Goal: Information Seeking & Learning: Learn about a topic

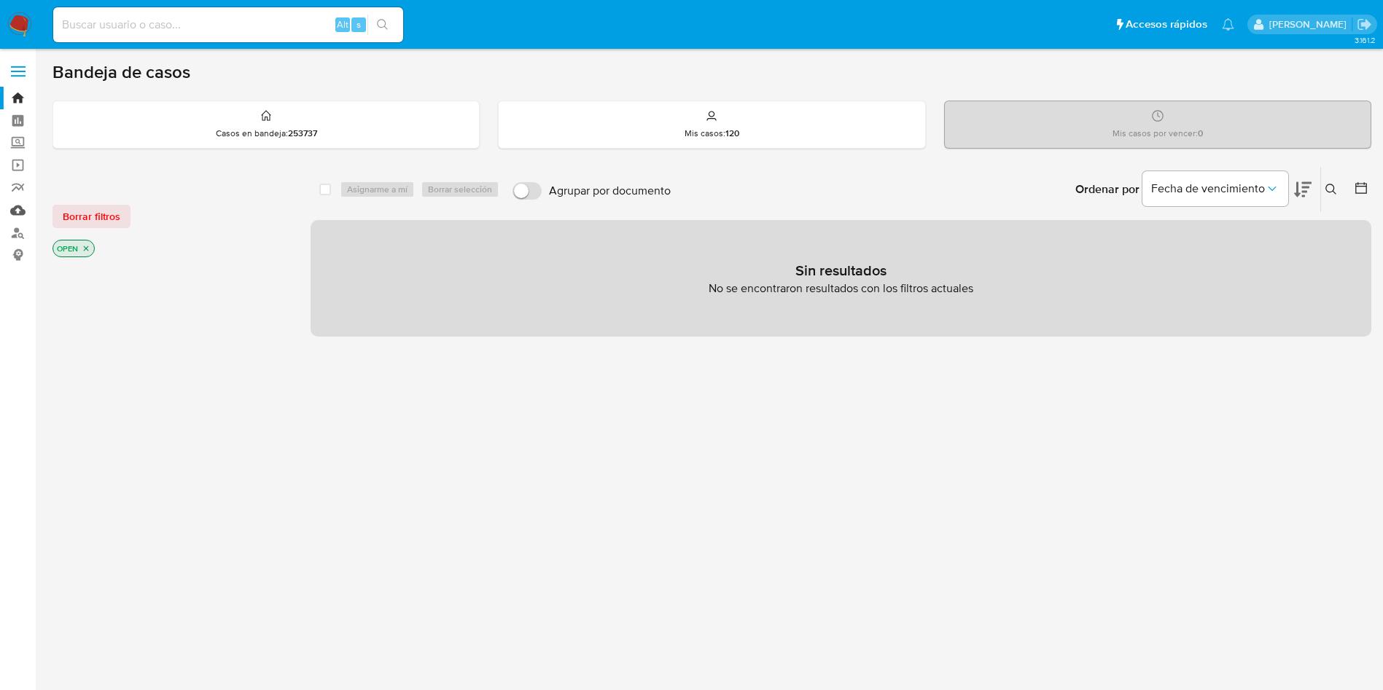
click at [22, 211] on link "Mulan" at bounding box center [87, 210] width 174 height 23
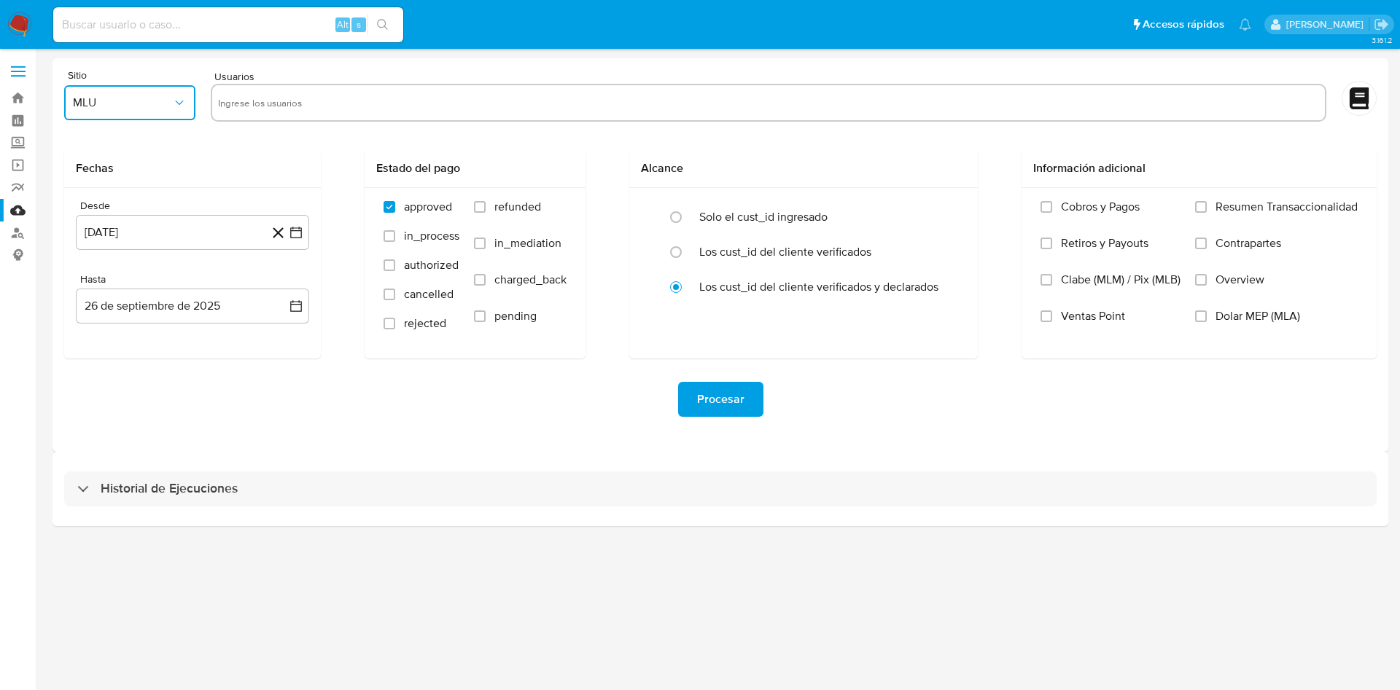
click at [166, 112] on button "MLU" at bounding box center [129, 102] width 131 height 35
click at [125, 327] on div "MLM" at bounding box center [125, 317] width 105 height 35
click at [363, 101] on input "text" at bounding box center [768, 102] width 1101 height 23
type input "811471305"
paste input "30112857"
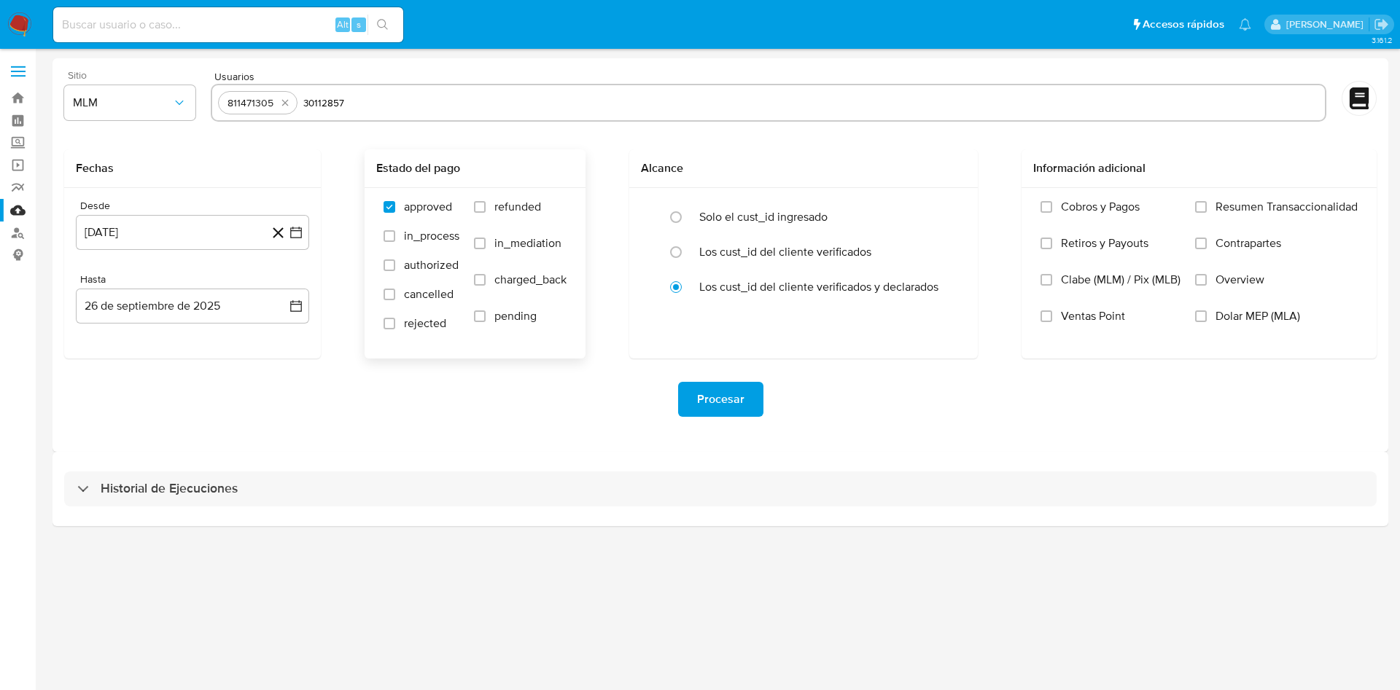
type input "30112857"
paste input "546645948"
type input "546645948"
click at [292, 228] on icon "button" at bounding box center [296, 233] width 12 height 12
click at [101, 279] on icon "Mes anterior" at bounding box center [101, 284] width 17 height 17
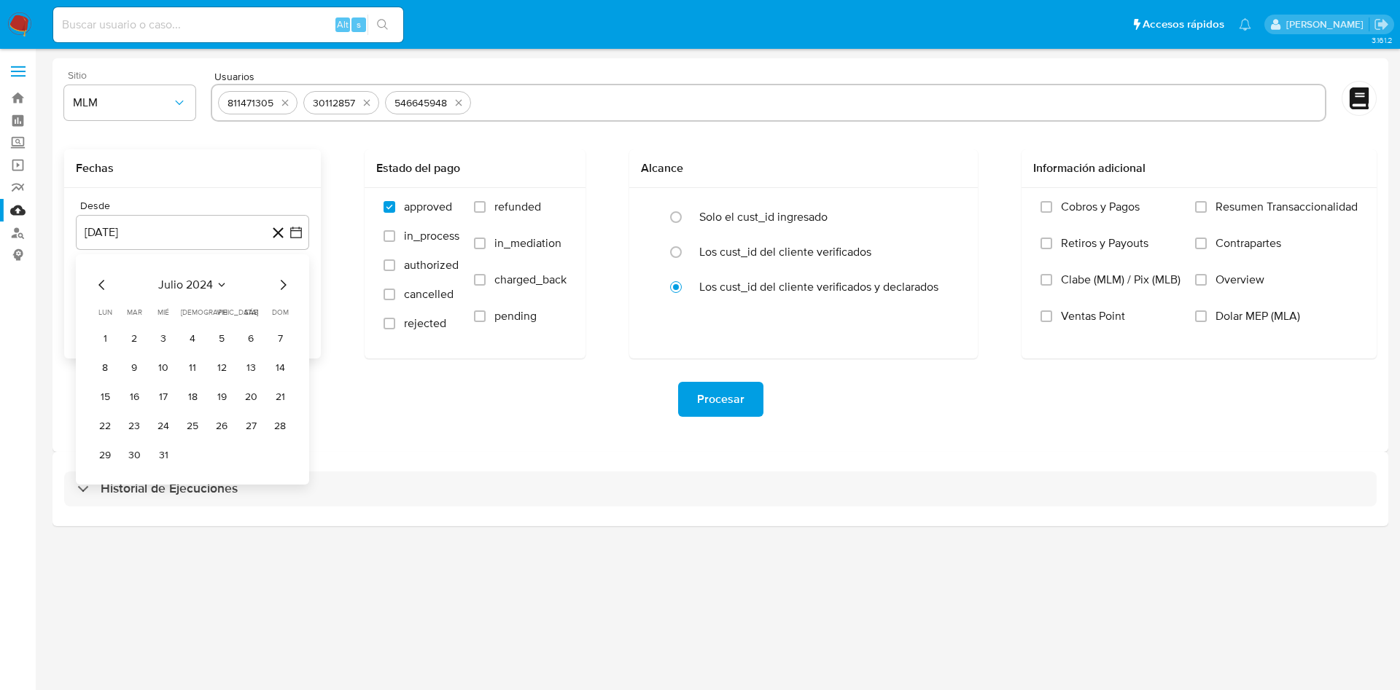
click at [101, 279] on icon "Mes anterior" at bounding box center [101, 284] width 17 height 17
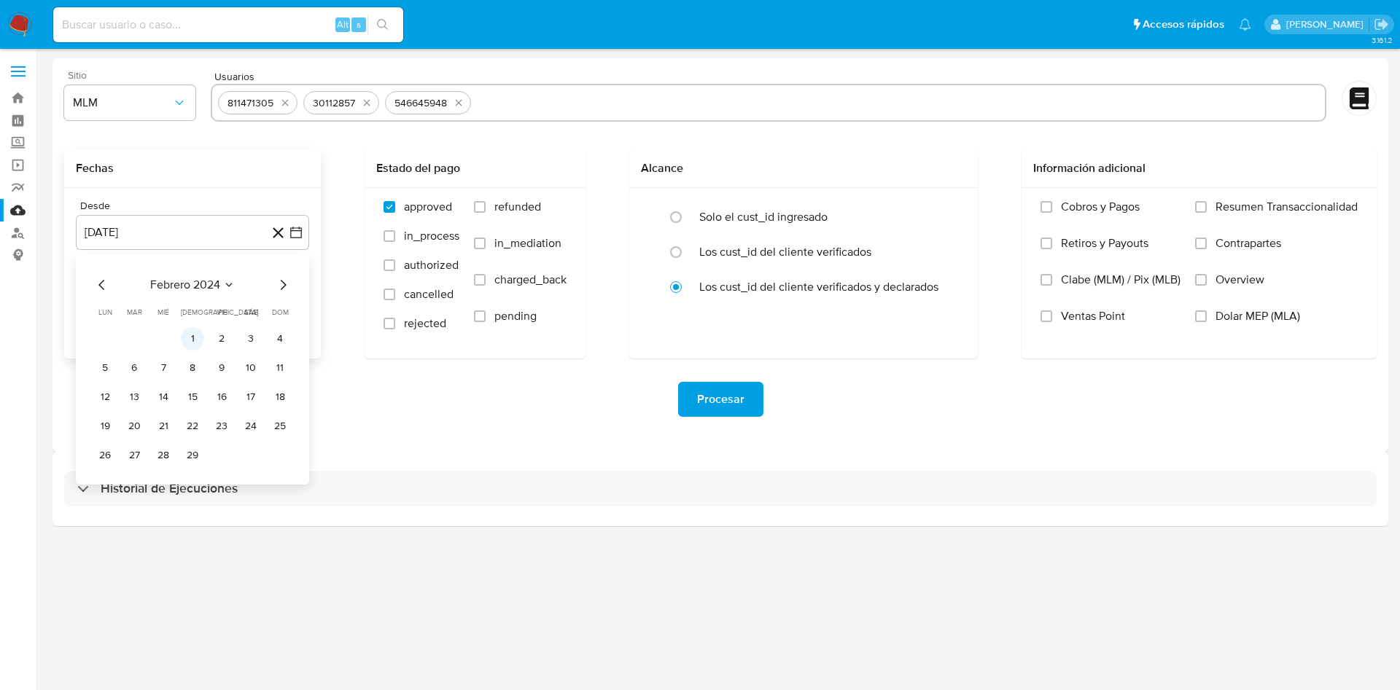
click at [196, 339] on button "1" at bounding box center [192, 338] width 23 height 23
click at [408, 435] on div "Procesar" at bounding box center [720, 400] width 1312 height 82
click at [296, 309] on icon "button" at bounding box center [296, 306] width 15 height 15
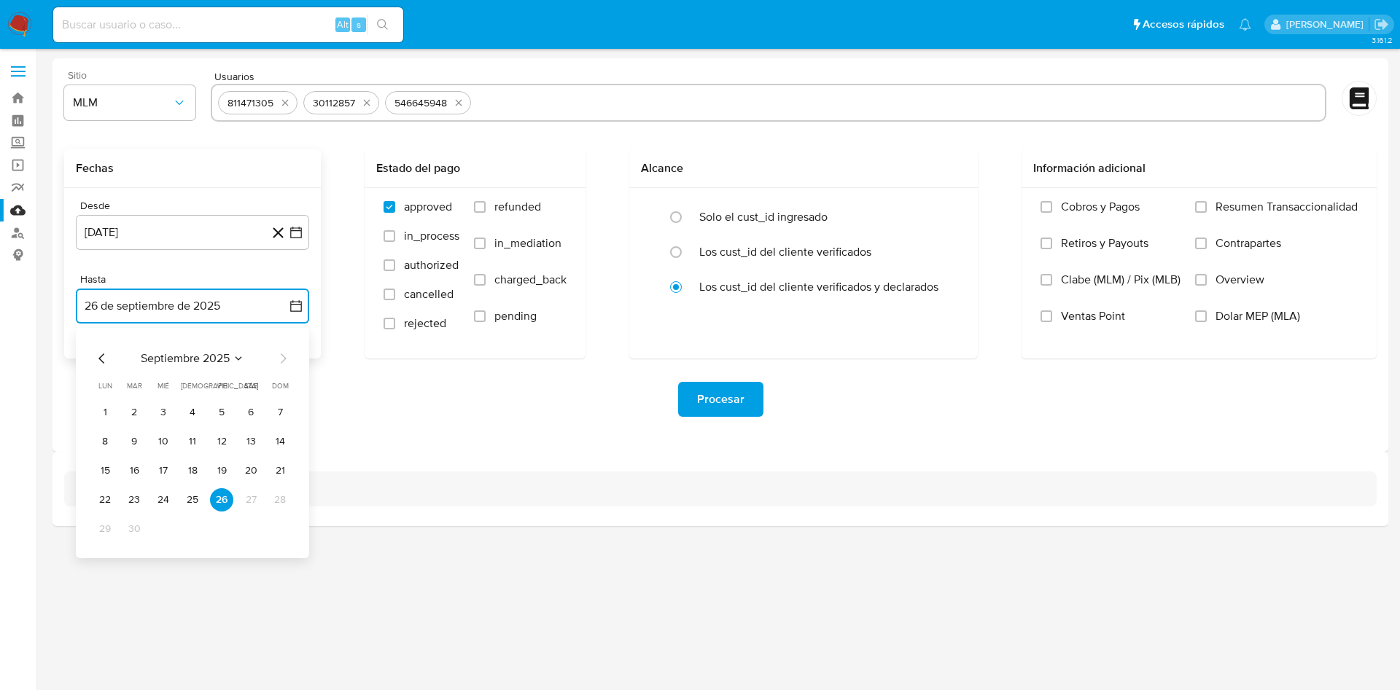
click at [97, 350] on icon "Mes anterior" at bounding box center [101, 358] width 17 height 17
click at [278, 524] on button "31" at bounding box center [279, 529] width 23 height 23
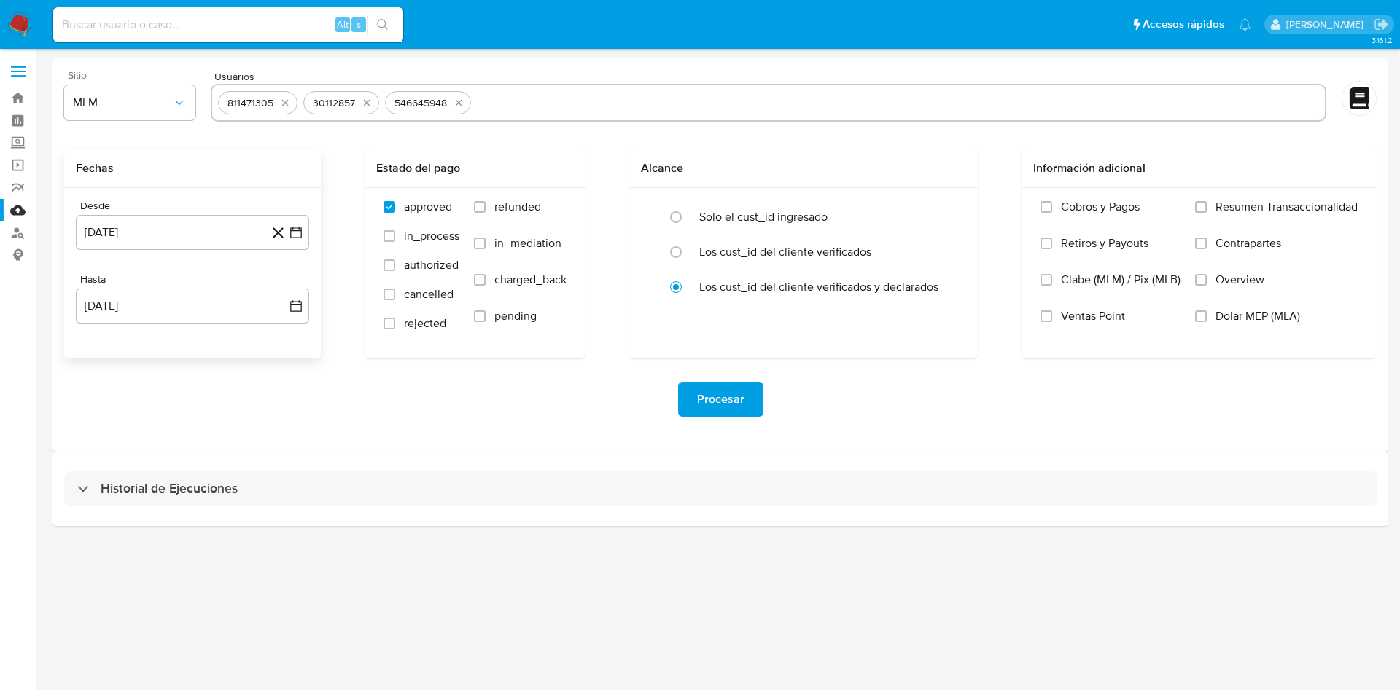
click at [503, 408] on div "Procesar" at bounding box center [720, 399] width 1312 height 35
click at [1204, 275] on input "Overview" at bounding box center [1201, 280] width 12 height 12
click at [726, 396] on span "Procesar" at bounding box center [720, 400] width 47 height 32
click at [204, 15] on input at bounding box center [228, 24] width 350 height 19
paste input "1172542265"
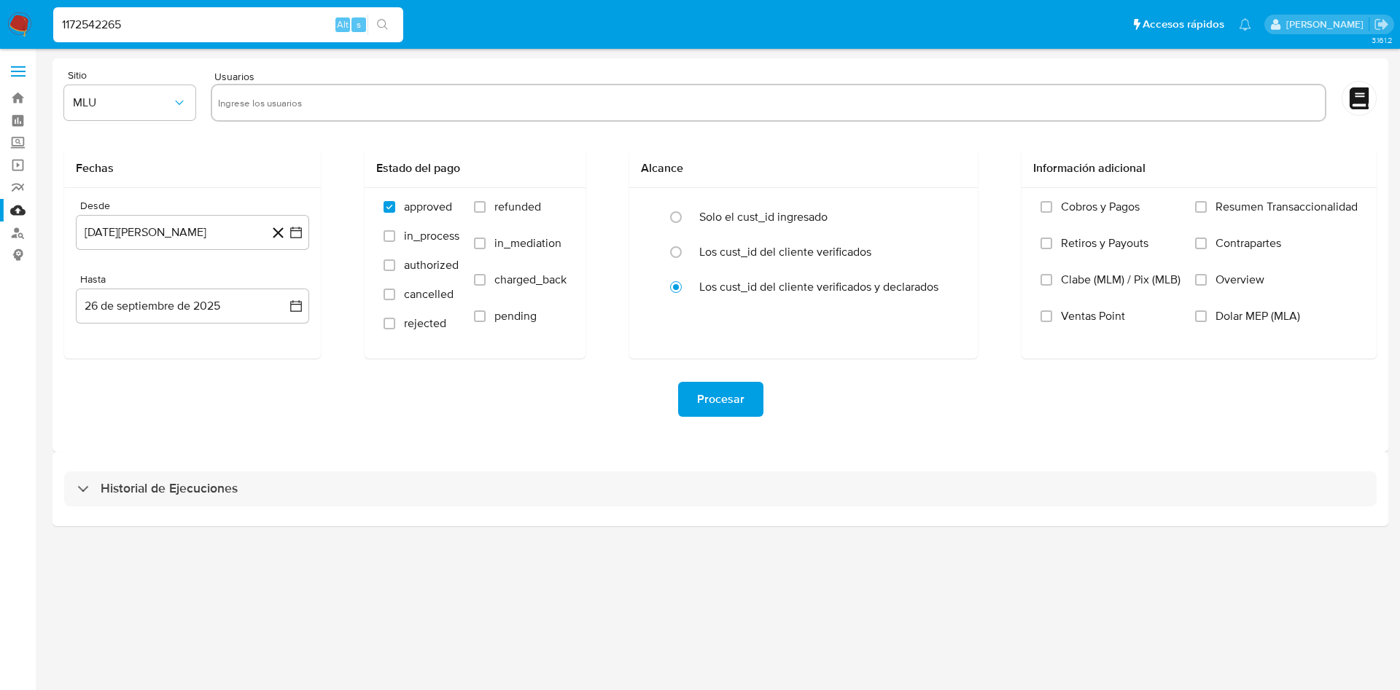
type input "1172542265"
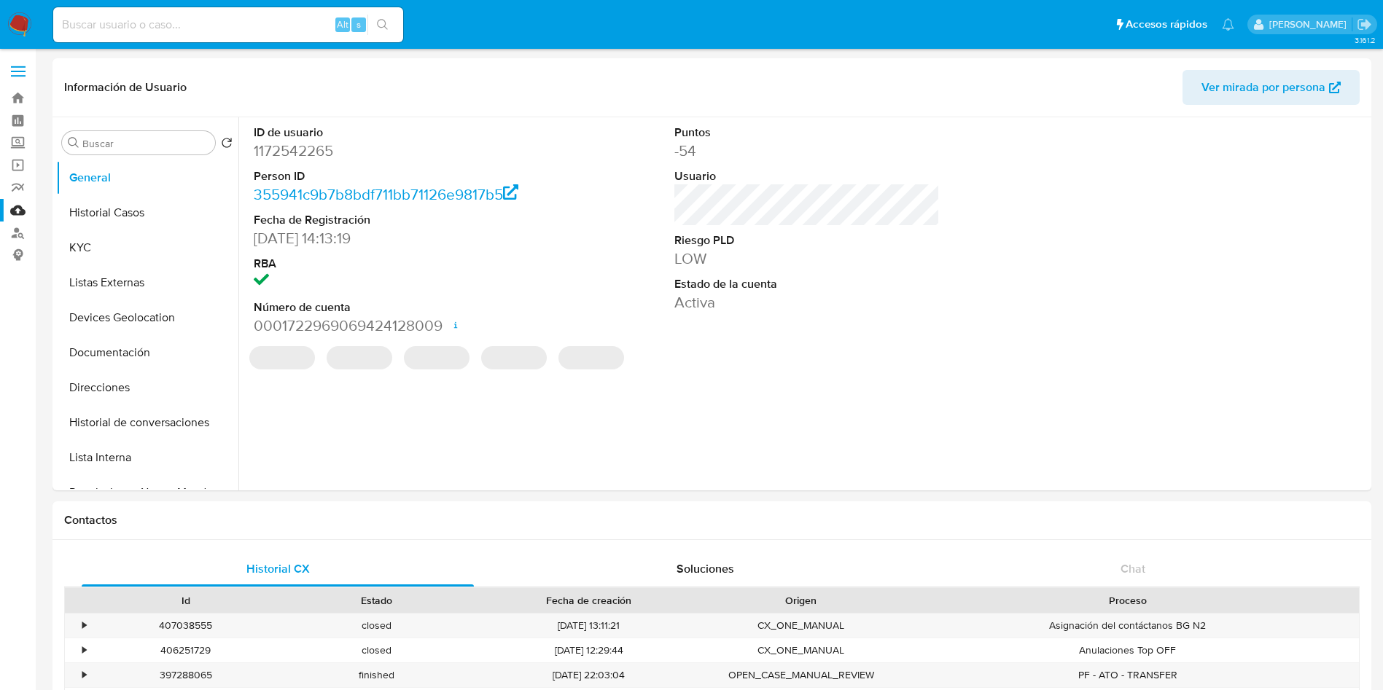
select select "10"
click at [933, 312] on dd "Activa" at bounding box center [807, 302] width 266 height 20
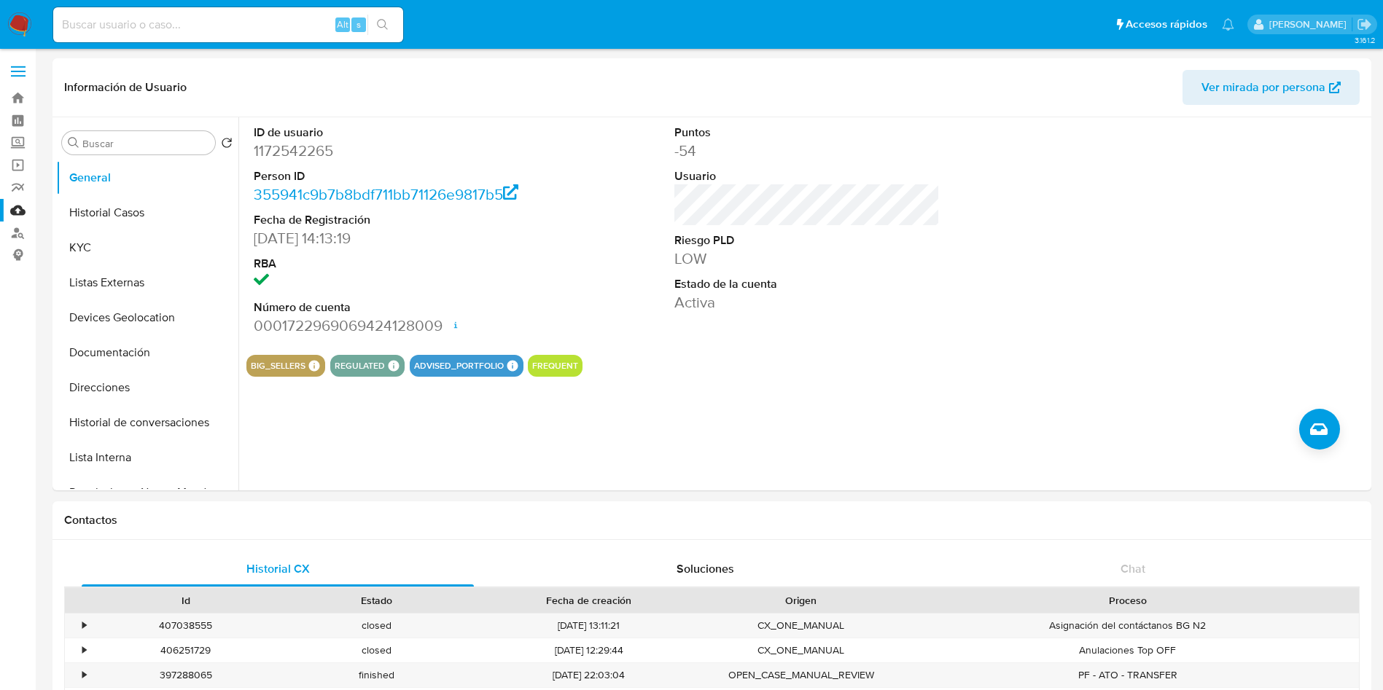
click at [262, 26] on input at bounding box center [228, 24] width 350 height 19
paste input "753984708"
type input "753984708"
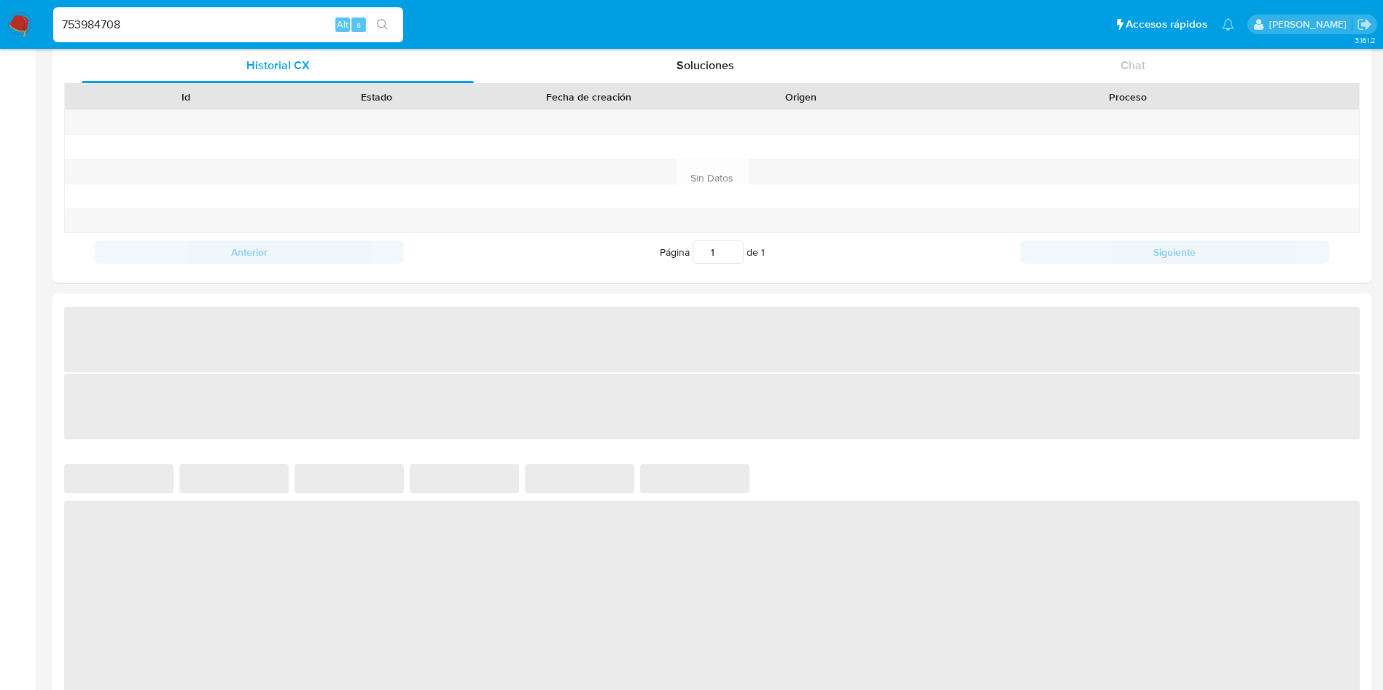
scroll to position [766, 0]
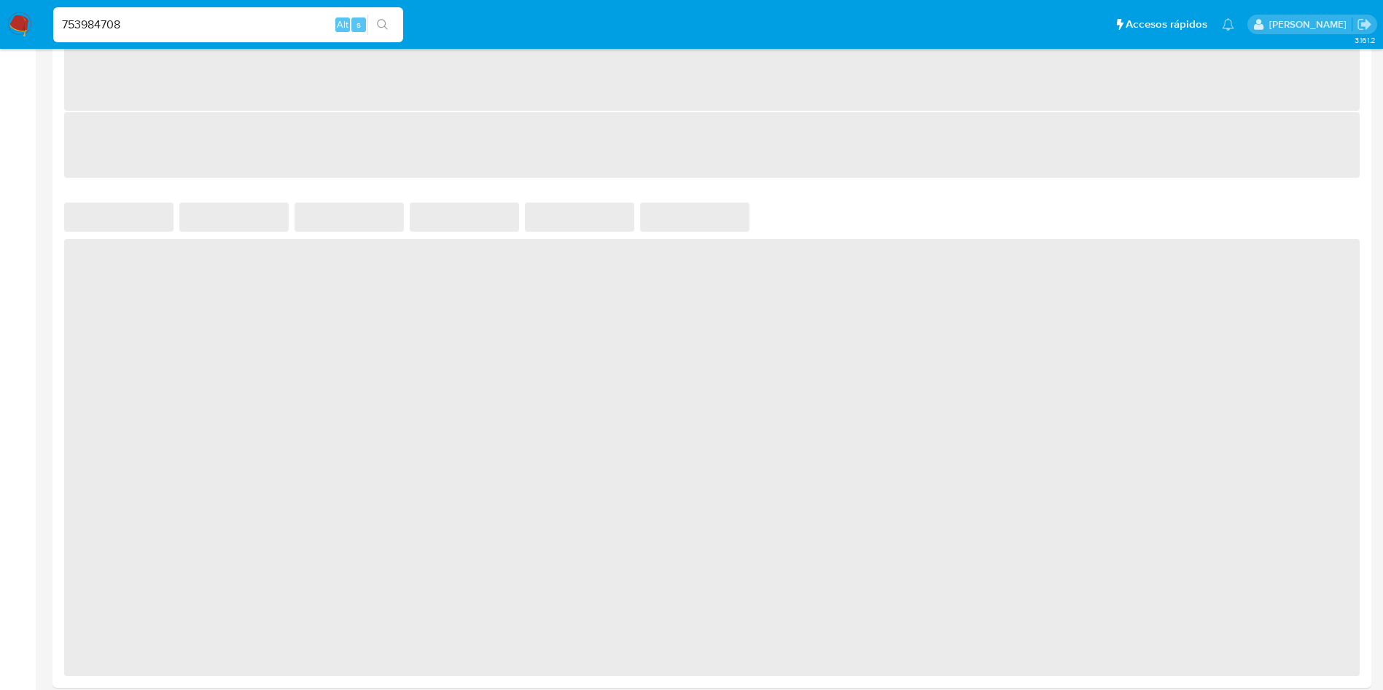
select select "10"
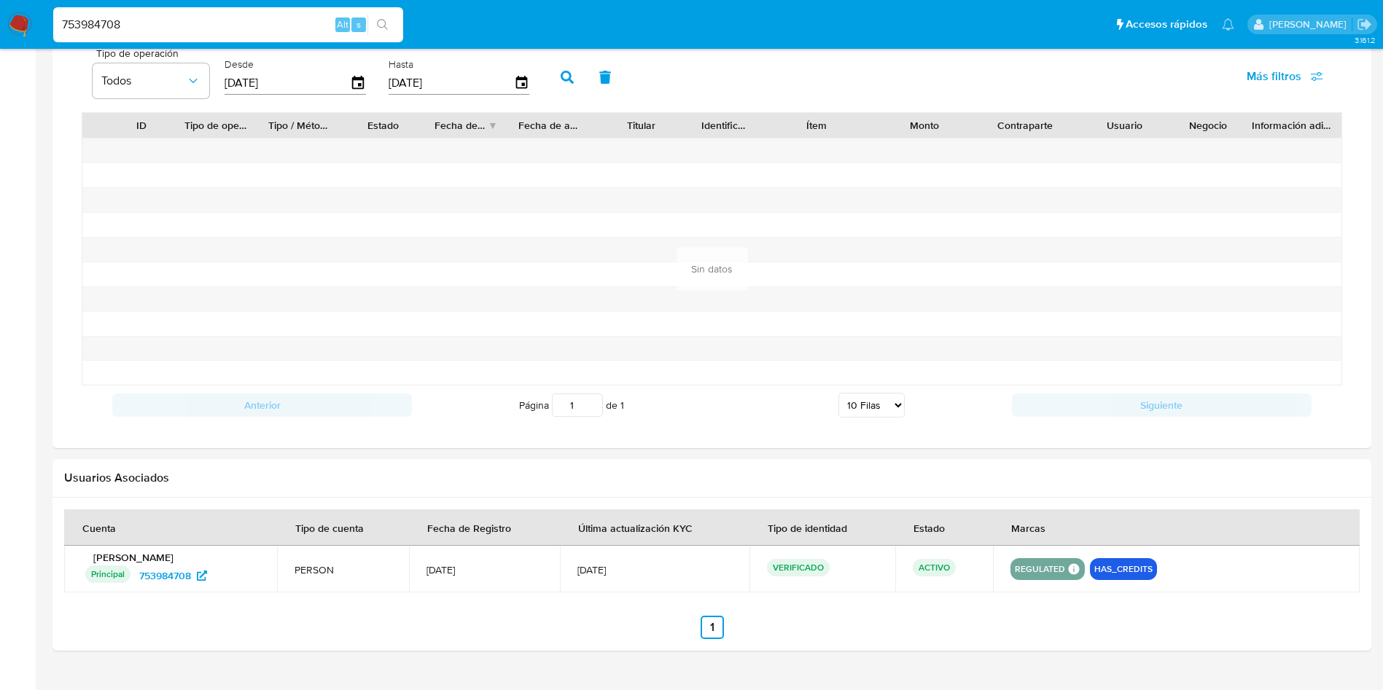
scroll to position [1070, 0]
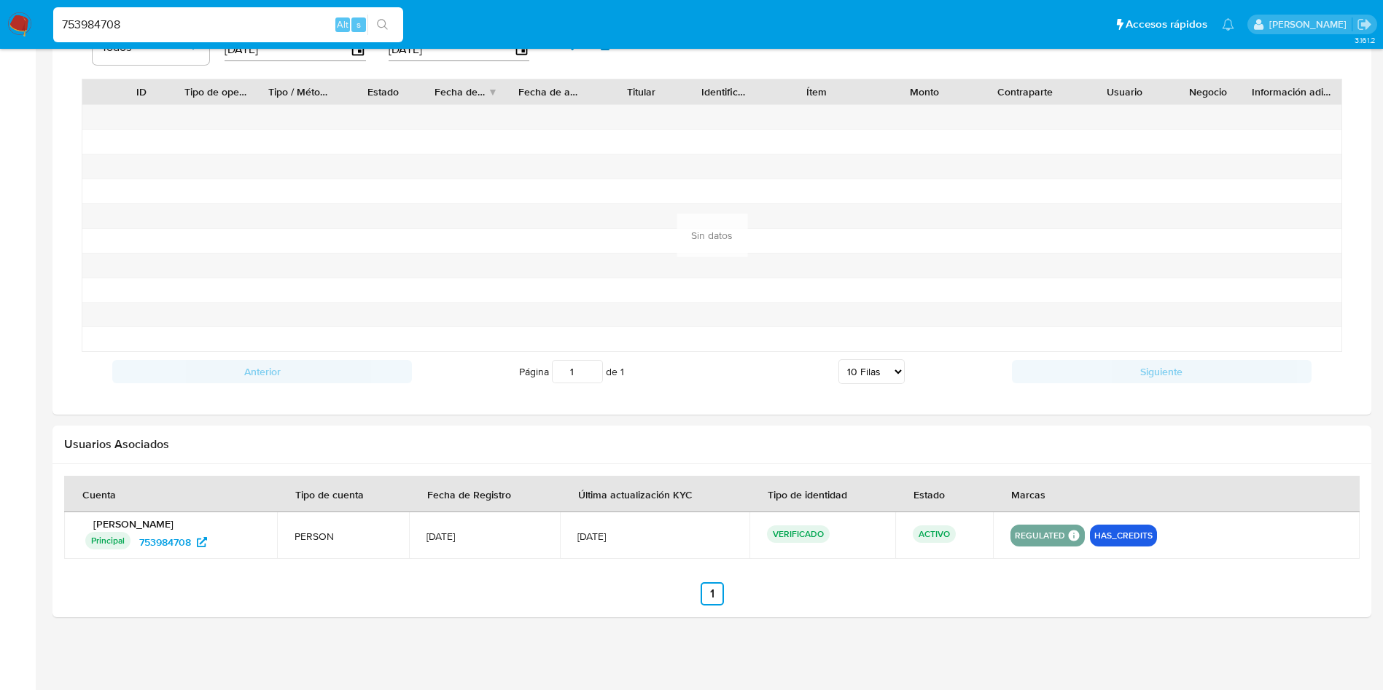
click at [195, 34] on input "753984708" at bounding box center [228, 24] width 350 height 19
drag, startPoint x: 240, startPoint y: 23, endPoint x: 0, endPoint y: -26, distance: 244.8
paste input "174254481"
type input "174254481"
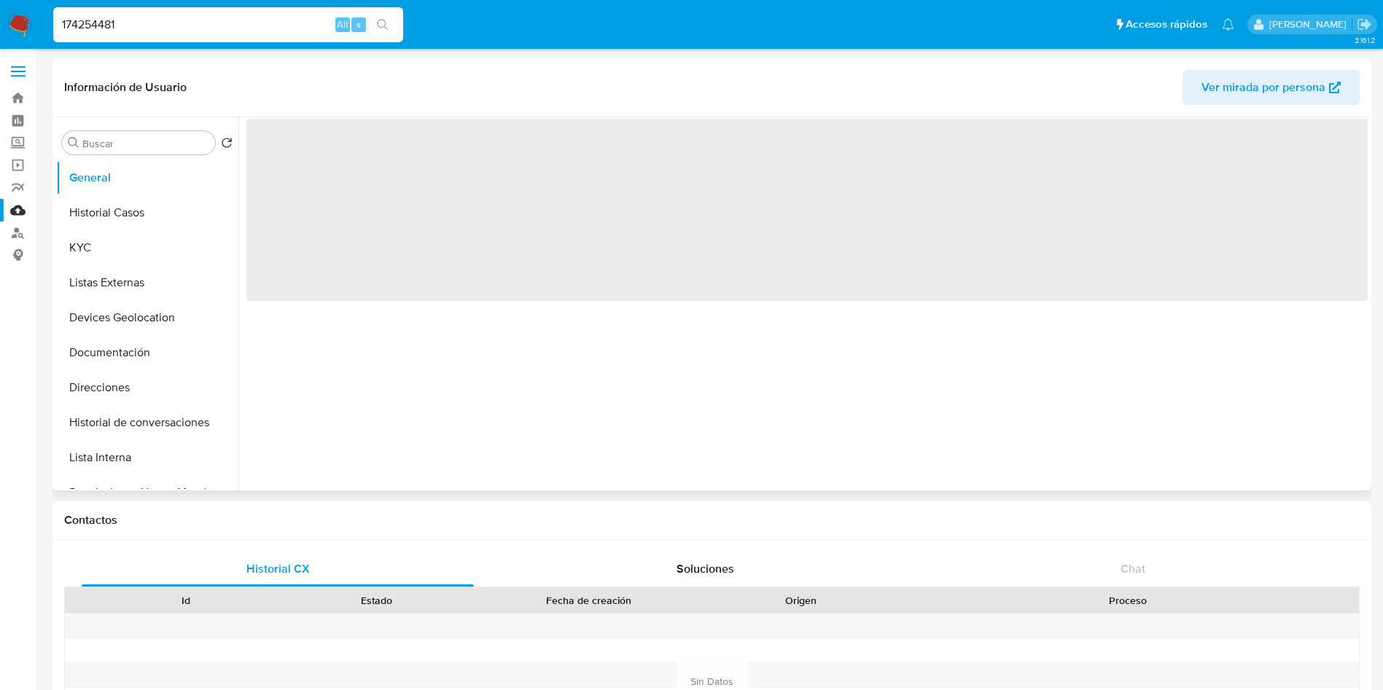
select select "10"
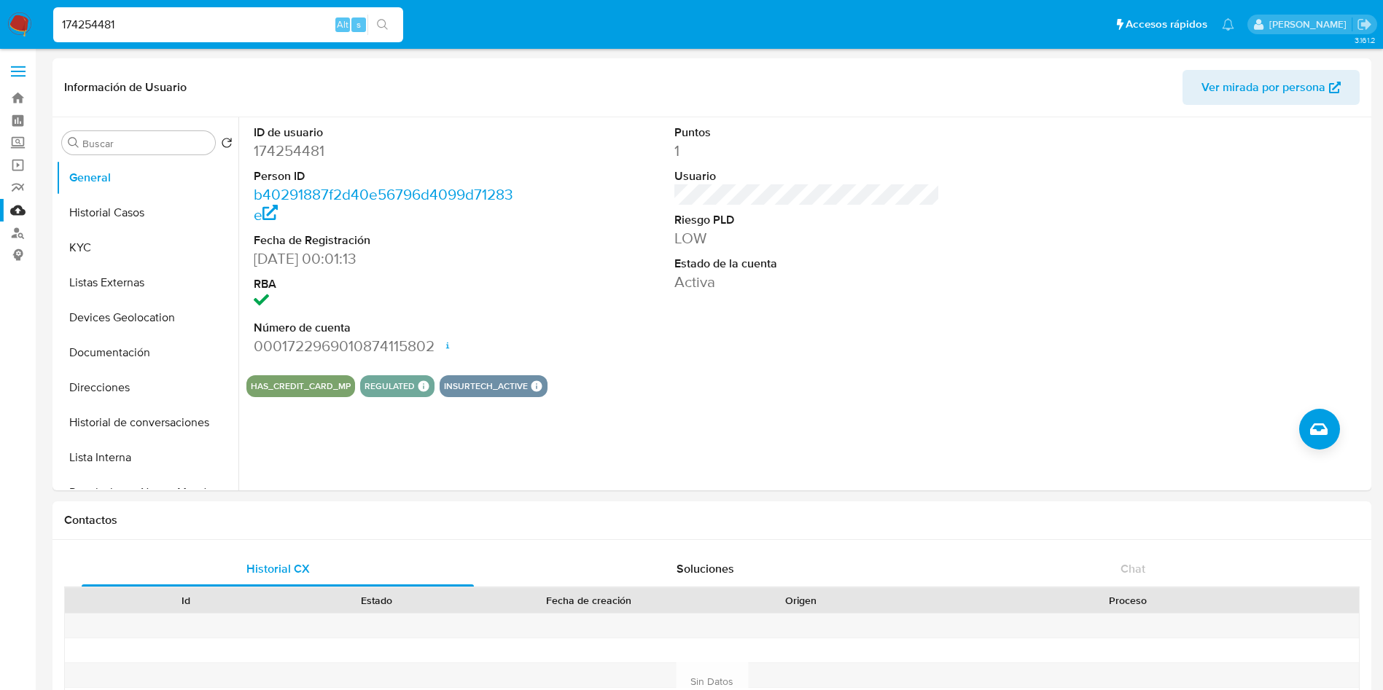
click at [198, 29] on input "174254481" at bounding box center [228, 24] width 350 height 19
drag, startPoint x: 229, startPoint y: 32, endPoint x: 1, endPoint y: -3, distance: 230.9
paste input "6033240"
type input "160332401"
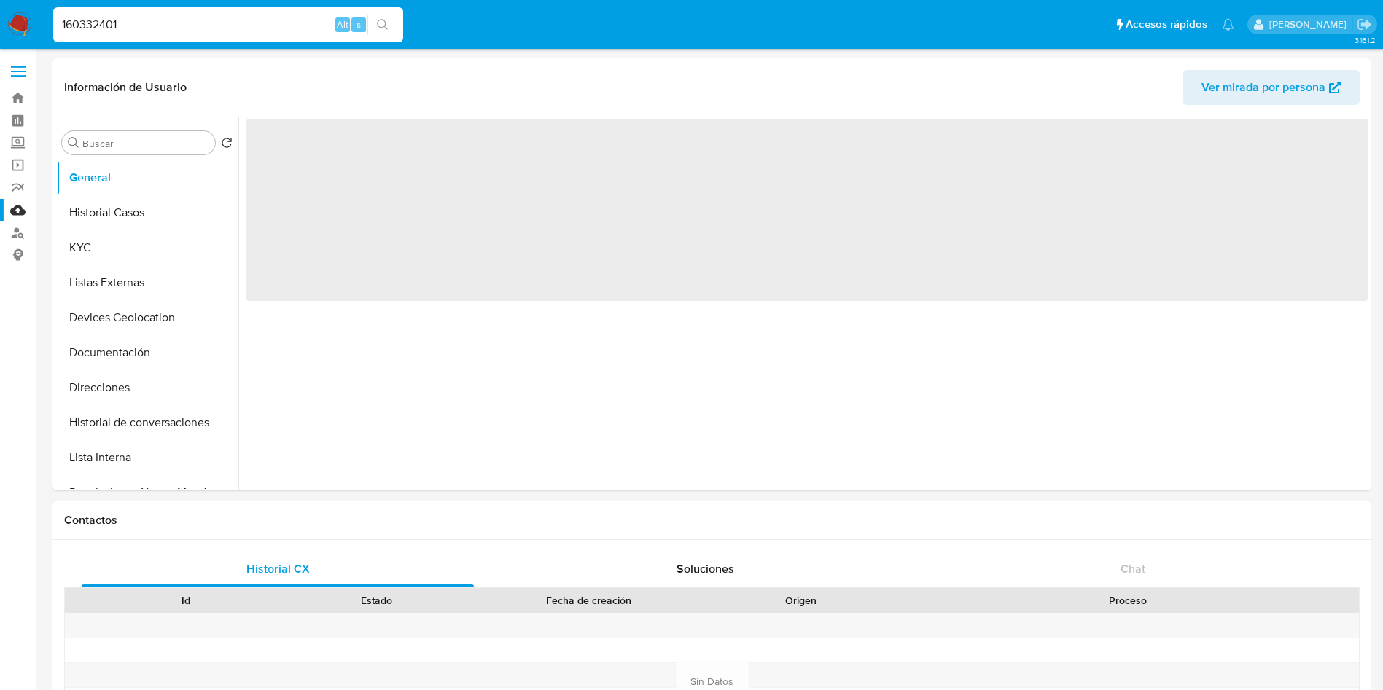
select select "10"
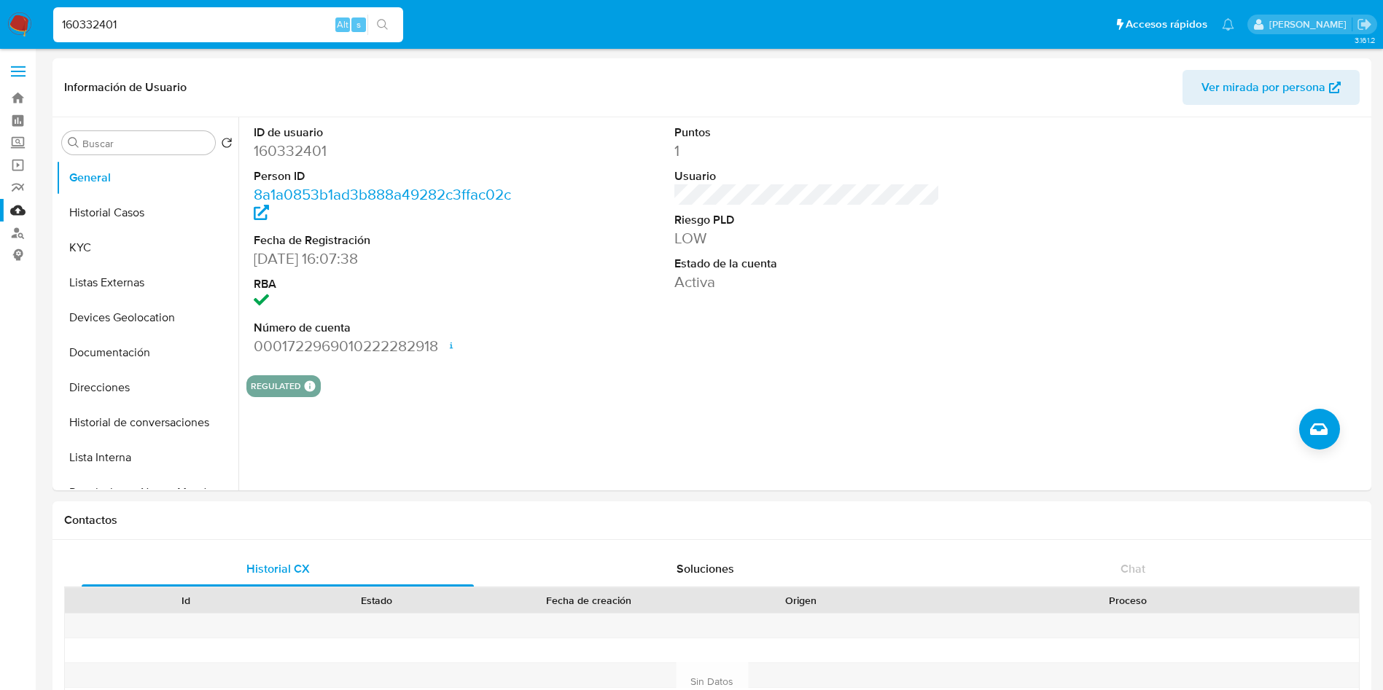
drag, startPoint x: 226, startPoint y: 23, endPoint x: 338, endPoint y: 34, distance: 112.7
click at [31, 14] on nav "Pausado Ver notificaciones 160332401 Alt s Accesos rápidos Presiona las siguien…" at bounding box center [691, 24] width 1383 height 49
paste input "7425448"
type input "174254481"
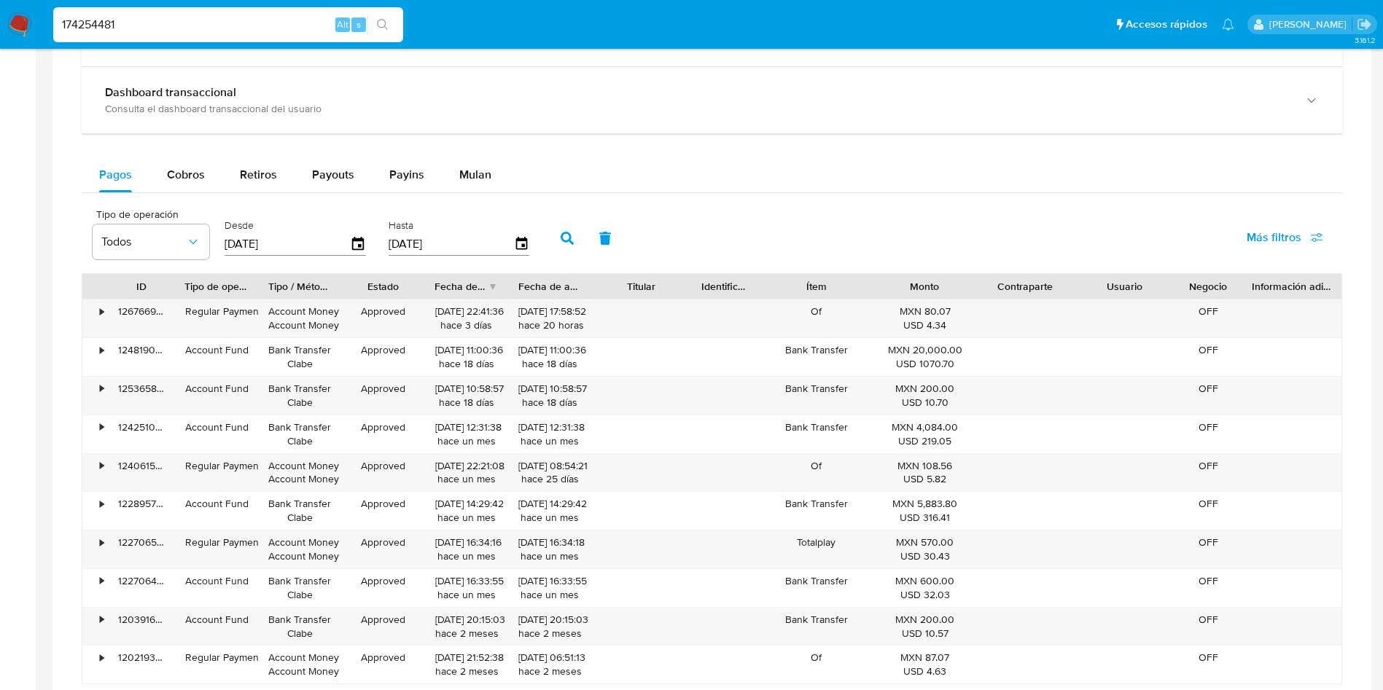
scroll to position [984, 0]
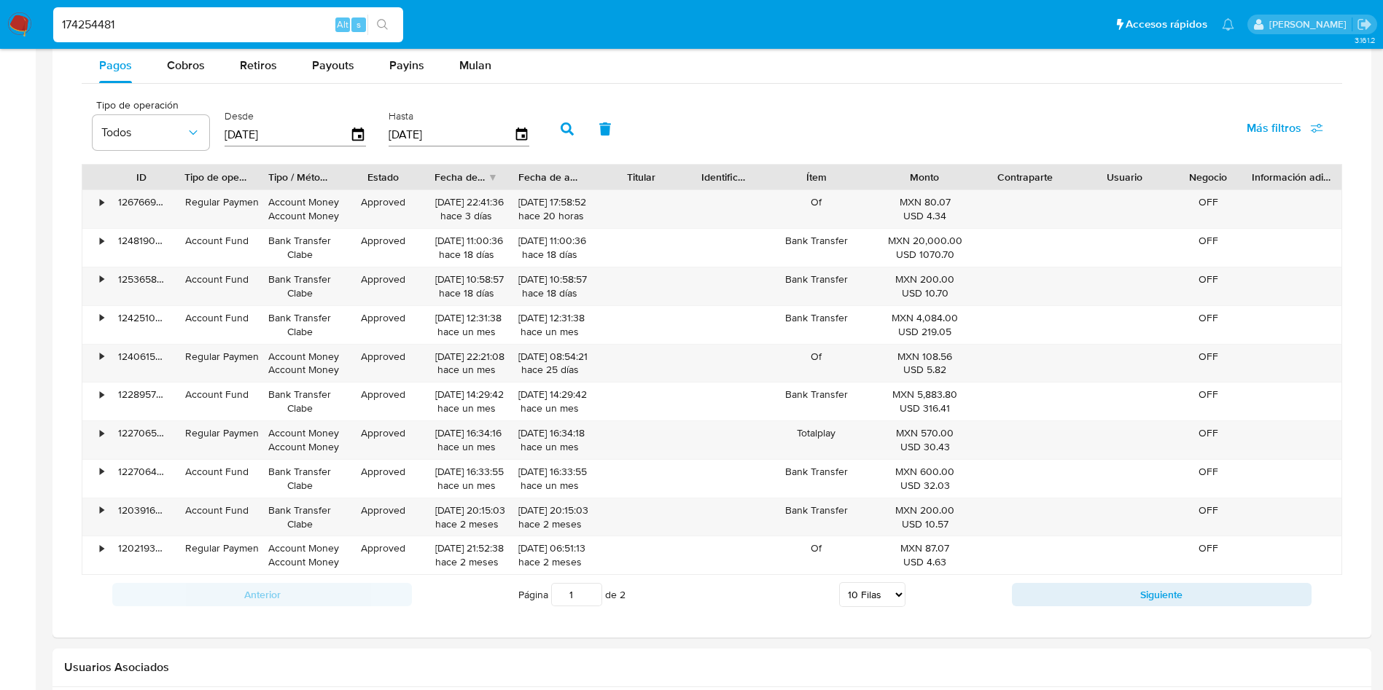
click at [936, 176] on div "Monto" at bounding box center [924, 177] width 79 height 15
click at [902, 599] on select "5 Filas 10 Filas 20 Filas 25 Filas 50 Filas 100 Filas" at bounding box center [872, 595] width 66 height 25
select select "100"
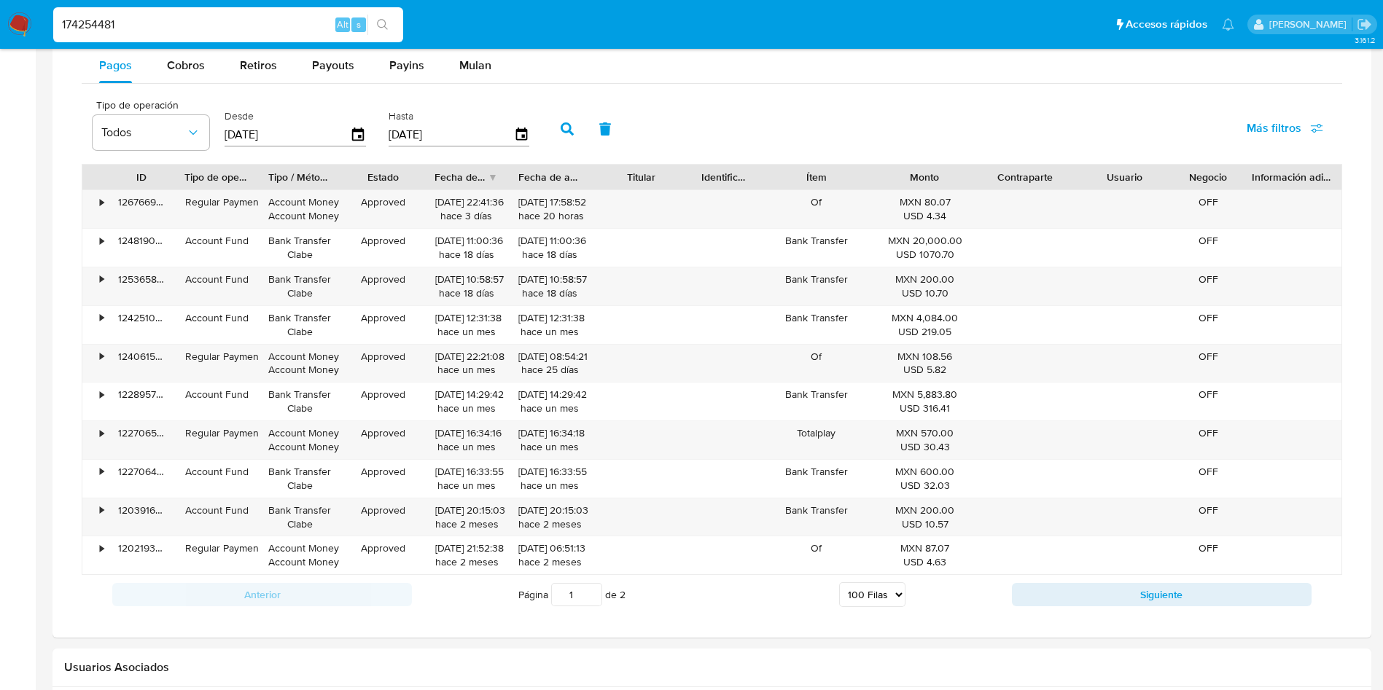
click at [839, 583] on select "5 Filas 10 Filas 20 Filas 25 Filas 50 Filas 100 Filas" at bounding box center [872, 595] width 66 height 25
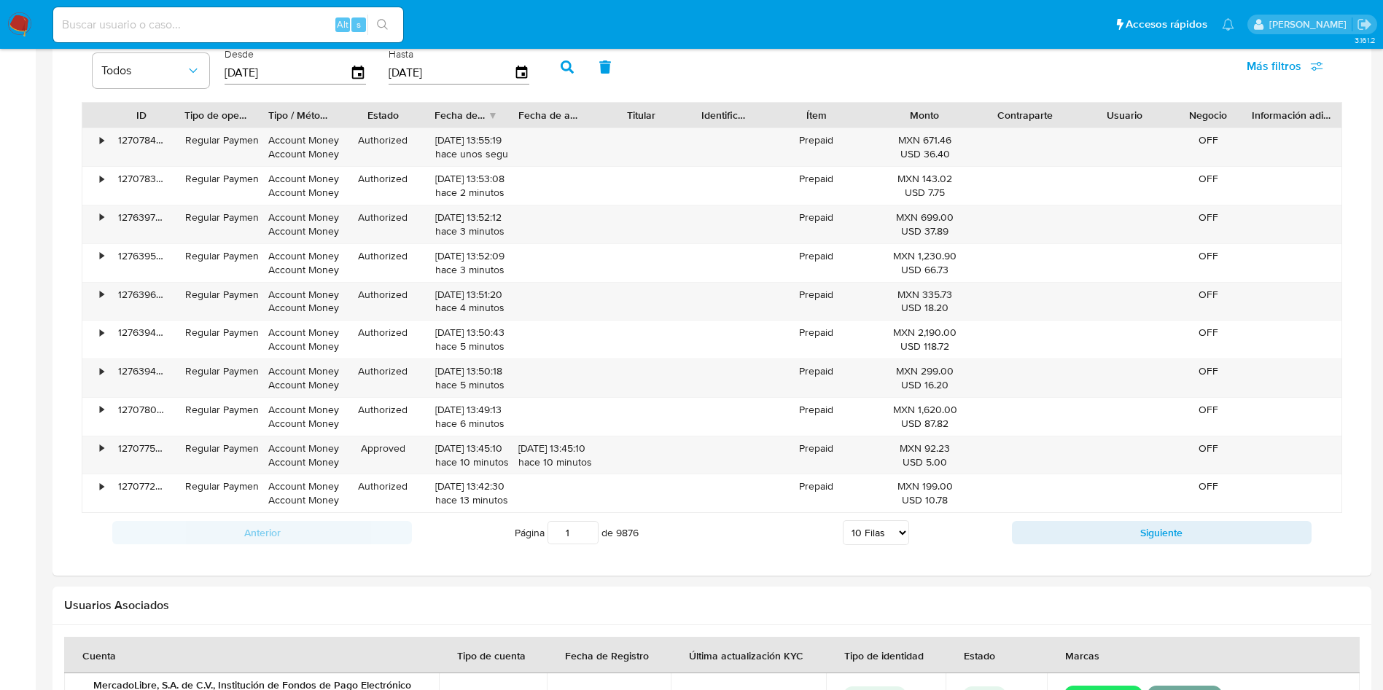
scroll to position [1094, 0]
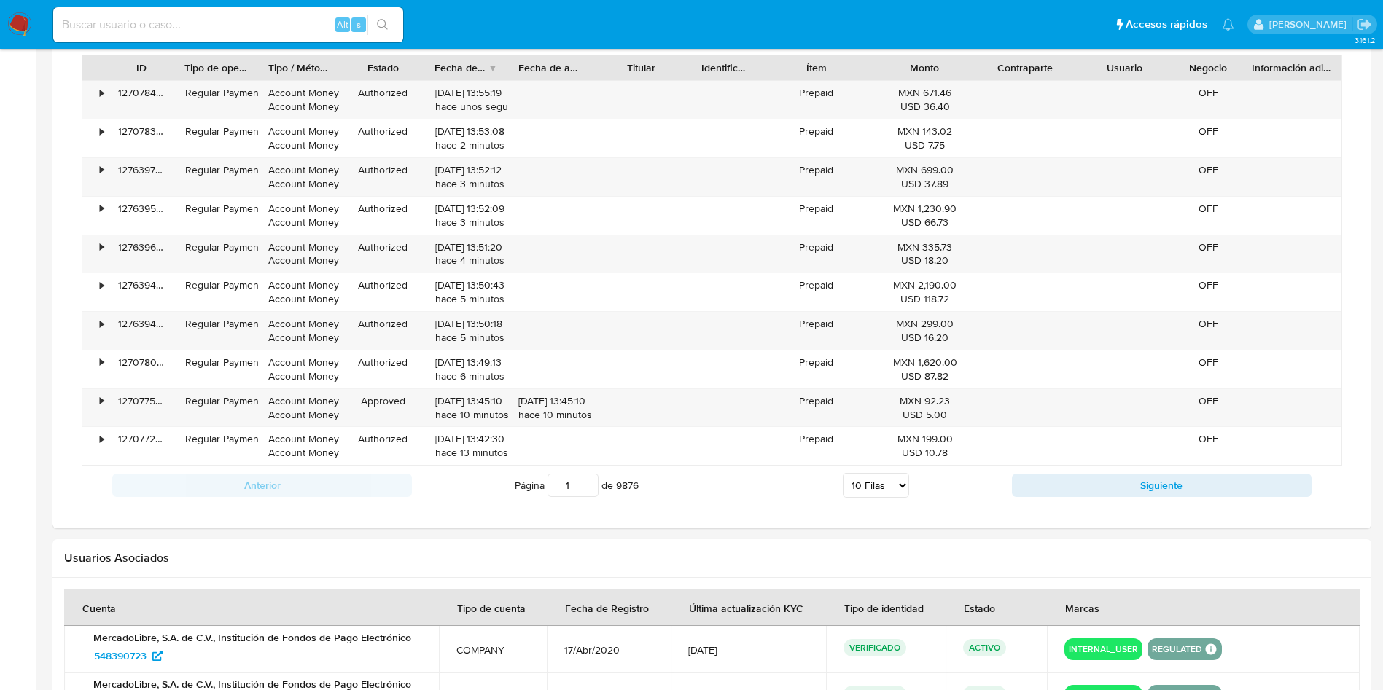
click at [888, 487] on select "5 Filas 10 Filas 20 Filas 25 Filas 50 Filas 100 Filas" at bounding box center [876, 485] width 66 height 25
select select "100"
click at [843, 473] on select "5 Filas 10 Filas 20 Filas 25 Filas 50 Filas 100 Filas" at bounding box center [876, 485] width 66 height 25
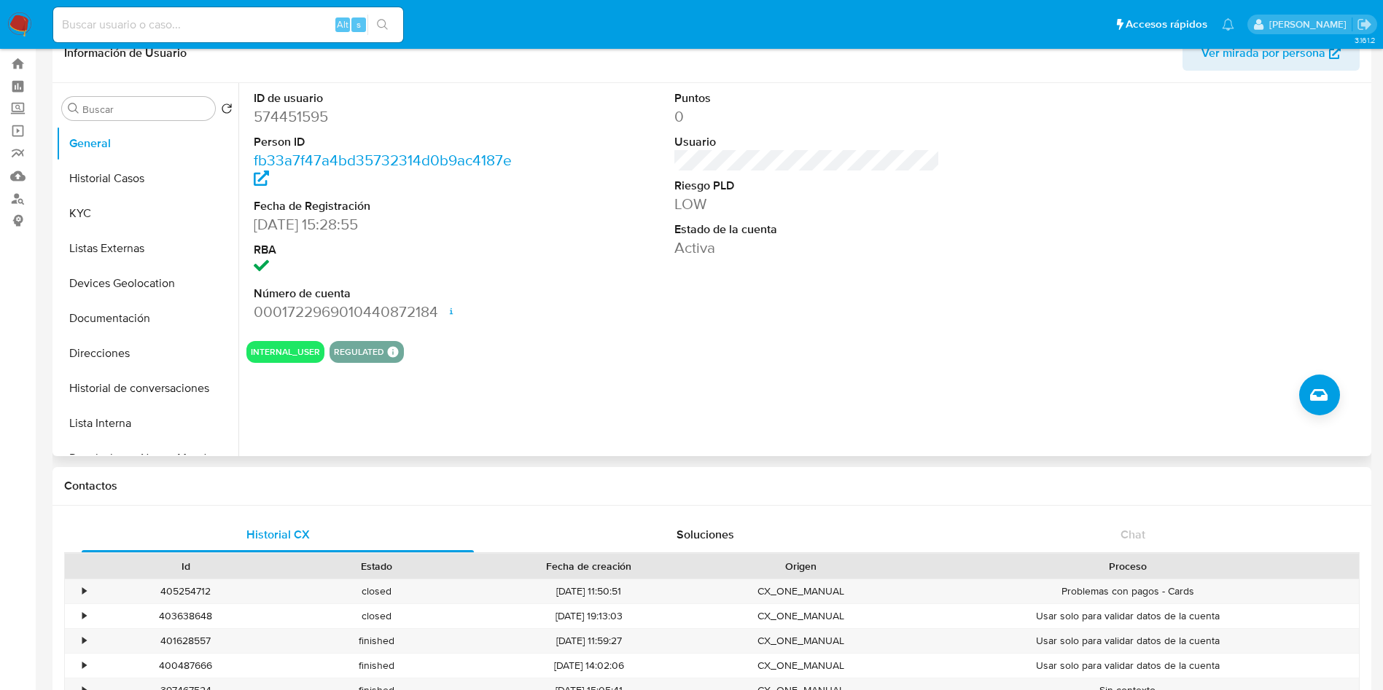
scroll to position [0, 0]
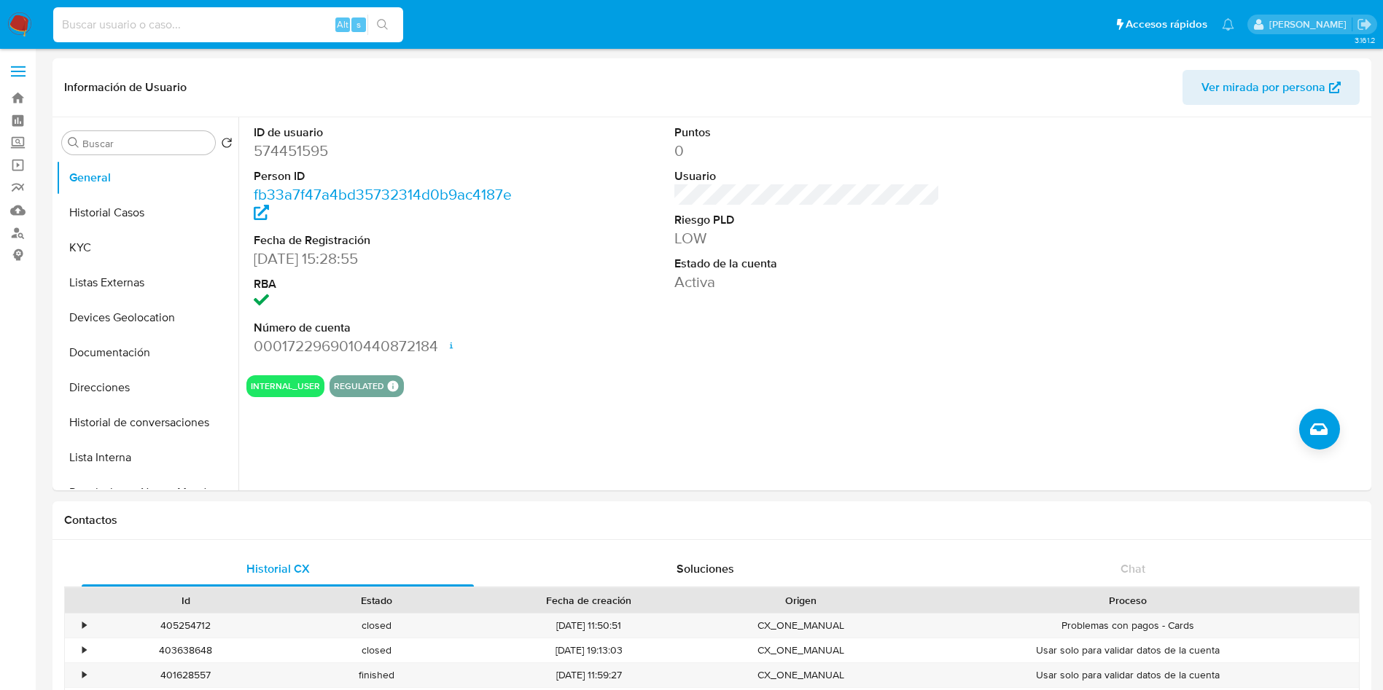
click at [311, 18] on input at bounding box center [228, 24] width 350 height 19
paste input "1172542265"
type input "1172542265"
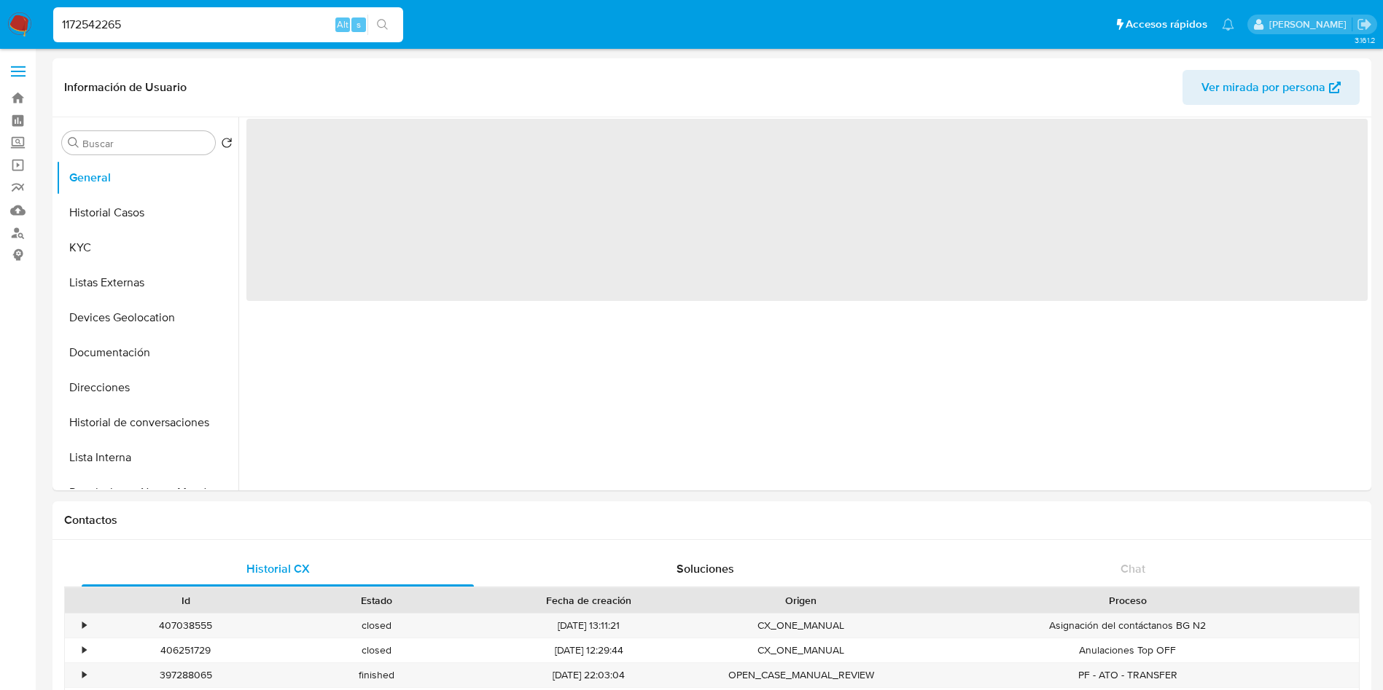
select select "10"
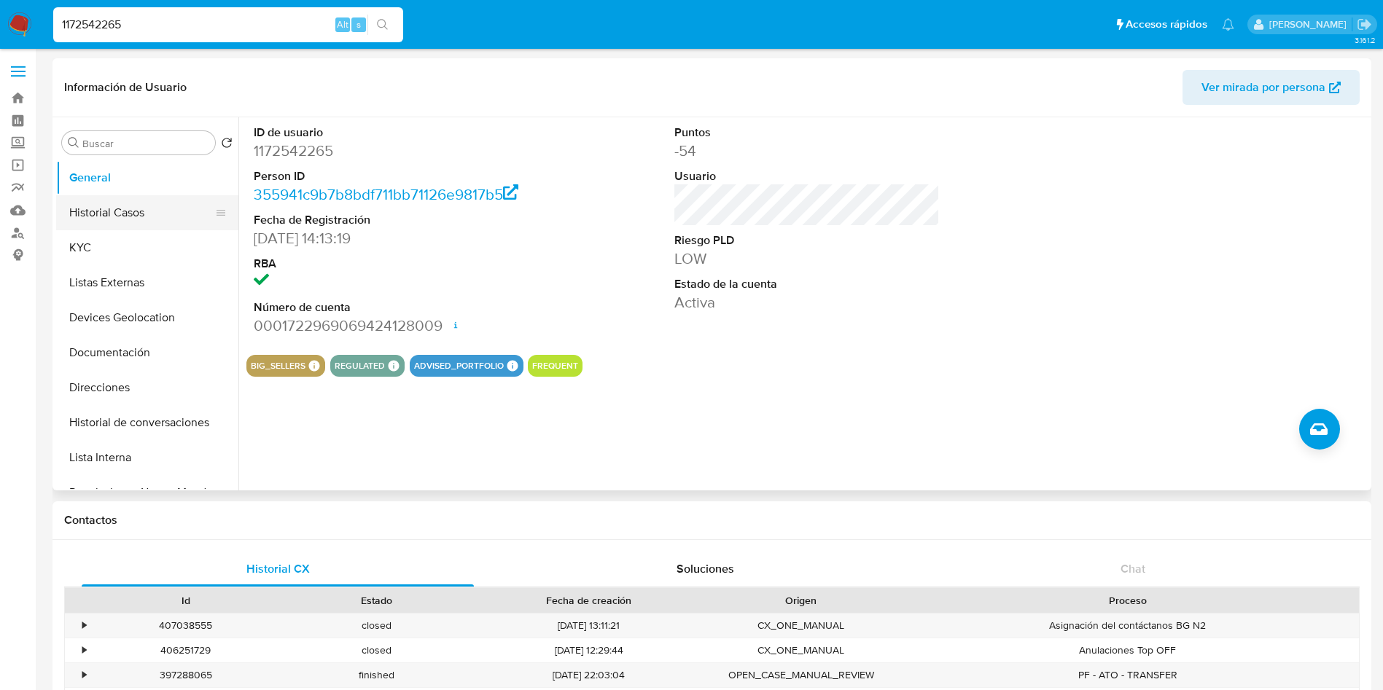
click at [112, 217] on button "Historial Casos" at bounding box center [141, 212] width 171 height 35
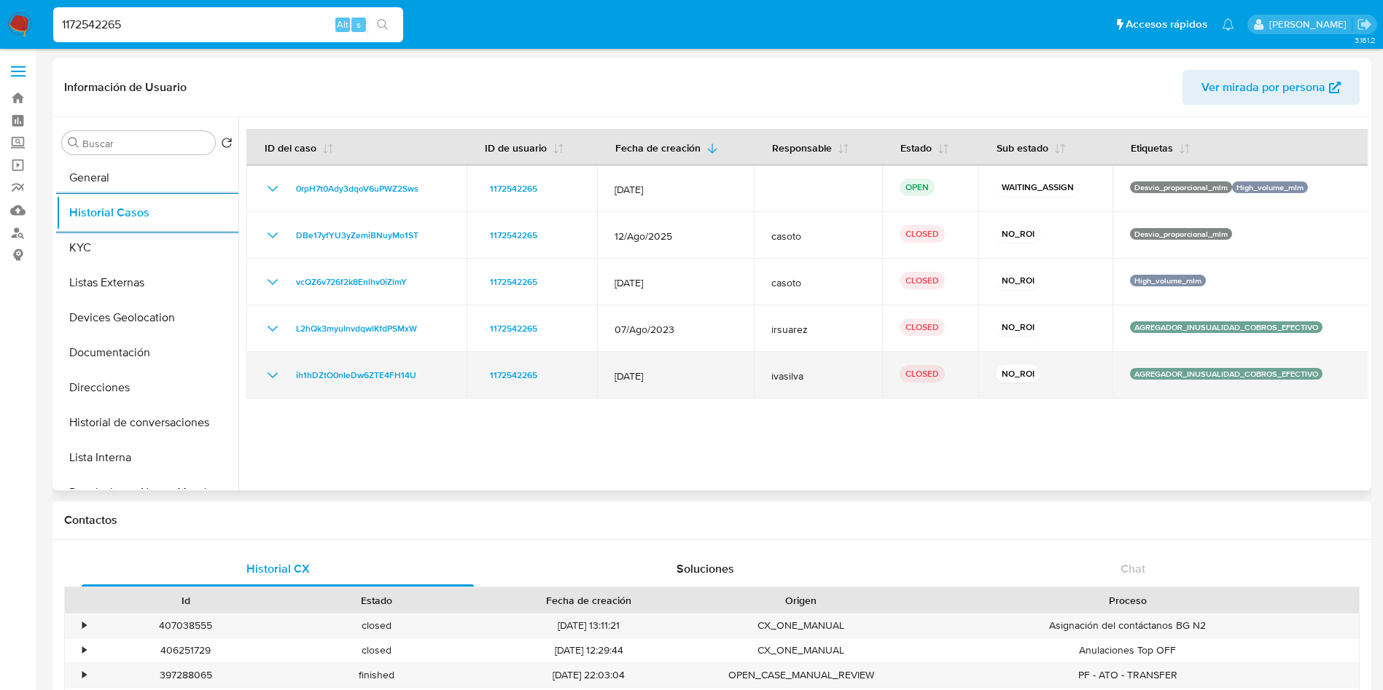
click at [273, 376] on icon "Mostrar/Ocultar" at bounding box center [272, 375] width 17 height 17
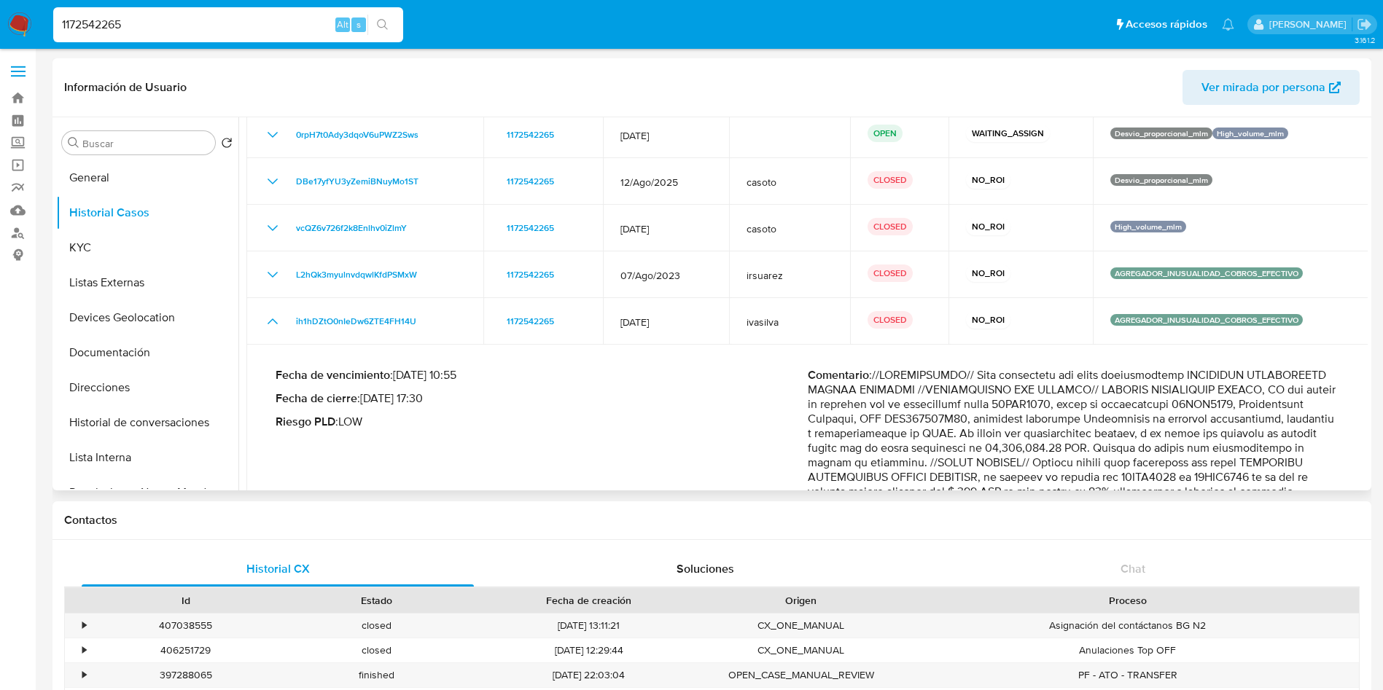
scroll to position [42, 0]
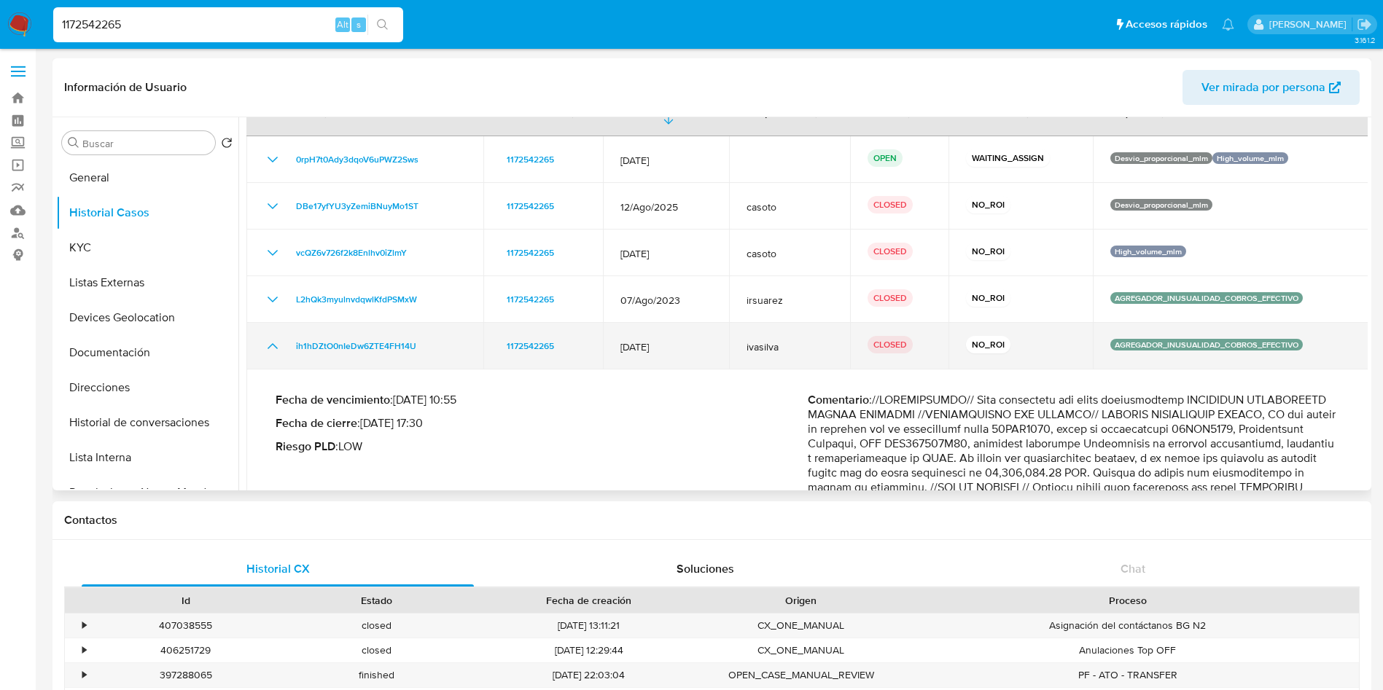
drag, startPoint x: 677, startPoint y: 350, endPoint x: 618, endPoint y: 351, distance: 59.8
click at [618, 351] on td "08/Jun/2023" at bounding box center [665, 346] width 125 height 47
click at [270, 348] on icon "Mostrar/Ocultar" at bounding box center [272, 346] width 17 height 17
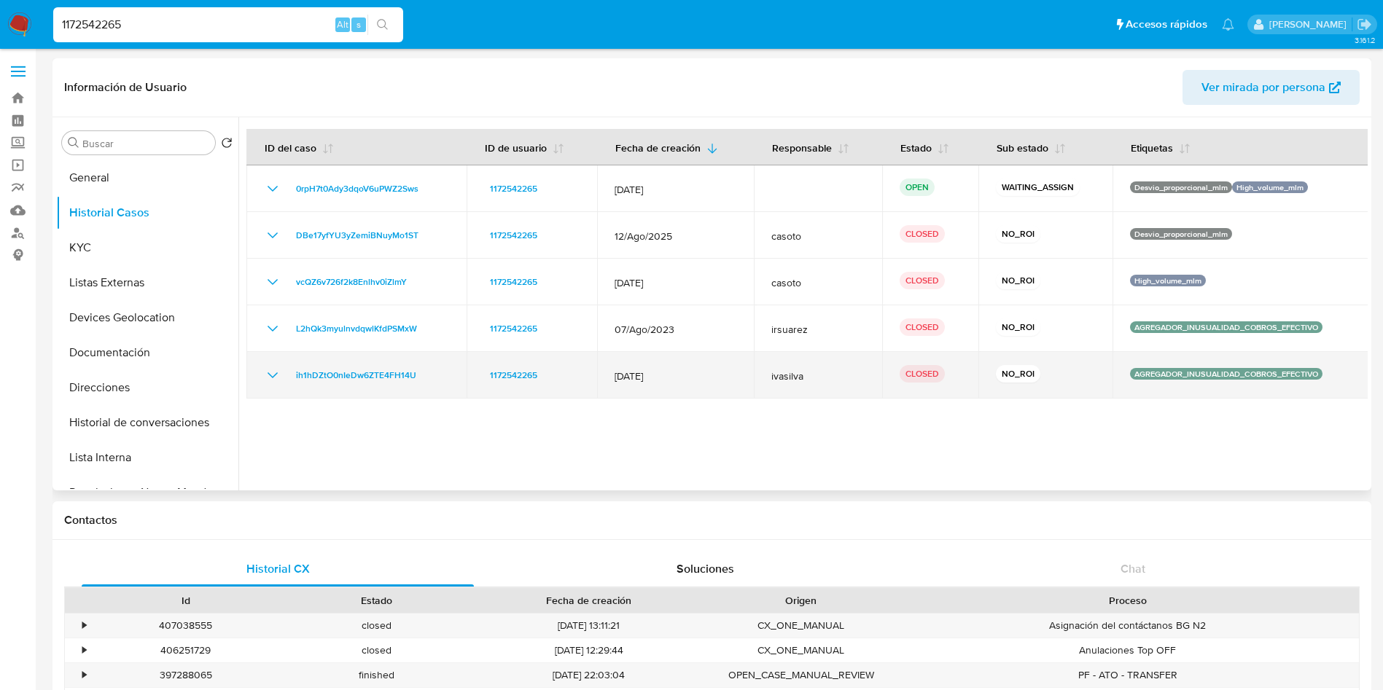
scroll to position [0, 0]
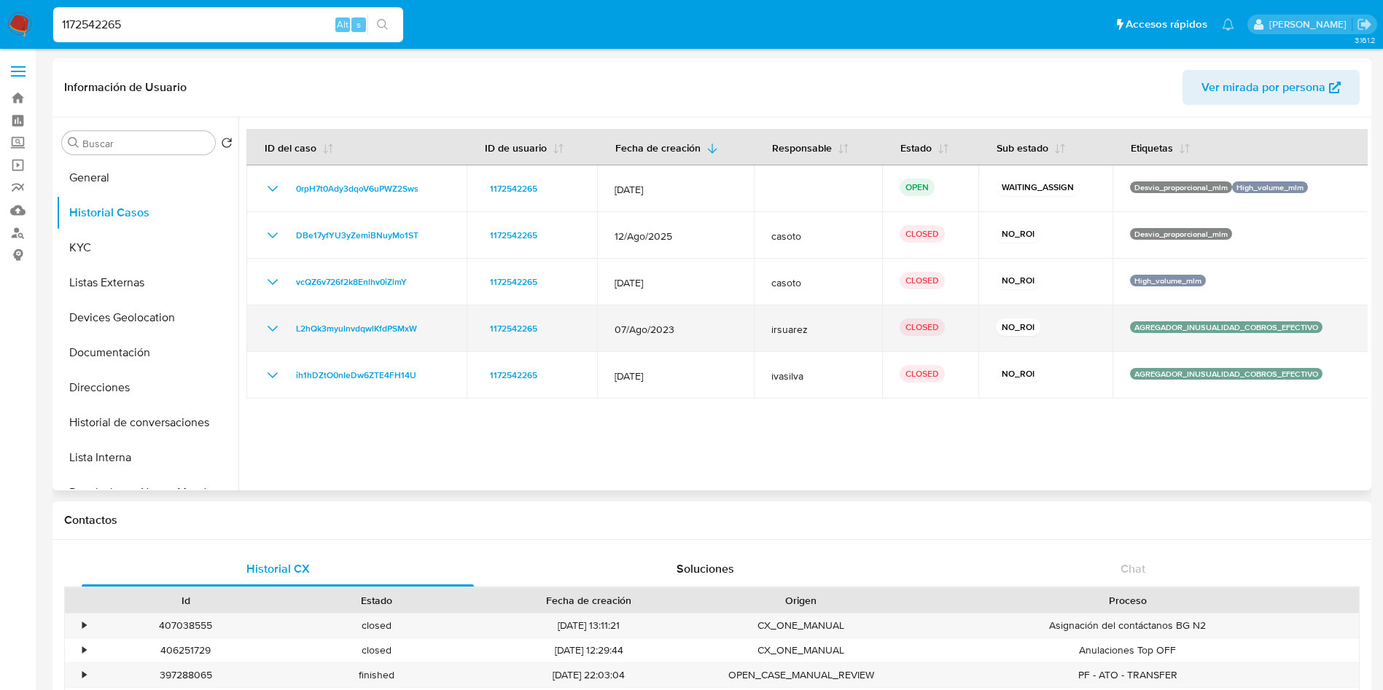
drag, startPoint x: 685, startPoint y: 330, endPoint x: 600, endPoint y: 332, distance: 85.3
click at [600, 332] on td "07/Ago/2023" at bounding box center [675, 328] width 157 height 47
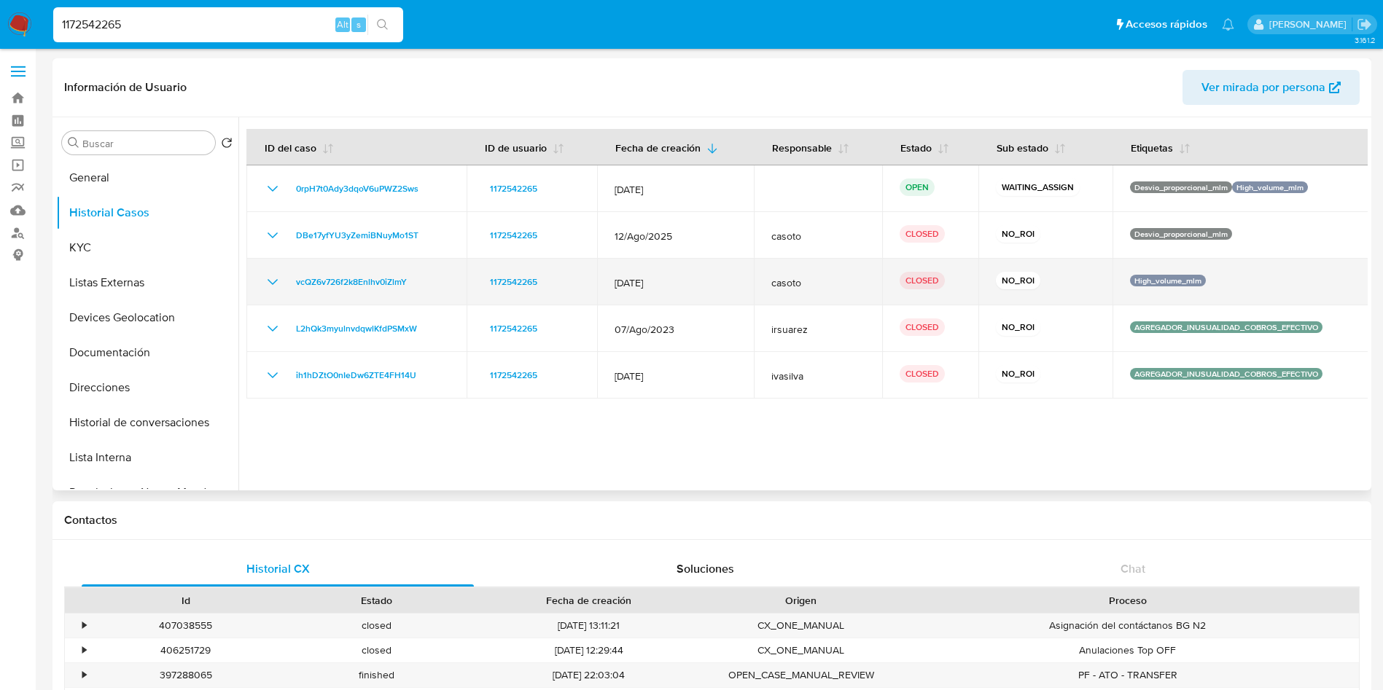
drag, startPoint x: 661, startPoint y: 281, endPoint x: 608, endPoint y: 281, distance: 53.2
click at [608, 281] on td "12/May/2025" at bounding box center [675, 282] width 157 height 47
drag, startPoint x: 682, startPoint y: 278, endPoint x: 611, endPoint y: 279, distance: 70.7
click at [611, 279] on td "12/May/2025" at bounding box center [675, 282] width 157 height 47
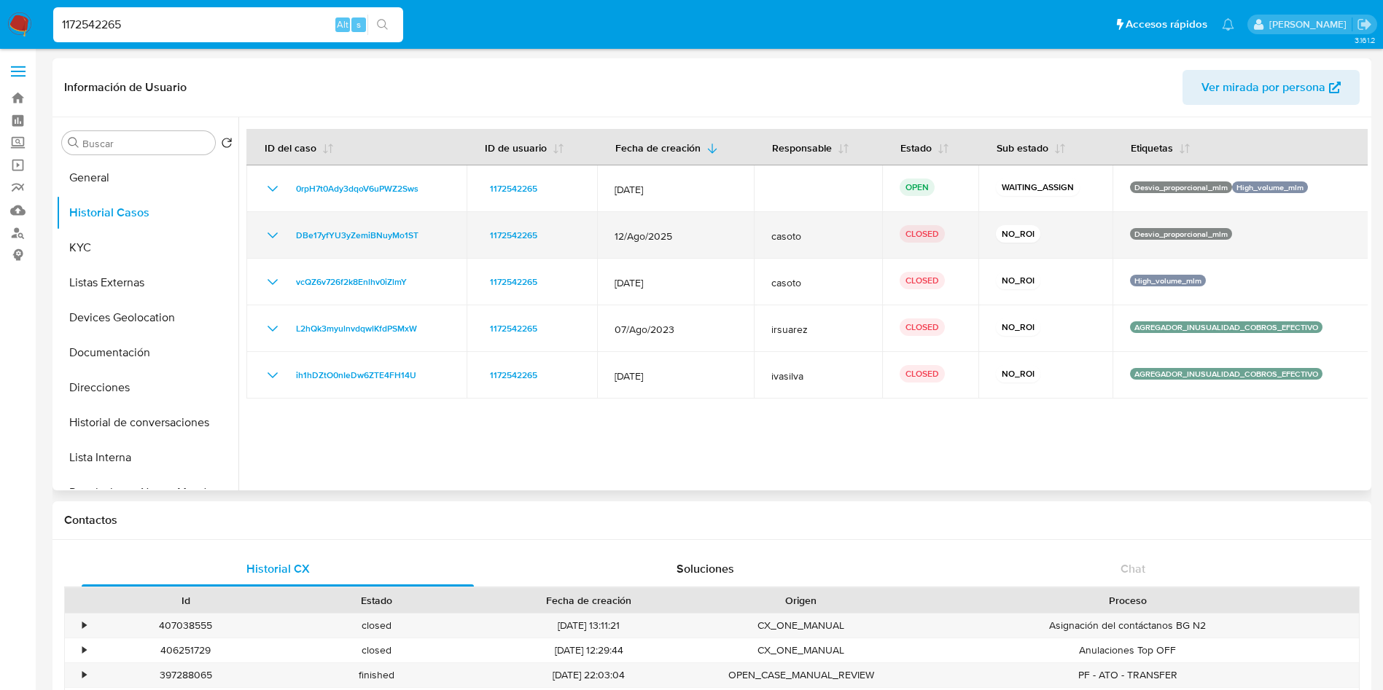
click at [690, 238] on span "12/Ago/2025" at bounding box center [676, 236] width 122 height 13
drag, startPoint x: 679, startPoint y: 235, endPoint x: 611, endPoint y: 237, distance: 67.8
click at [611, 237] on td "12/Ago/2025" at bounding box center [675, 235] width 157 height 47
click at [281, 236] on icon "Mostrar/Ocultar" at bounding box center [272, 235] width 17 height 17
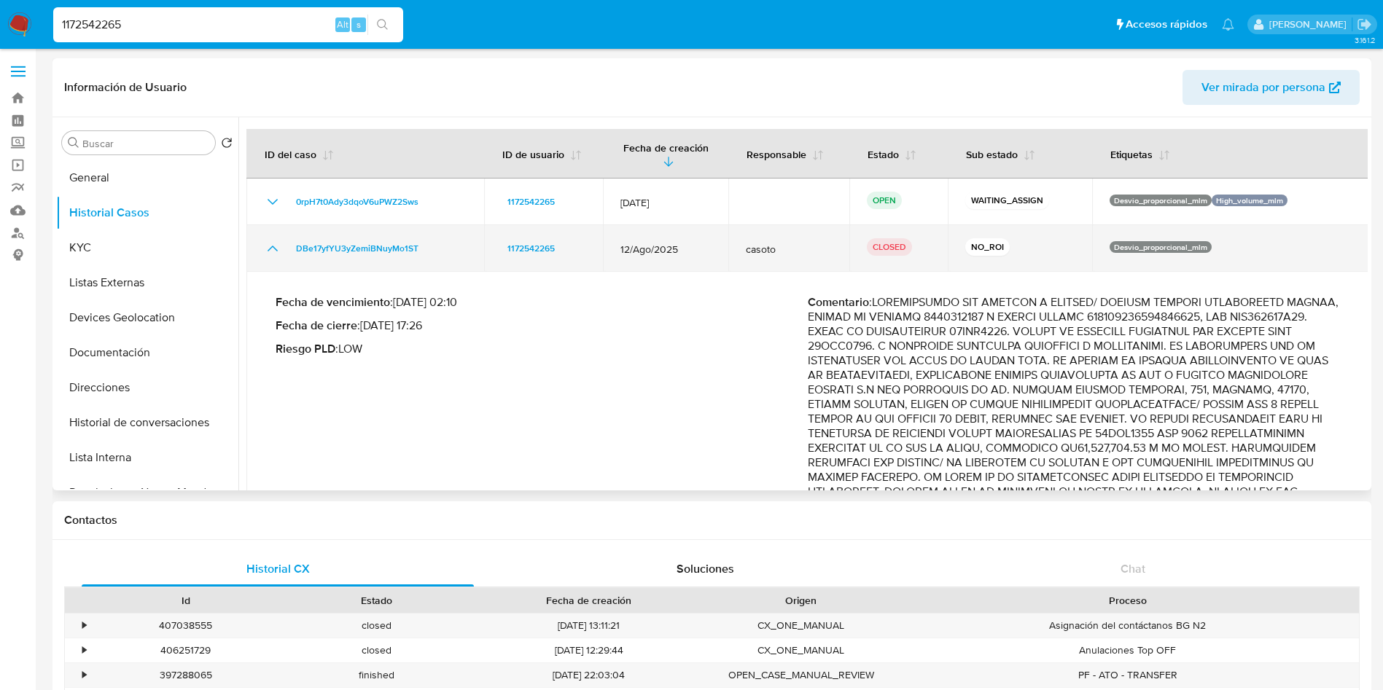
click at [272, 242] on icon "Mostrar/Ocultar" at bounding box center [272, 248] width 17 height 17
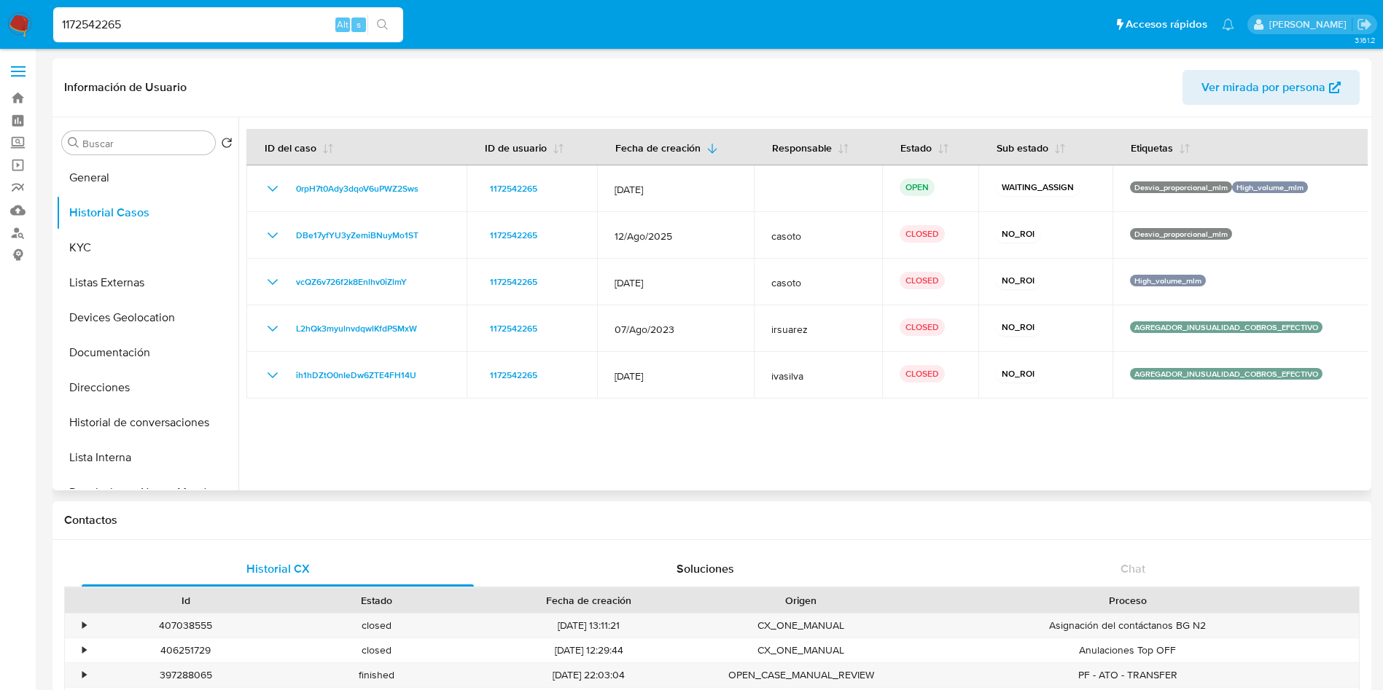
click at [1195, 440] on div at bounding box center [802, 303] width 1129 height 373
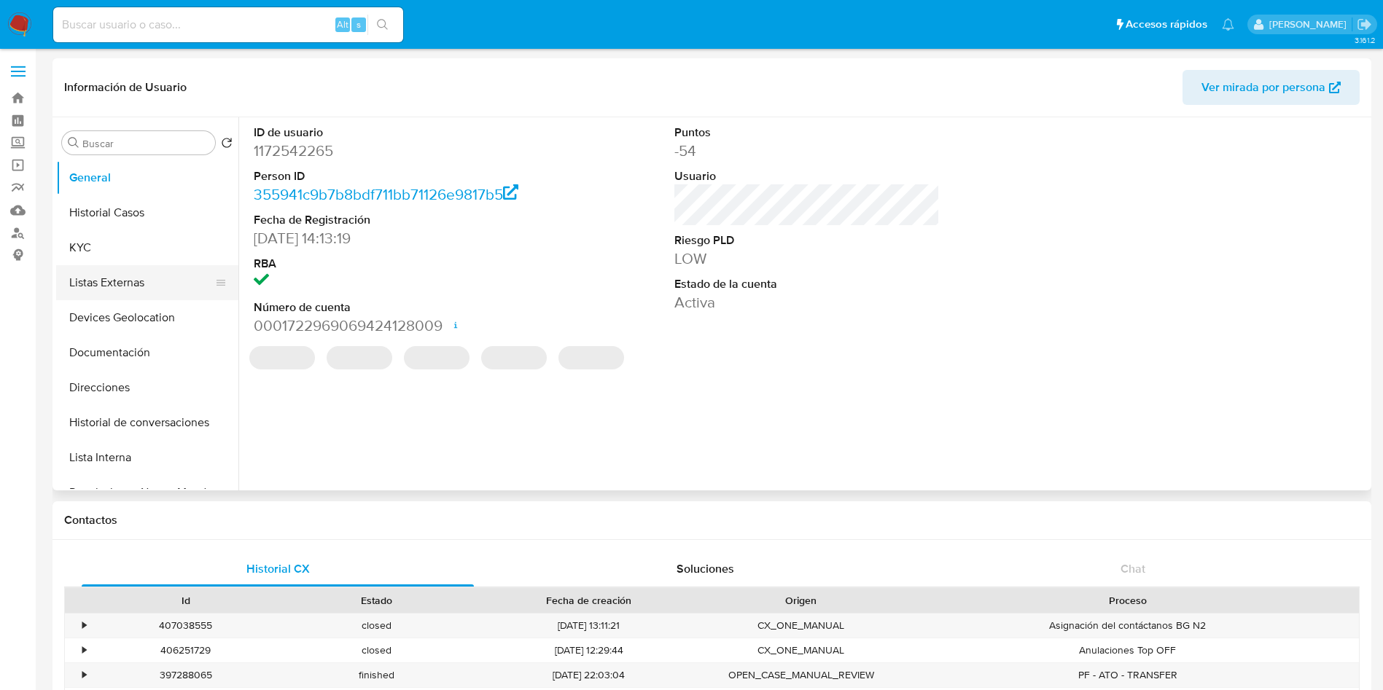
select select "10"
click at [103, 244] on button "KYC" at bounding box center [141, 247] width 171 height 35
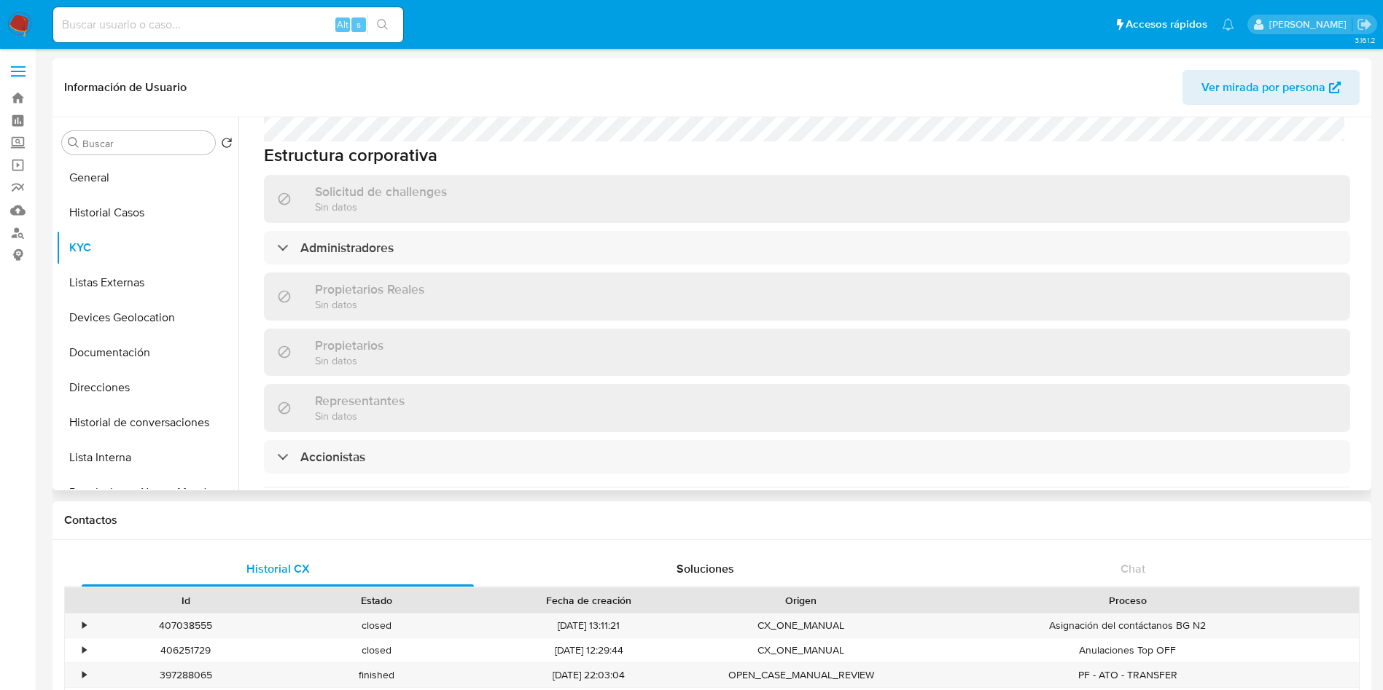
scroll to position [736, 0]
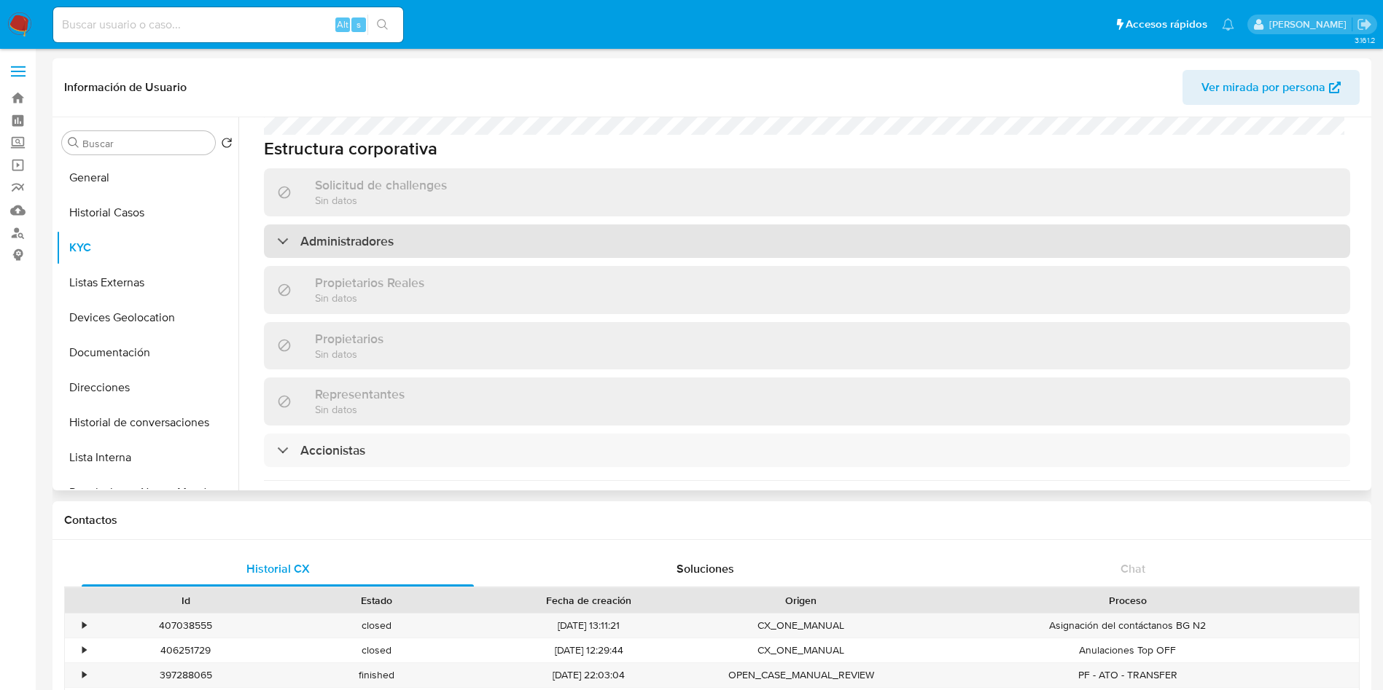
click at [434, 236] on div "Administradores" at bounding box center [807, 242] width 1086 height 34
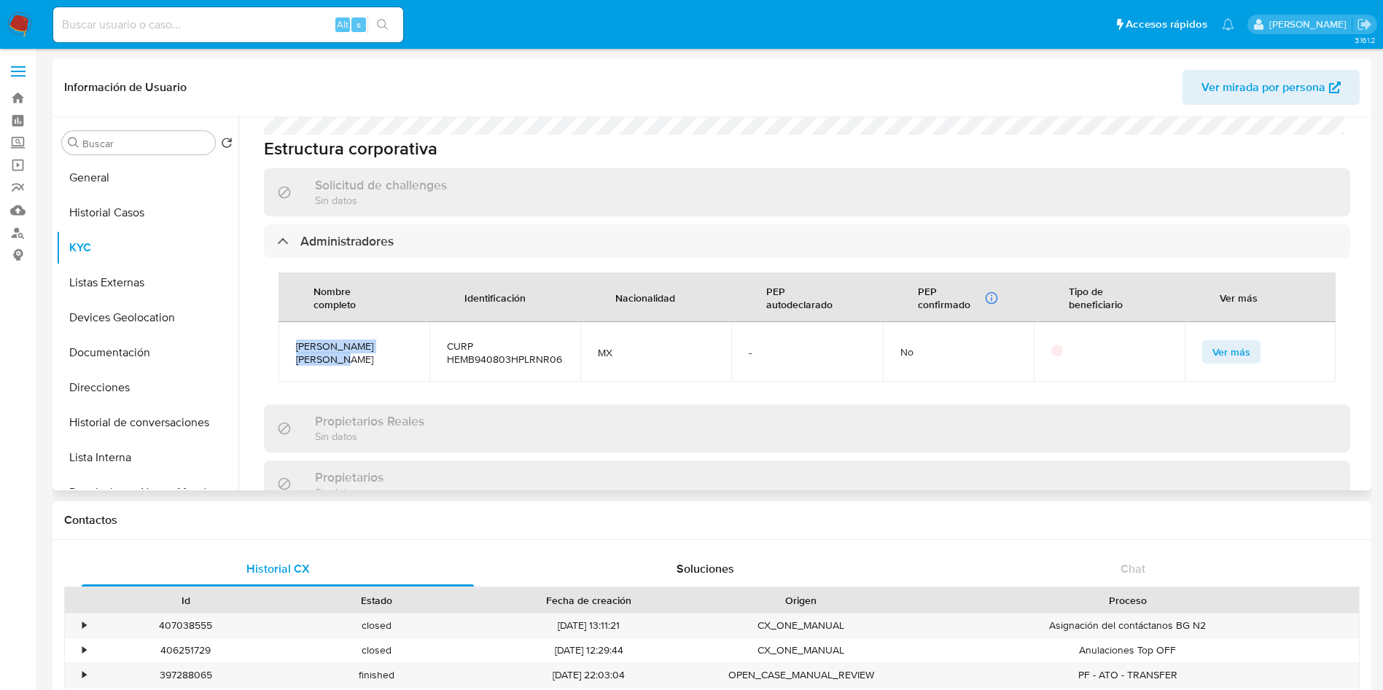
drag, startPoint x: 293, startPoint y: 346, endPoint x: 349, endPoint y: 362, distance: 58.4
click at [349, 362] on td "BRIAN HERNANDEZ MENDOZA" at bounding box center [354, 352] width 151 height 60
copy span "BRIAN HERNANDEZ MENDOZA"
click at [524, 354] on span "CURP HEMB940803HPLRNR06" at bounding box center [505, 353] width 116 height 26
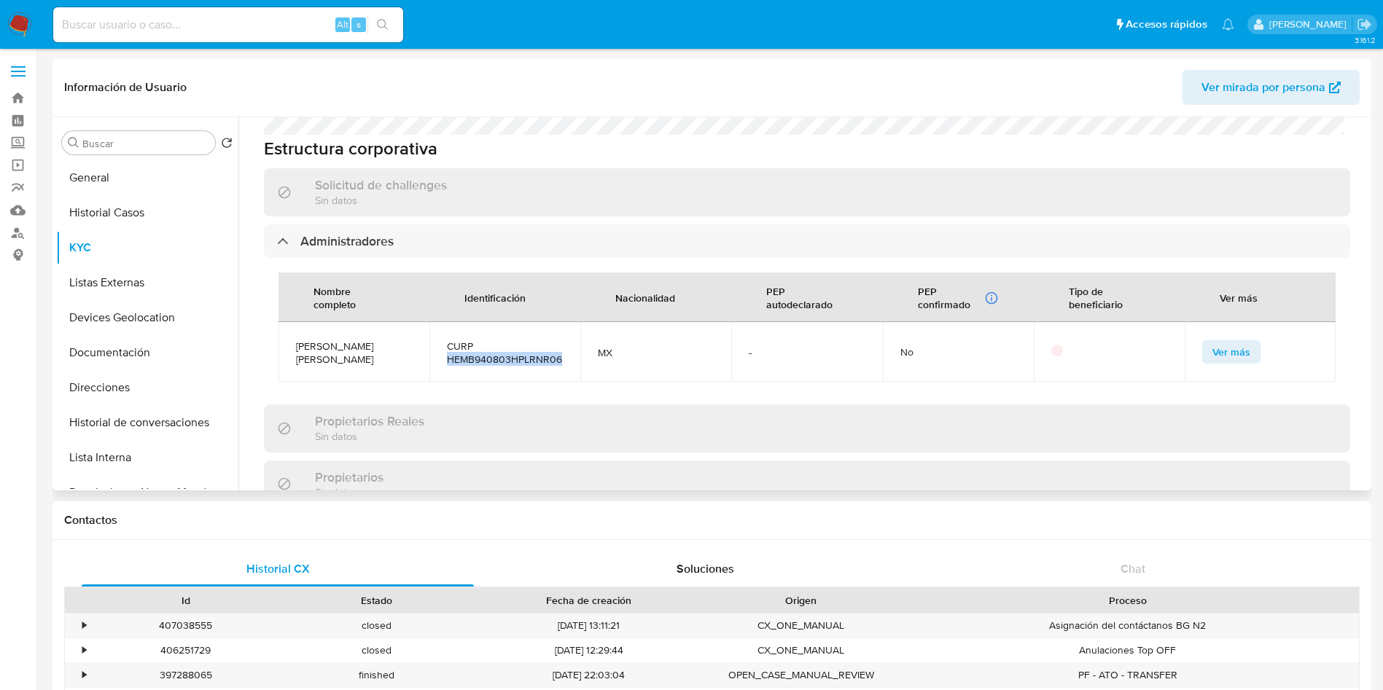
copy span "HEMB940803HPLRNR06"
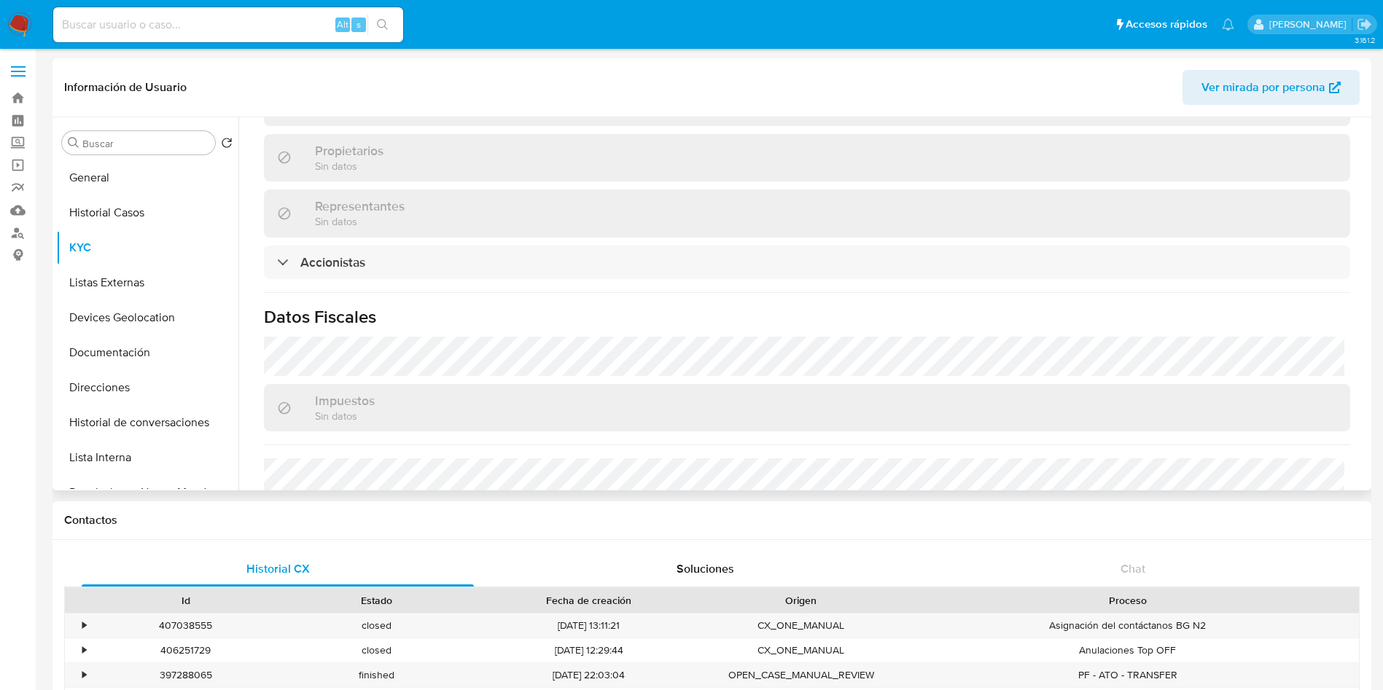
scroll to position [1064, 0]
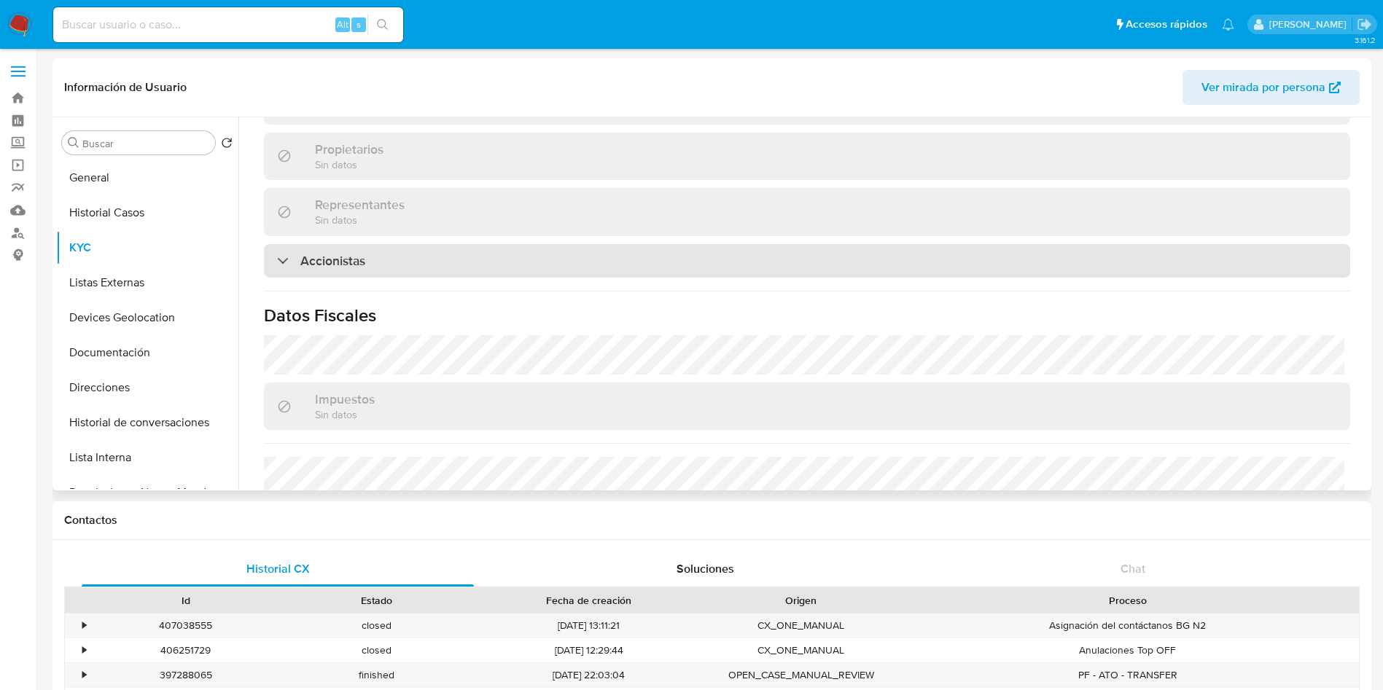
click at [428, 265] on div "Accionistas" at bounding box center [807, 261] width 1086 height 34
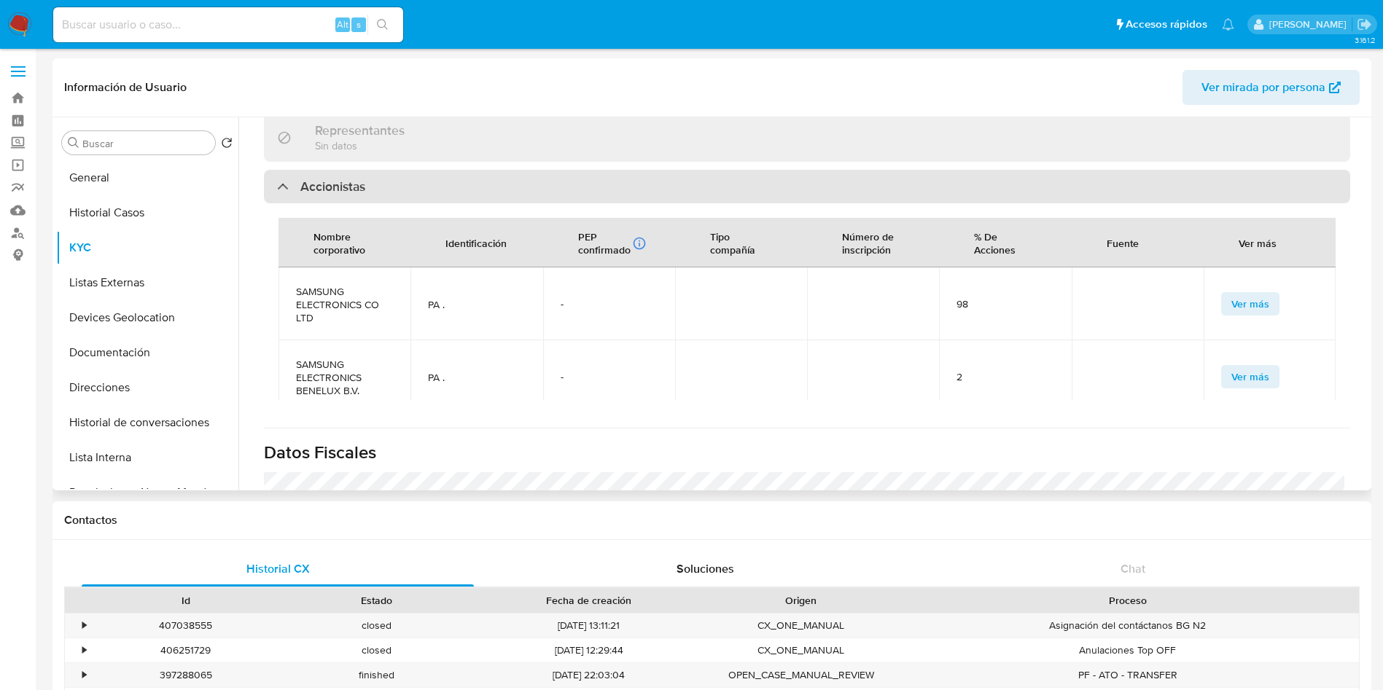
scroll to position [1174, 0]
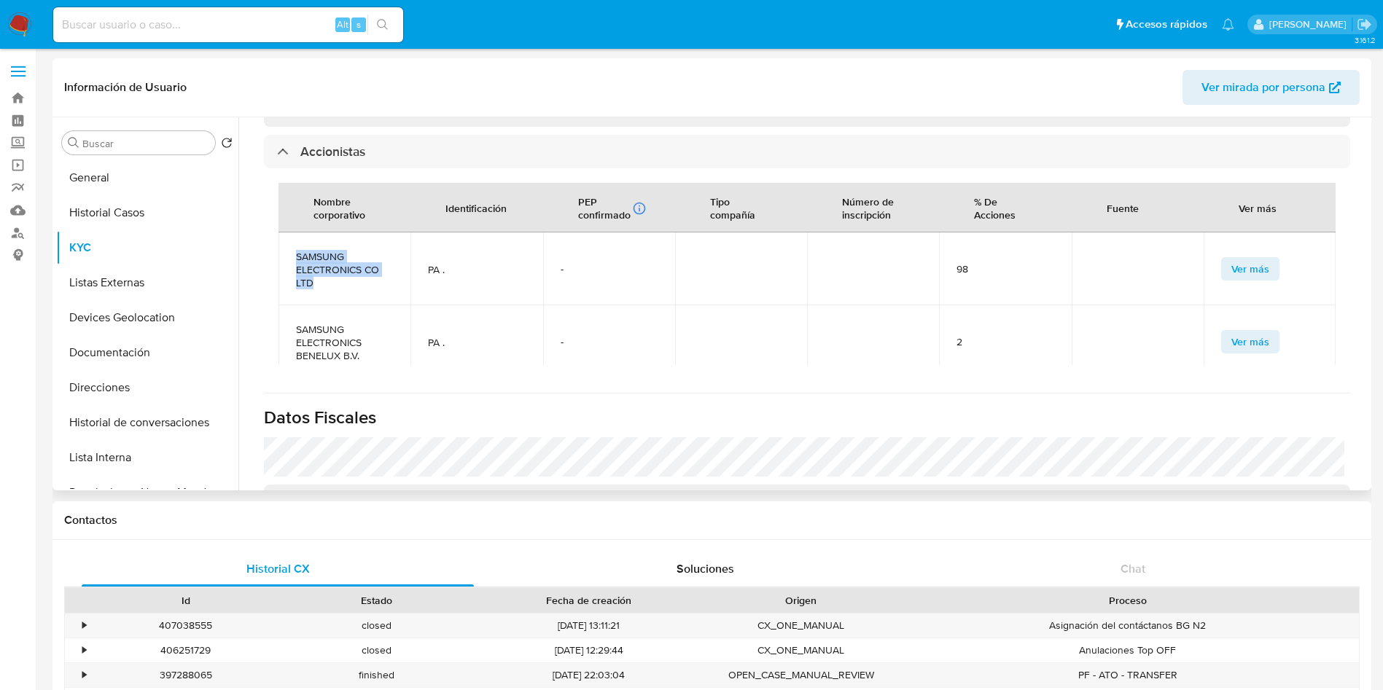
drag, startPoint x: 292, startPoint y: 256, endPoint x: 323, endPoint y: 281, distance: 40.0
click at [323, 281] on td "SAMSUNG ELECTRONICS CO LTD" at bounding box center [345, 269] width 132 height 73
copy span "SAMSUNG ELECTRONICS CO LTD"
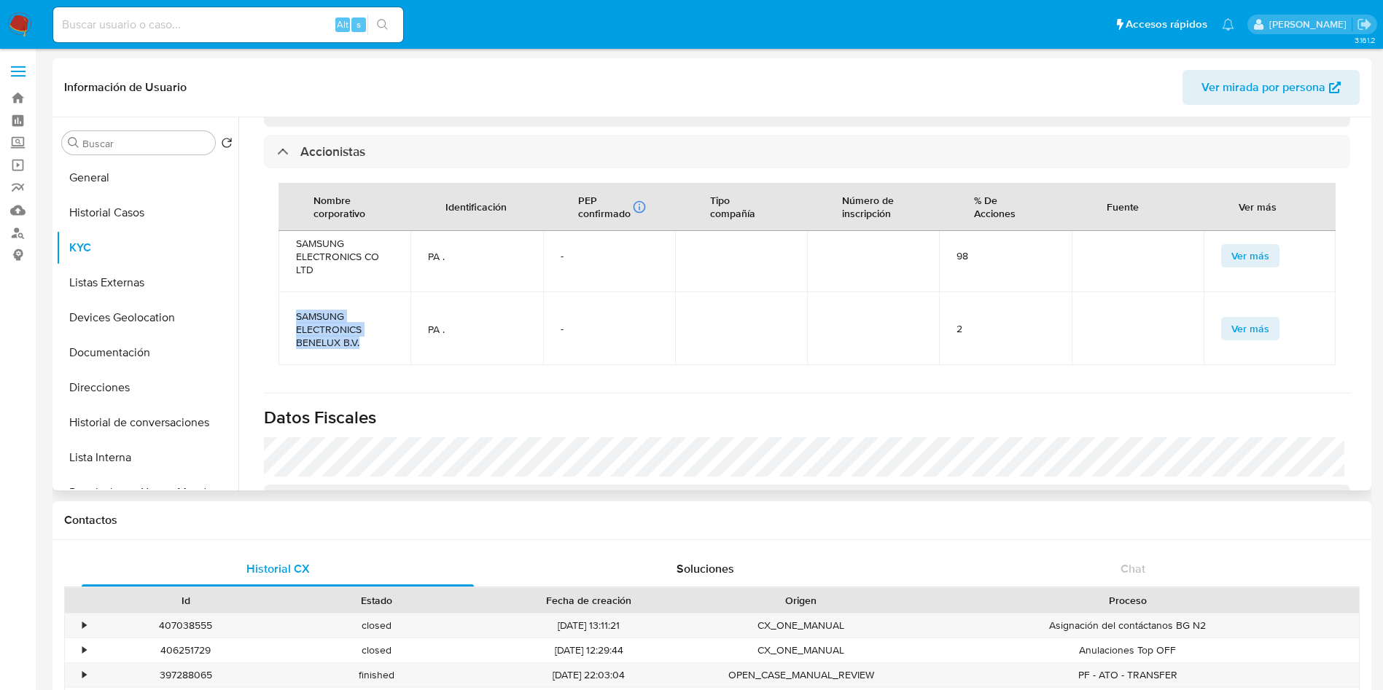
drag, startPoint x: 324, startPoint y: 342, endPoint x: 361, endPoint y: 344, distance: 36.5
click at [361, 344] on td "SAMSUNG ELECTRONICS BENELUX B.V." at bounding box center [345, 328] width 132 height 73
copy span "SAMSUNG ELECTRONICS BENELUX B.V."
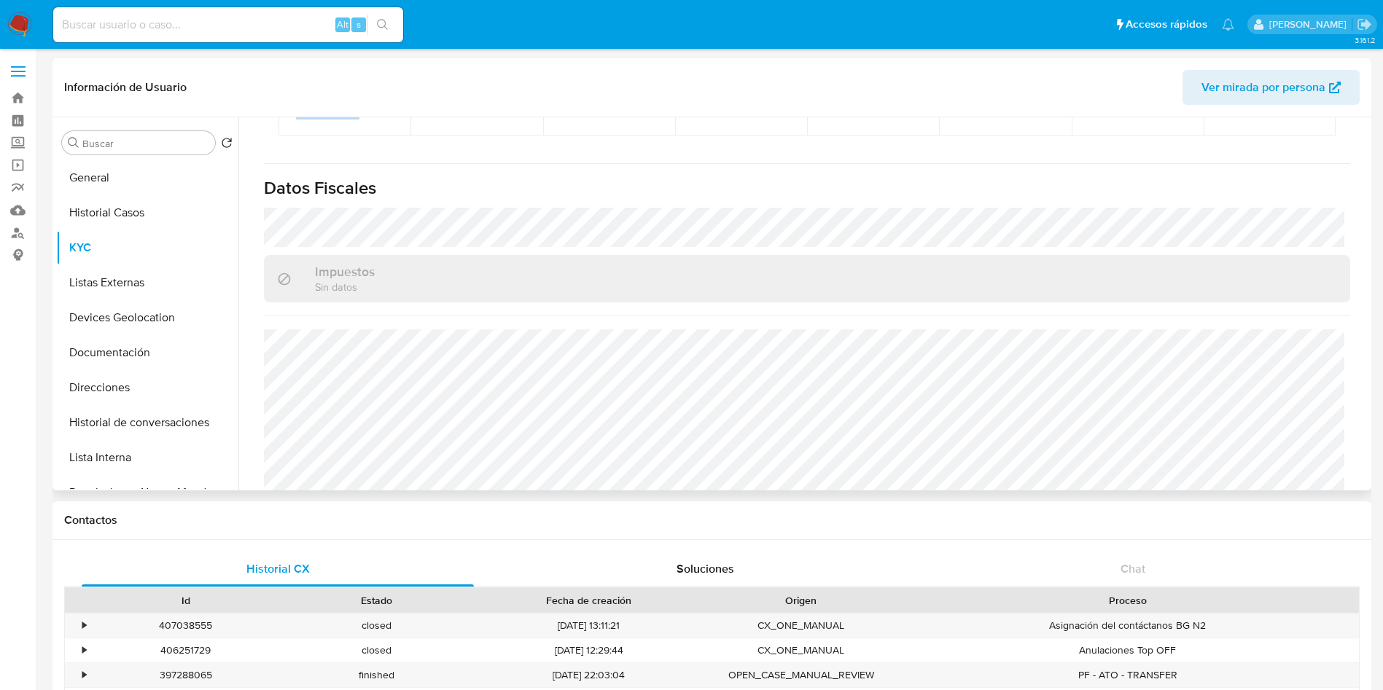
scroll to position [1419, 0]
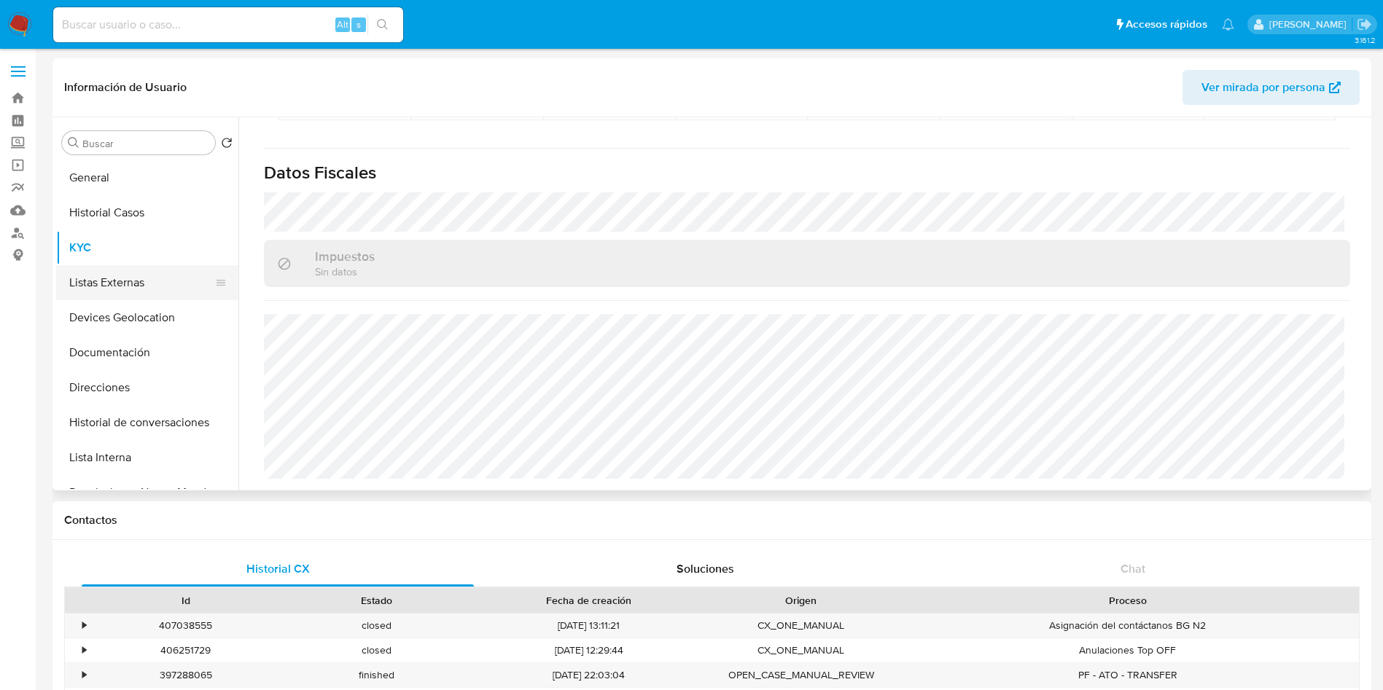
click at [94, 291] on button "Listas Externas" at bounding box center [141, 282] width 171 height 35
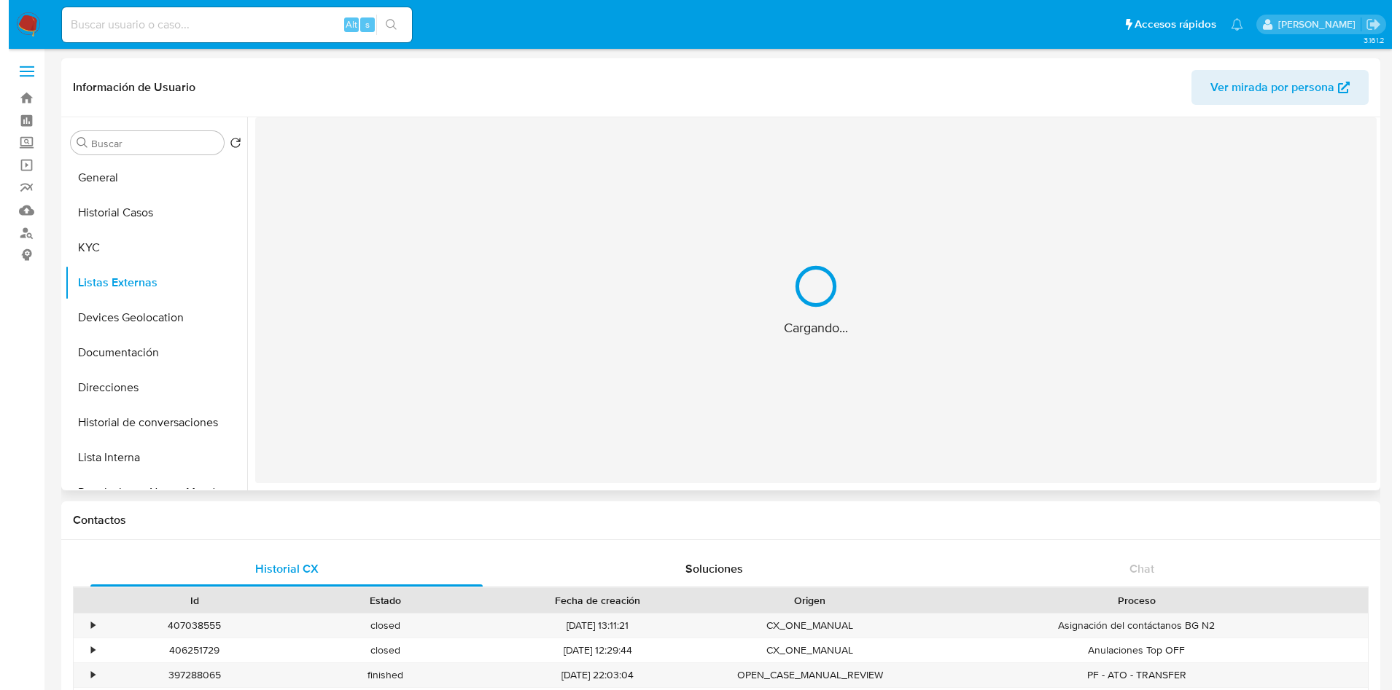
scroll to position [0, 0]
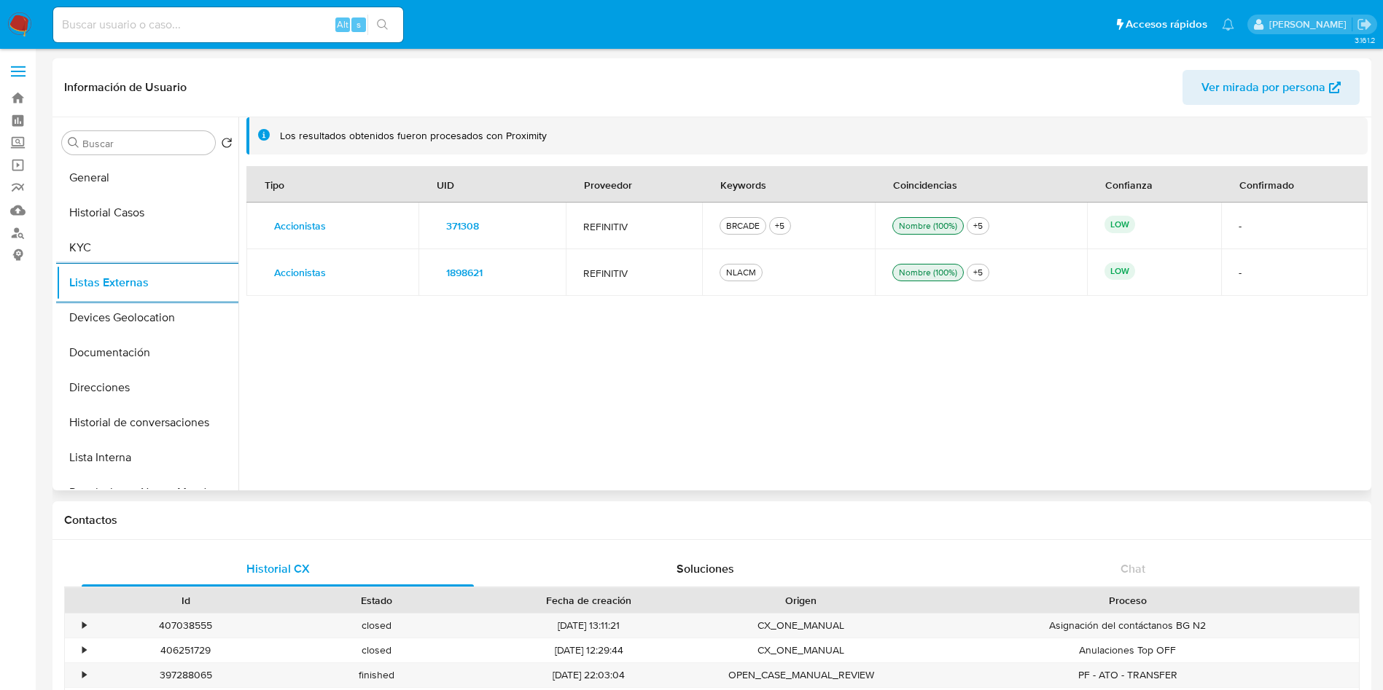
click at [465, 222] on span "371308" at bounding box center [462, 226] width 33 height 20
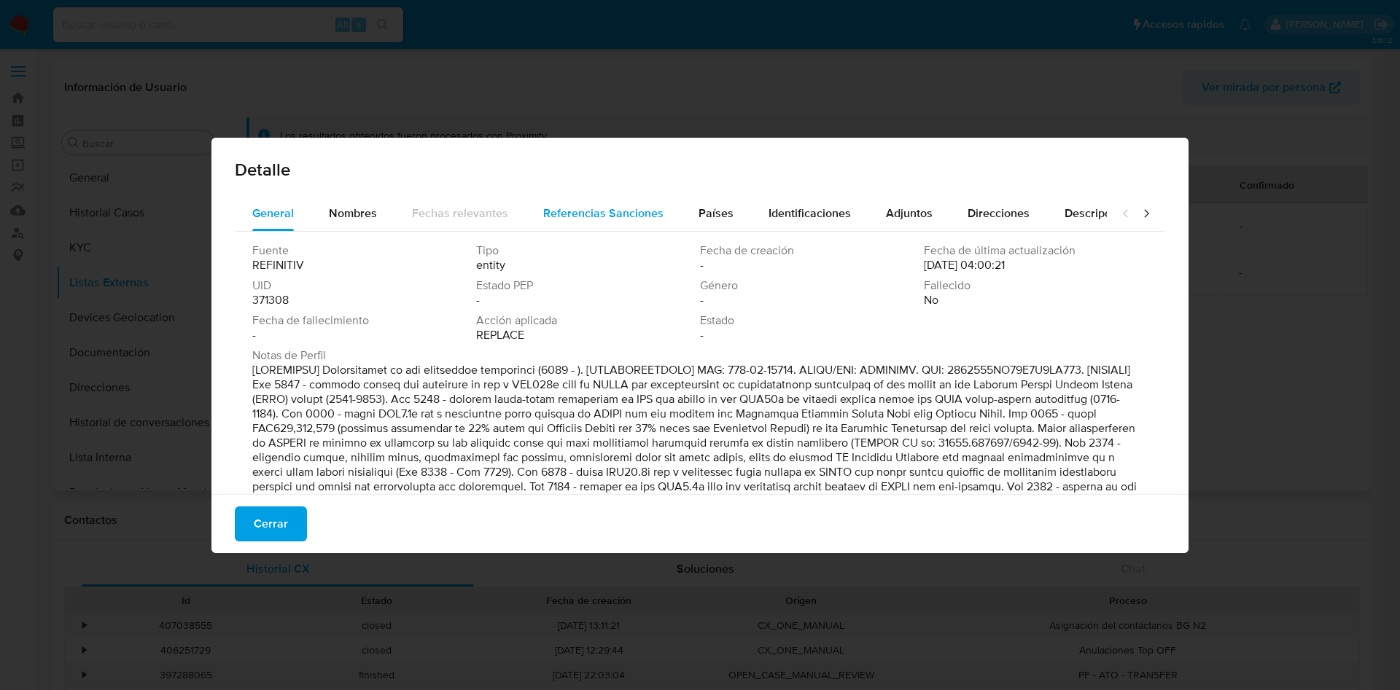
click at [608, 213] on span "Referencias Sanciones" at bounding box center [603, 213] width 120 height 17
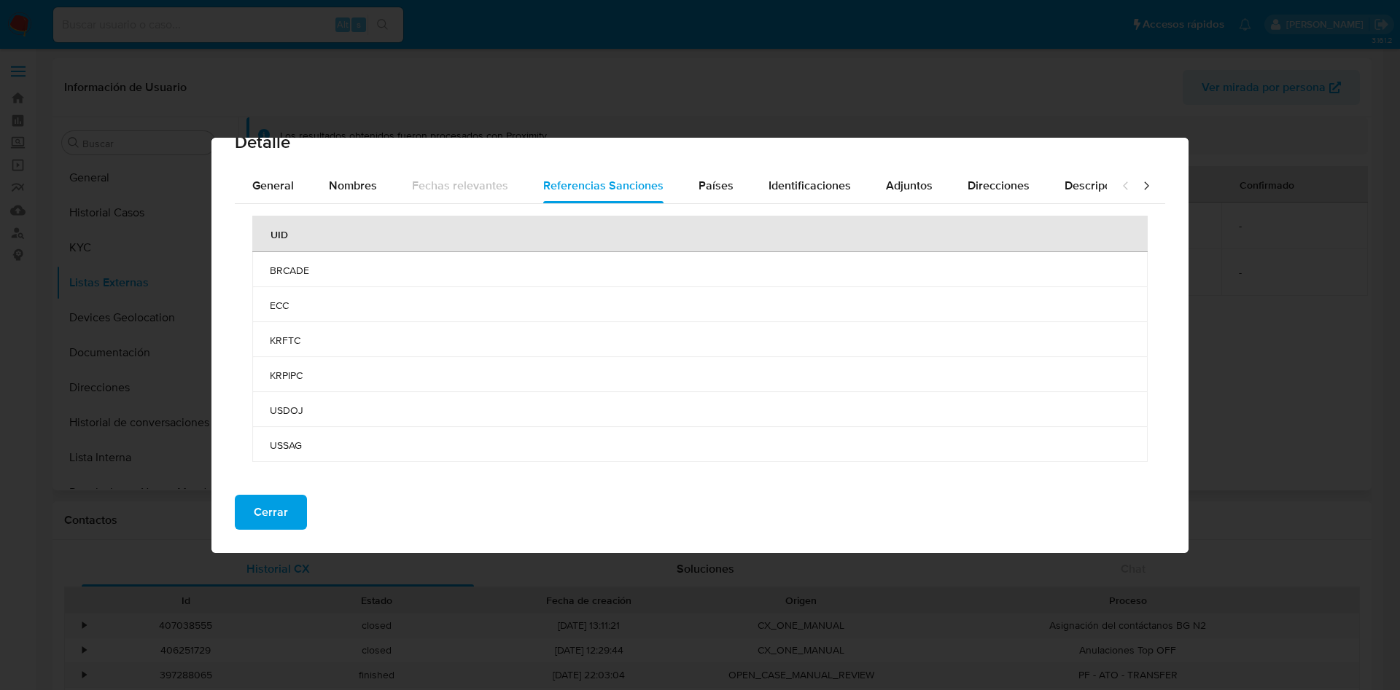
scroll to position [30, 0]
click at [715, 185] on span "Países" at bounding box center [715, 183] width 35 height 17
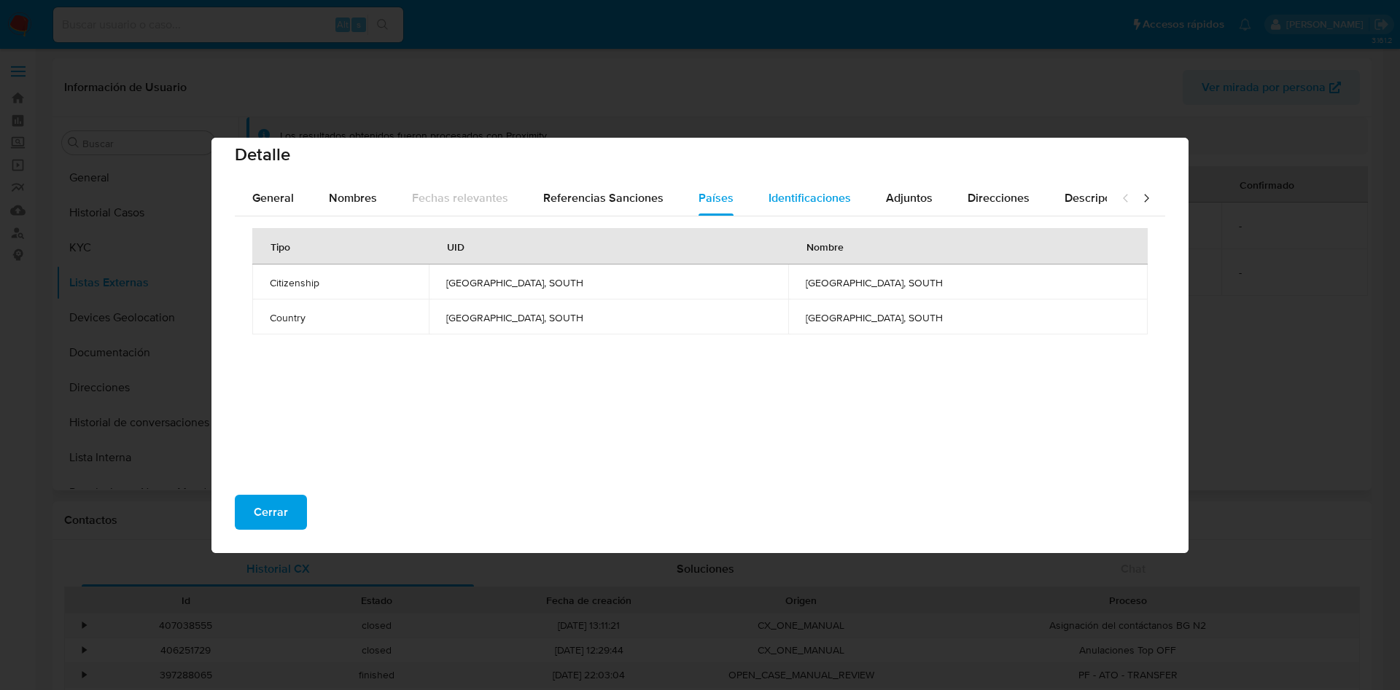
click at [818, 197] on span "Identificaciones" at bounding box center [809, 198] width 82 height 17
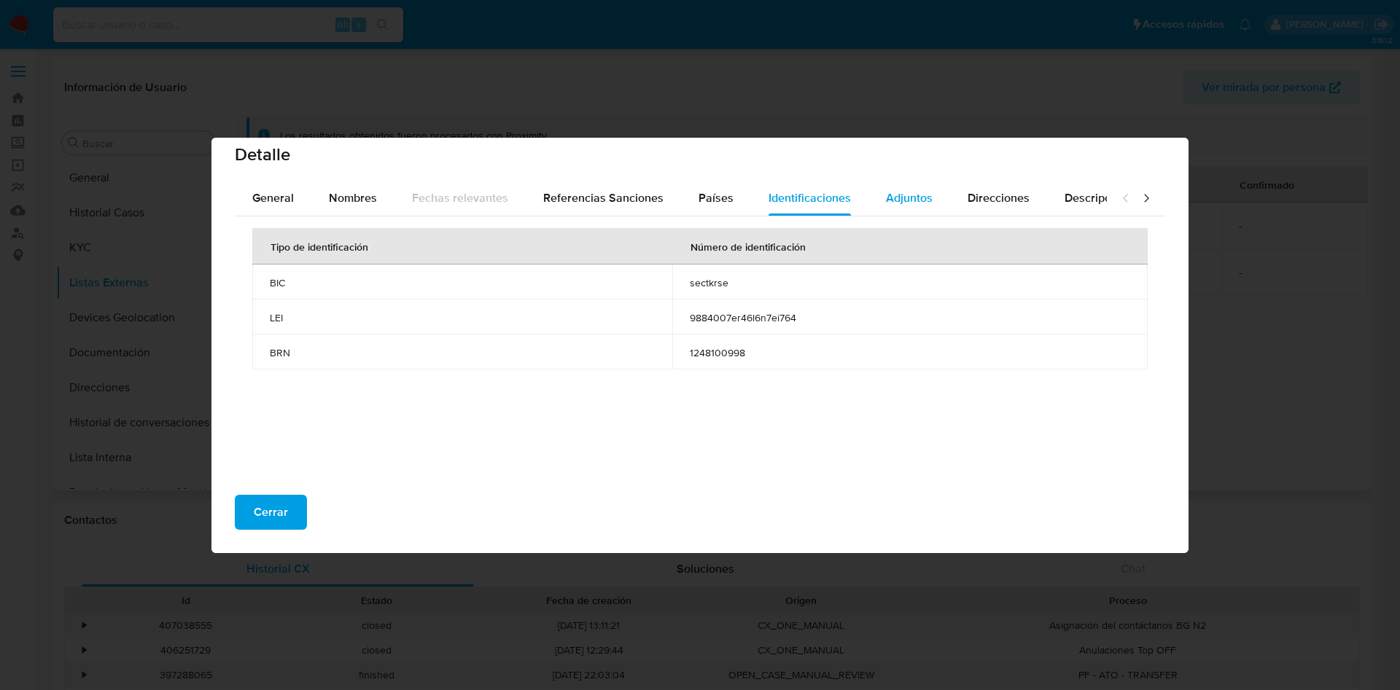
click at [908, 198] on span "Adjuntos" at bounding box center [909, 198] width 47 height 17
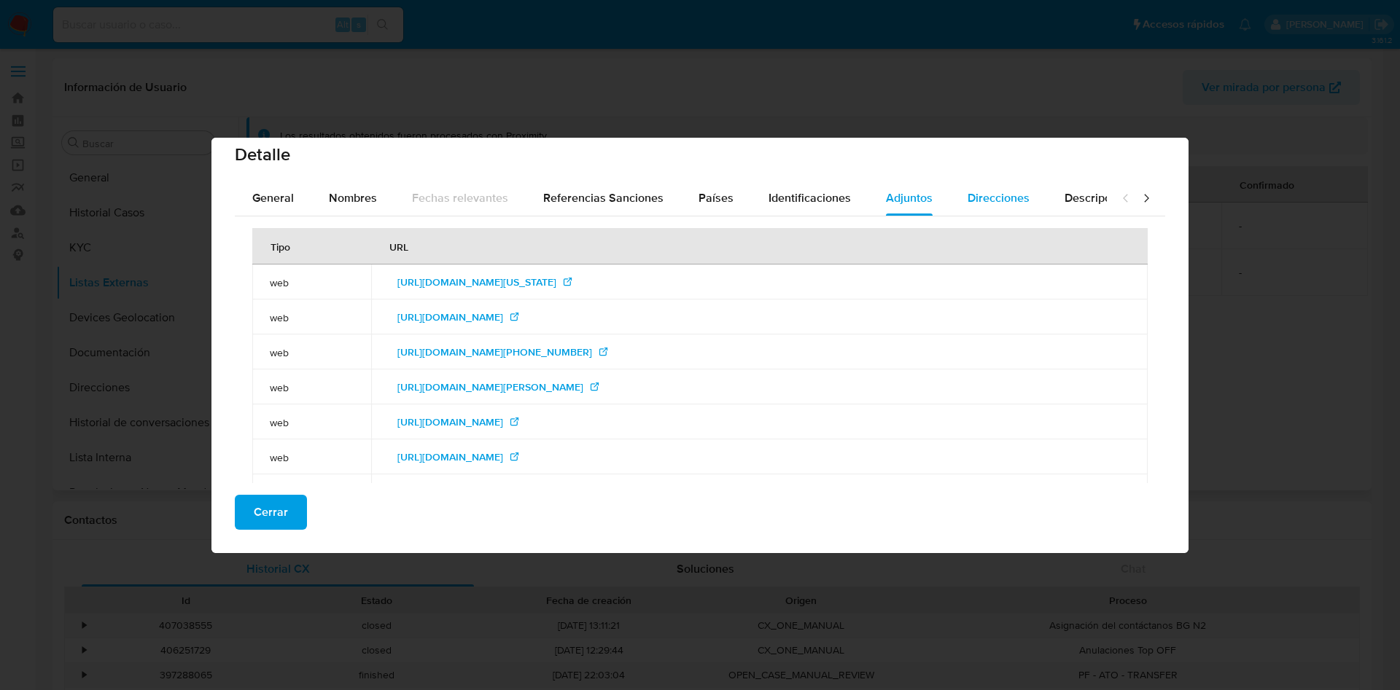
click at [1000, 196] on span "Direcciones" at bounding box center [999, 198] width 62 height 17
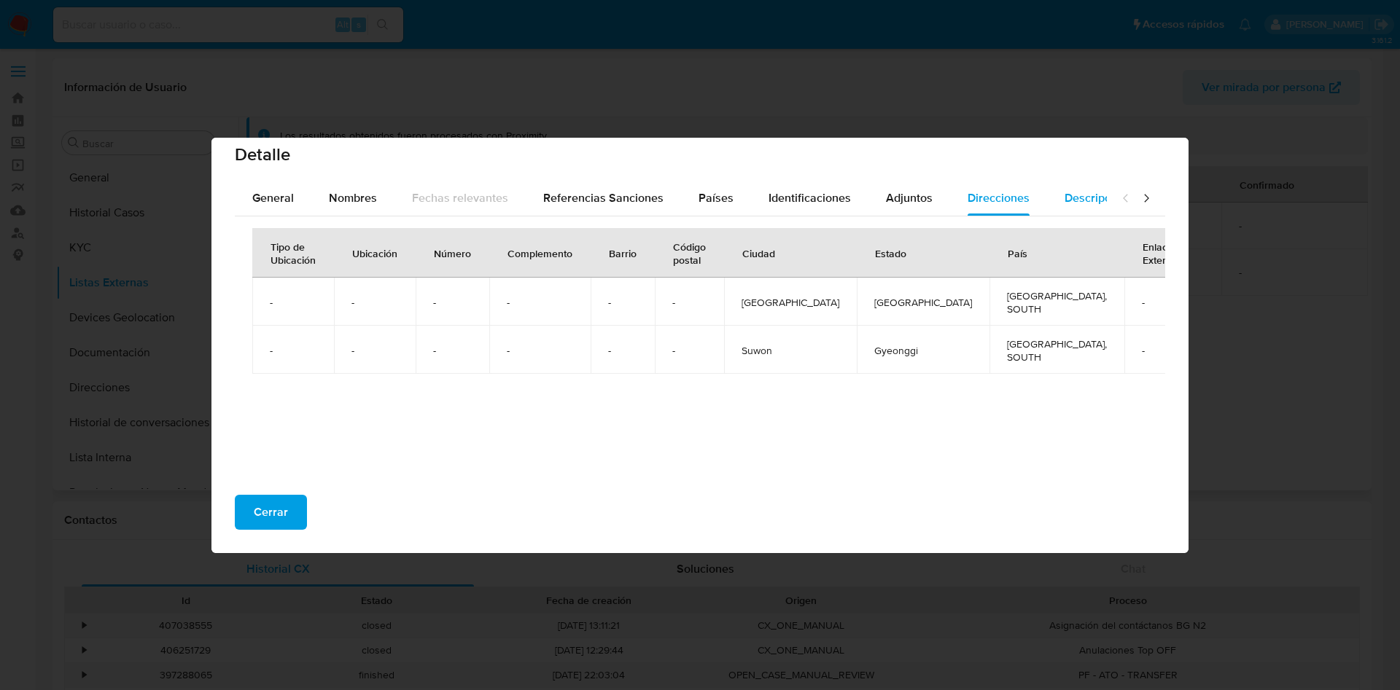
click at [1064, 203] on span "Descripciones" at bounding box center [1101, 198] width 74 height 17
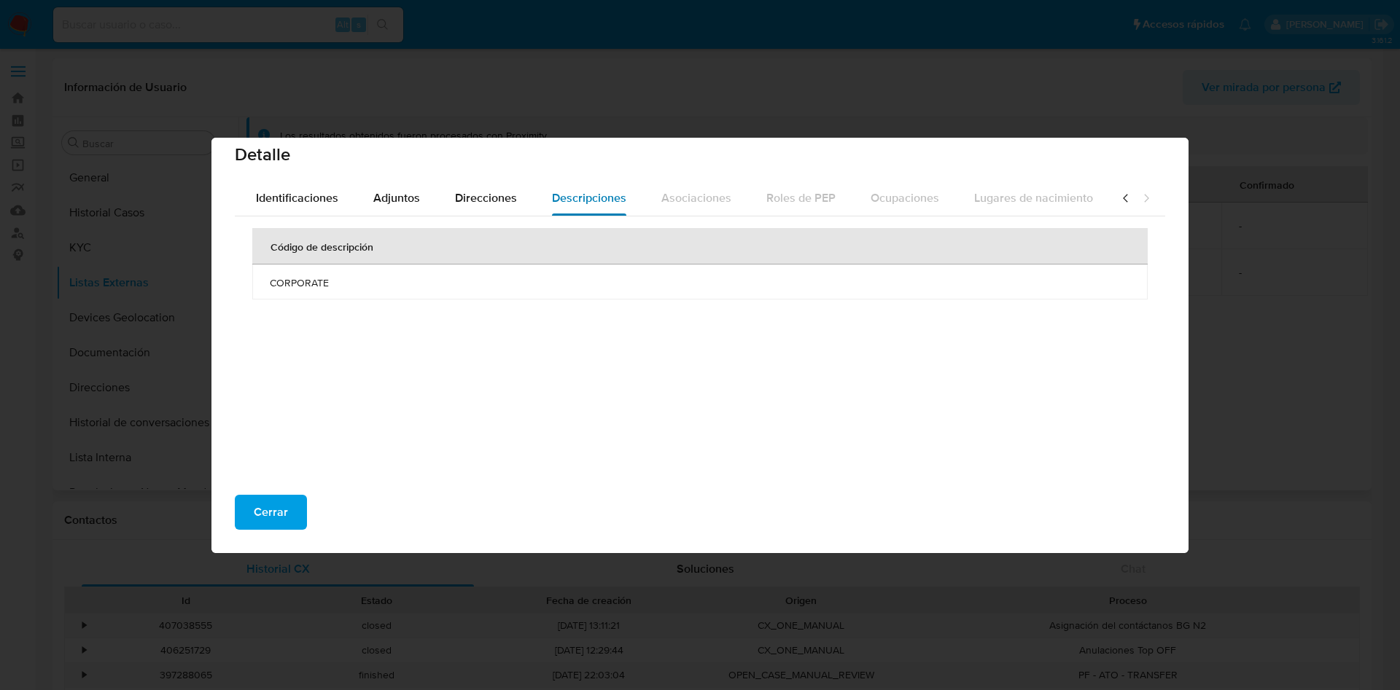
scroll to position [0, 522]
click at [284, 198] on span "Identificaciones" at bounding box center [293, 198] width 82 height 17
click at [1118, 201] on icon at bounding box center [1125, 198] width 15 height 15
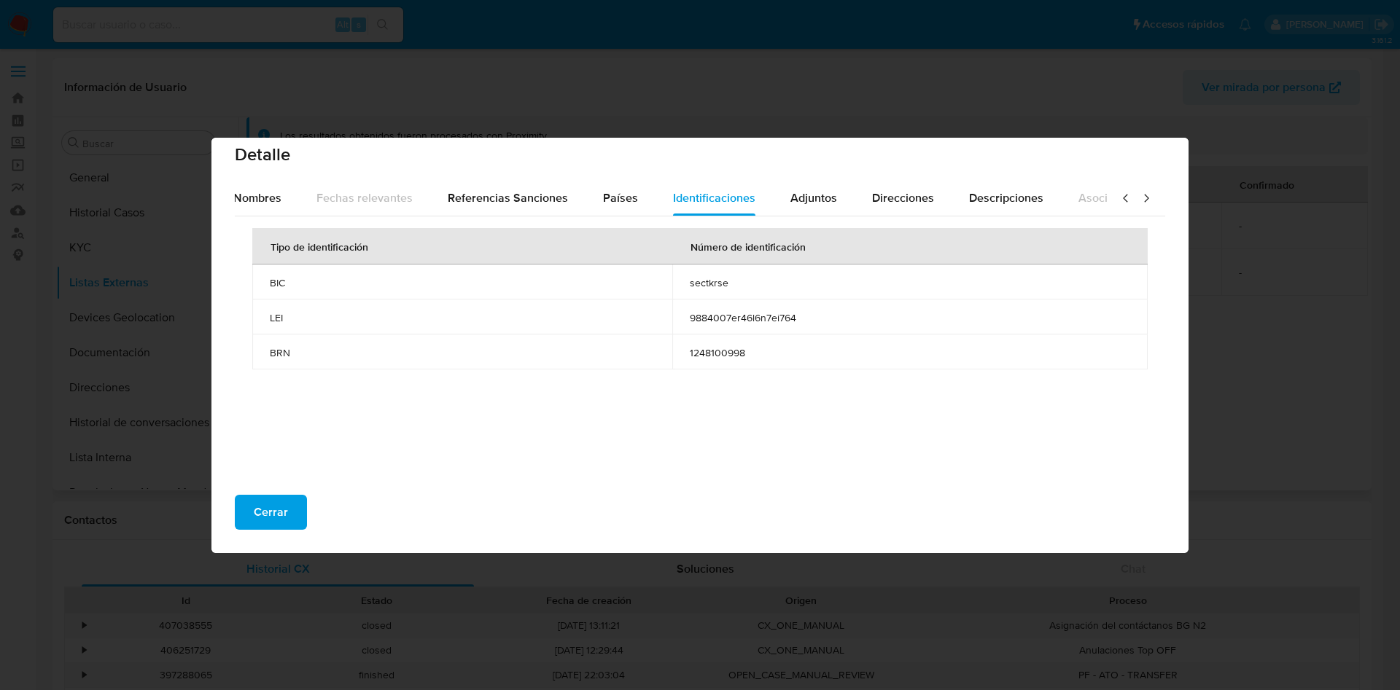
click at [1118, 200] on icon at bounding box center [1125, 198] width 15 height 15
click at [1118, 199] on icon at bounding box center [1125, 198] width 15 height 15
click at [285, 201] on span "General" at bounding box center [273, 198] width 42 height 17
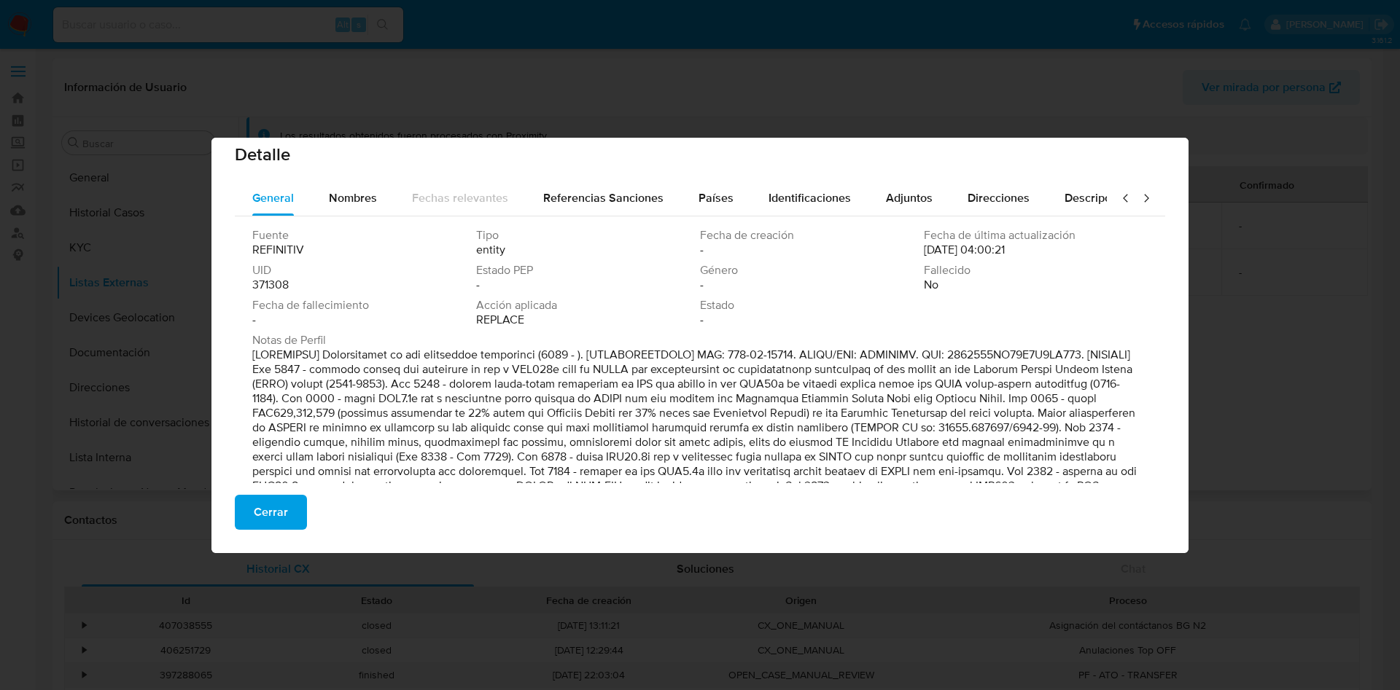
scroll to position [113, 0]
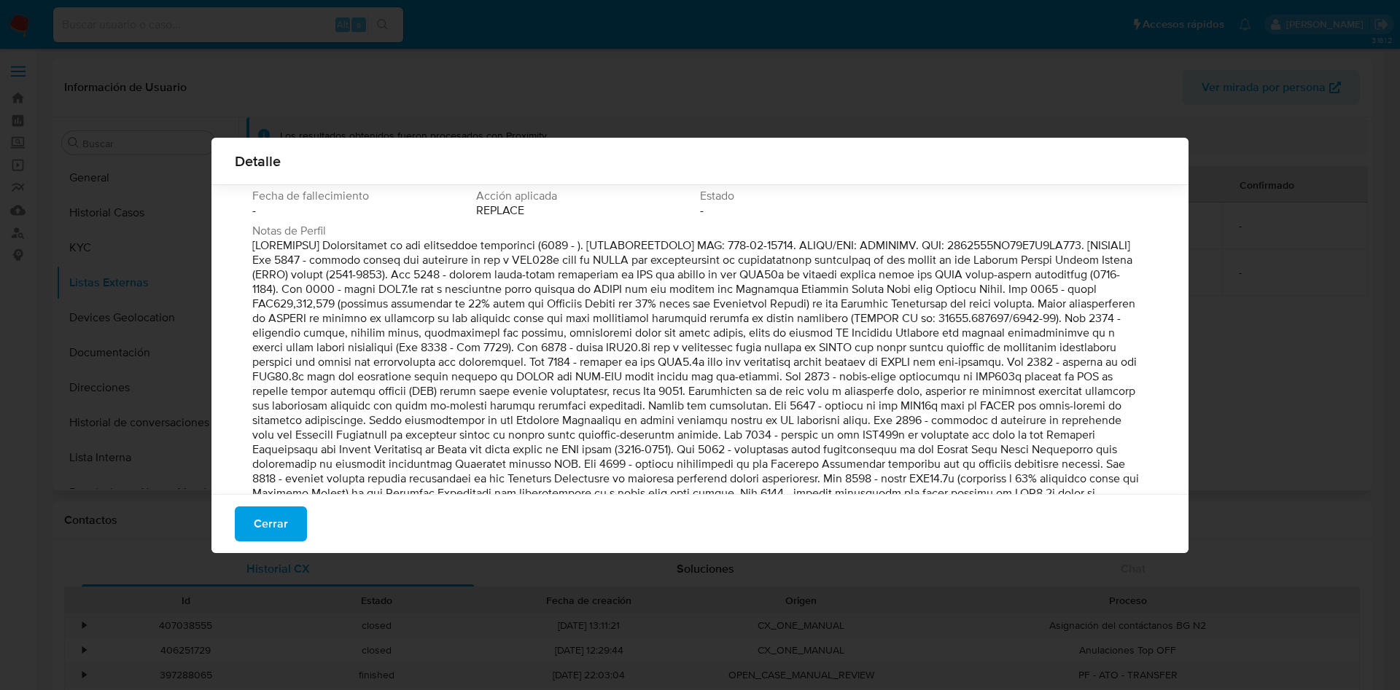
drag, startPoint x: 255, startPoint y: 246, endPoint x: 1153, endPoint y: 494, distance: 931.6
click at [1153, 494] on div "Detalle General Nombres Fechas relevantes Referencias Sanciones Países Identifi…" at bounding box center [699, 346] width 977 height 416
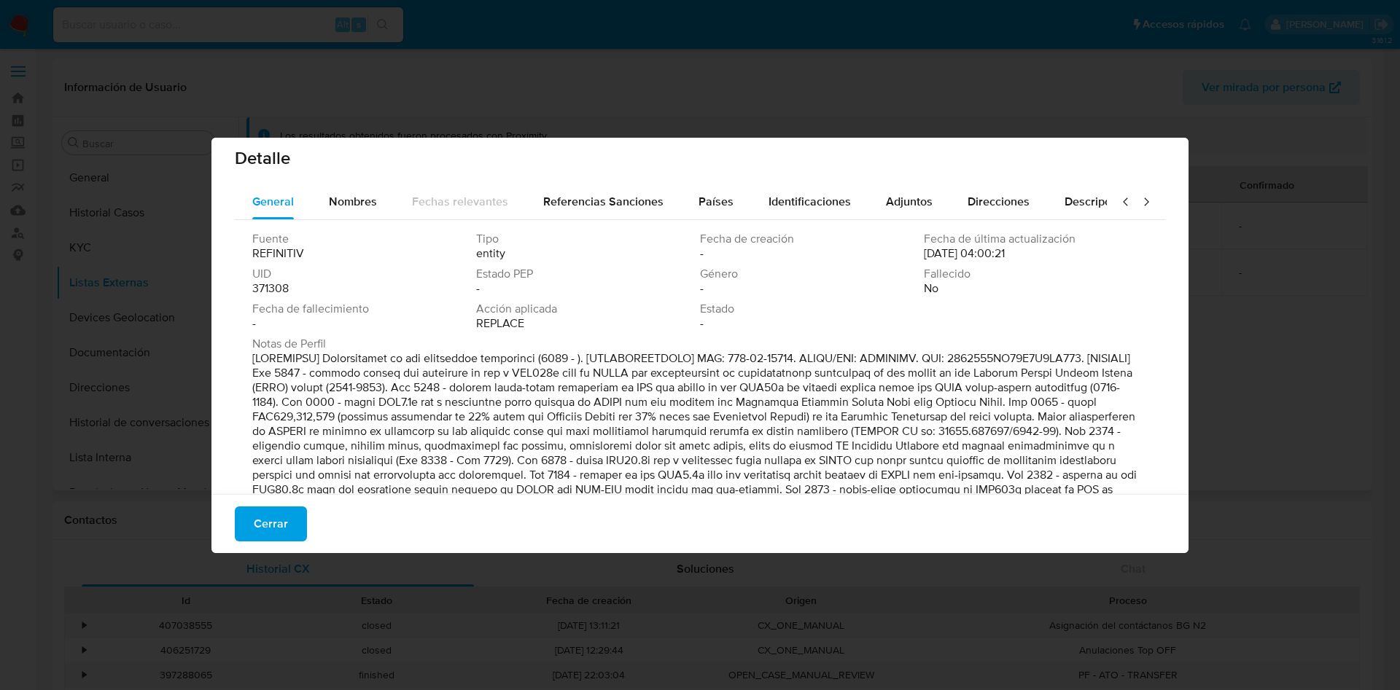
scroll to position [0, 0]
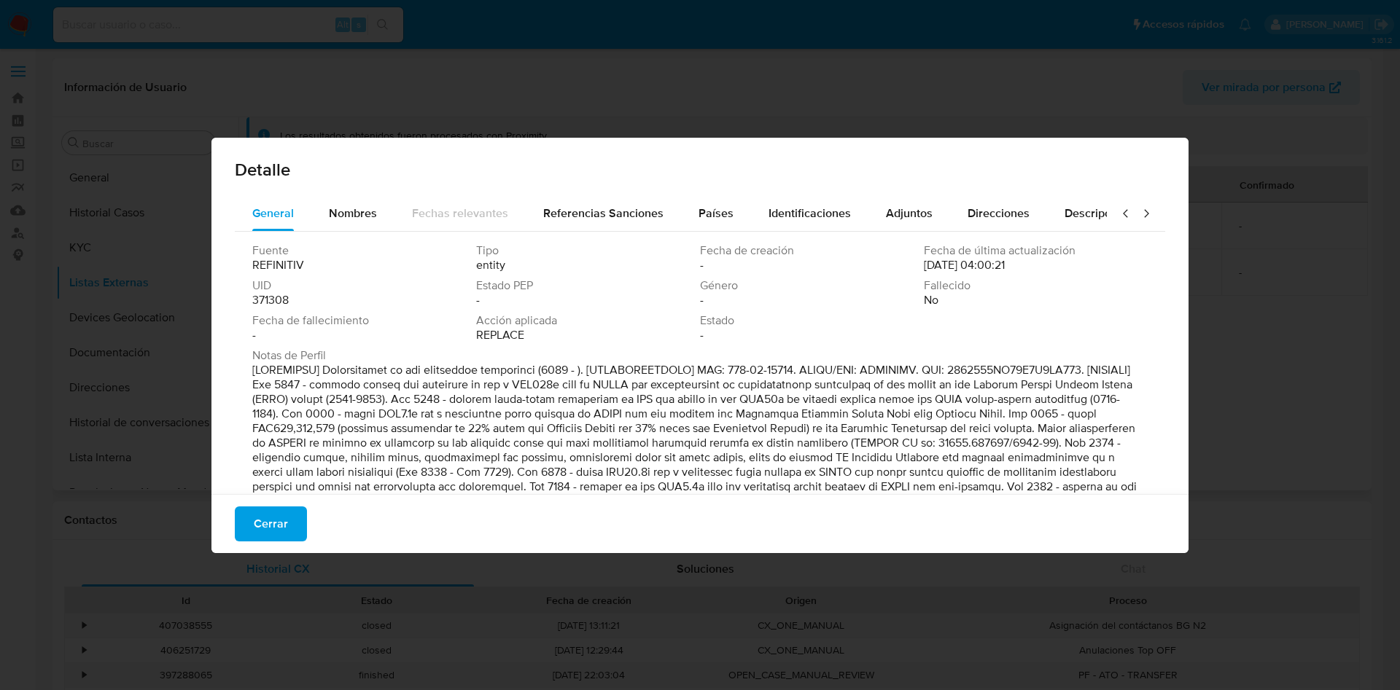
click at [509, 323] on span "Acción aplicada" at bounding box center [586, 321] width 221 height 15
click at [340, 214] on span "Nombres" at bounding box center [353, 213] width 48 height 17
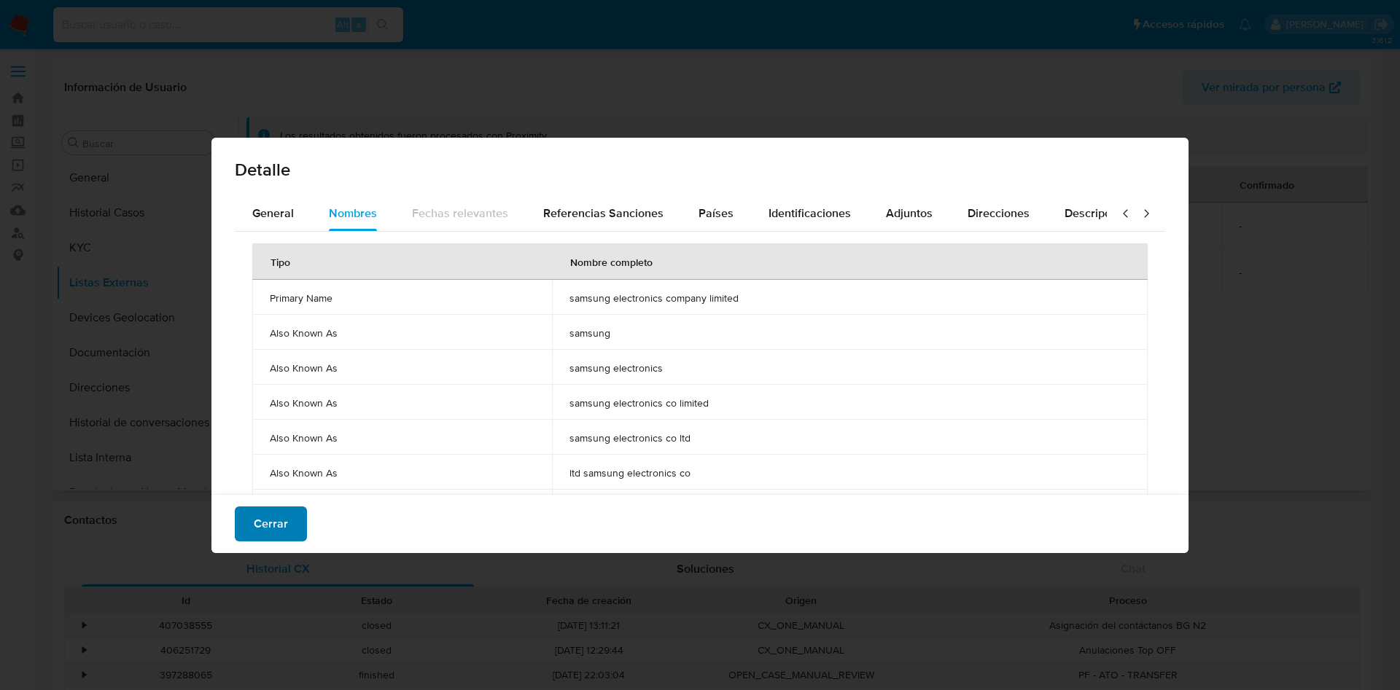
click at [272, 523] on span "Cerrar" at bounding box center [271, 524] width 34 height 32
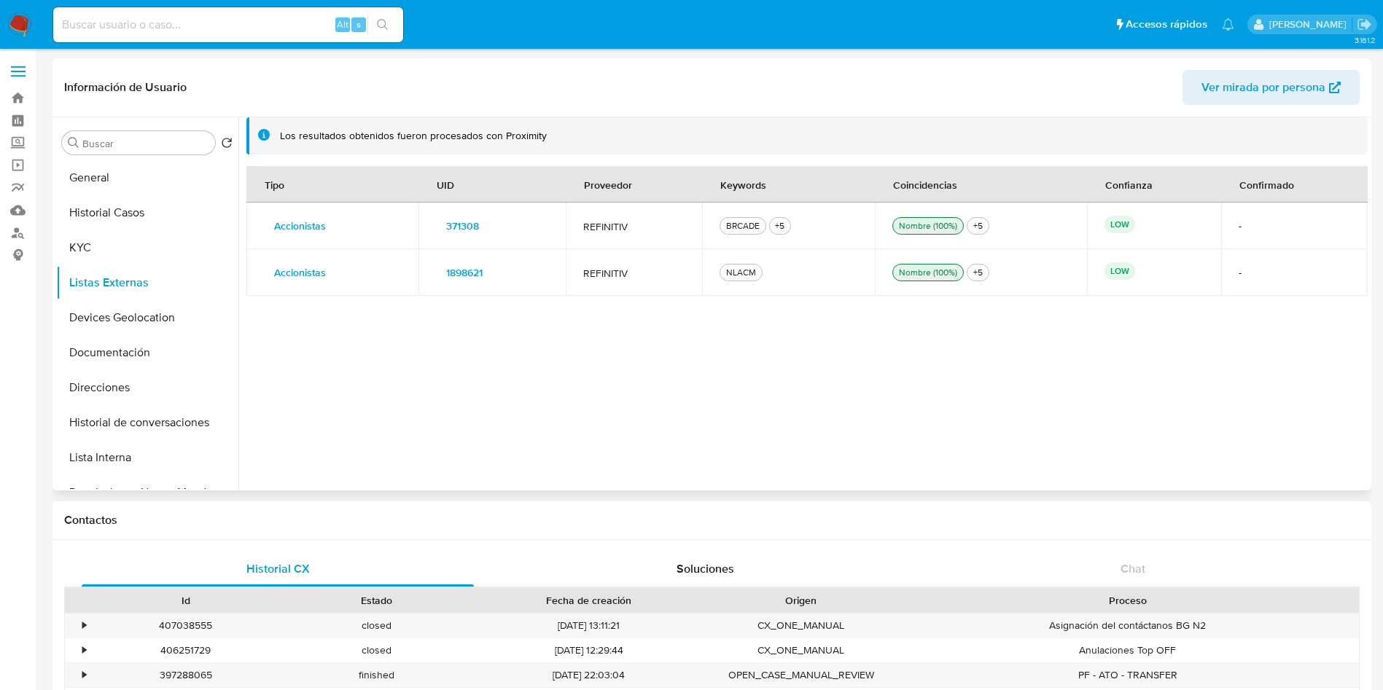
click at [469, 225] on span "371308" at bounding box center [462, 226] width 33 height 20
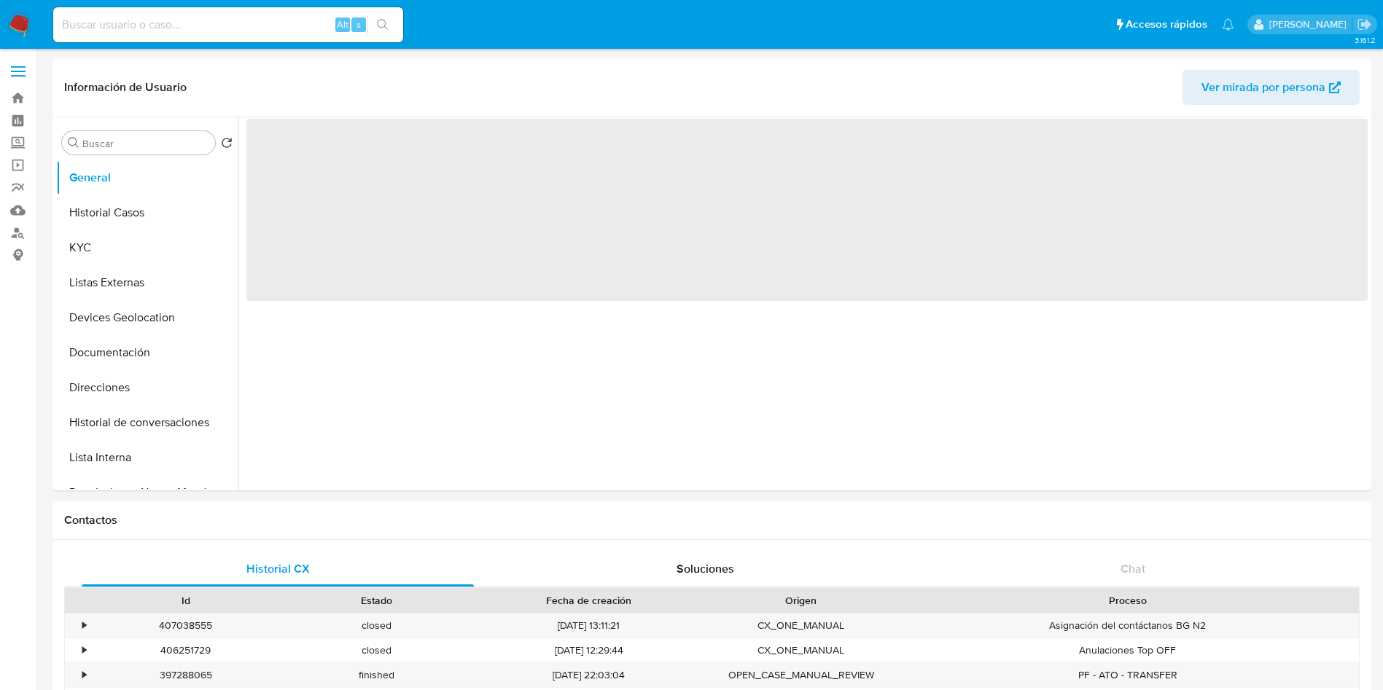
select select "10"
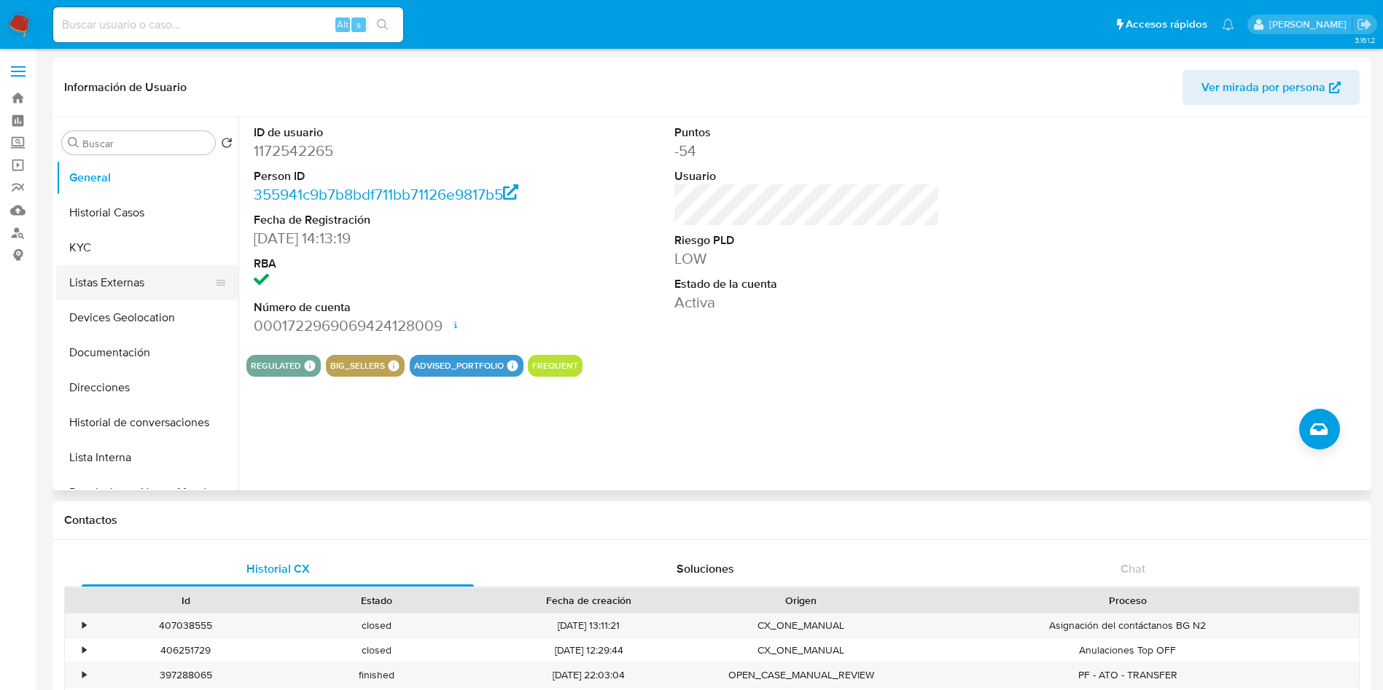
click at [115, 293] on button "Listas Externas" at bounding box center [141, 282] width 171 height 35
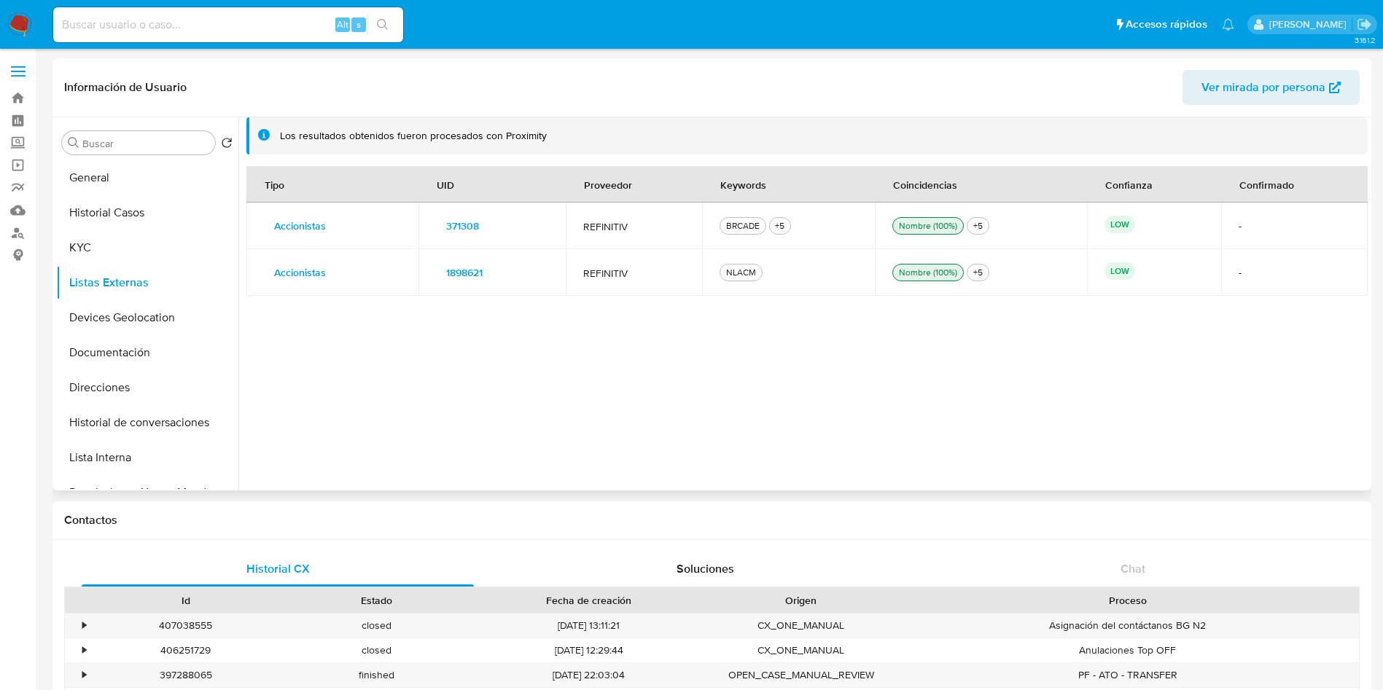
click at [465, 233] on span "371308" at bounding box center [462, 226] width 33 height 20
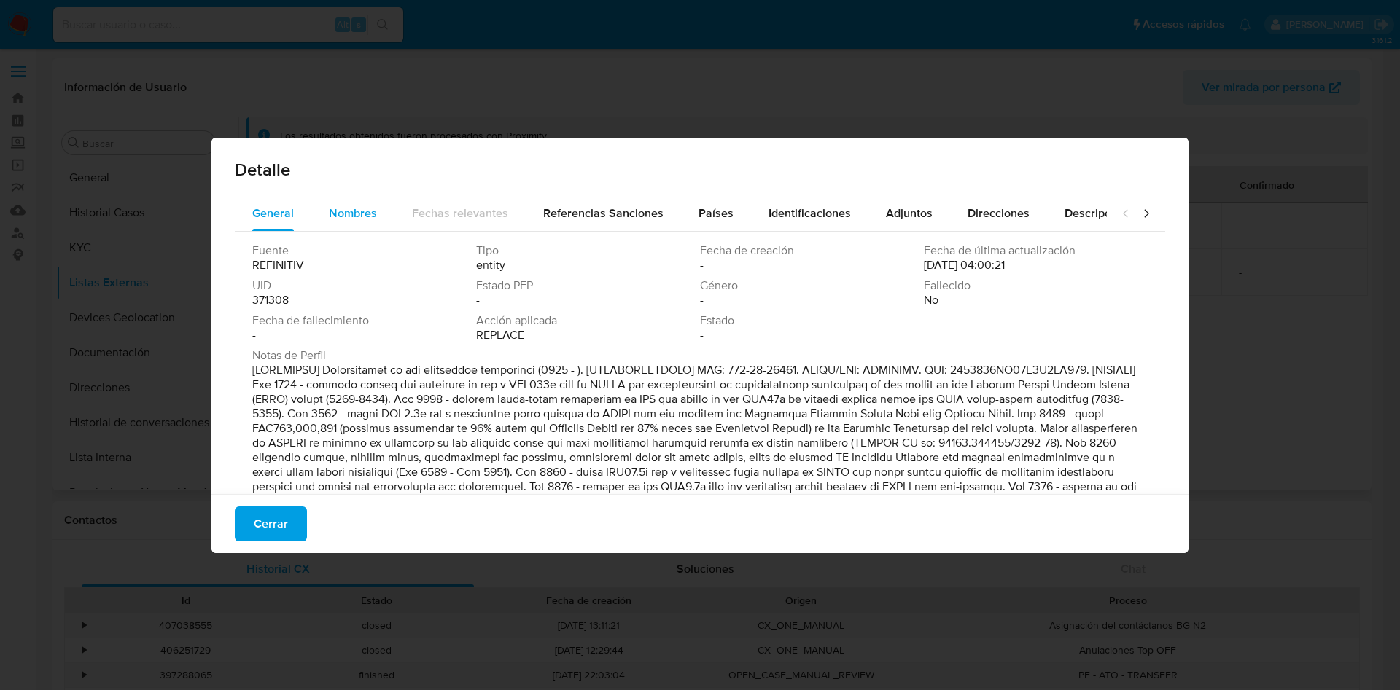
click at [334, 217] on span "Nombres" at bounding box center [353, 213] width 48 height 17
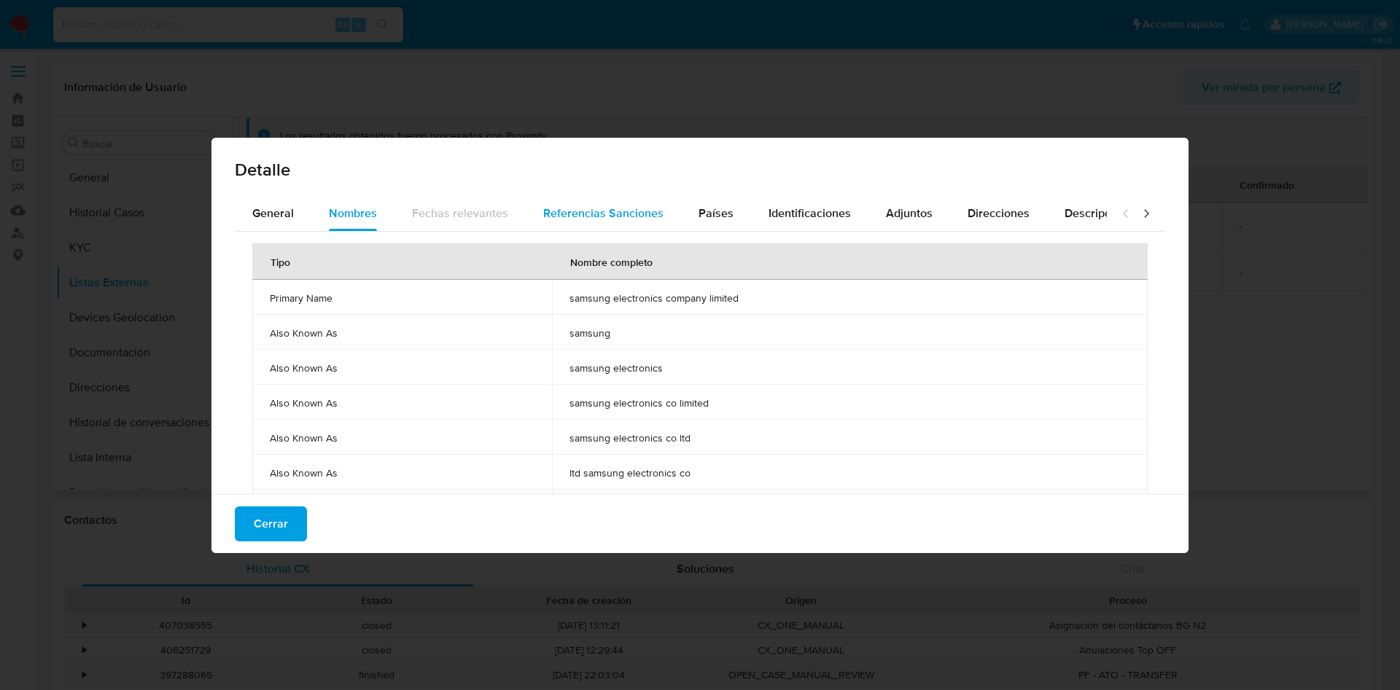
click at [594, 200] on div "Referencias Sanciones" at bounding box center [603, 213] width 120 height 35
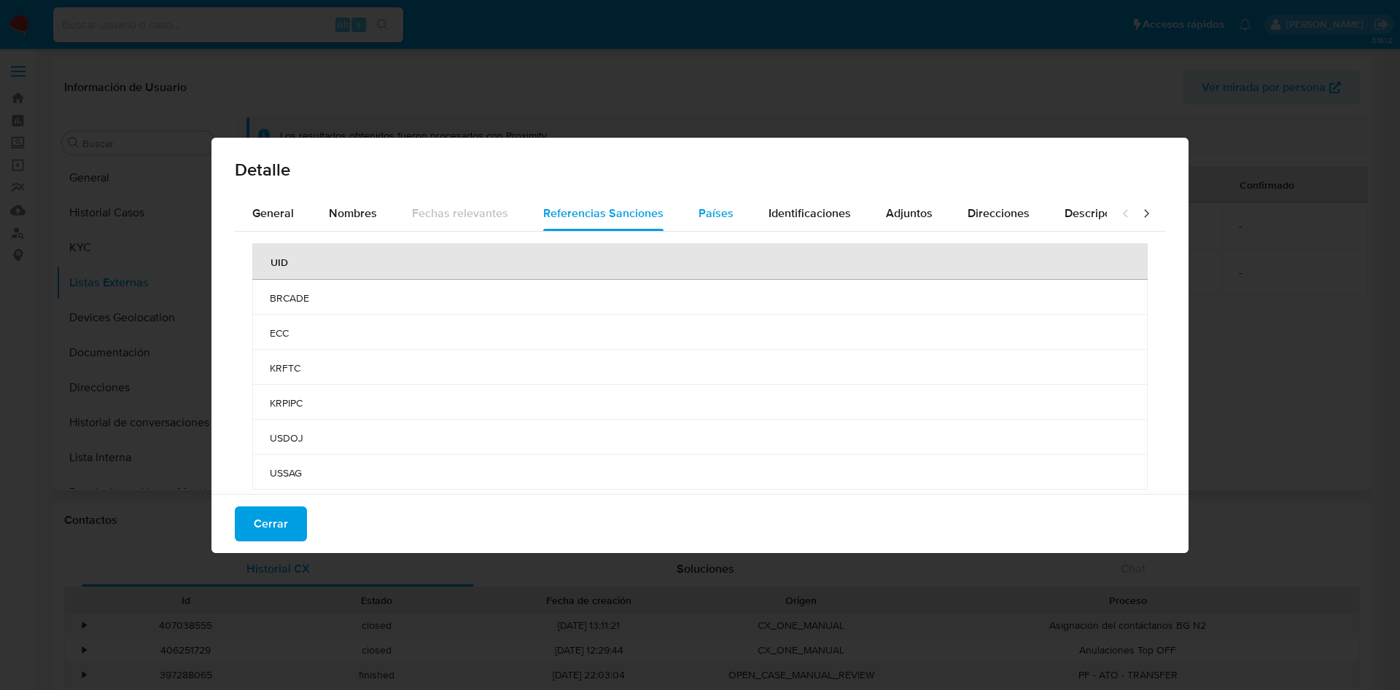
click at [701, 211] on span "Países" at bounding box center [715, 213] width 35 height 17
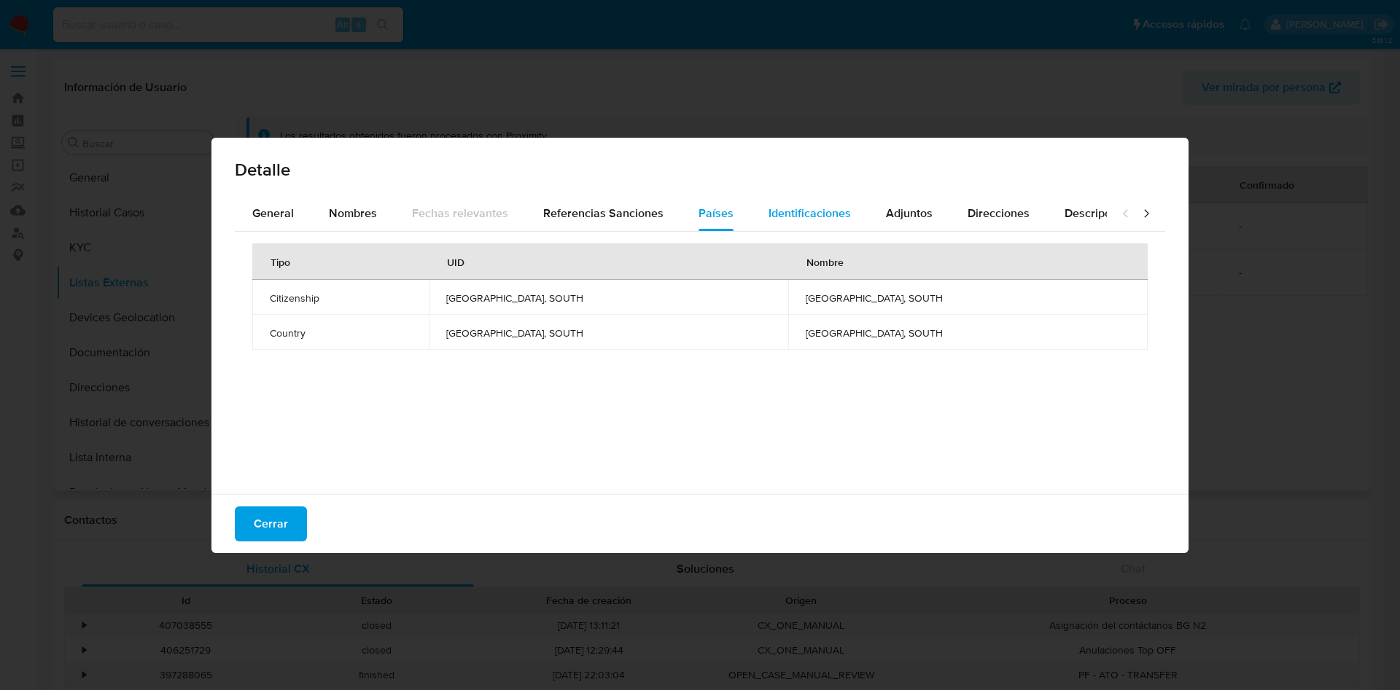
click at [803, 214] on span "Identificaciones" at bounding box center [809, 213] width 82 height 17
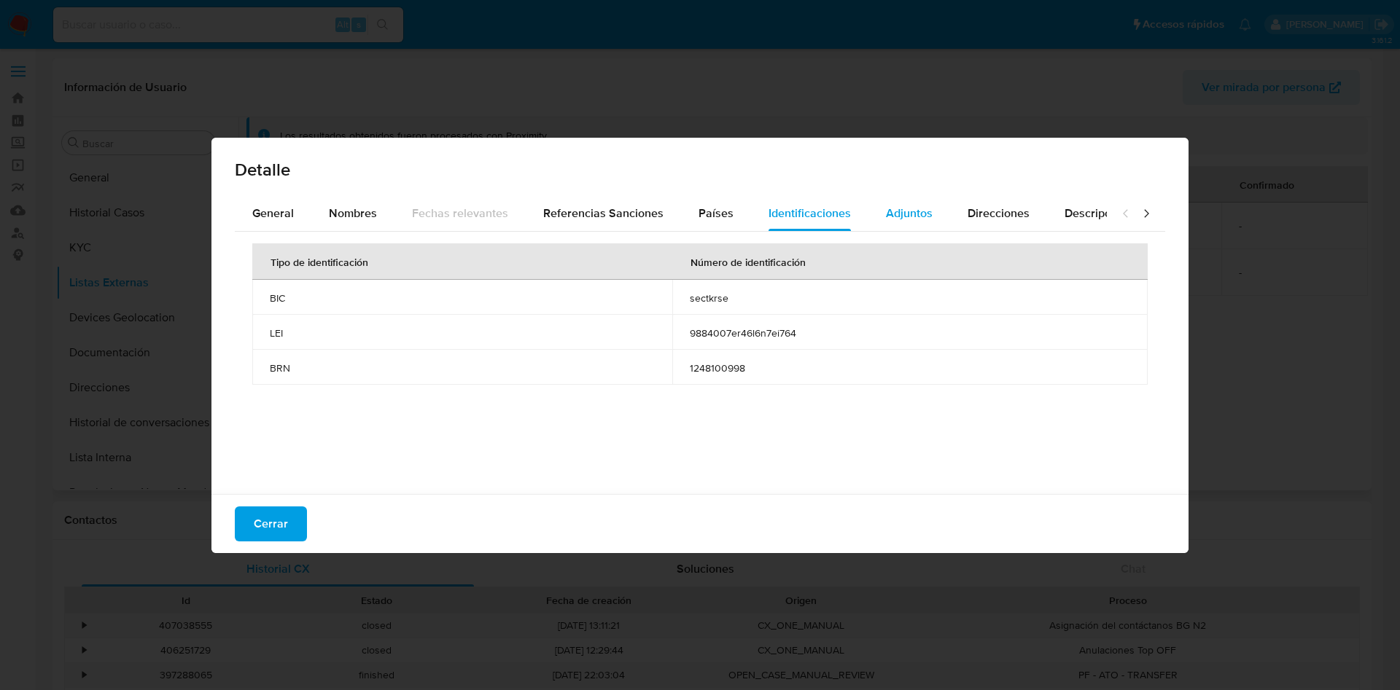
click at [899, 210] on span "Adjuntos" at bounding box center [909, 213] width 47 height 17
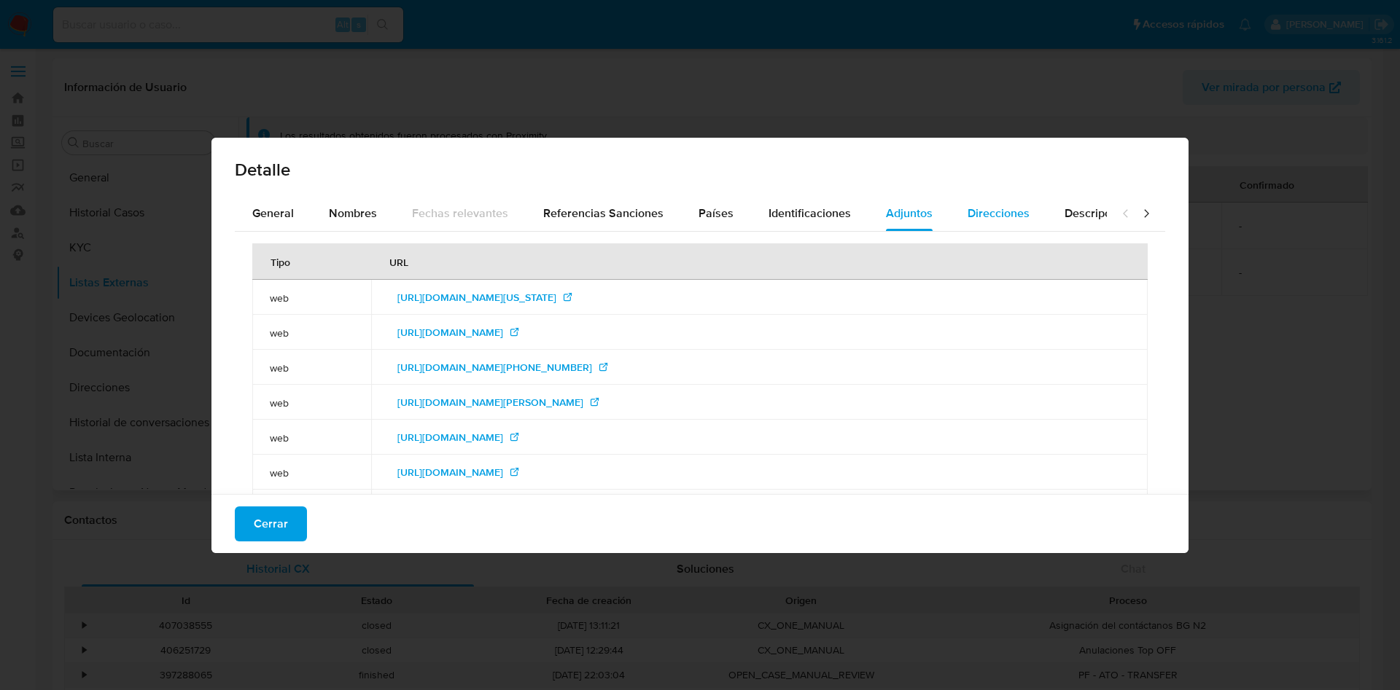
click at [1005, 217] on span "Direcciones" at bounding box center [999, 213] width 62 height 17
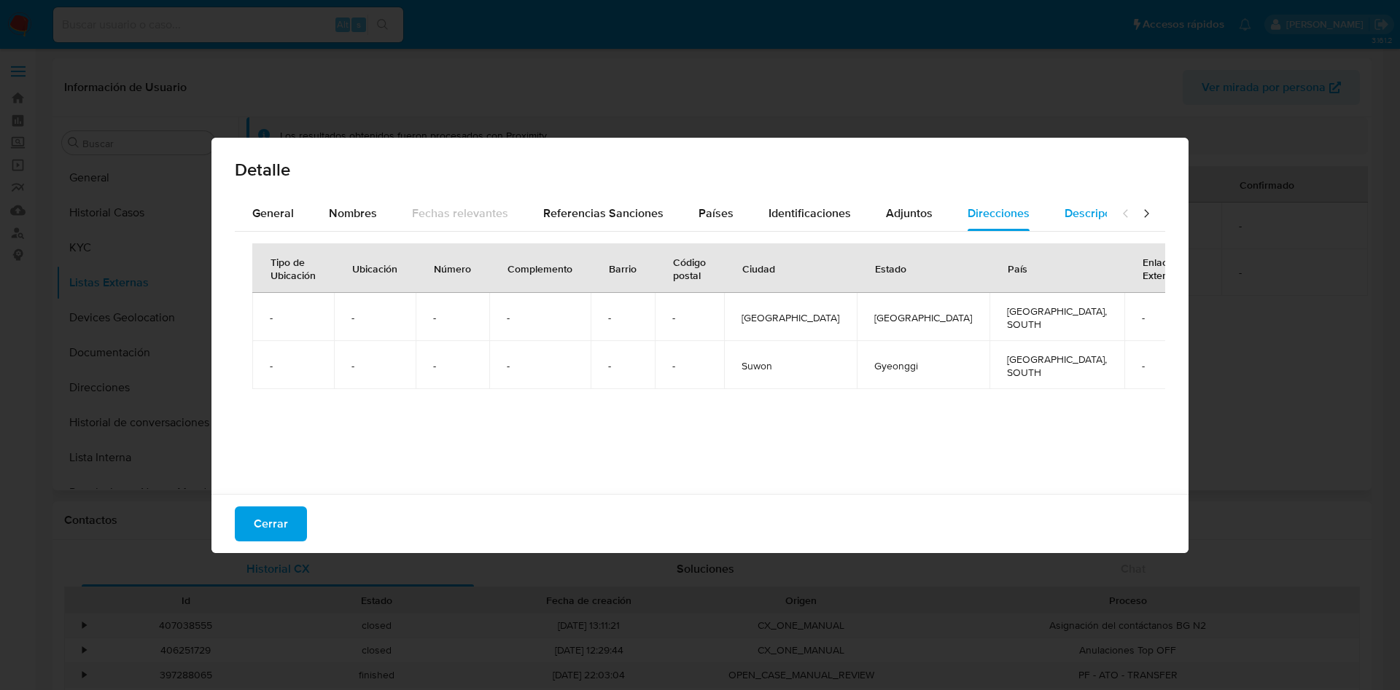
click at [1070, 202] on div "Descripciones" at bounding box center [1101, 213] width 74 height 35
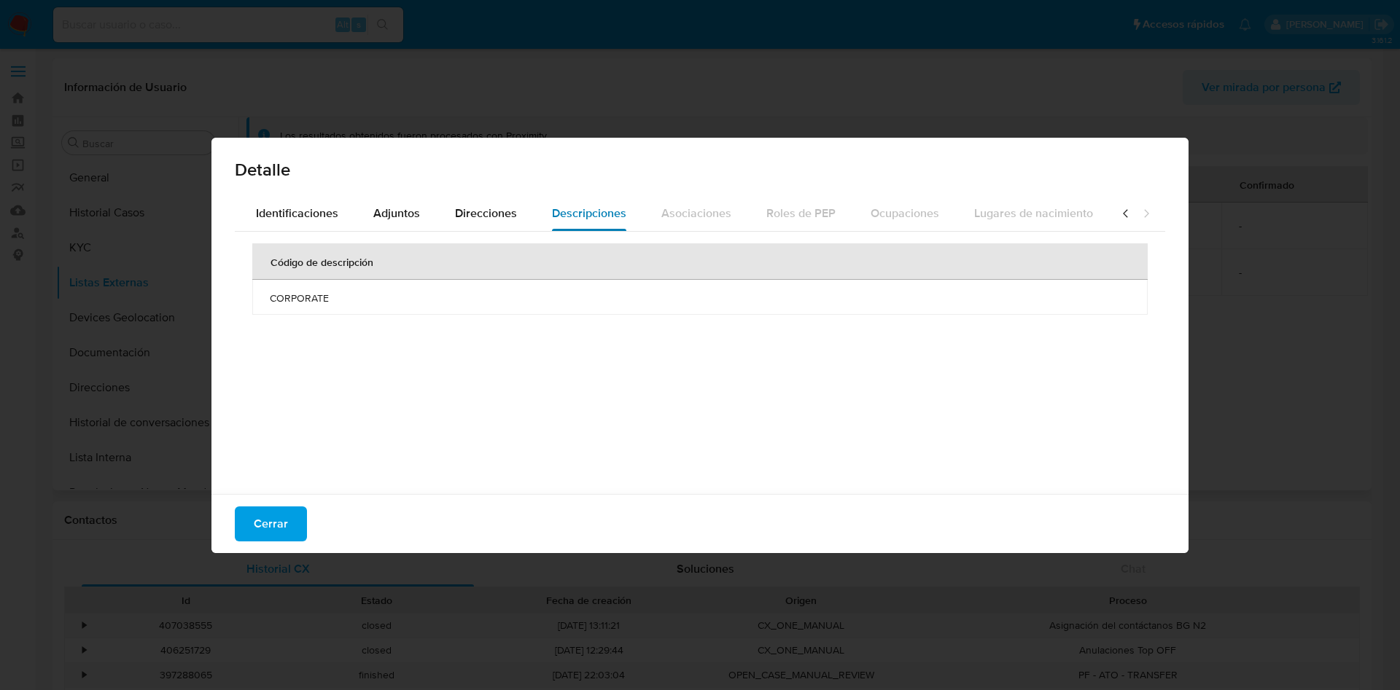
scroll to position [0, 522]
click at [1123, 217] on icon at bounding box center [1125, 213] width 4 height 8
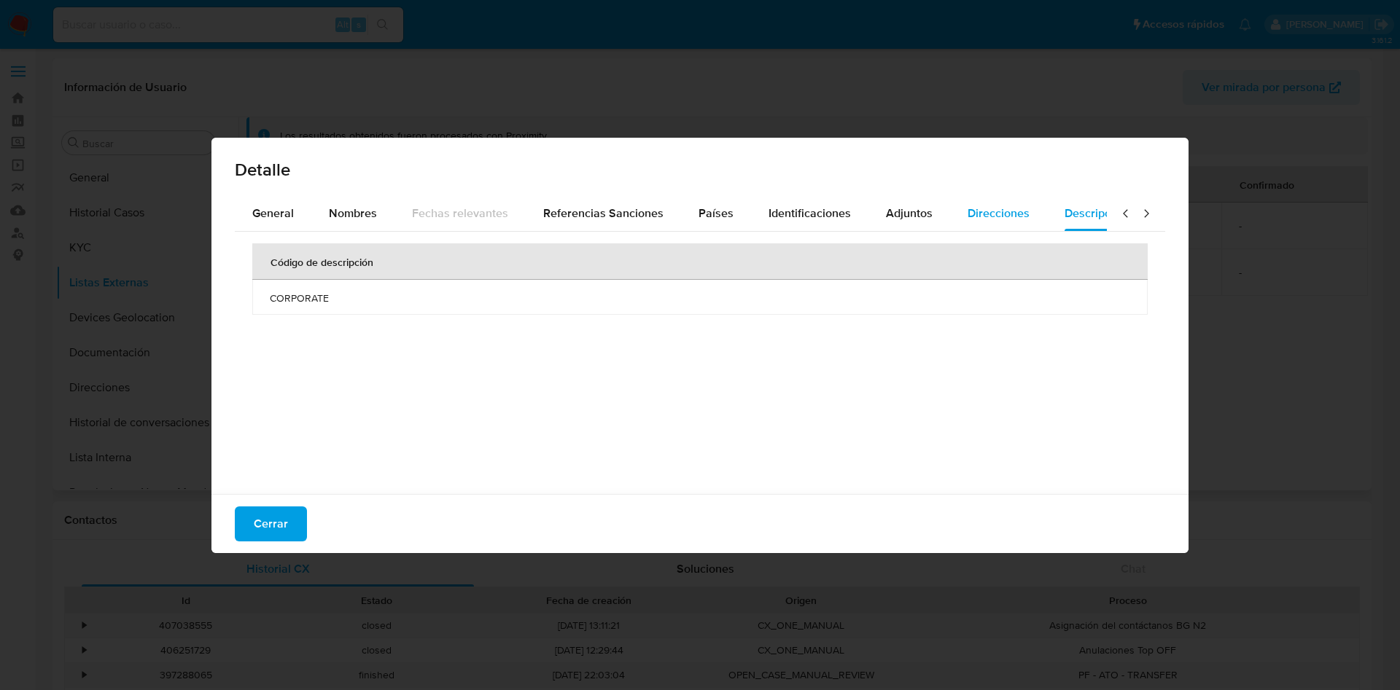
click at [957, 216] on button "Direcciones" at bounding box center [998, 213] width 97 height 35
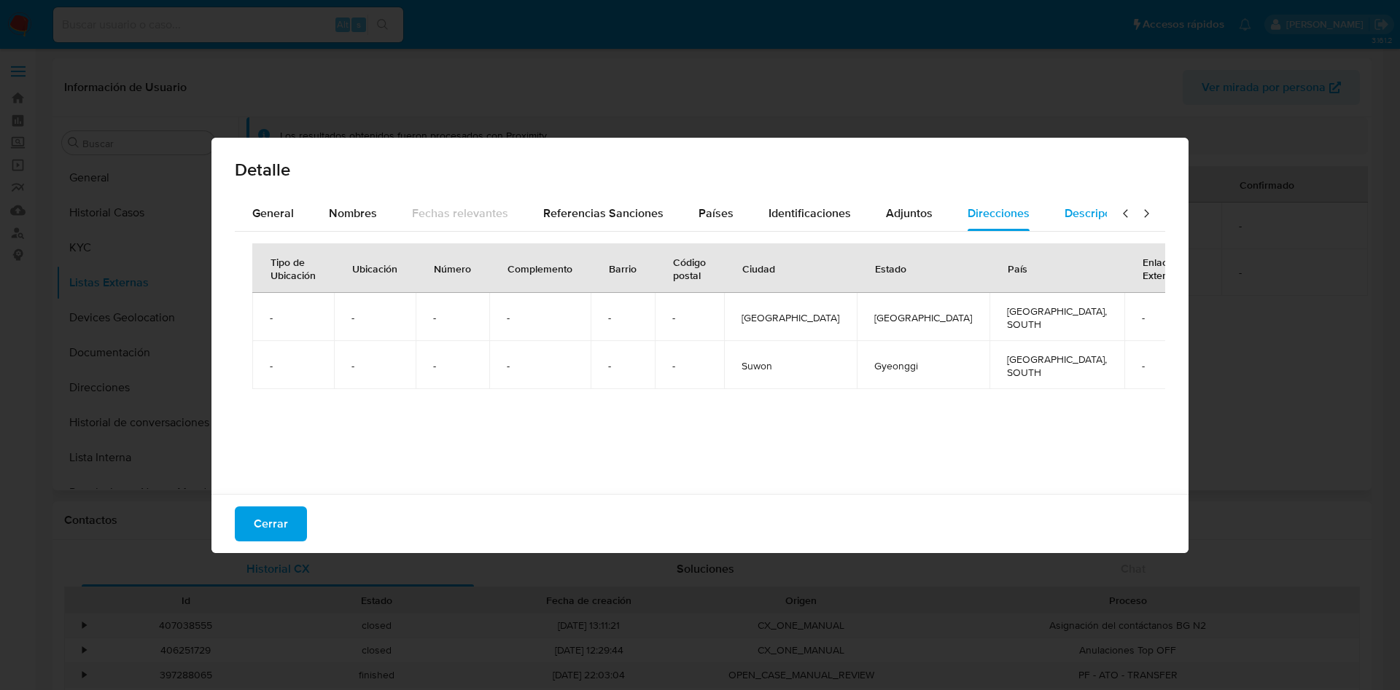
click at [1064, 208] on span "Descripciones" at bounding box center [1101, 213] width 74 height 17
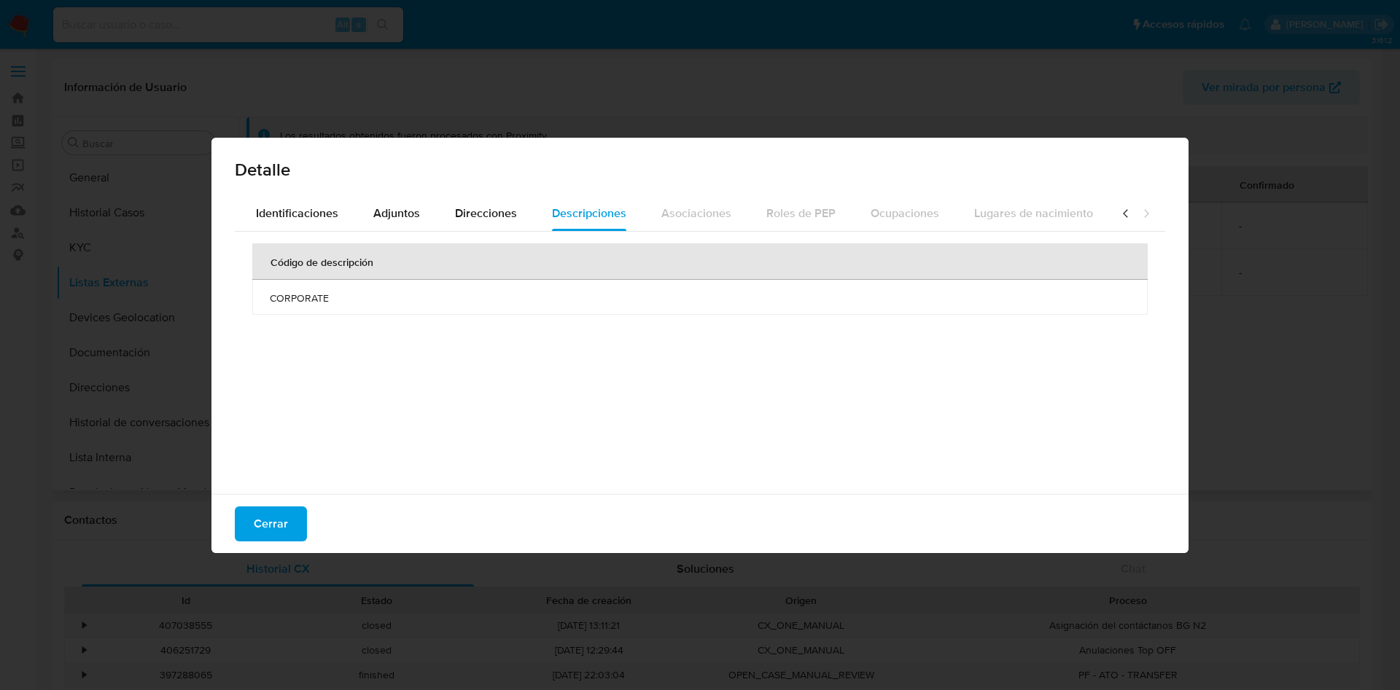
scroll to position [0, 522]
click at [370, 206] on span "Adjuntos" at bounding box center [393, 213] width 47 height 17
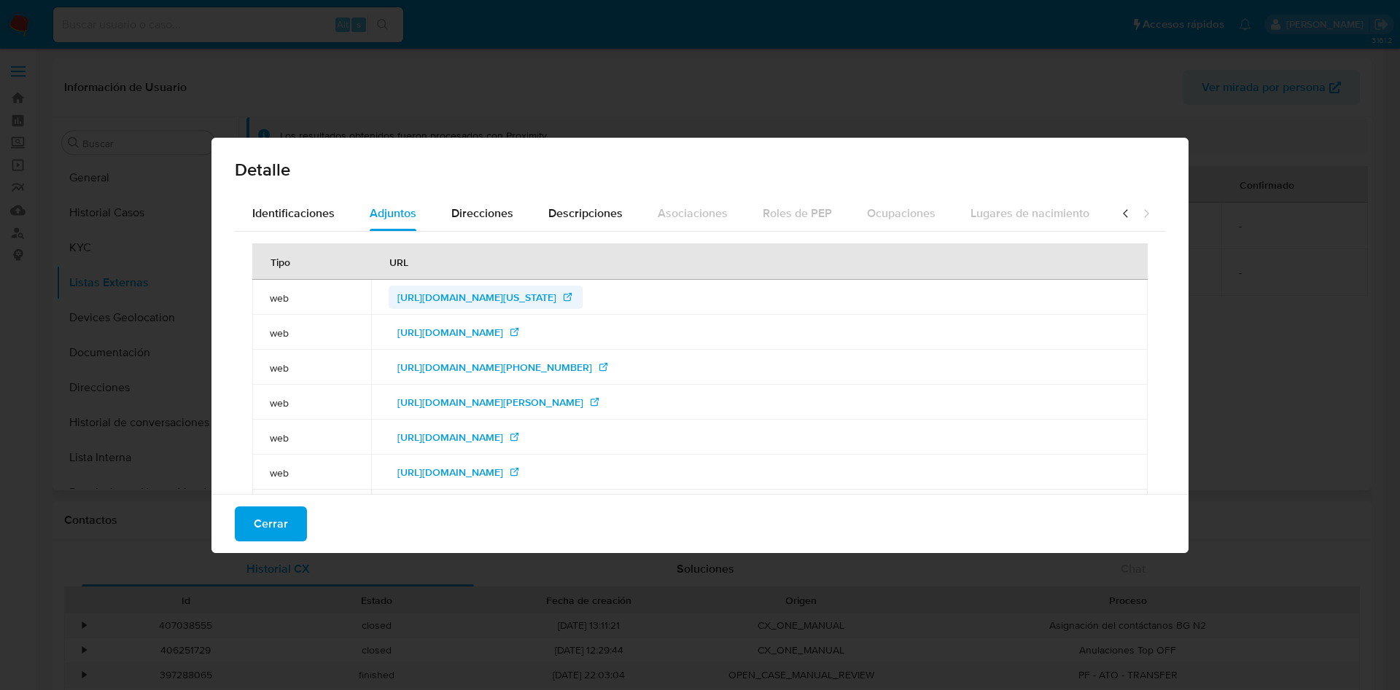
click at [438, 292] on span "http://ag.arkansas.gov/newsroom/index.php?do:newsDetail=1&news_id=486" at bounding box center [476, 297] width 159 height 23
click at [521, 325] on span "http://ag.ca.gov/newsalerts/release.php?id=1321" at bounding box center [458, 332] width 123 height 23
click at [592, 363] on span "http://agportal-s3bucket.s3.amazonaws.com/uploadedfiles/Samsung%20WA%20ConsentD…" at bounding box center [494, 367] width 195 height 23
click at [583, 402] on span "http://antigo.cade.gov.br/noticias/cade-condena-cartel-no-mercado-de-componente…" at bounding box center [490, 402] width 186 height 23
click at [503, 433] on span "http://atg.wa.gov/news/news-releases/ago-recovers-63-million-price-fixing-schem…" at bounding box center [450, 437] width 106 height 23
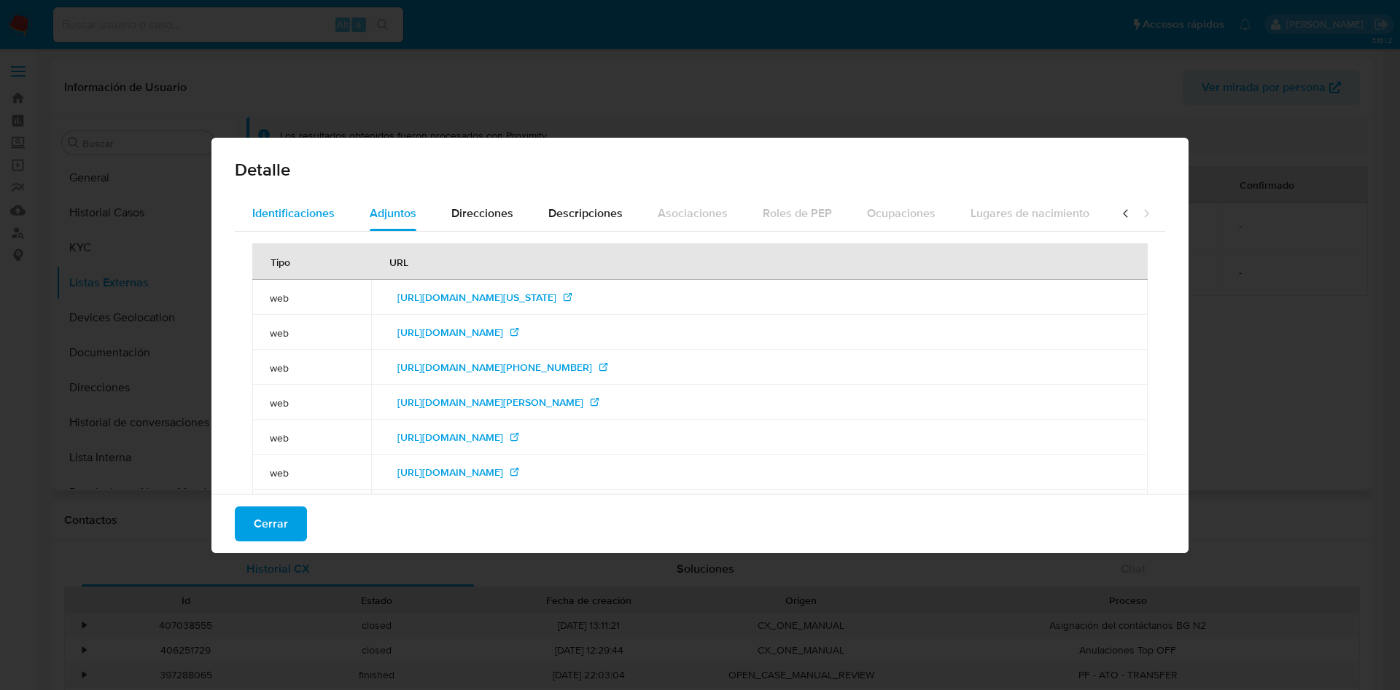
click at [284, 219] on span "Identificaciones" at bounding box center [293, 213] width 82 height 17
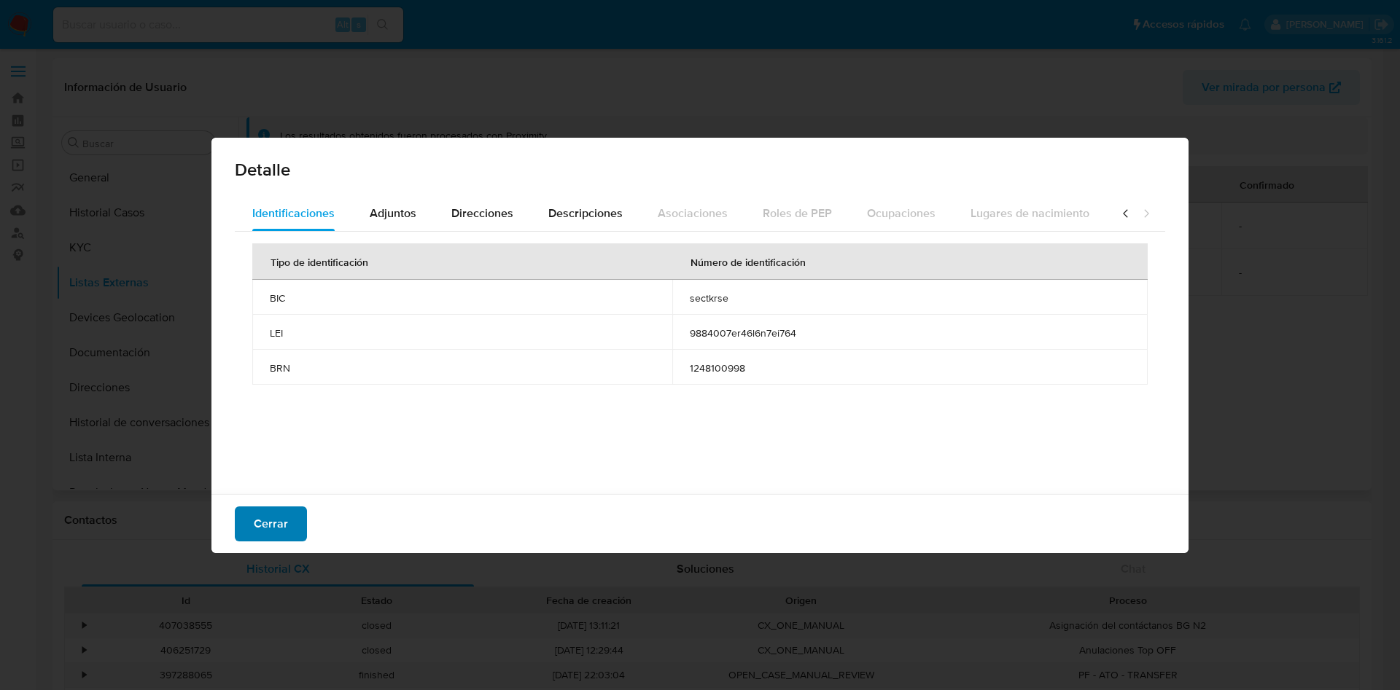
click at [262, 519] on span "Cerrar" at bounding box center [271, 524] width 34 height 32
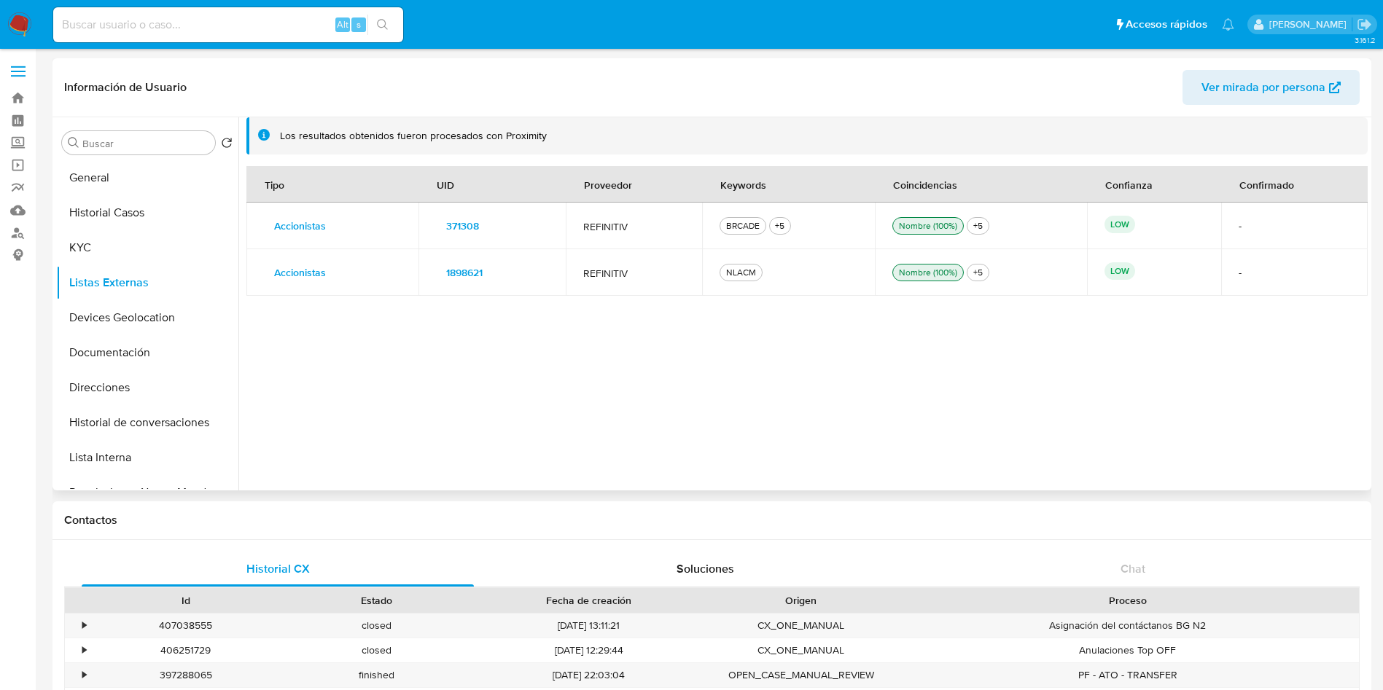
click at [628, 234] on td "REFINITIV" at bounding box center [634, 226] width 136 height 47
drag, startPoint x: 717, startPoint y: 187, endPoint x: 790, endPoint y: 186, distance: 72.9
click at [790, 186] on th "Keywords" at bounding box center [789, 184] width 174 height 36
click at [652, 332] on div "Tipo UID Proveedor Keywords Coincidencias Confianza Confirmado Accionistas Deta…" at bounding box center [806, 320] width 1121 height 308
click at [473, 233] on span "371308" at bounding box center [462, 226] width 33 height 20
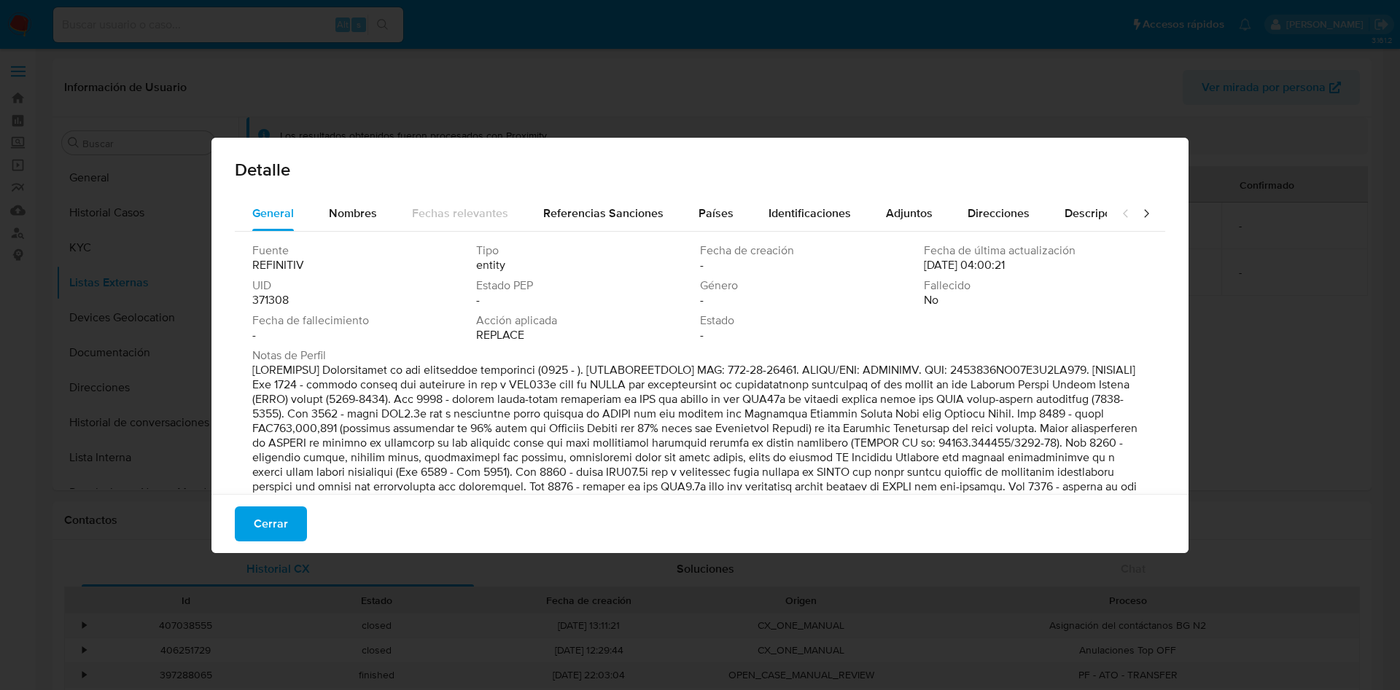
click at [506, 328] on span "REPLACE" at bounding box center [500, 335] width 48 height 15
click at [506, 329] on span "REPLACE" at bounding box center [500, 335] width 48 height 15
click at [351, 211] on span "Nombres" at bounding box center [353, 213] width 48 height 17
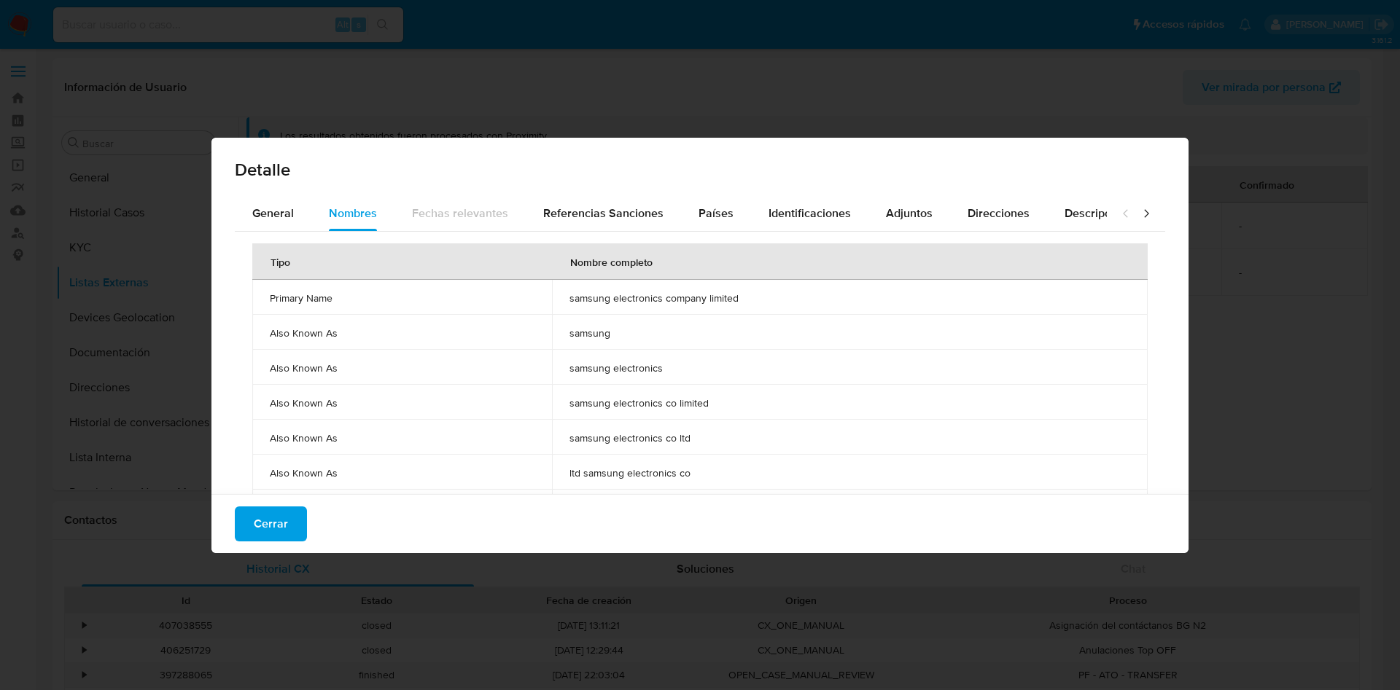
drag, startPoint x: 702, startPoint y: 437, endPoint x: 561, endPoint y: 441, distance: 141.5
click at [561, 441] on td "samsung electronics co ltd" at bounding box center [850, 437] width 596 height 35
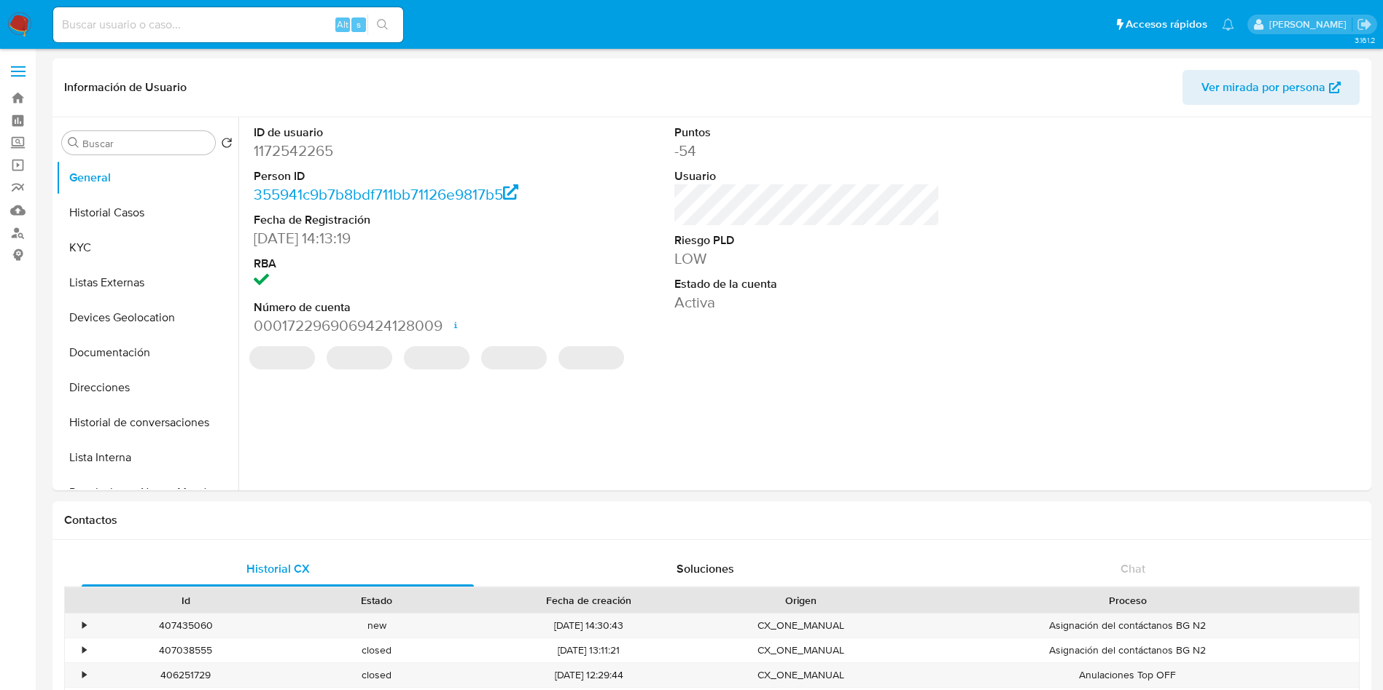
select select "10"
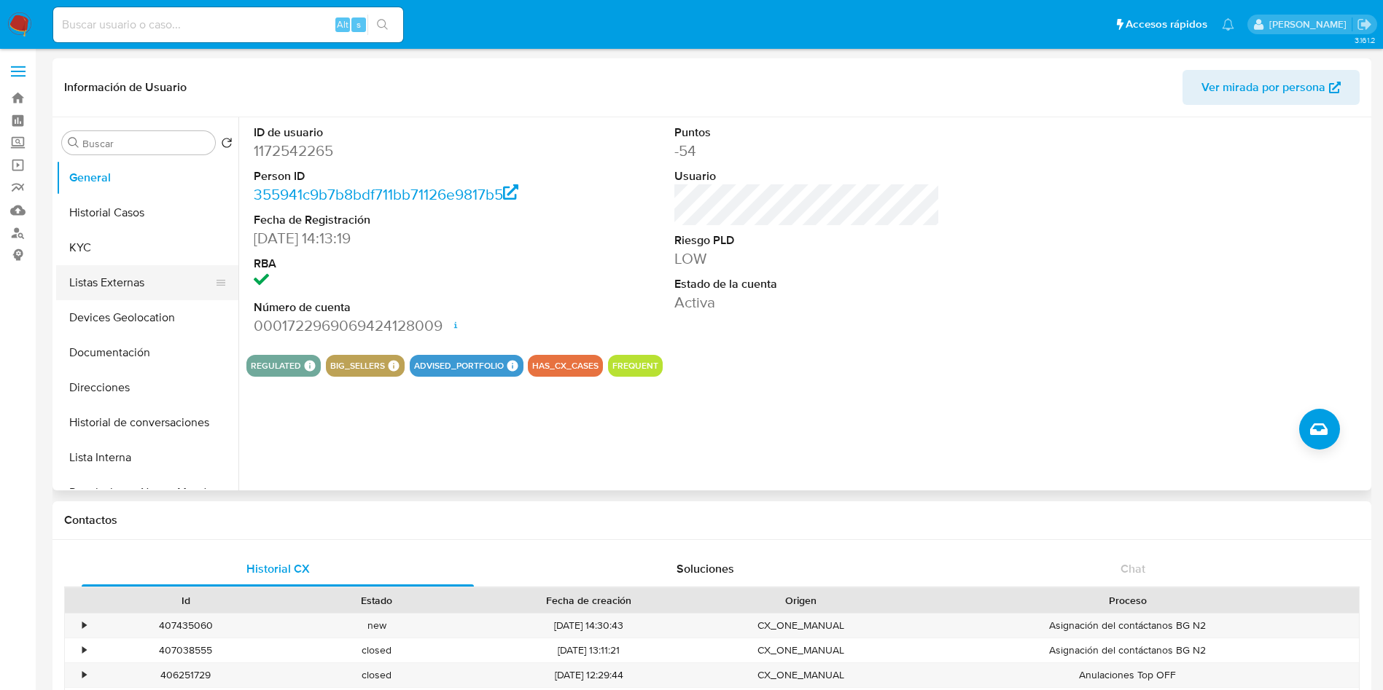
click at [114, 275] on button "Listas Externas" at bounding box center [141, 282] width 171 height 35
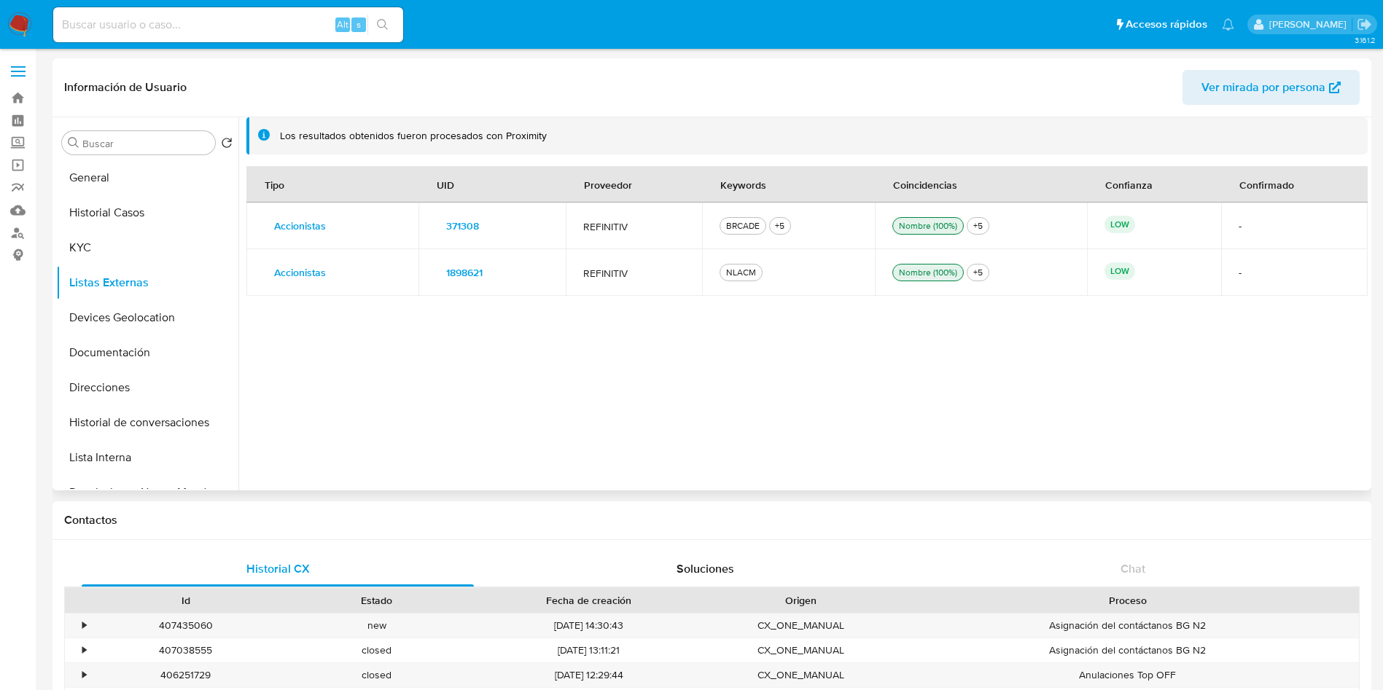
click at [456, 265] on span "1898621" at bounding box center [464, 272] width 36 height 20
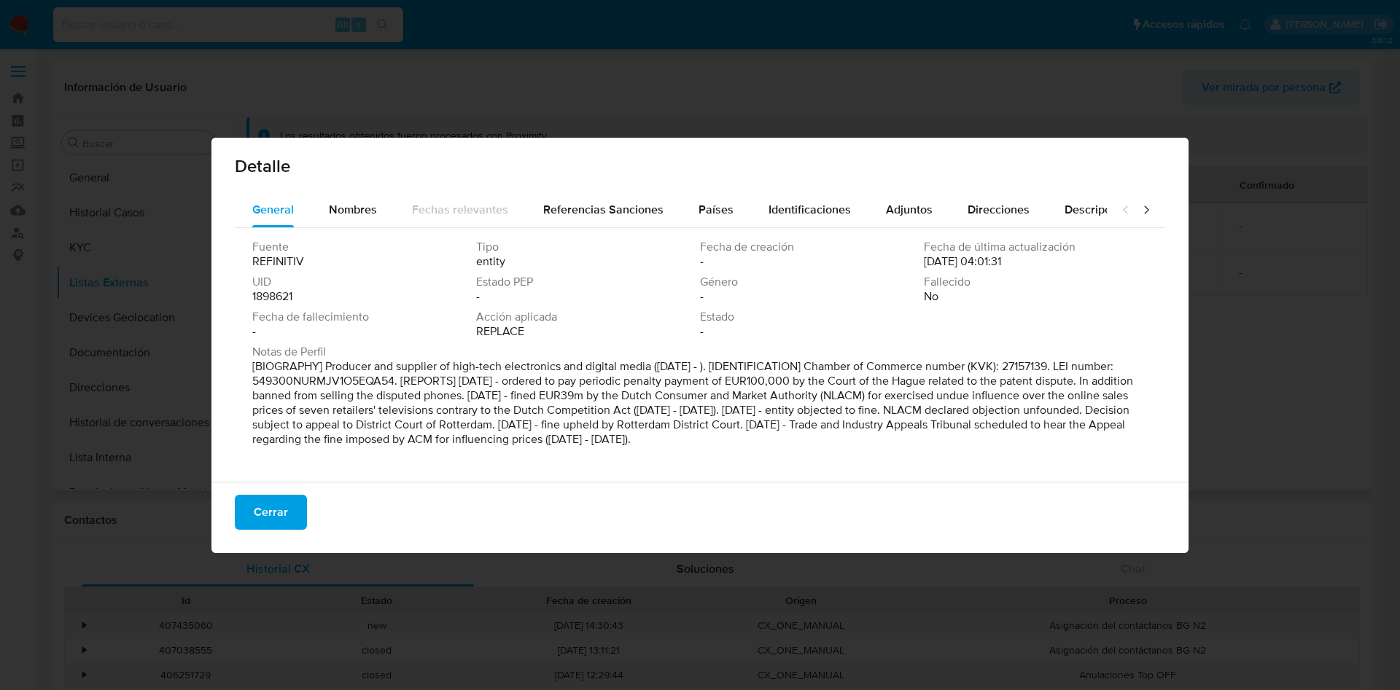
scroll to position [4, 0]
drag, startPoint x: 251, startPoint y: 370, endPoint x: 869, endPoint y: 445, distance: 622.8
click at [869, 445] on div "Fuente REFINITIV Tipo entity Fecha de creación - Fecha de última actualización …" at bounding box center [700, 354] width 930 height 255
click at [916, 505] on div "Cerrar" at bounding box center [699, 518] width 977 height 70
click at [351, 204] on span "Nombres" at bounding box center [353, 209] width 48 height 17
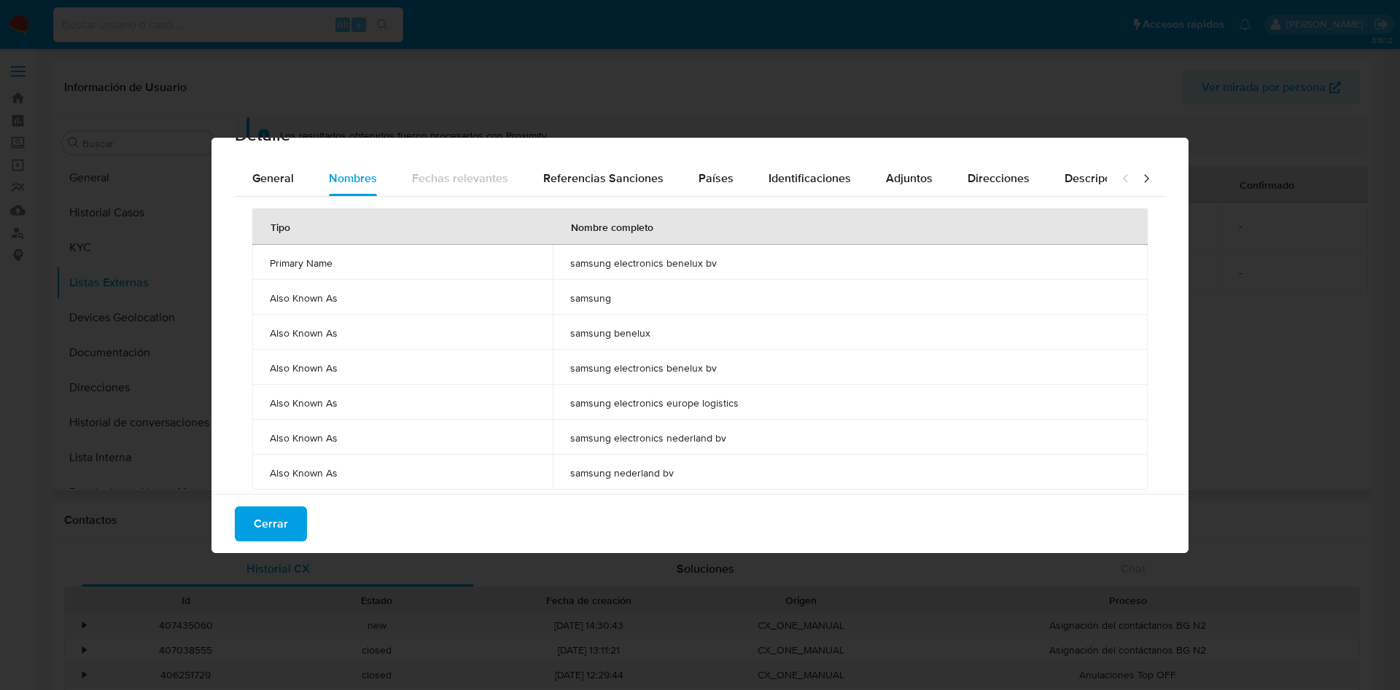
scroll to position [54, 0]
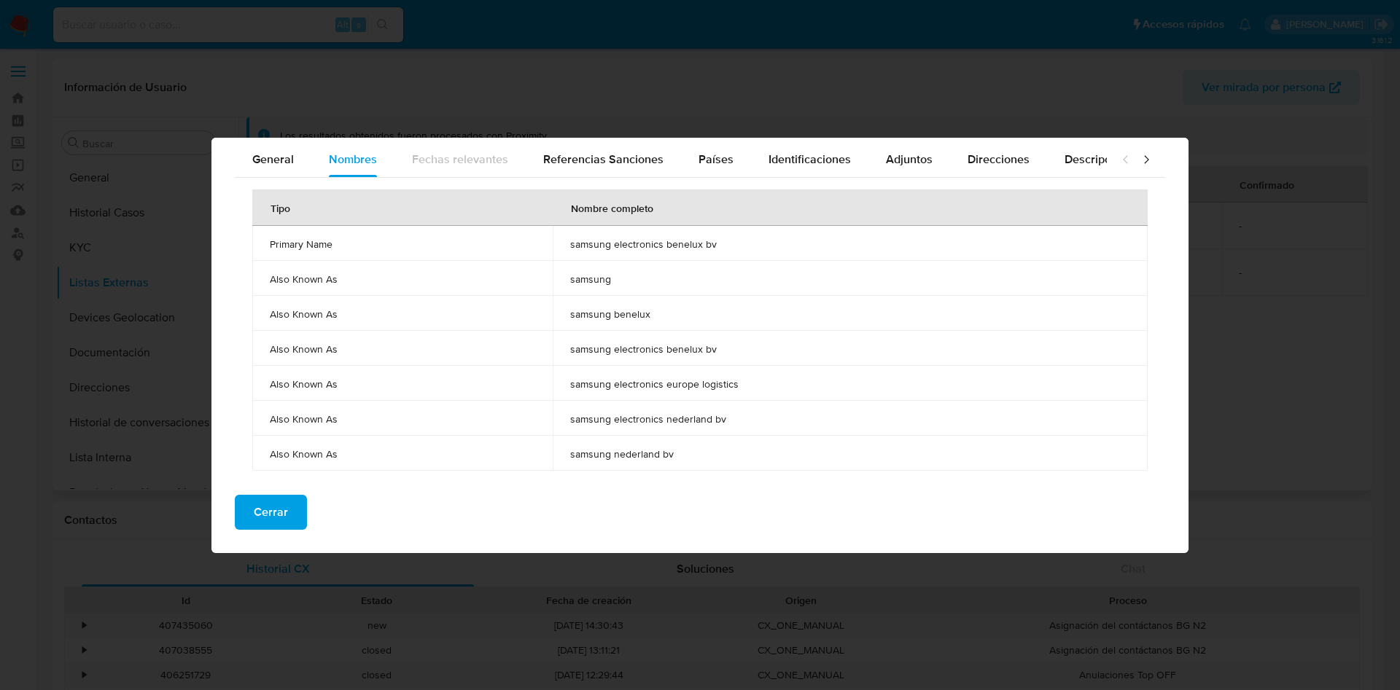
drag, startPoint x: 566, startPoint y: 354, endPoint x: 737, endPoint y: 352, distance: 171.4
click at [737, 352] on span "samsung electronics benelux bv" at bounding box center [850, 349] width 560 height 13
click at [596, 148] on div "Referencias Sanciones" at bounding box center [603, 159] width 120 height 35
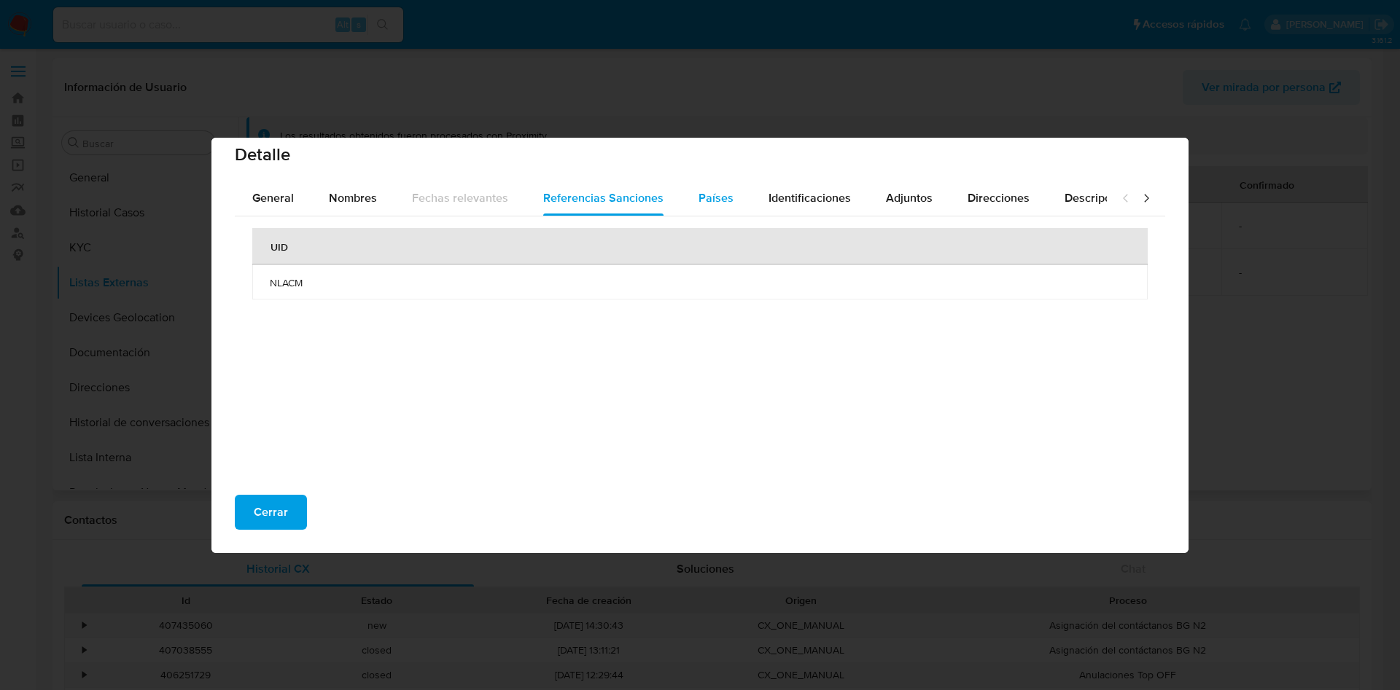
click at [714, 195] on span "Países" at bounding box center [715, 198] width 35 height 17
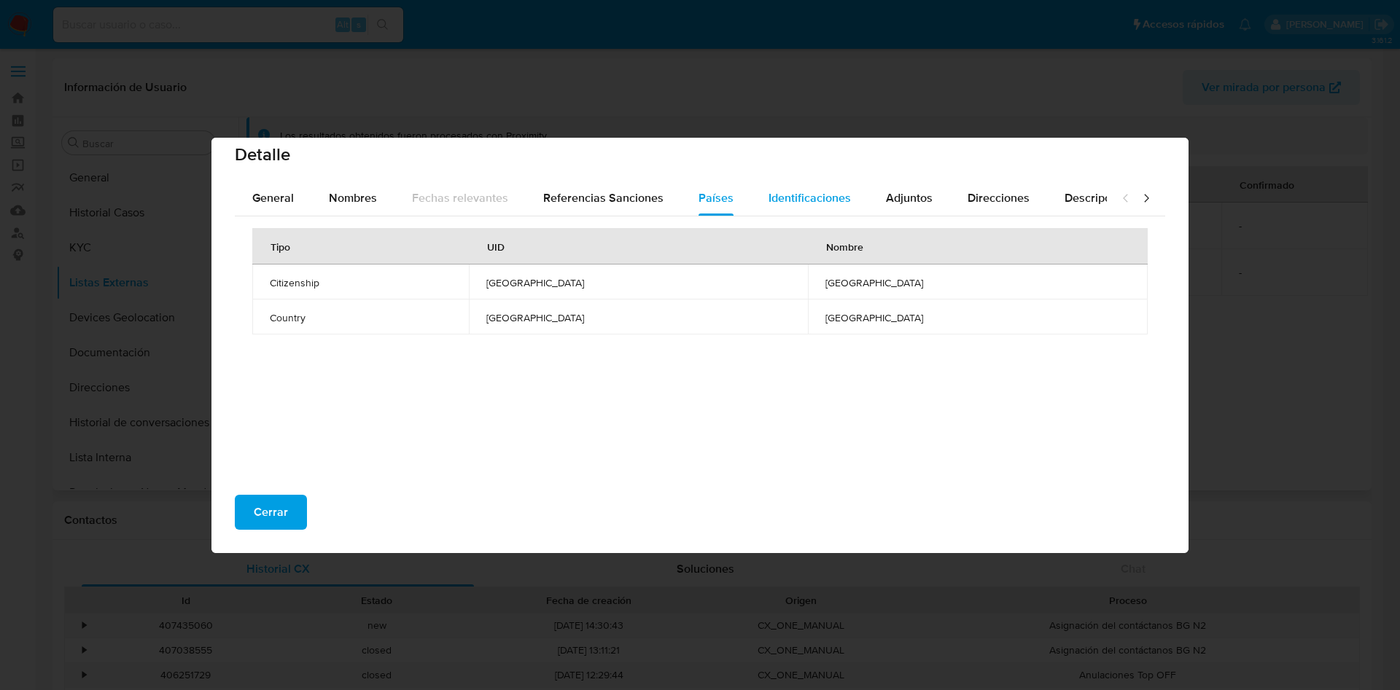
click at [787, 192] on span "Identificaciones" at bounding box center [809, 198] width 82 height 17
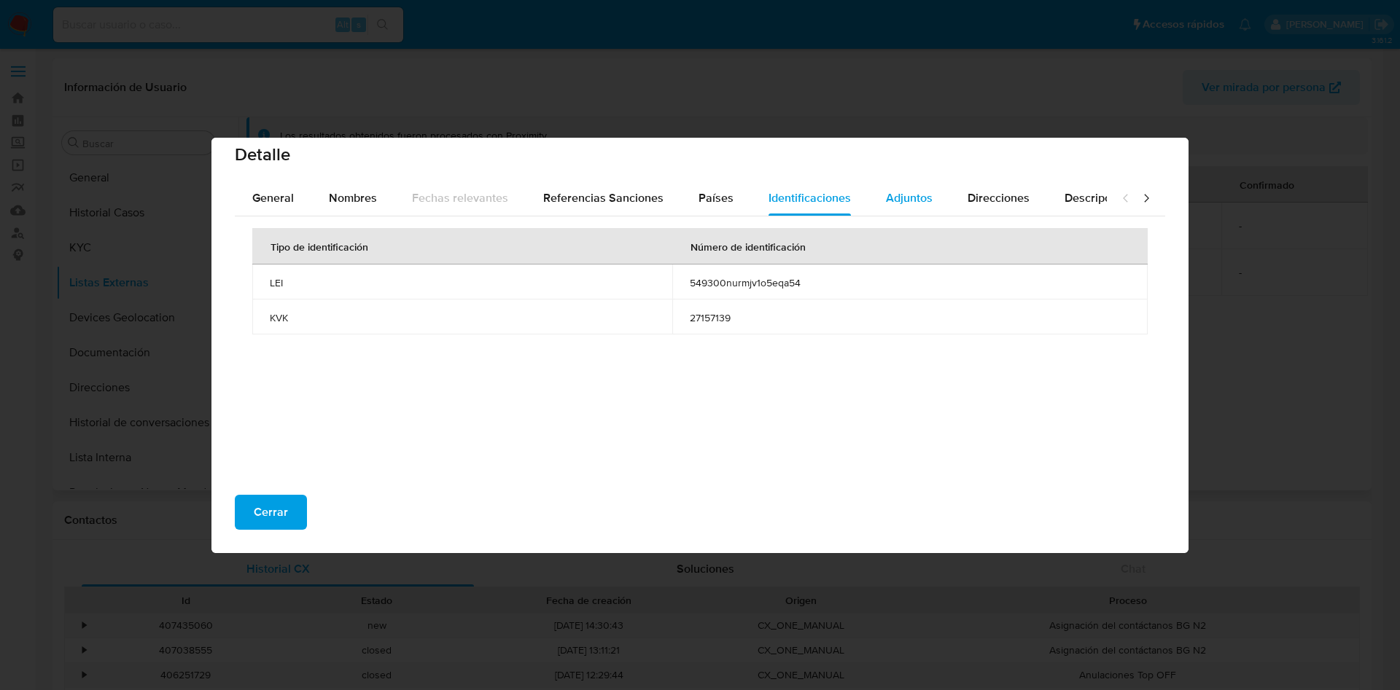
click at [886, 206] on div "Adjuntos" at bounding box center [909, 198] width 47 height 35
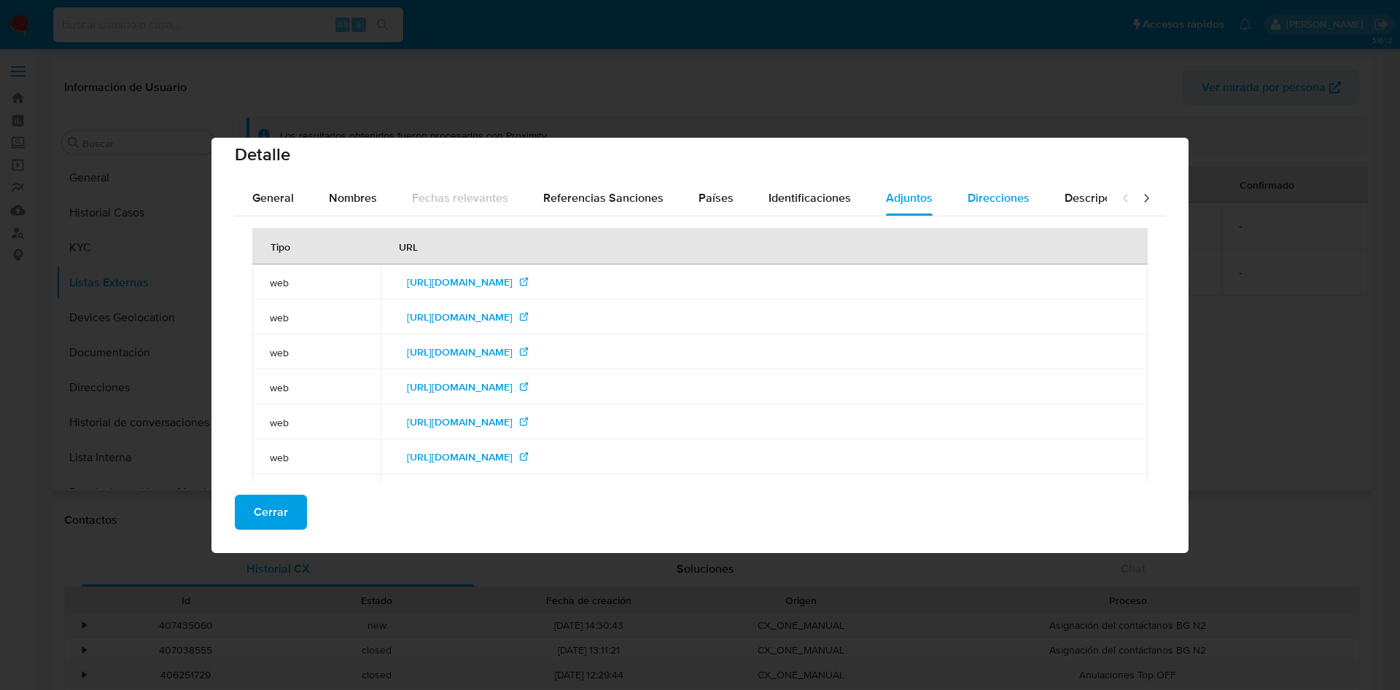
click at [974, 193] on span "Direcciones" at bounding box center [999, 198] width 62 height 17
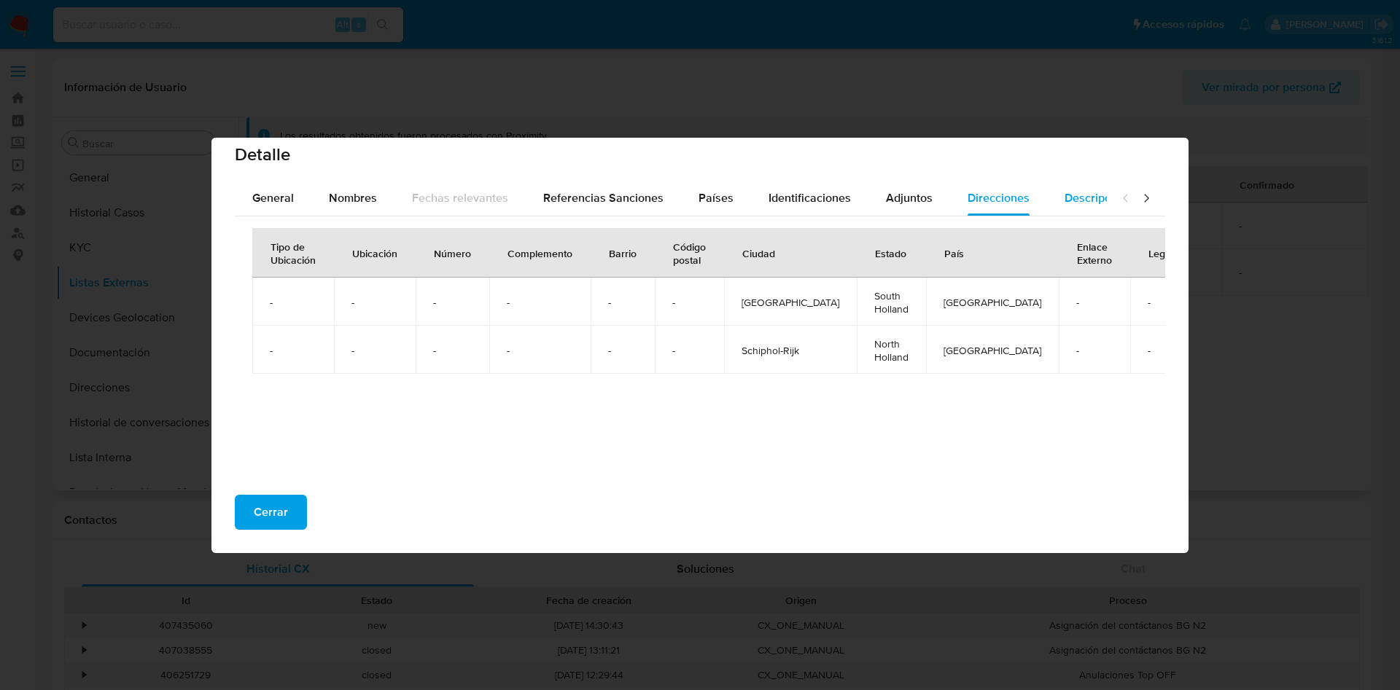
click at [1073, 198] on span "Descripciones" at bounding box center [1101, 198] width 74 height 17
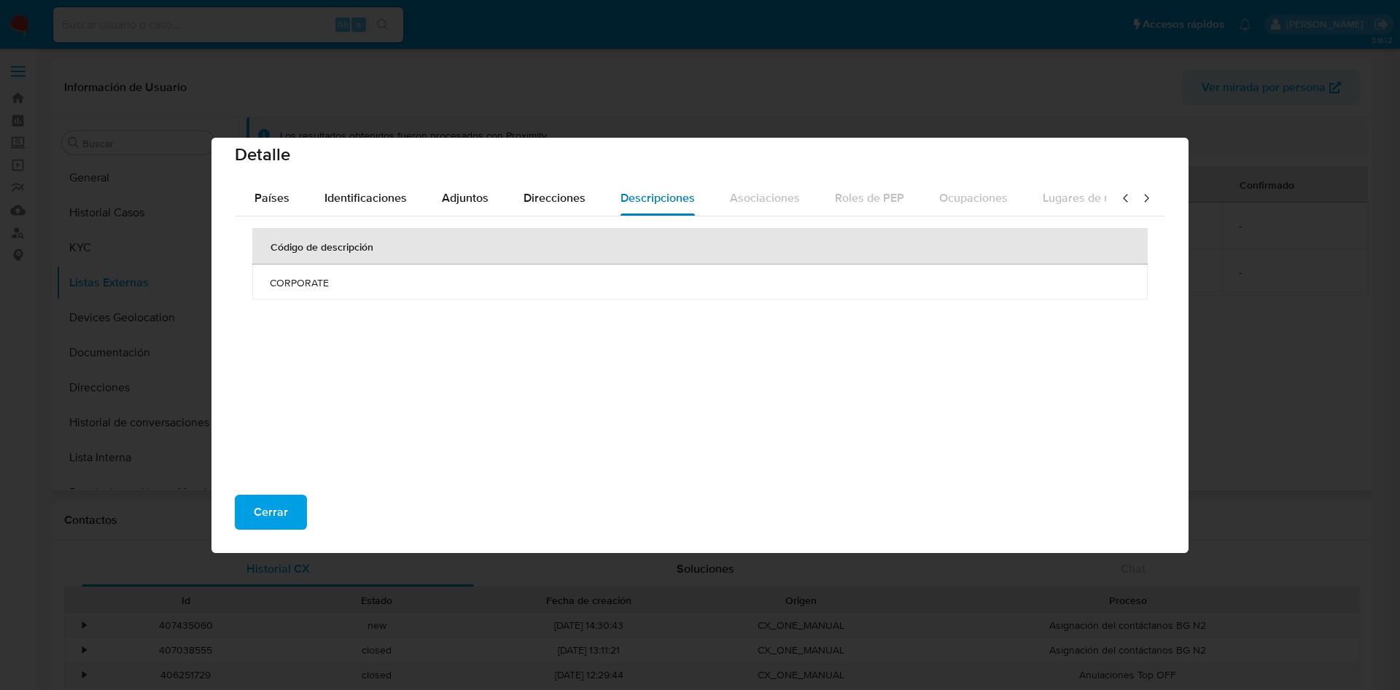
scroll to position [0, 522]
click at [1118, 201] on icon at bounding box center [1125, 198] width 15 height 15
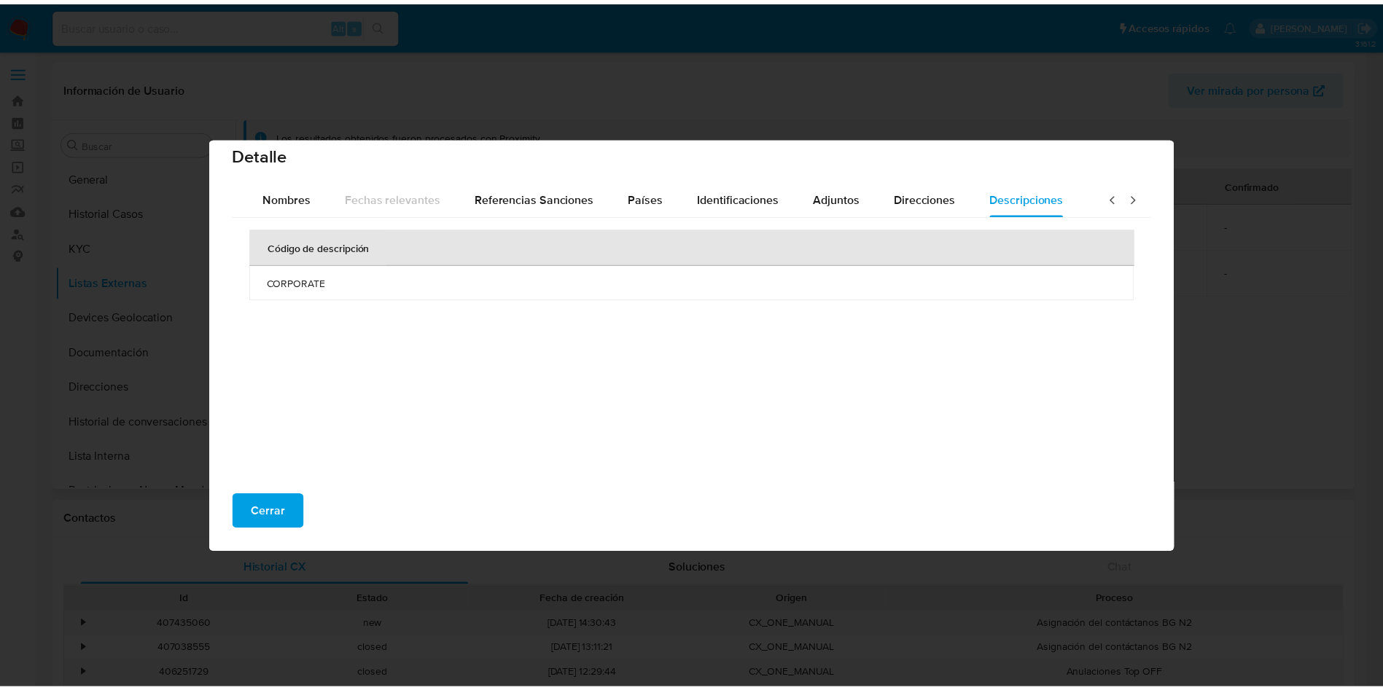
scroll to position [0, 0]
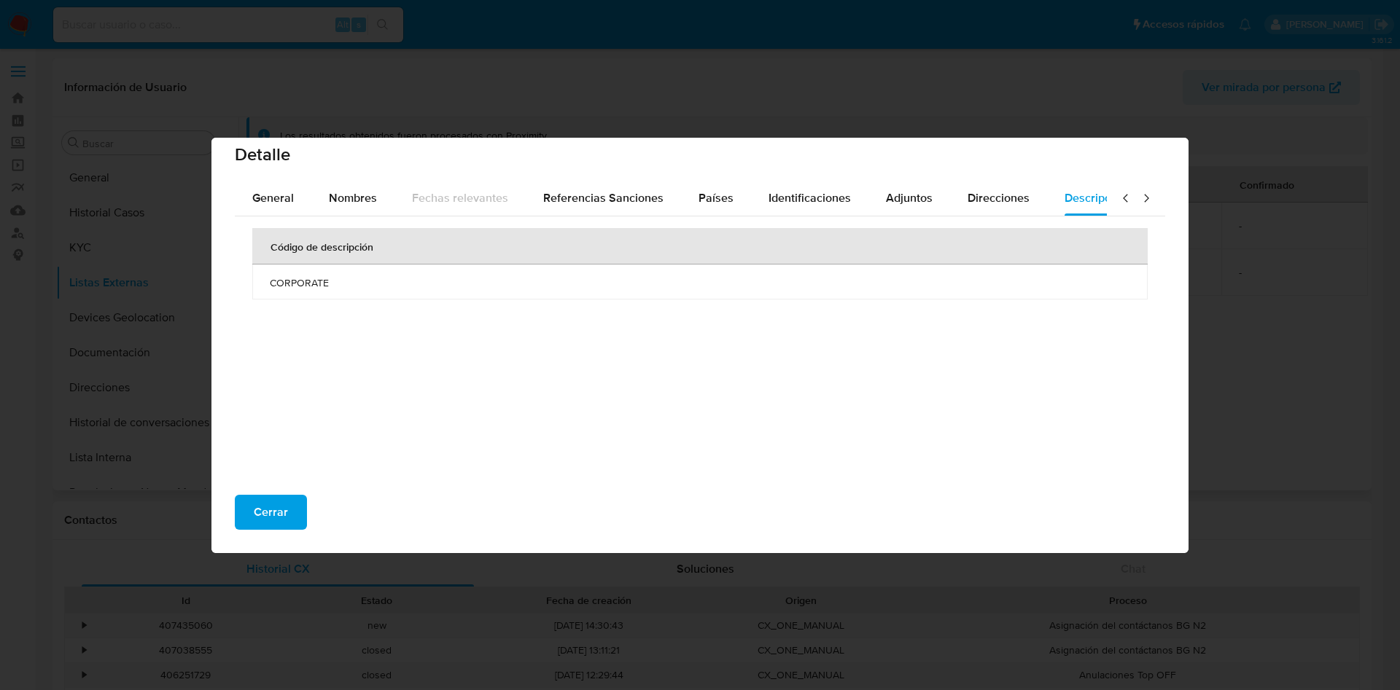
click at [1118, 201] on icon at bounding box center [1125, 198] width 15 height 15
click at [295, 518] on button "Cerrar" at bounding box center [271, 512] width 72 height 35
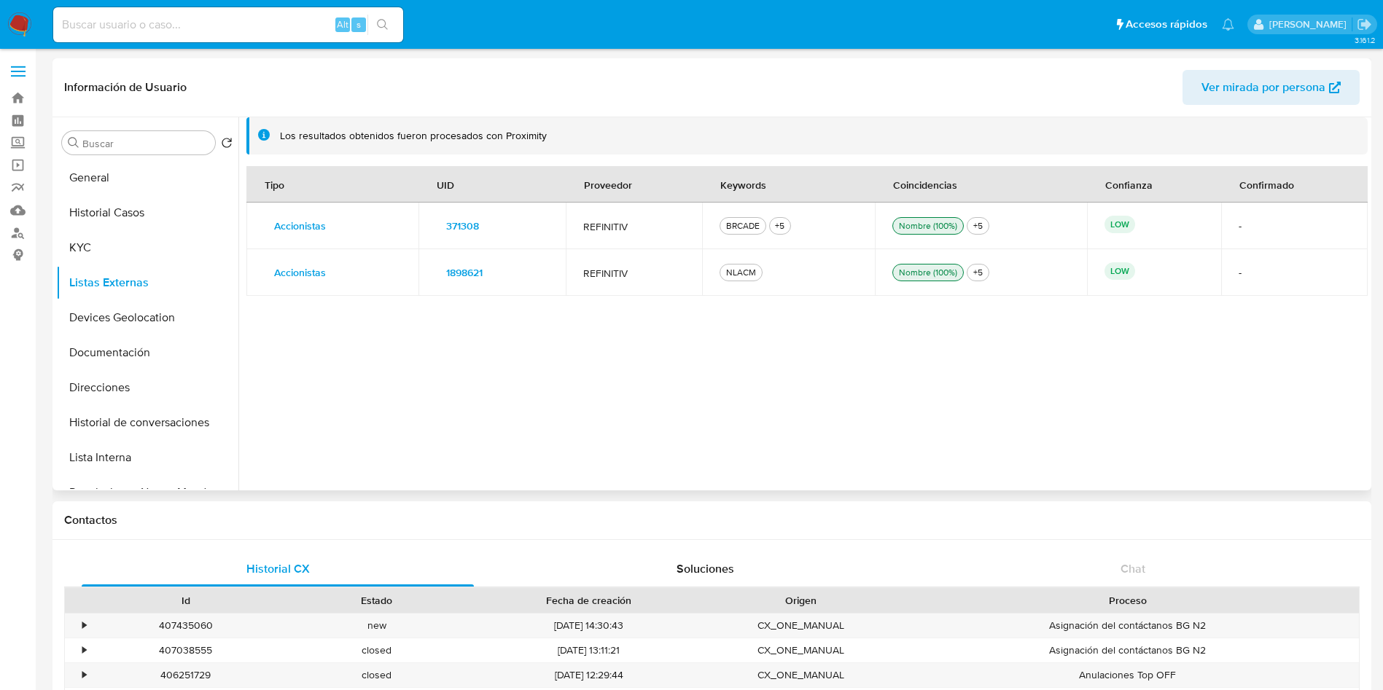
click at [1123, 421] on div "Tipo UID Proveedor Keywords Coincidencias Confianza Confirmado Accionistas Deta…" at bounding box center [806, 320] width 1121 height 308
click at [143, 306] on button "Devices Geolocation" at bounding box center [141, 317] width 171 height 35
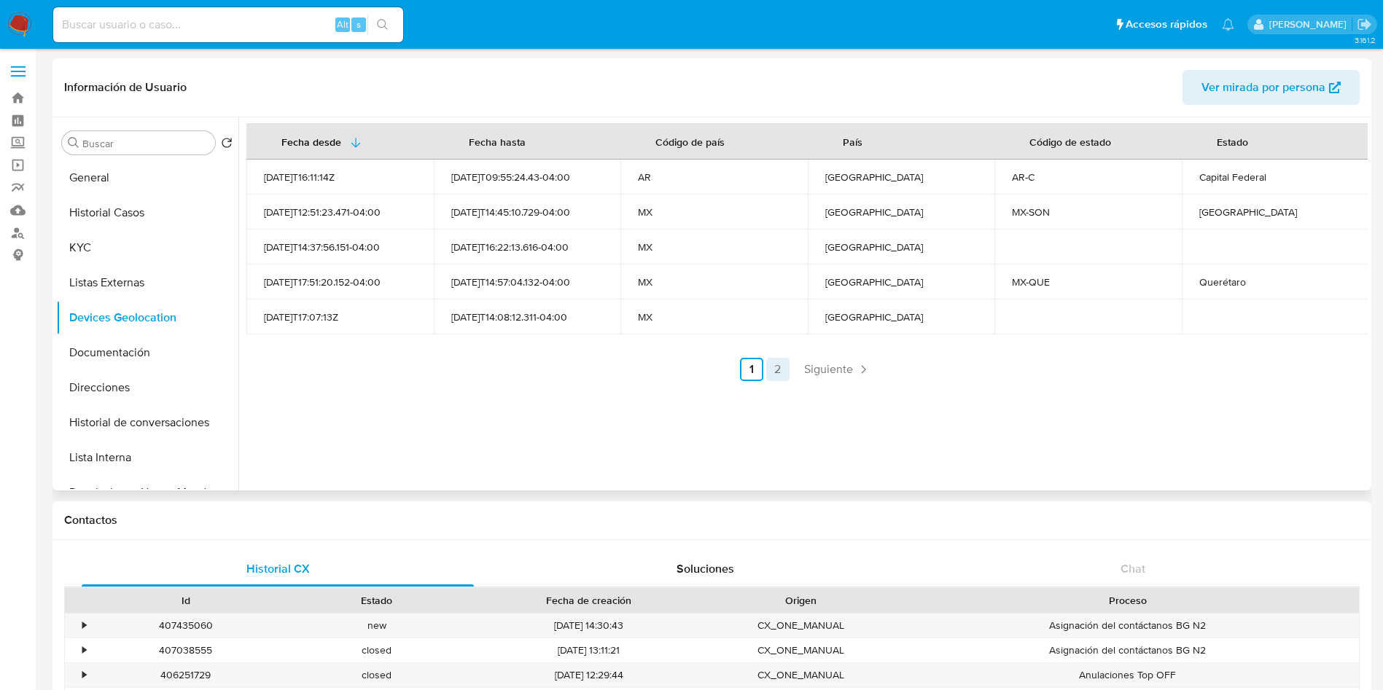
click at [771, 370] on link "2" at bounding box center [777, 369] width 23 height 23
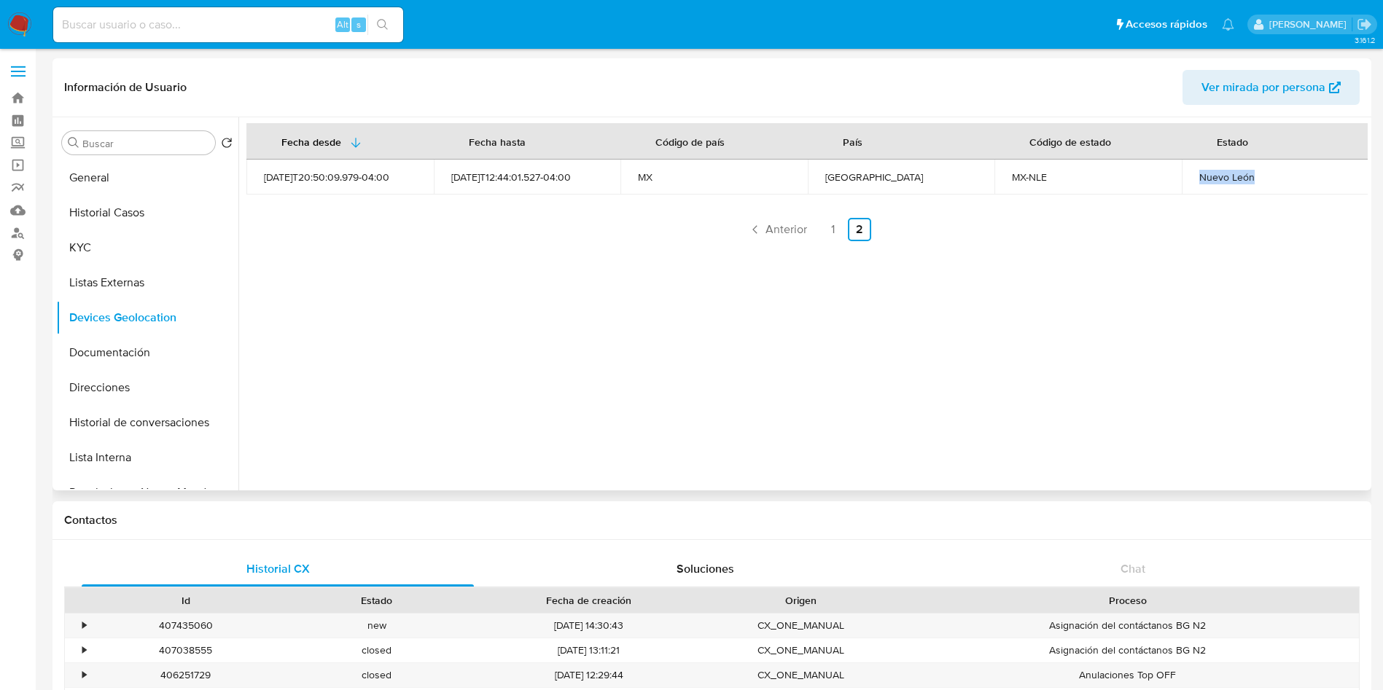
drag, startPoint x: 1231, startPoint y: 176, endPoint x: 1262, endPoint y: 176, distance: 30.6
click at [1262, 176] on td "Nuevo León" at bounding box center [1275, 177] width 187 height 35
copy div "Nuevo León"
click at [822, 233] on link "1" at bounding box center [833, 229] width 23 height 23
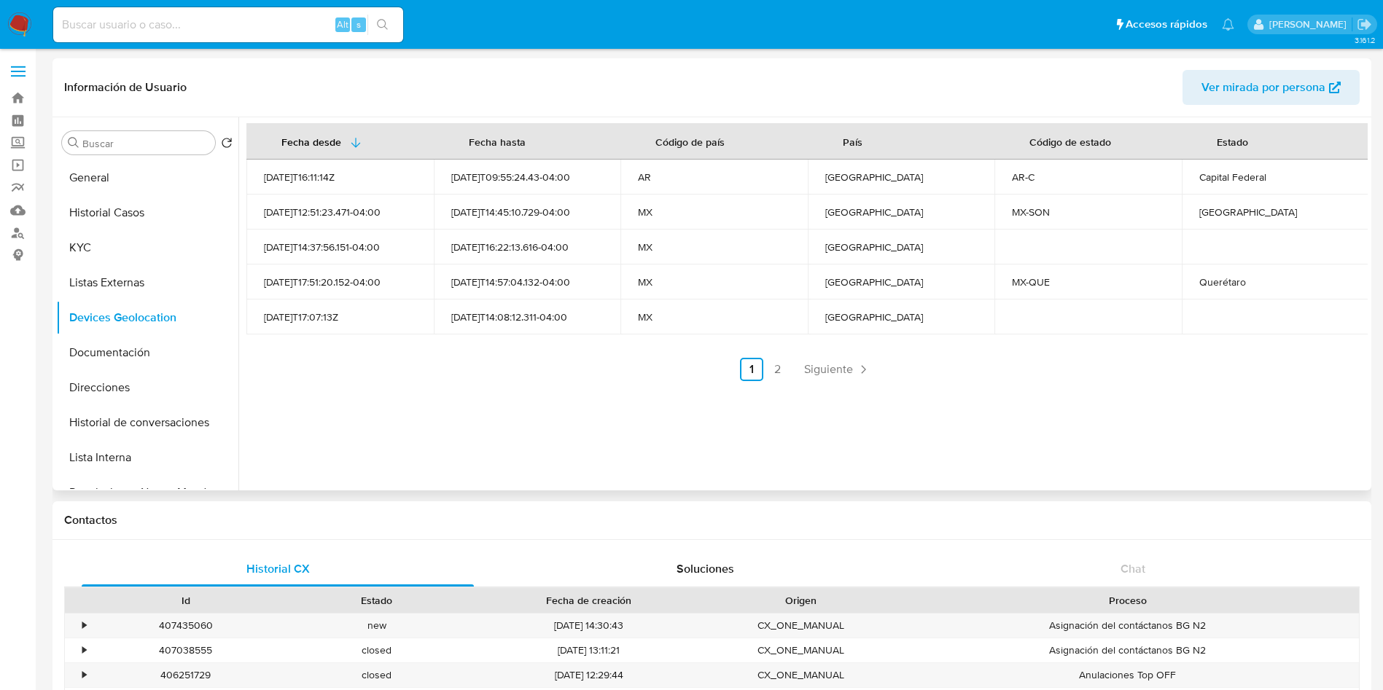
click at [1231, 271] on td "Querétaro" at bounding box center [1275, 282] width 187 height 35
click at [1228, 280] on div "Querétaro" at bounding box center [1275, 282] width 152 height 13
copy div "Querétaro"
click at [1216, 206] on div "[GEOGRAPHIC_DATA]" at bounding box center [1275, 212] width 152 height 13
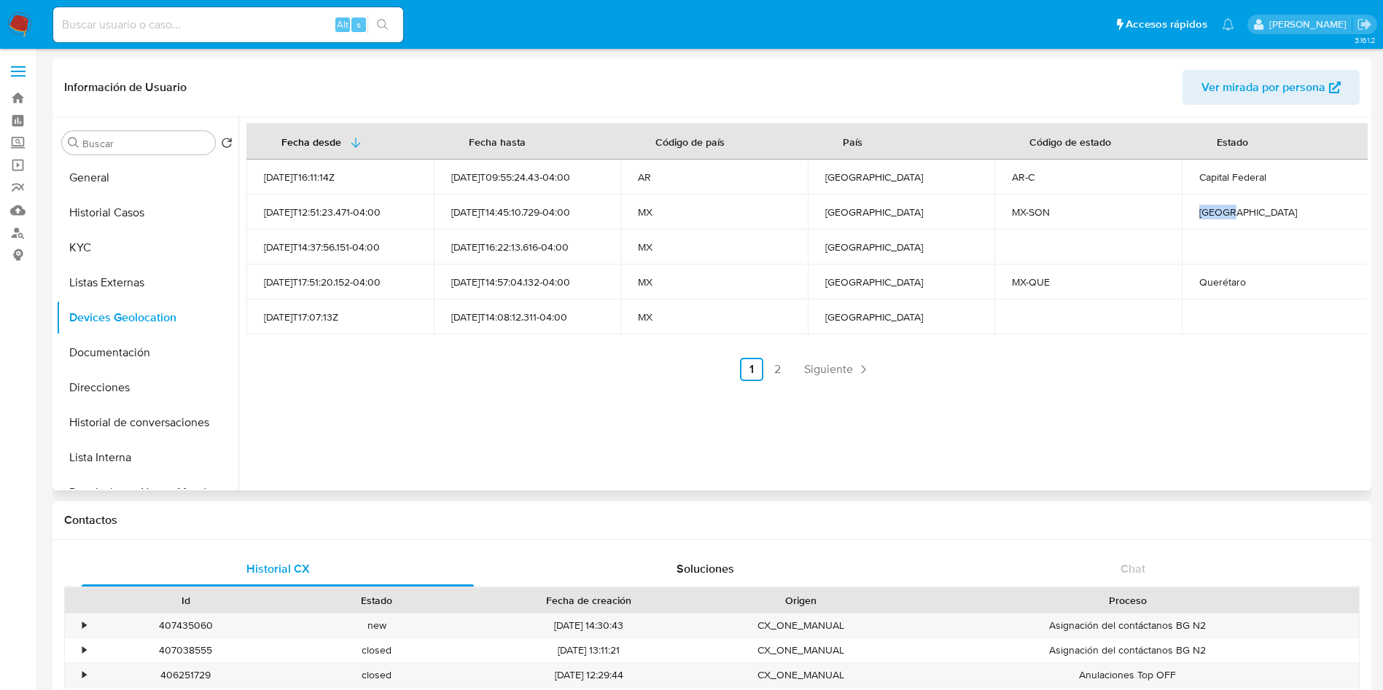
click at [1216, 206] on div "[GEOGRAPHIC_DATA]" at bounding box center [1275, 212] width 152 height 13
copy div "[GEOGRAPHIC_DATA]"
click at [843, 176] on div "[GEOGRAPHIC_DATA]" at bounding box center [901, 177] width 152 height 13
copy div "[GEOGRAPHIC_DATA]"
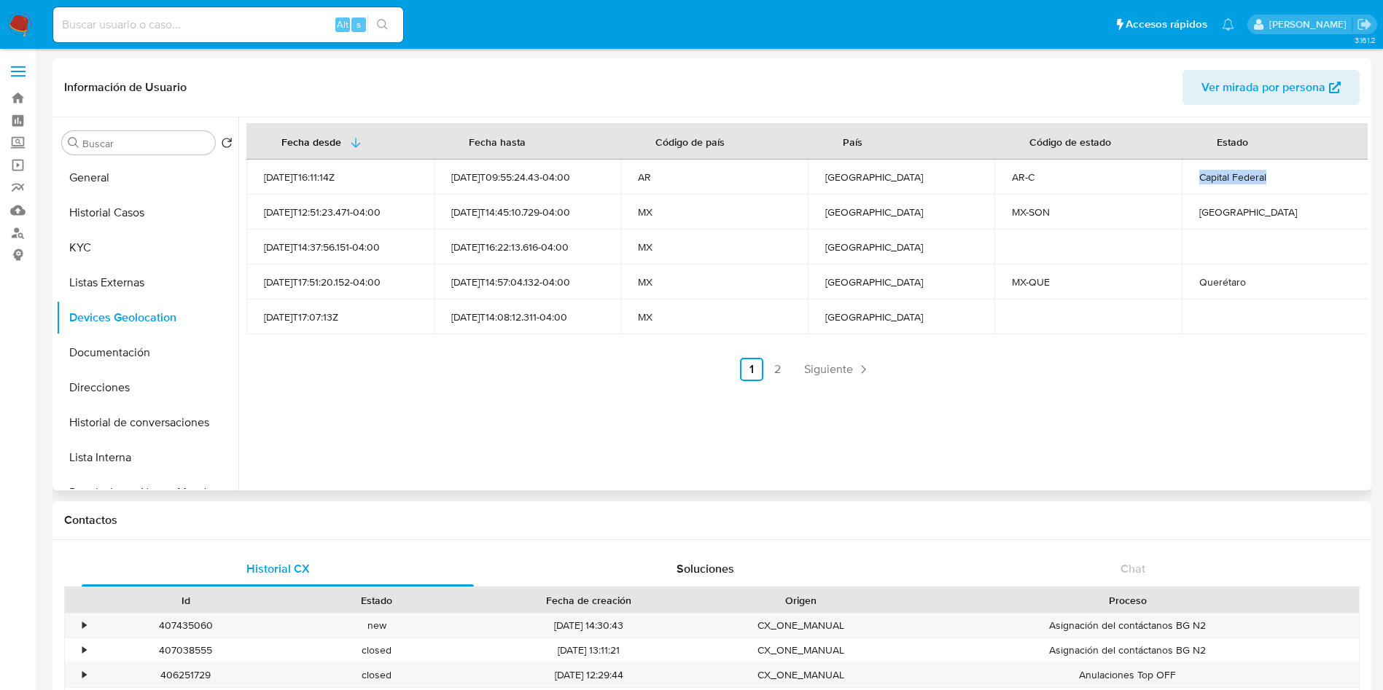
drag, startPoint x: 1193, startPoint y: 177, endPoint x: 1273, endPoint y: 177, distance: 80.2
click at [1273, 177] on td "Capital Federal" at bounding box center [1275, 177] width 187 height 35
copy div "Capital Federal"
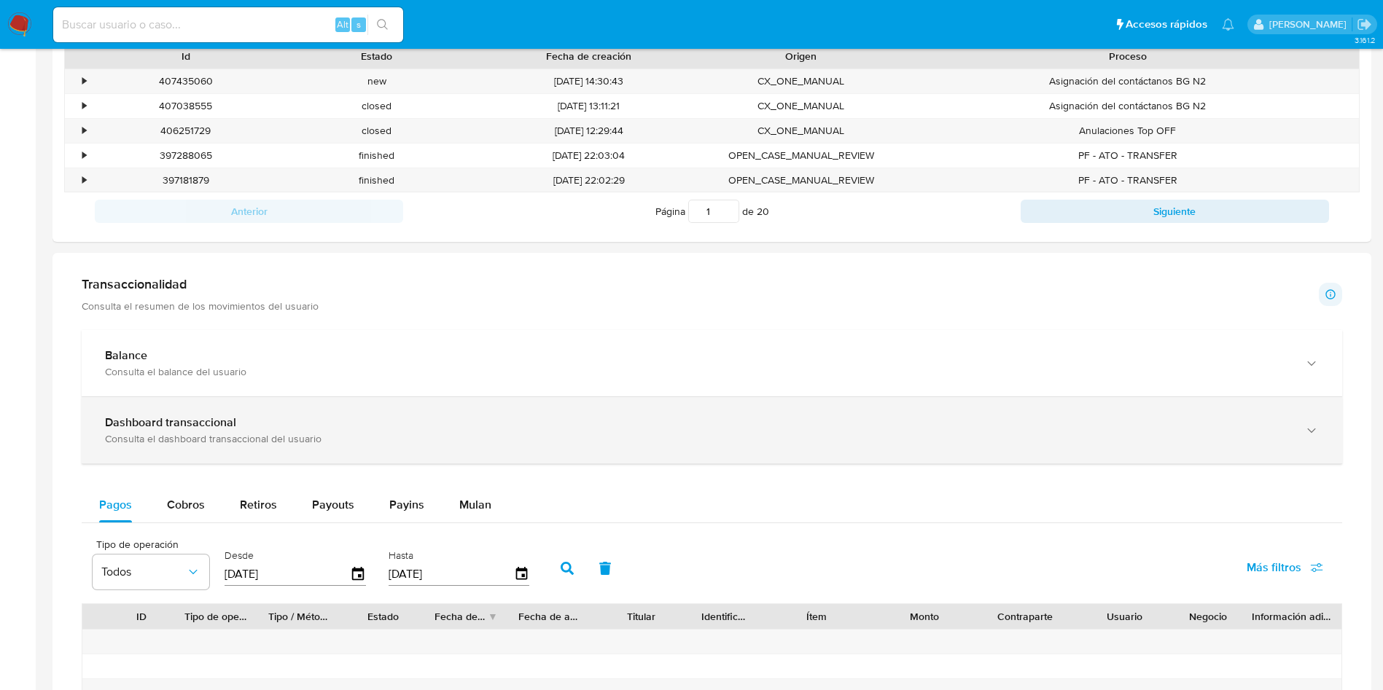
scroll to position [547, 0]
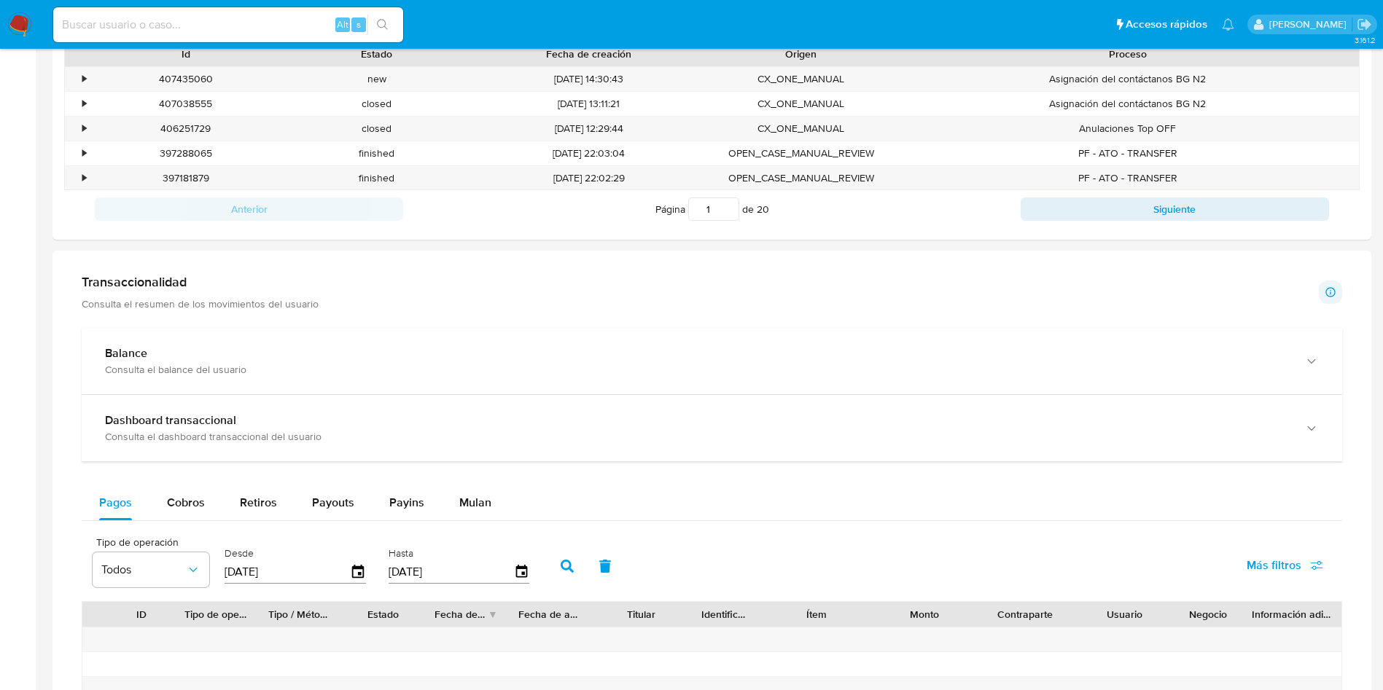
click at [382, 324] on div "Transaccionalidad Consulta el resumen de los movimientos del usuario Informació…" at bounding box center [712, 593] width 1296 height 663
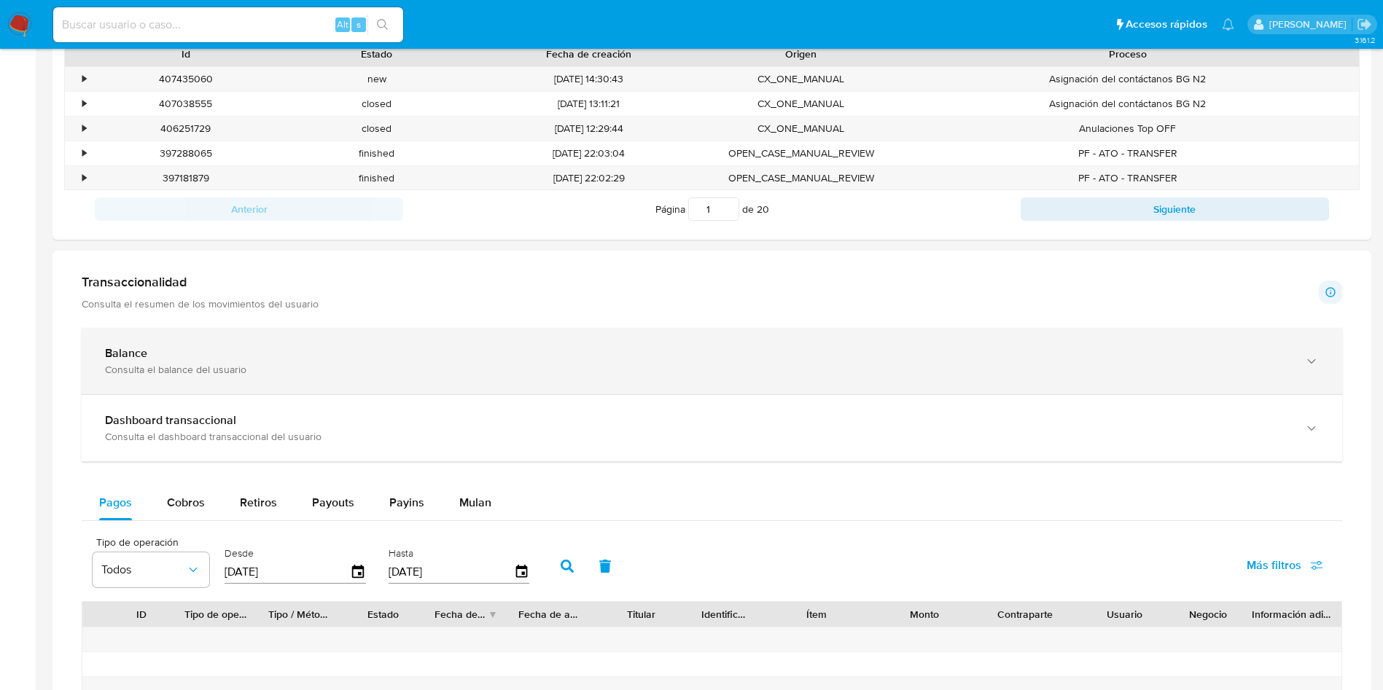
click at [390, 347] on div "Balance" at bounding box center [697, 353] width 1185 height 15
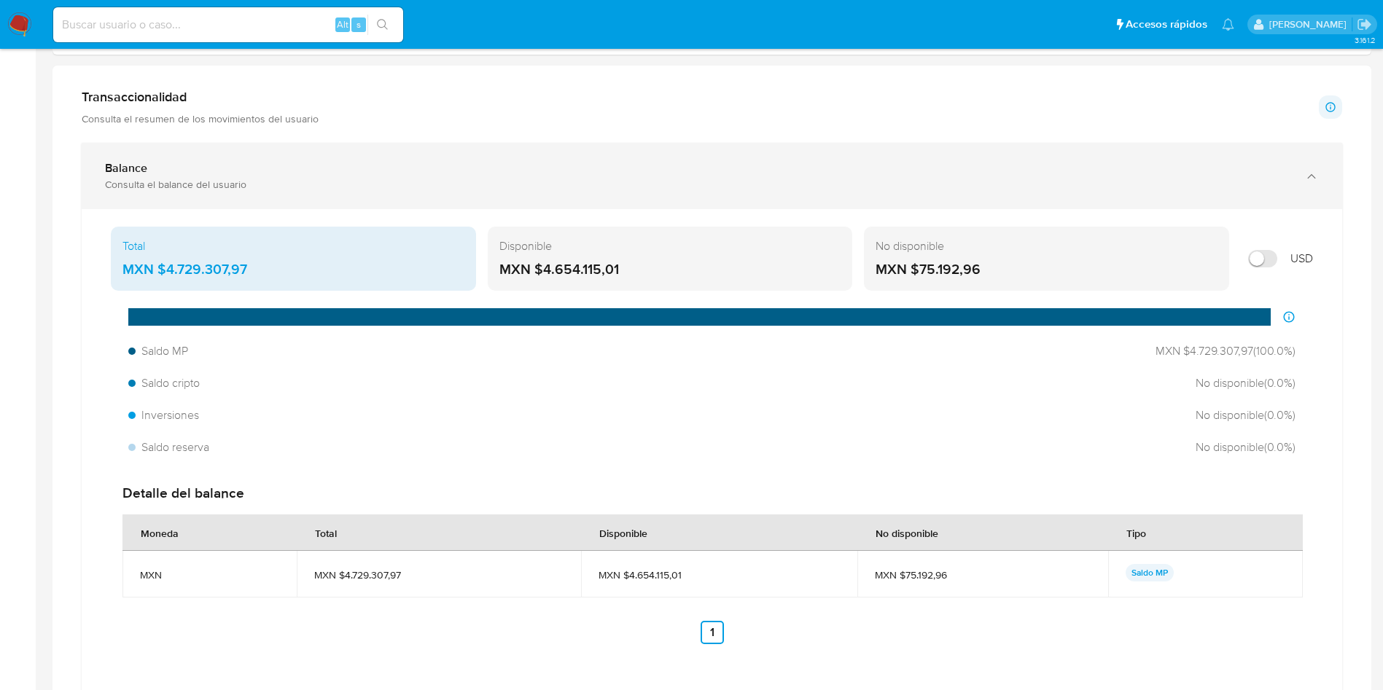
scroll to position [766, 0]
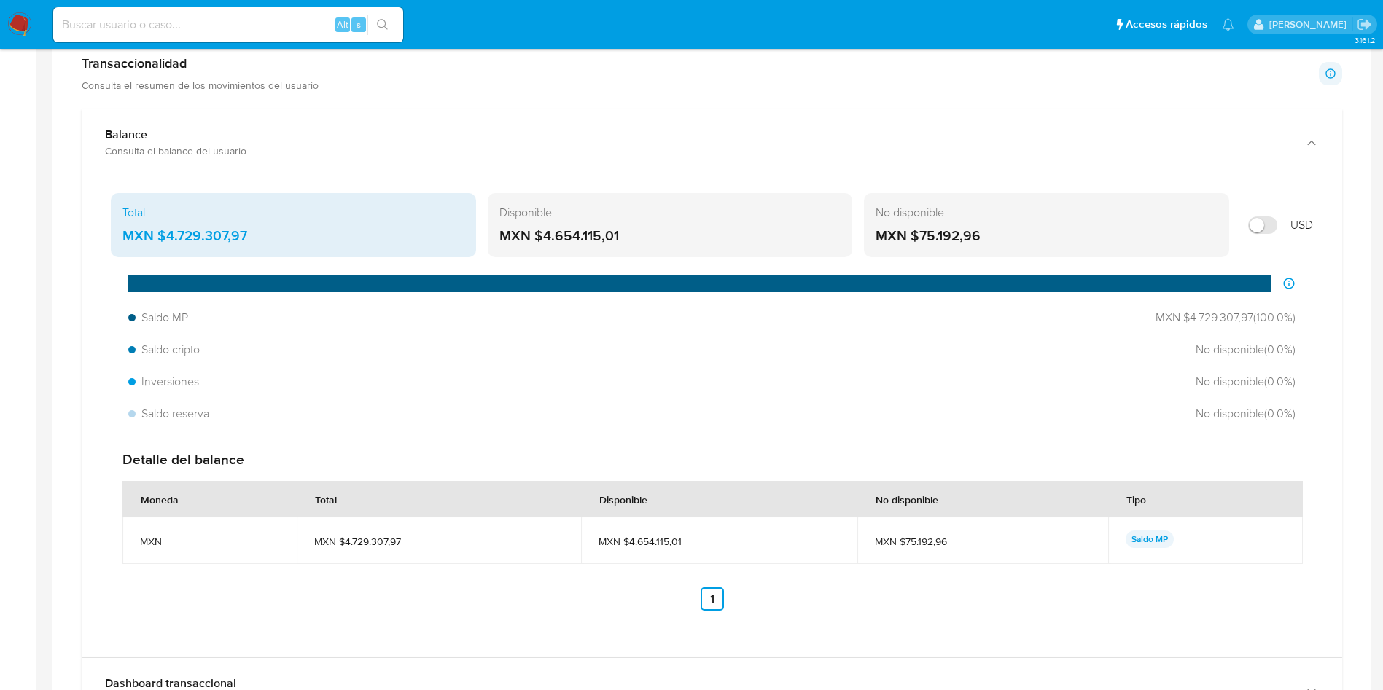
drag, startPoint x: 254, startPoint y: 233, endPoint x: 163, endPoint y: 237, distance: 91.2
click at [163, 237] on div "MXN $4.729.307,97" at bounding box center [293, 236] width 342 height 19
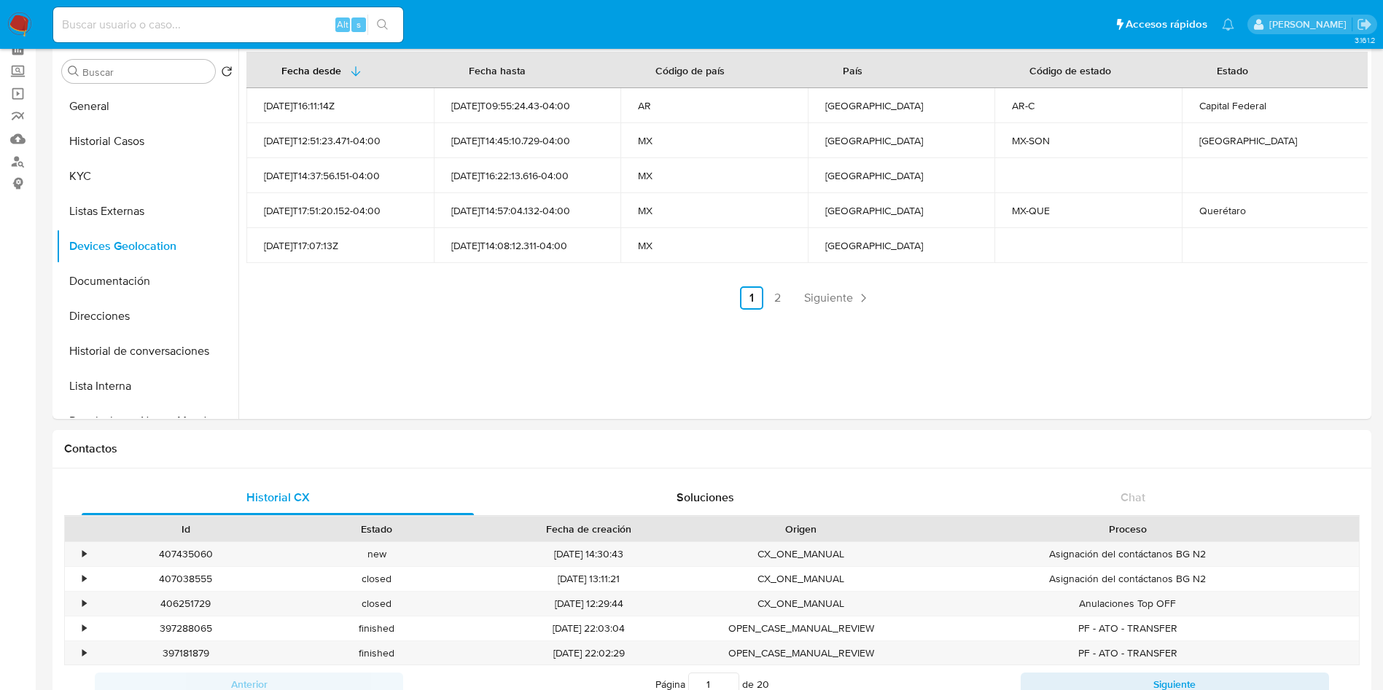
scroll to position [0, 0]
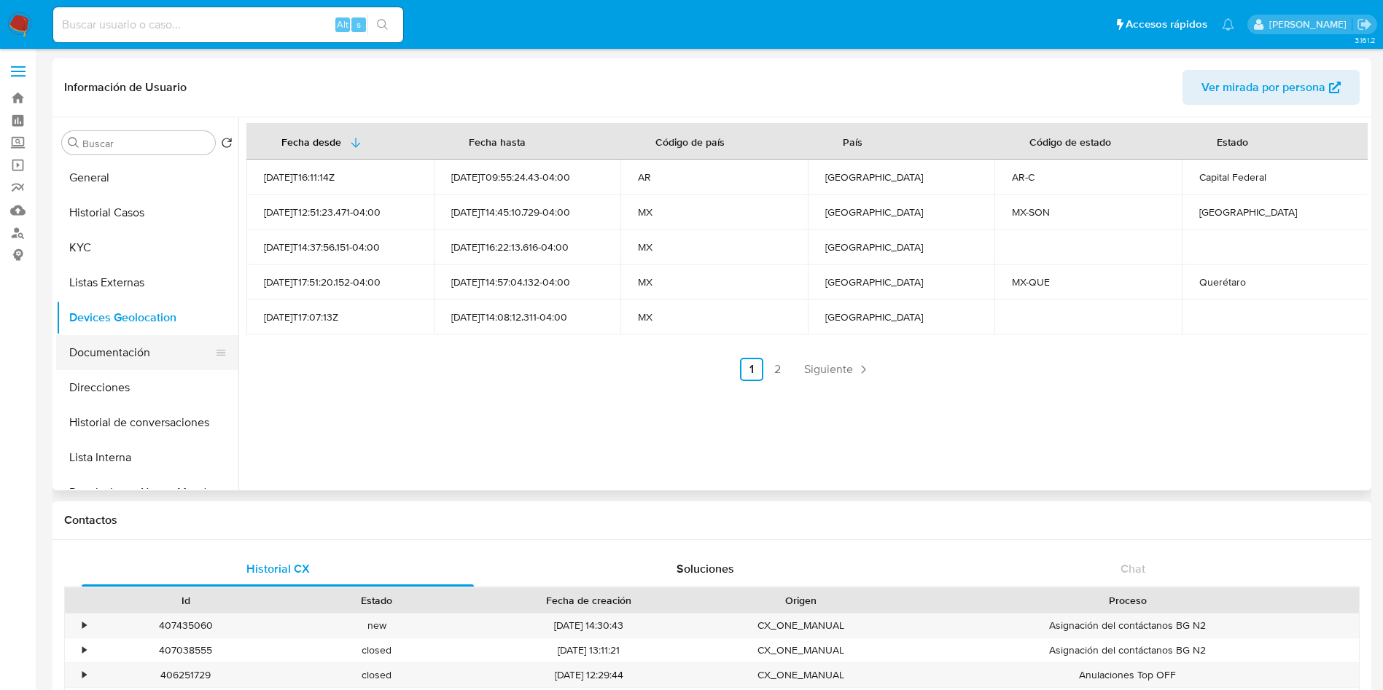
click at [154, 354] on button "Documentación" at bounding box center [141, 352] width 171 height 35
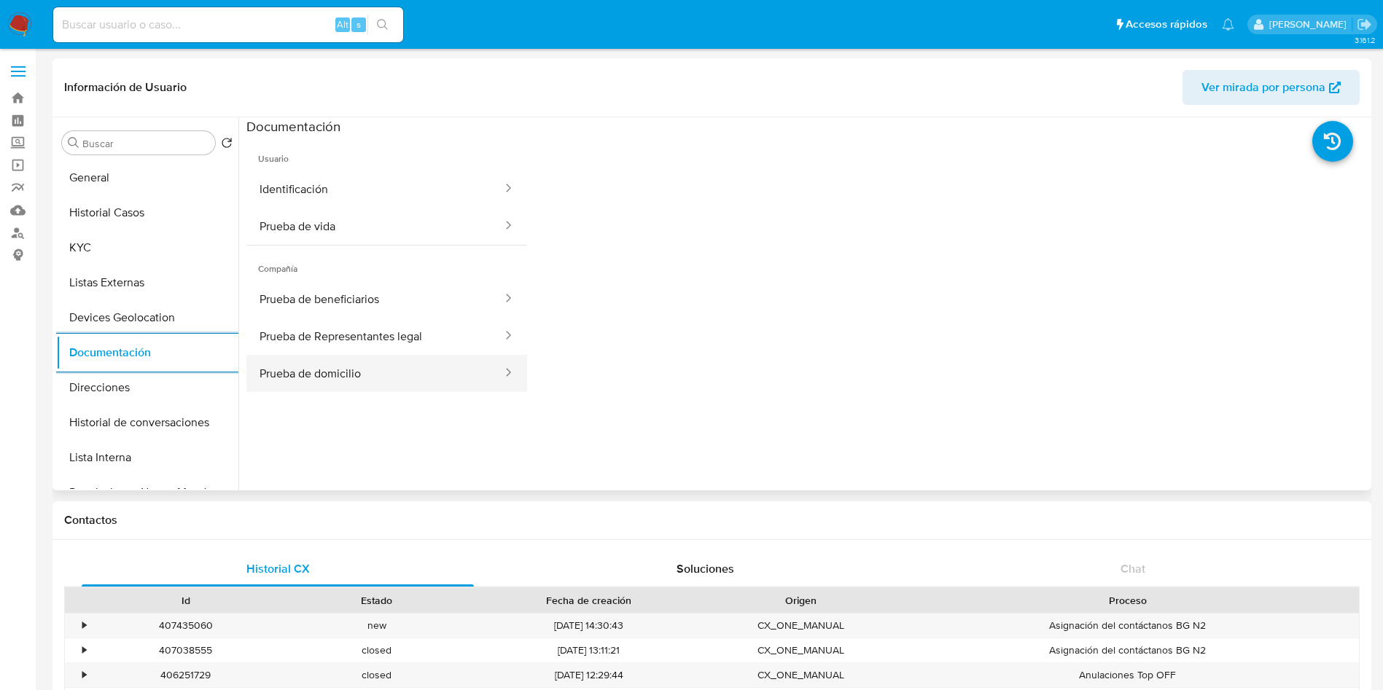
click at [363, 365] on button "Prueba de domicilio" at bounding box center [374, 373] width 257 height 37
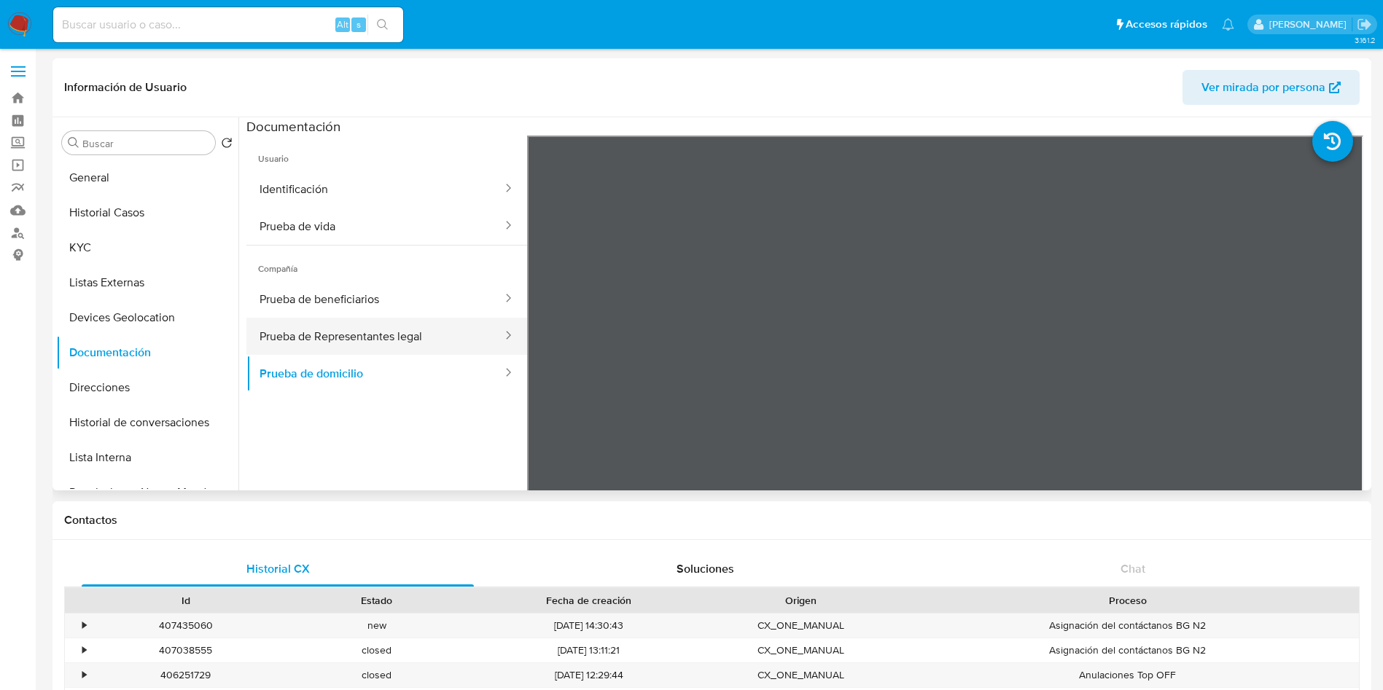
click at [330, 338] on button "Prueba de Representantes legal" at bounding box center [374, 336] width 257 height 37
click at [341, 302] on button "Prueba de beneficiarios" at bounding box center [374, 299] width 257 height 37
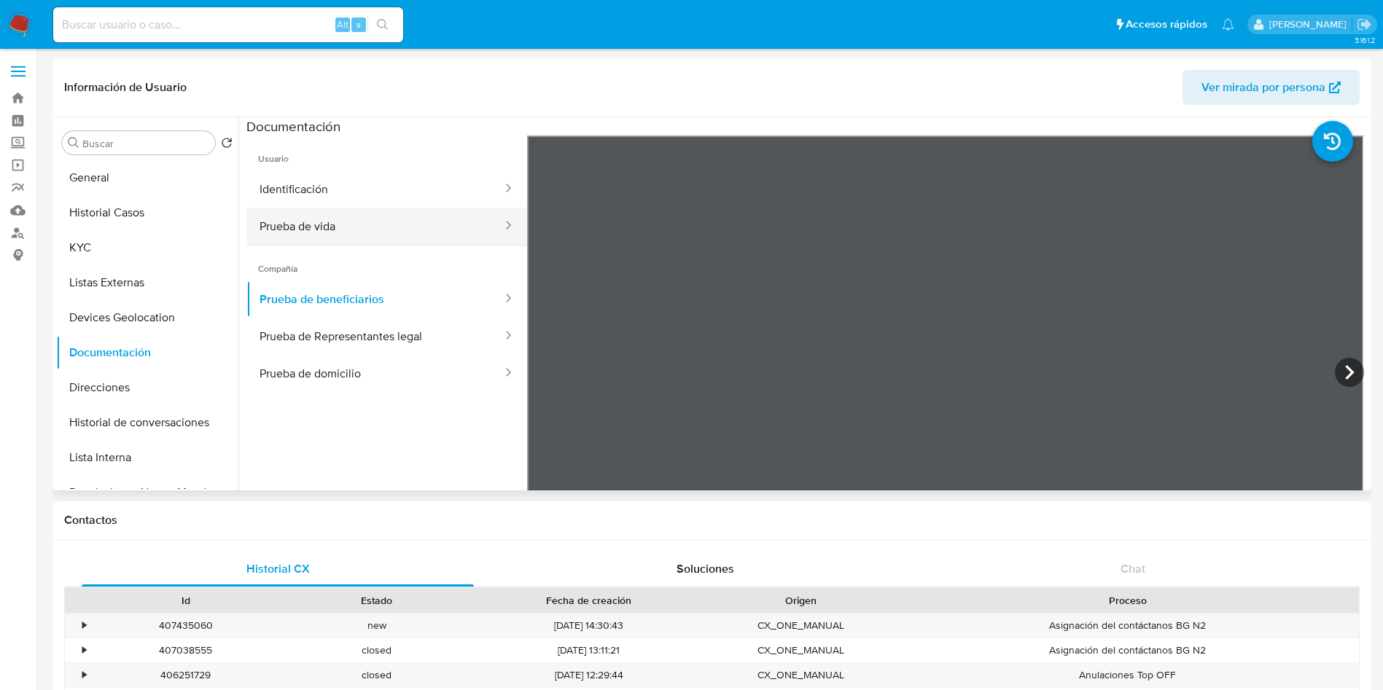
click at [388, 214] on button "Prueba de vida" at bounding box center [374, 226] width 257 height 37
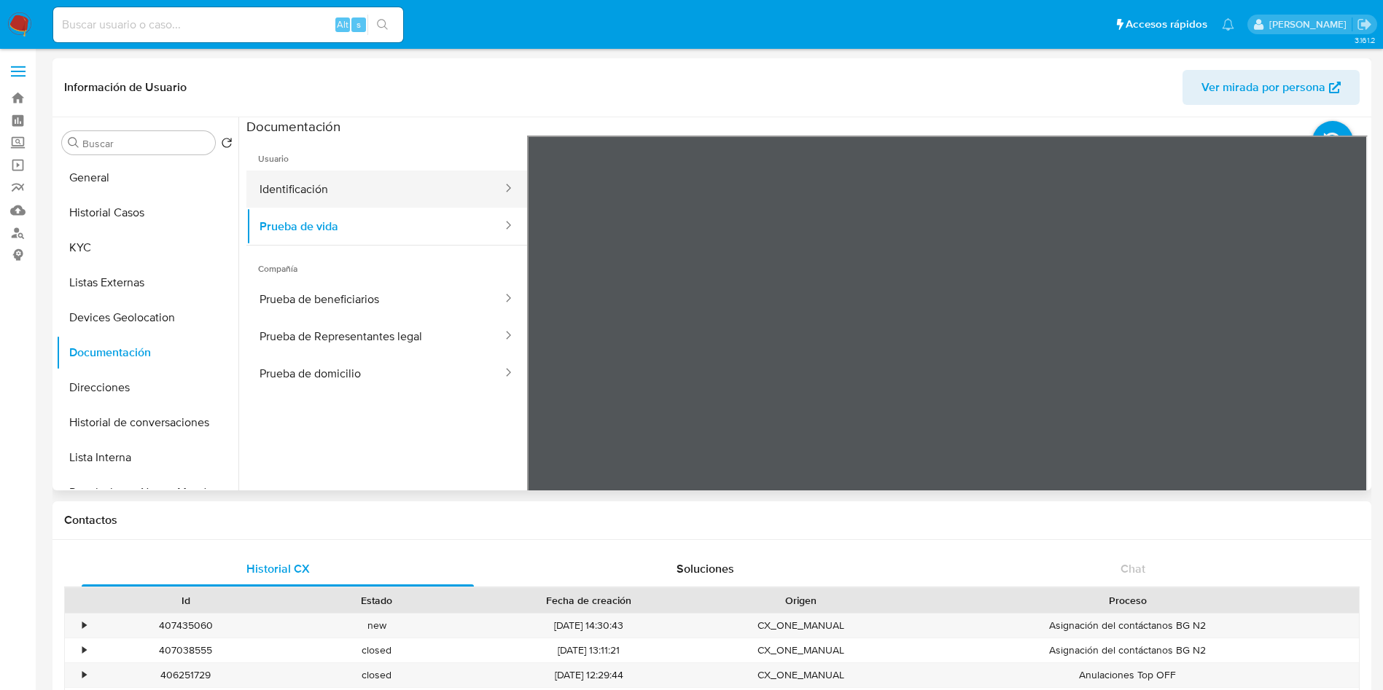
click at [308, 195] on button "Identificación" at bounding box center [374, 189] width 257 height 37
click at [1347, 370] on icon at bounding box center [1349, 372] width 29 height 29
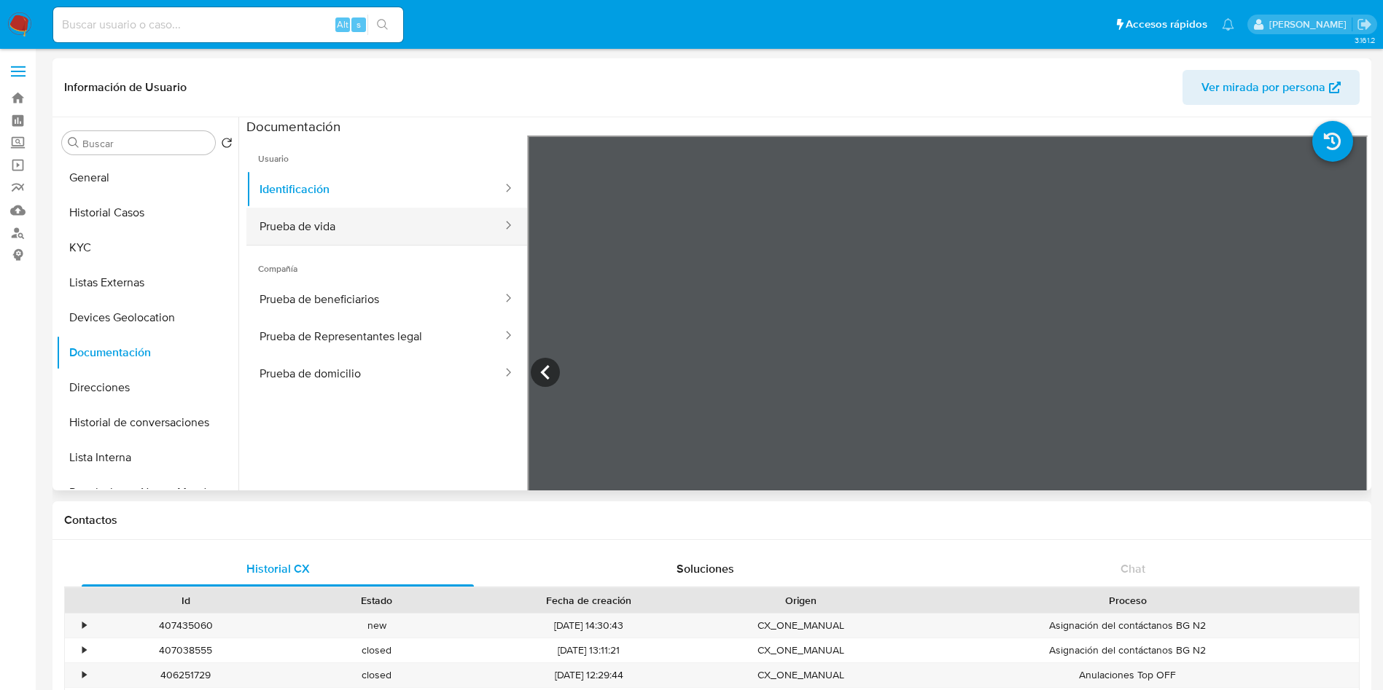
click at [329, 220] on button "Prueba de vida" at bounding box center [374, 226] width 257 height 37
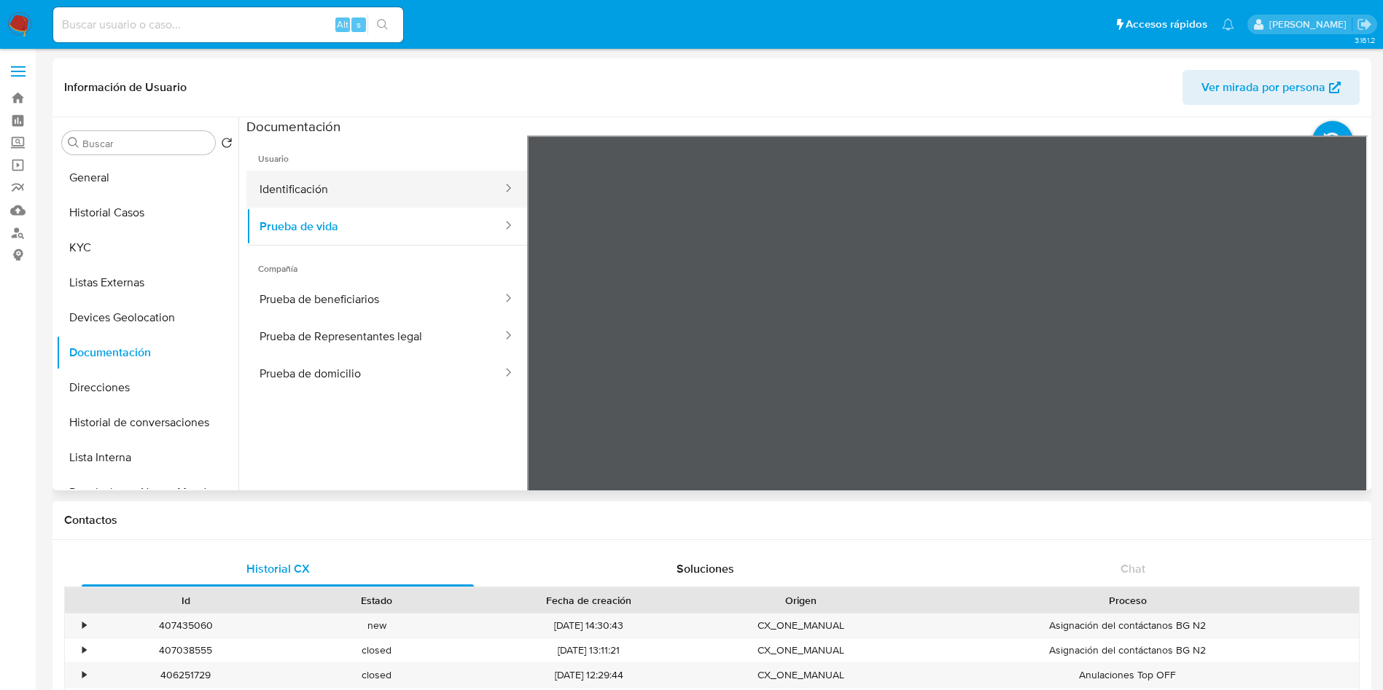
click at [385, 187] on button "Identificación" at bounding box center [374, 189] width 257 height 37
click at [1339, 370] on icon at bounding box center [1349, 372] width 29 height 29
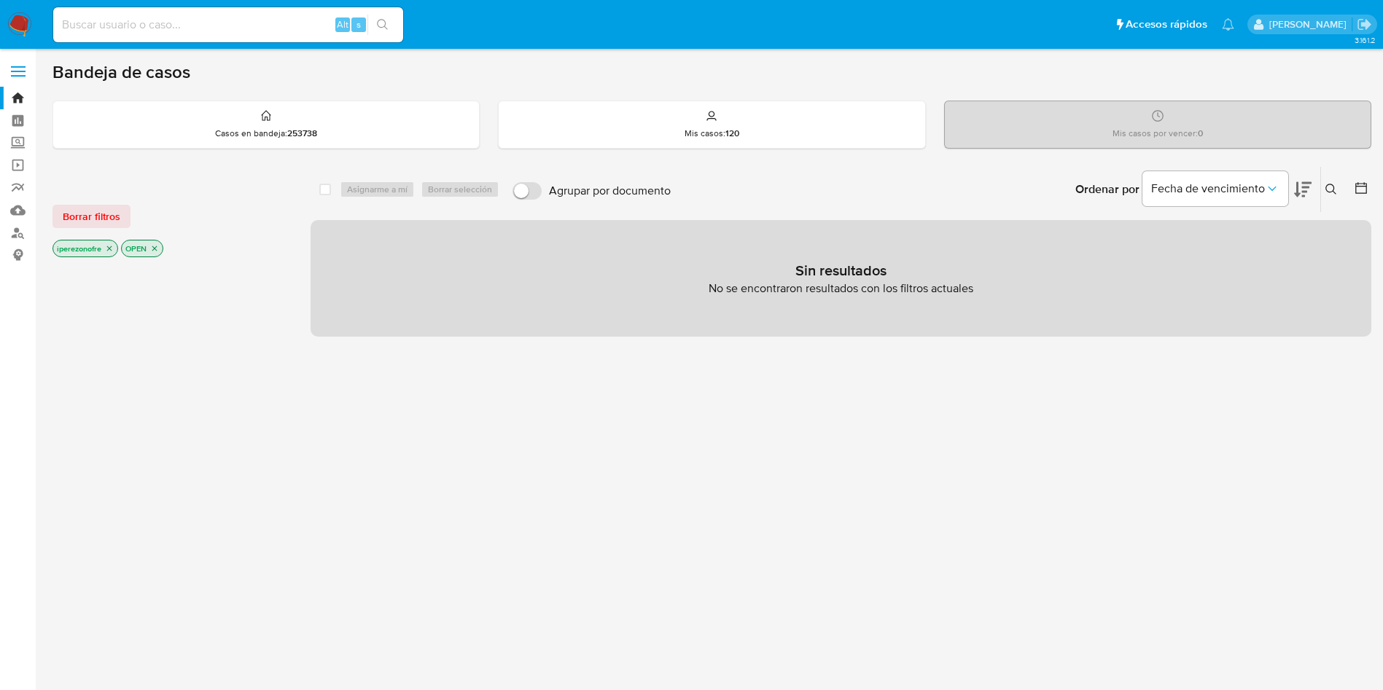
click at [116, 23] on input at bounding box center [228, 24] width 350 height 19
paste input "1172542265"
type input "1172542265"
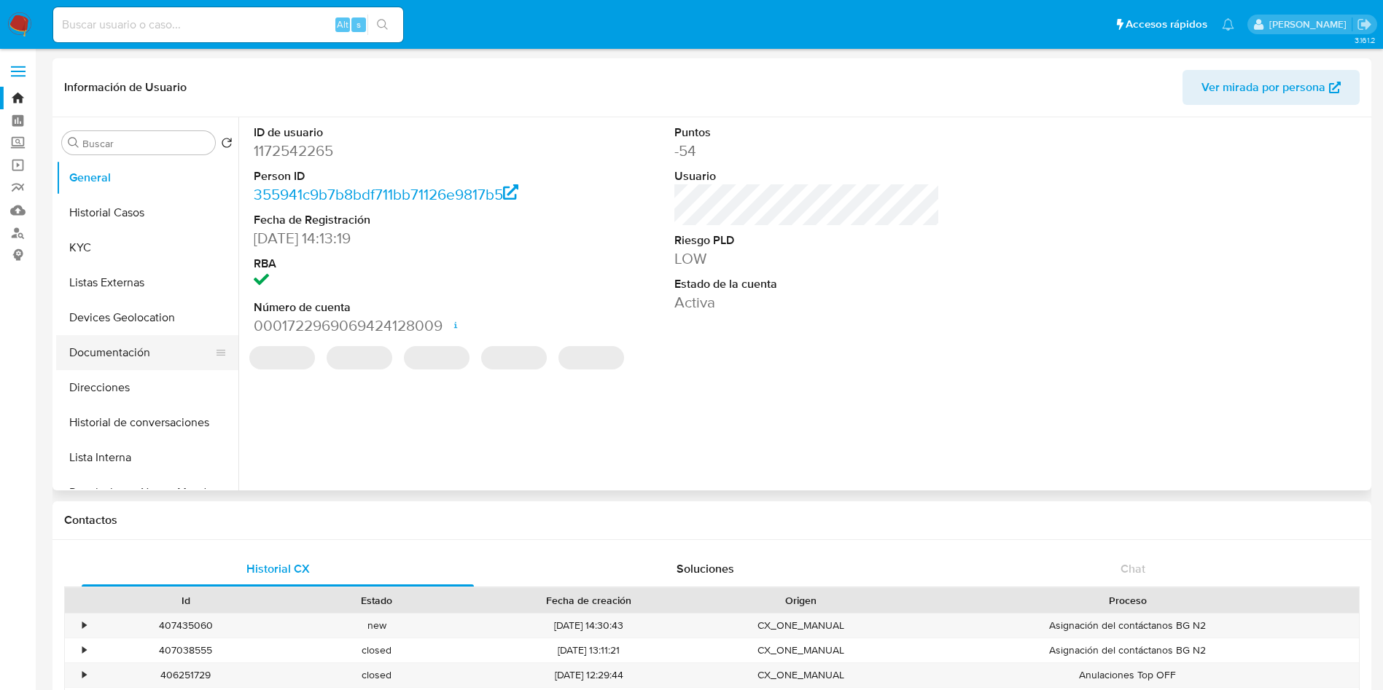
select select "10"
drag, startPoint x: 127, startPoint y: 355, endPoint x: 163, endPoint y: 344, distance: 38.1
click at [127, 354] on button "Documentación" at bounding box center [141, 352] width 171 height 35
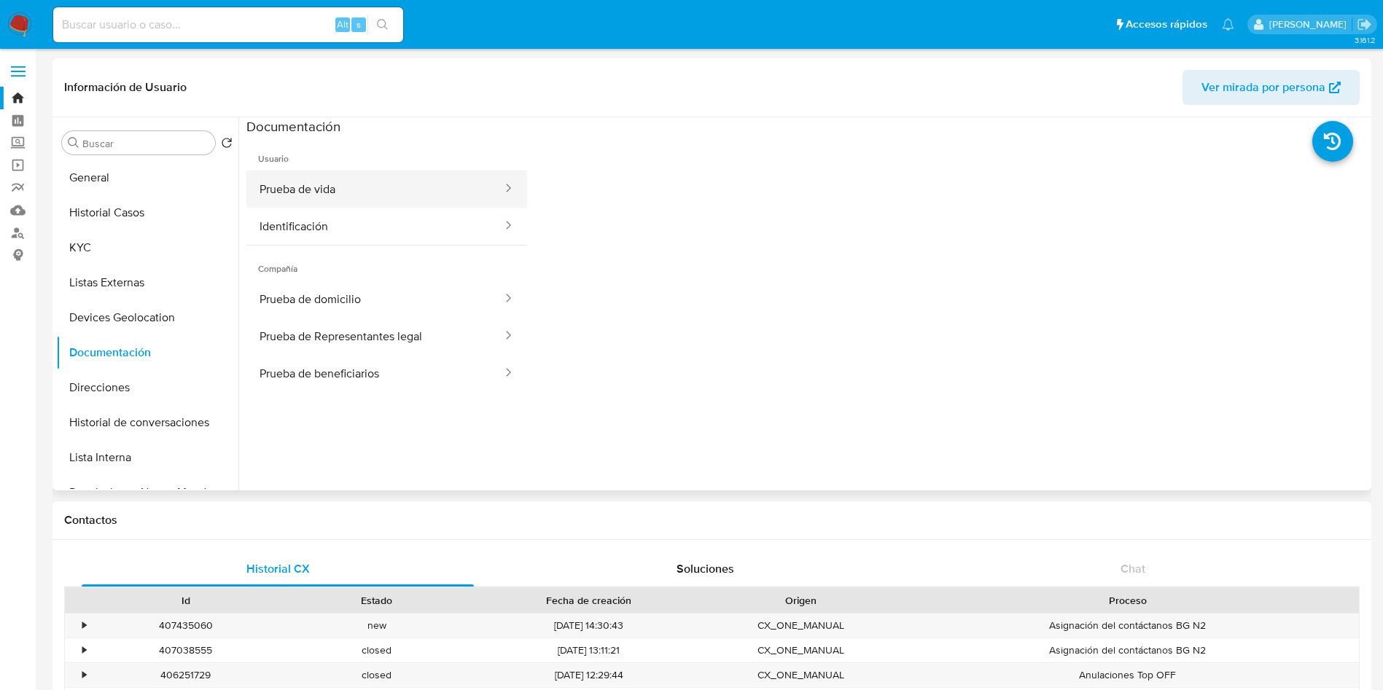
click at [358, 188] on button "Prueba de vida" at bounding box center [374, 189] width 257 height 37
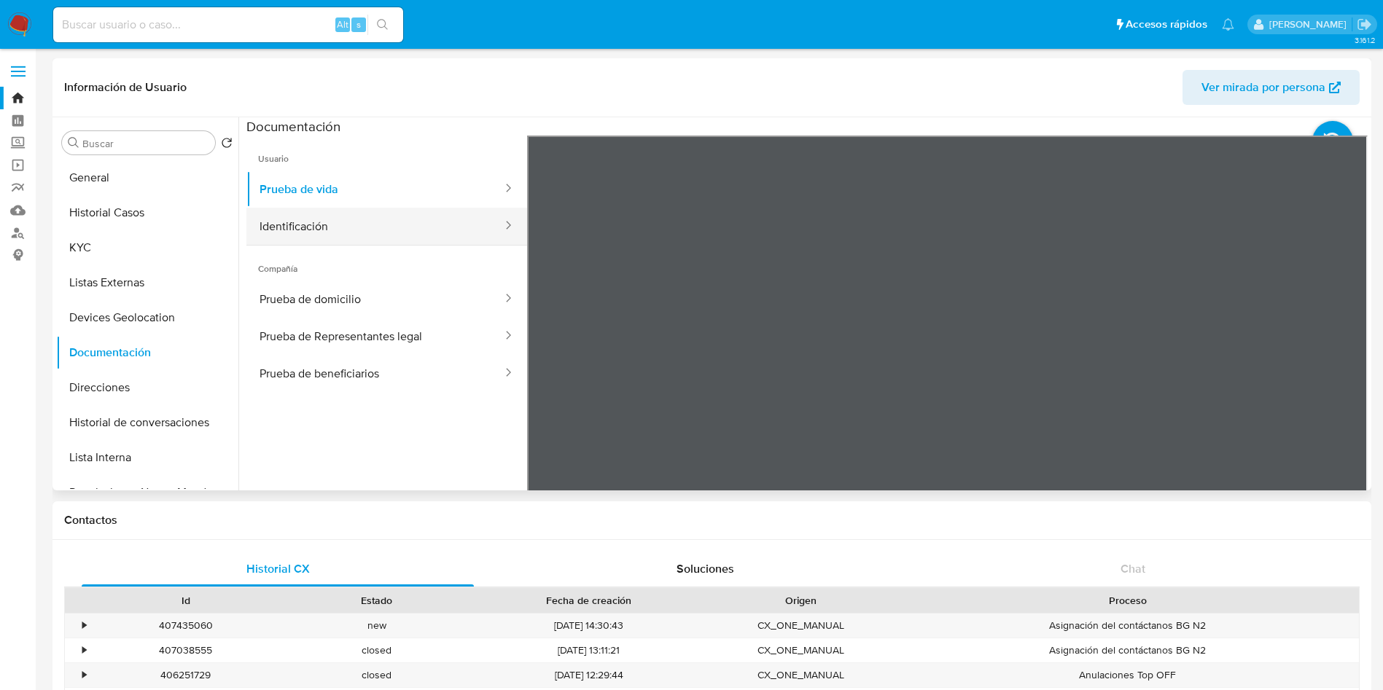
click at [330, 230] on button "Identificación" at bounding box center [374, 226] width 257 height 37
click at [1344, 365] on icon at bounding box center [1349, 372] width 29 height 29
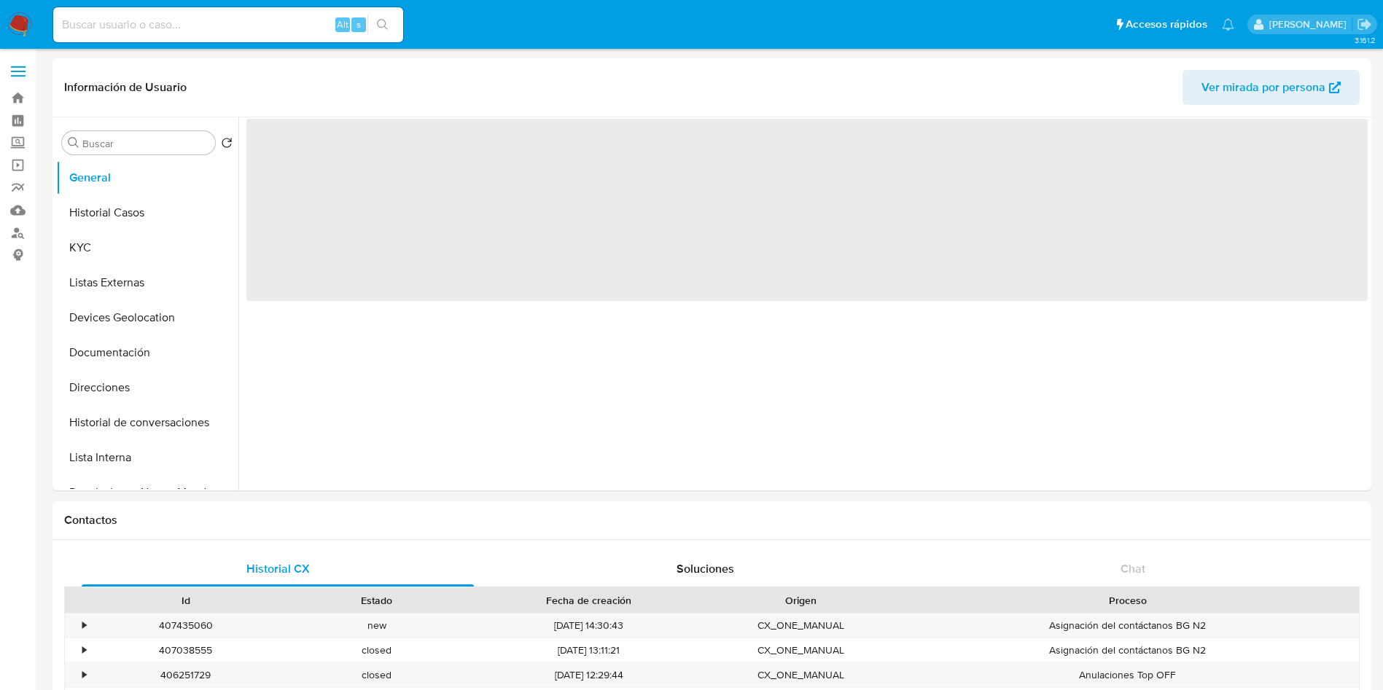
select select "10"
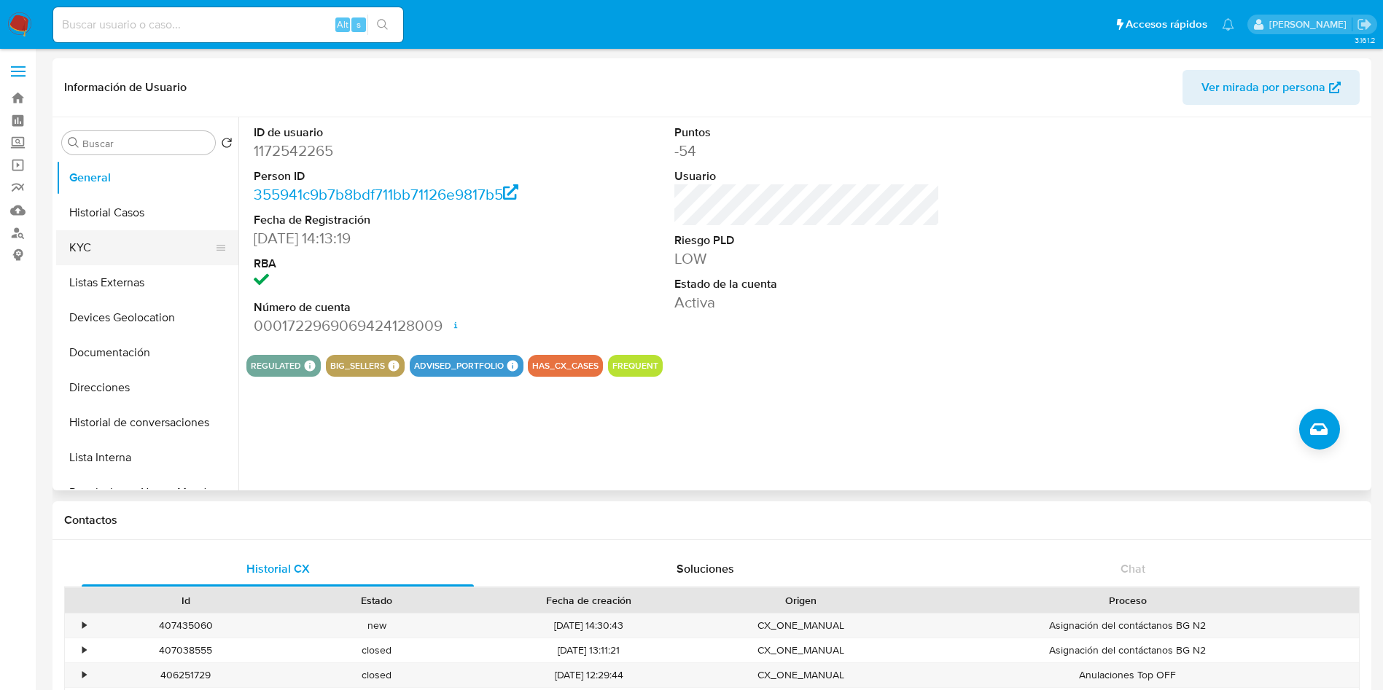
click at [96, 230] on button "KYC" at bounding box center [141, 247] width 171 height 35
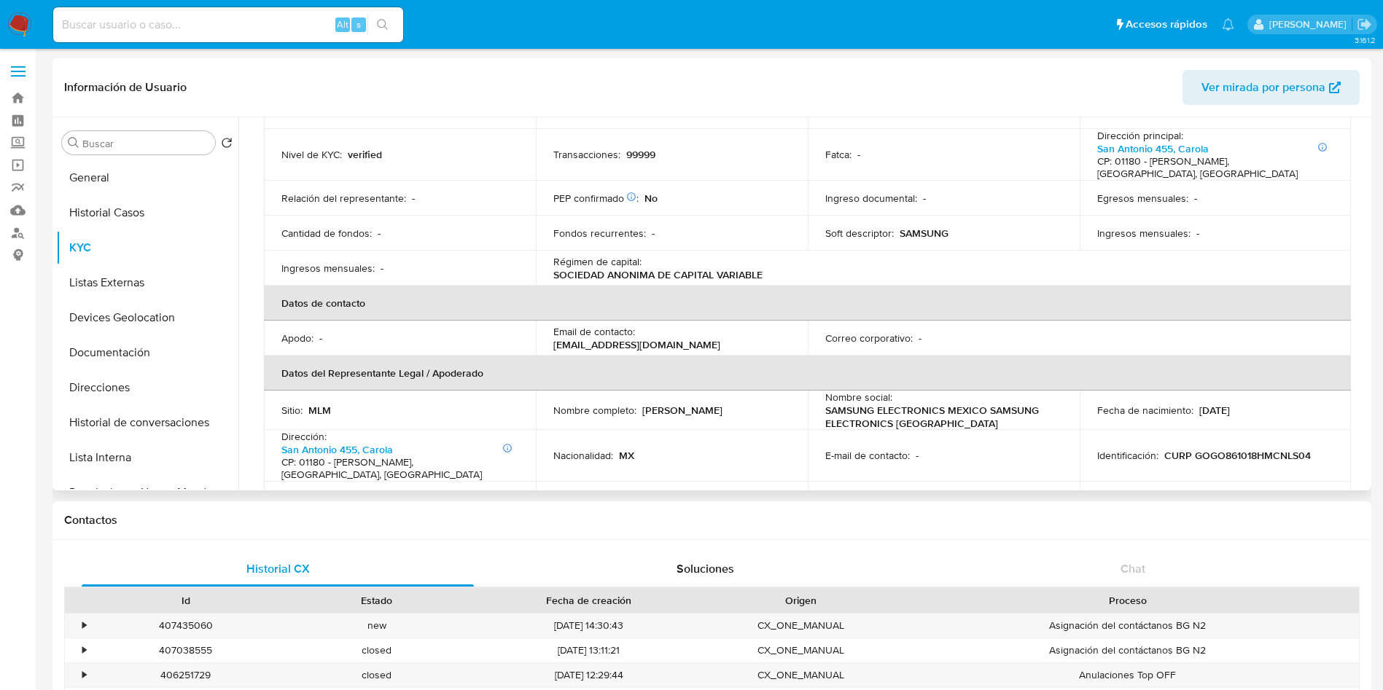
scroll to position [219, 0]
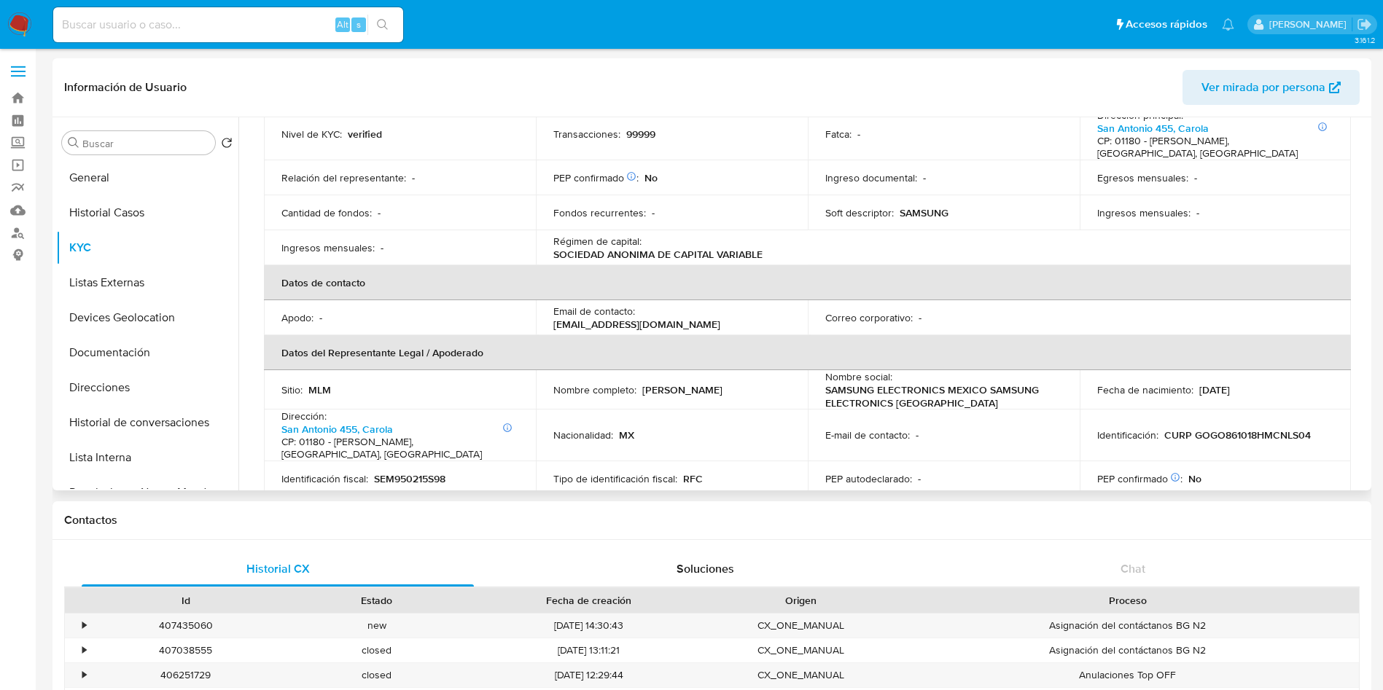
drag, startPoint x: 751, startPoint y: 330, endPoint x: 538, endPoint y: 322, distance: 213.0
click at [538, 322] on td "Email de contacto : mercadop.ckout@partner.samsung.com" at bounding box center [672, 317] width 272 height 35
copy p "mercadop.ckout@partner.samsung.com"
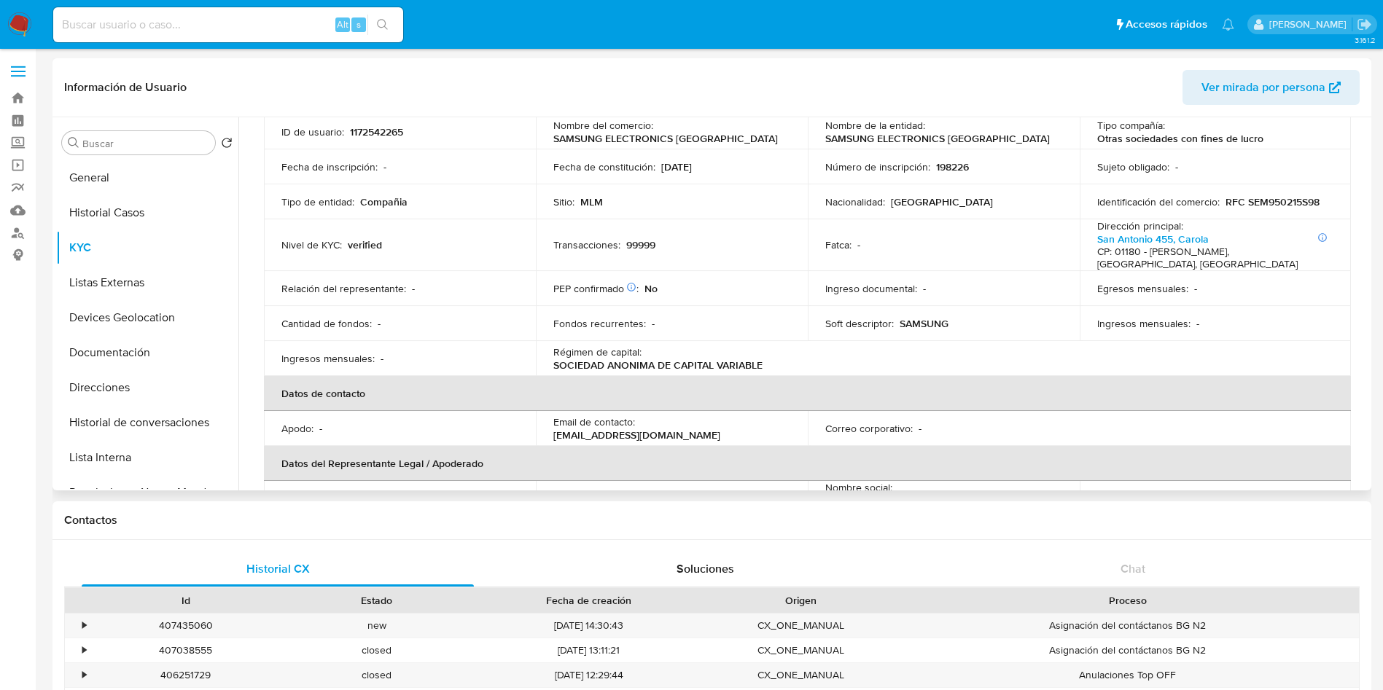
scroll to position [0, 0]
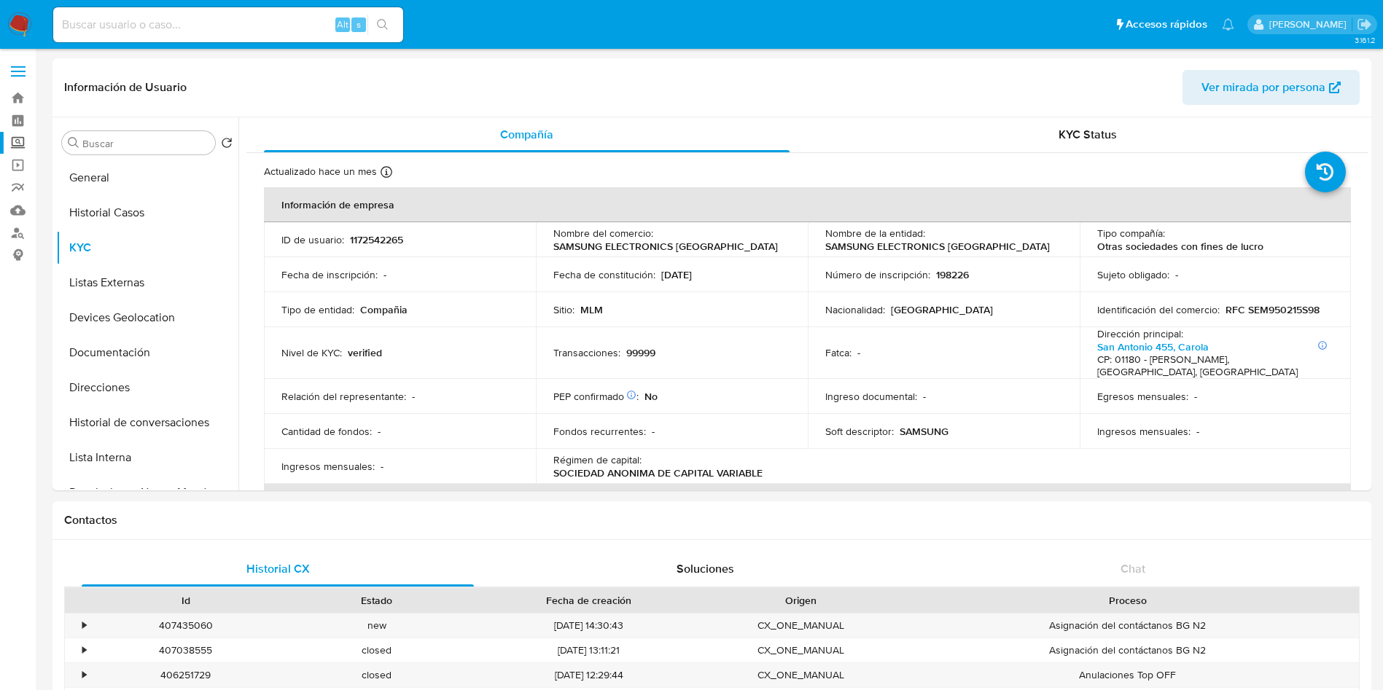
click at [23, 147] on label "Screening" at bounding box center [87, 143] width 174 height 23
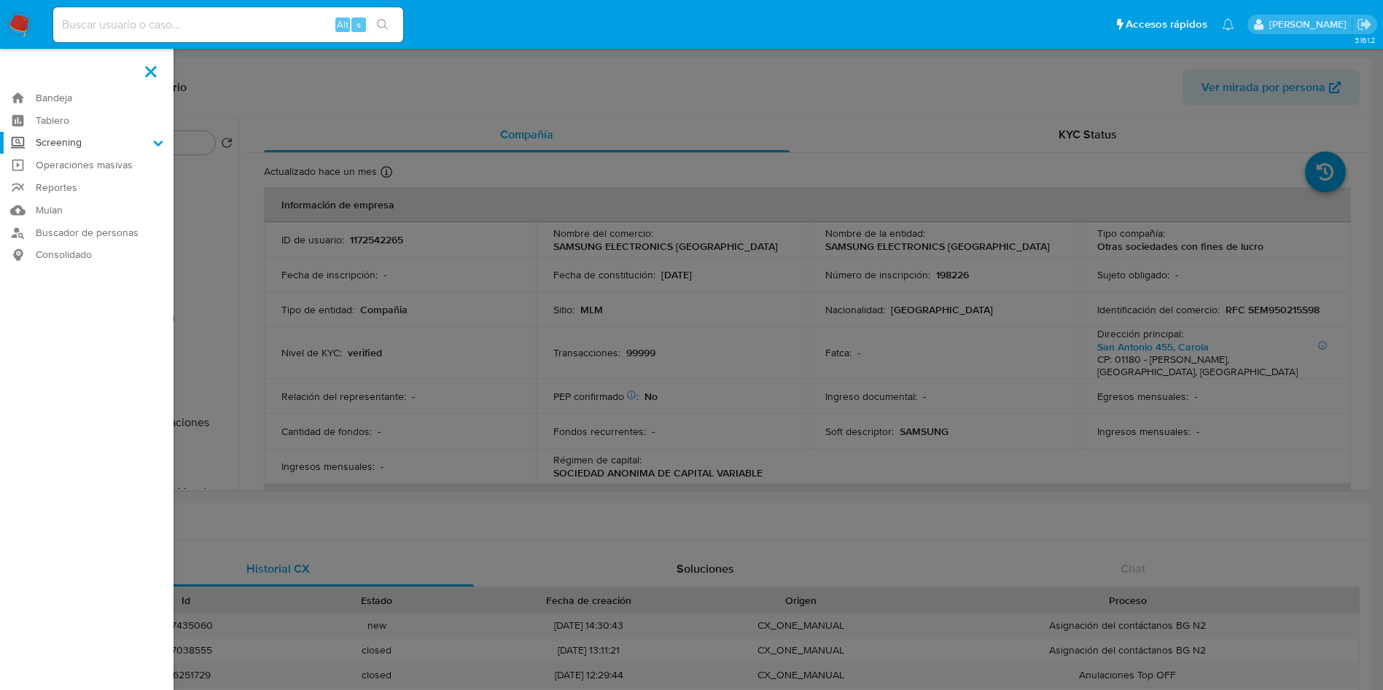
click at [0, 0] on input "Screening" at bounding box center [0, 0] width 0 height 0
click at [85, 201] on link "Herramientas" at bounding box center [87, 200] width 174 height 18
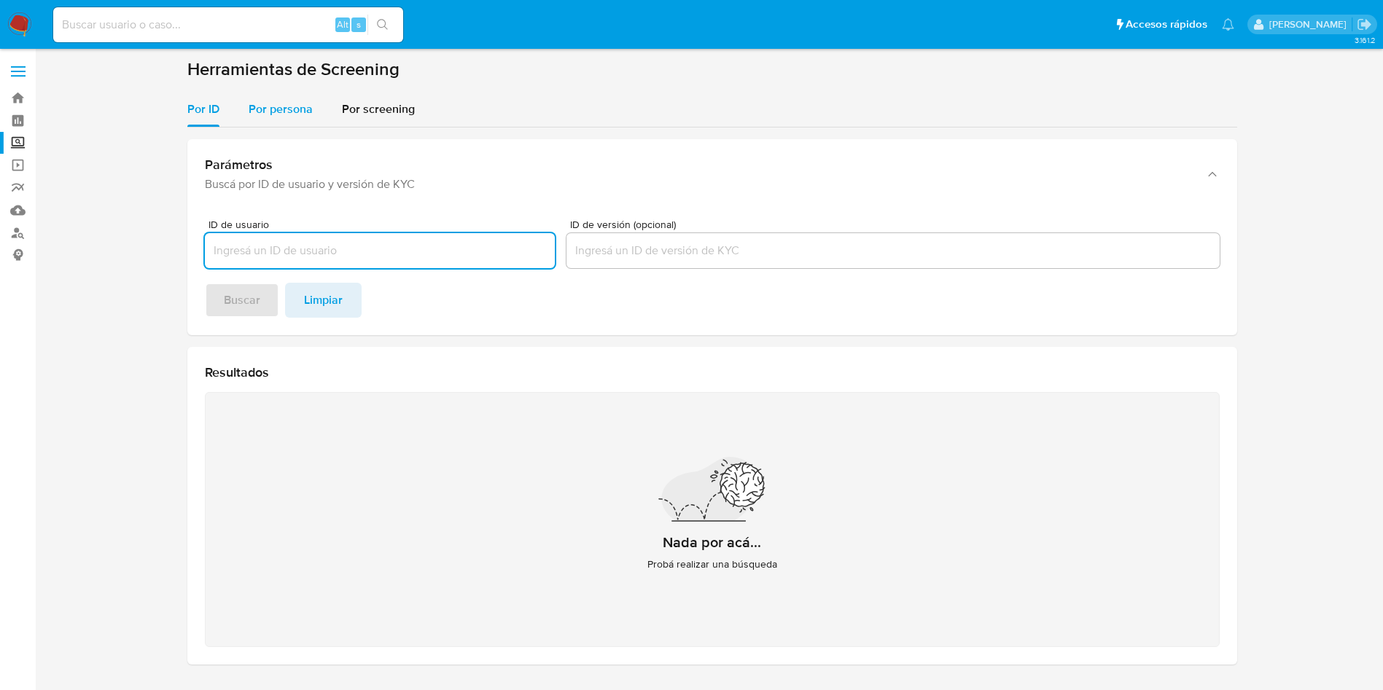
click at [260, 118] on div "Por persona" at bounding box center [281, 109] width 64 height 35
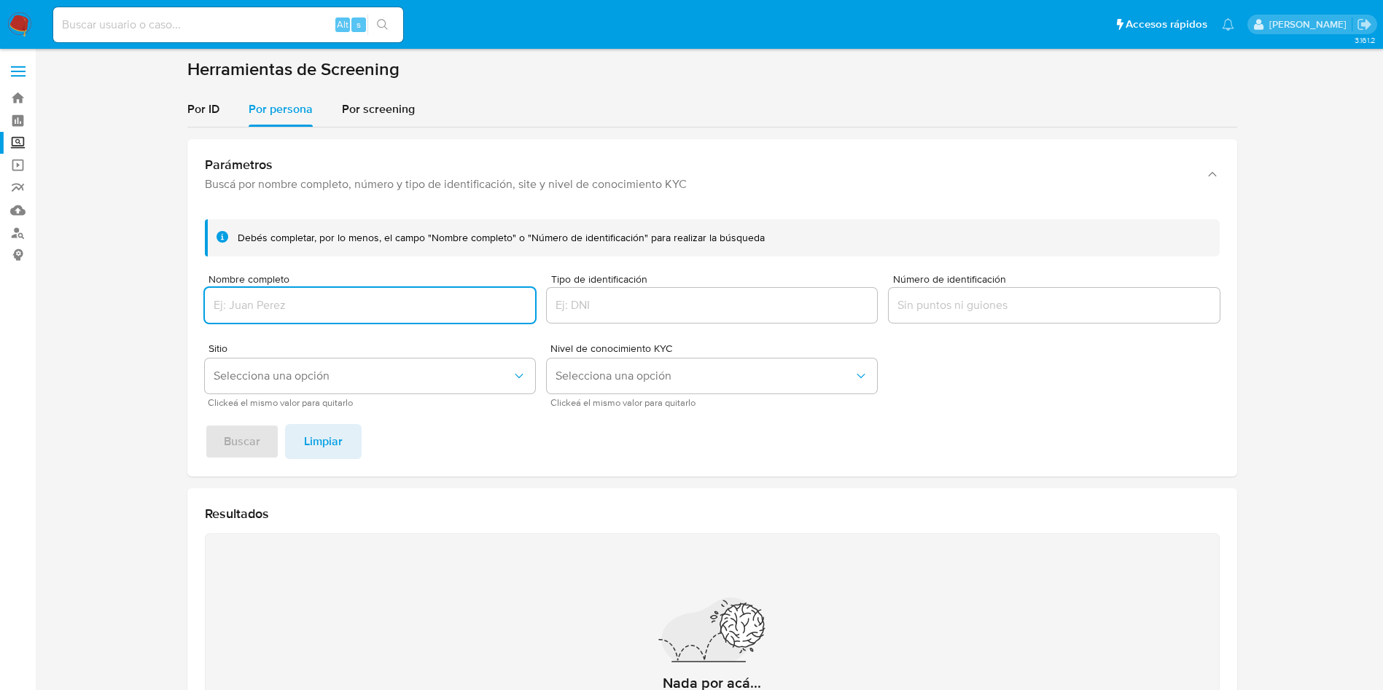
click at [343, 300] on input "Nombre completo" at bounding box center [370, 305] width 330 height 19
click at [205, 424] on button "Buscar" at bounding box center [242, 441] width 74 height 35
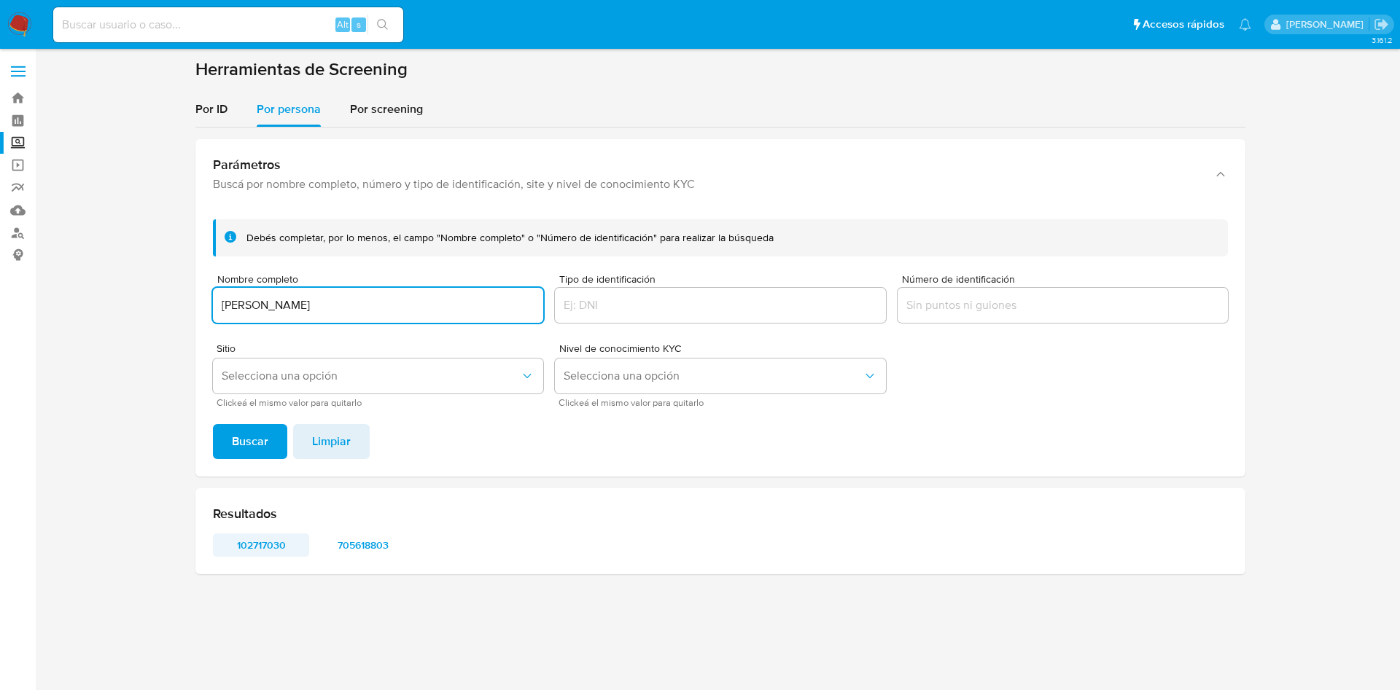
click at [257, 548] on span "102717030" at bounding box center [261, 545] width 76 height 20
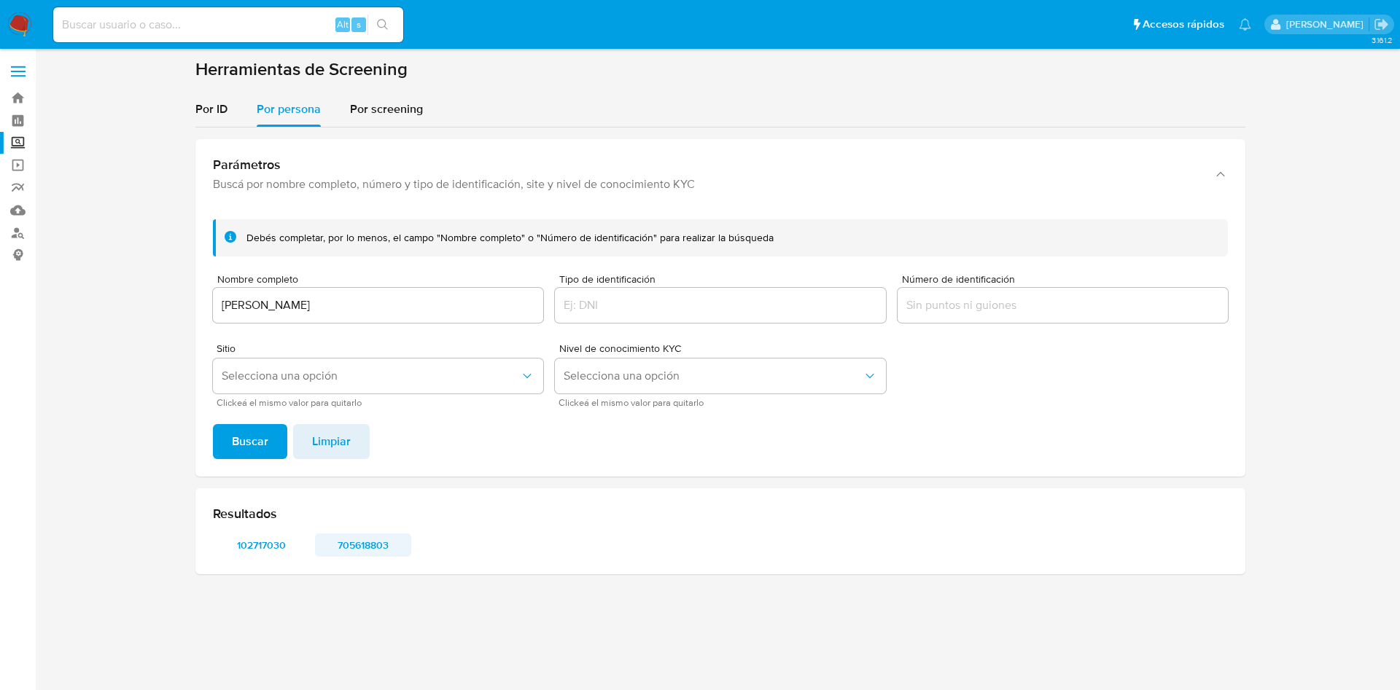
click at [377, 540] on span "705618803" at bounding box center [363, 545] width 76 height 20
click at [266, 541] on span "102717030" at bounding box center [261, 545] width 76 height 20
click at [416, 300] on input "[PERSON_NAME]" at bounding box center [378, 305] width 330 height 19
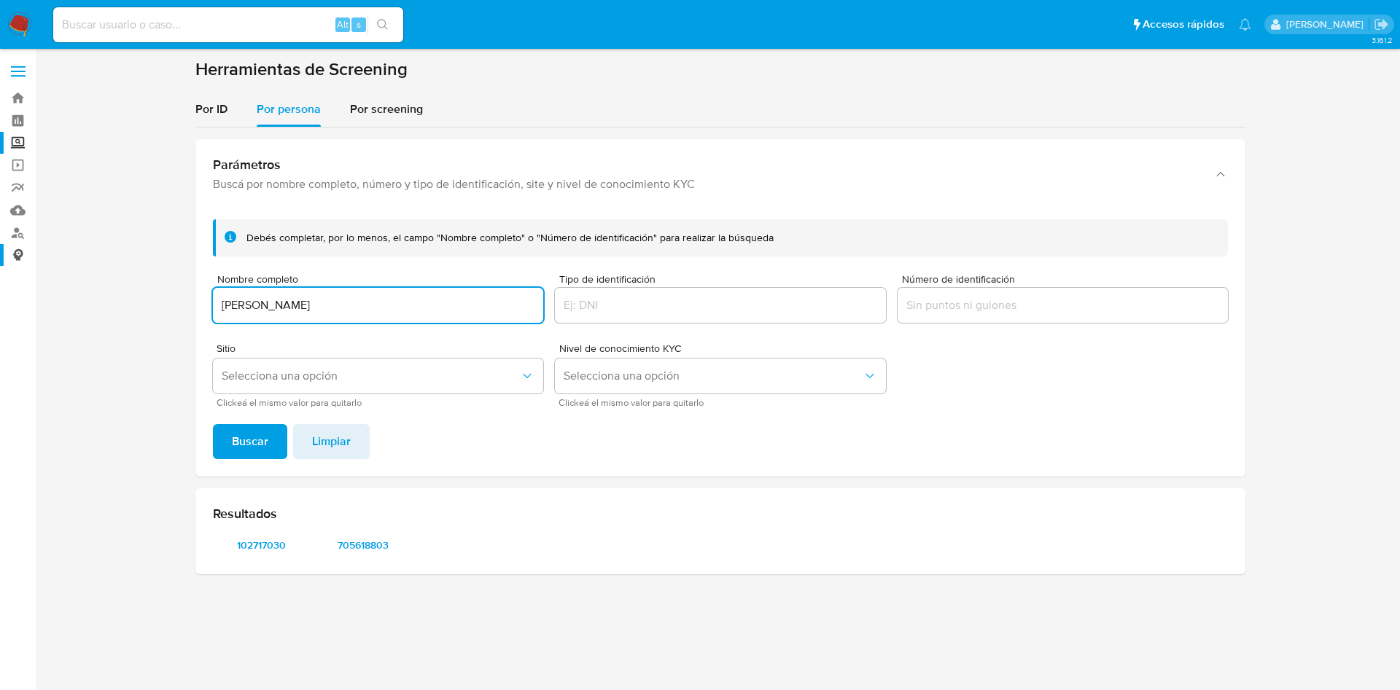
drag, startPoint x: 464, startPoint y: 303, endPoint x: 10, endPoint y: 248, distance: 457.6
click at [10, 248] on section "Bandeja Tablero Screening Búsqueda en Listas Watchlist Herramientas Operaciones…" at bounding box center [700, 345] width 1400 height 690
click at [213, 424] on button "Buscar" at bounding box center [250, 441] width 74 height 35
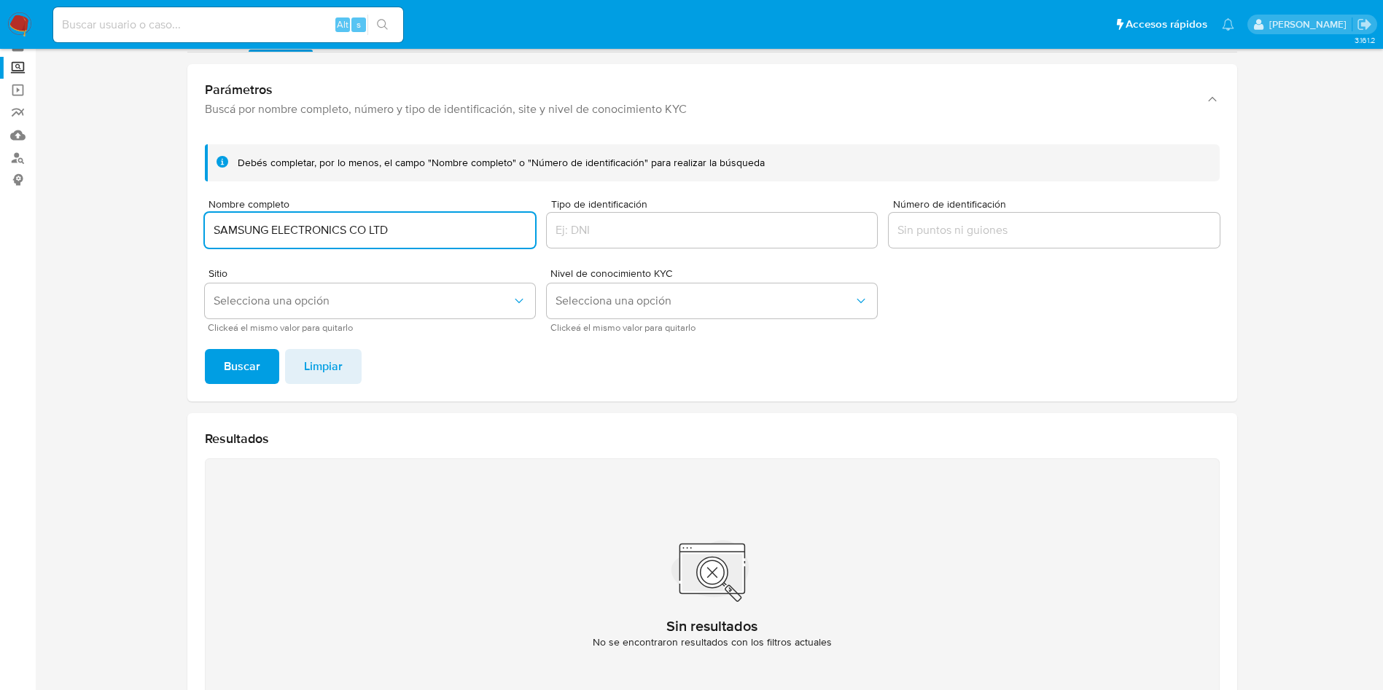
scroll to position [109, 0]
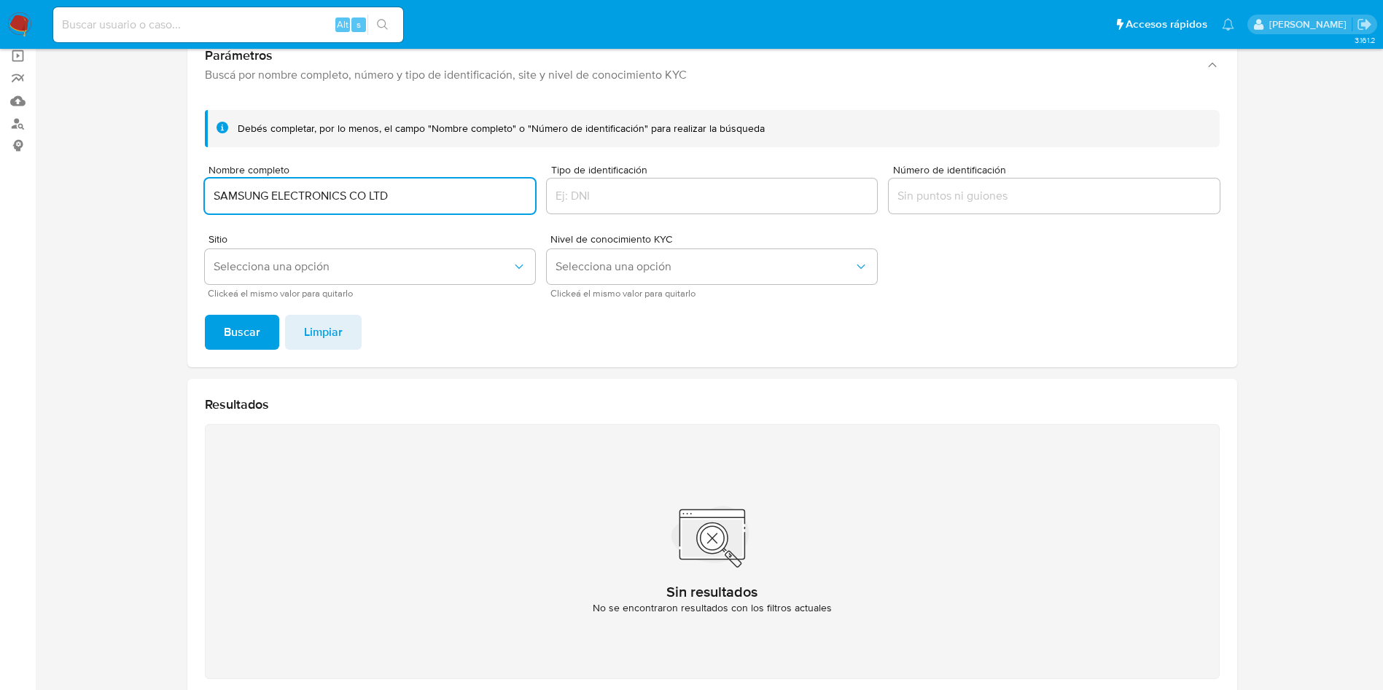
click at [455, 184] on div "SAMSUNG ELECTRONICS CO LTD" at bounding box center [370, 196] width 330 height 35
click at [466, 198] on input "SAMSUNG ELECTRONICS CO LTD" at bounding box center [370, 196] width 330 height 19
drag, startPoint x: 509, startPoint y: 201, endPoint x: 461, endPoint y: 209, distance: 48.8
click at [127, 130] on section at bounding box center [711, 329] width 1319 height 760
paste input "BENELUX B.V."
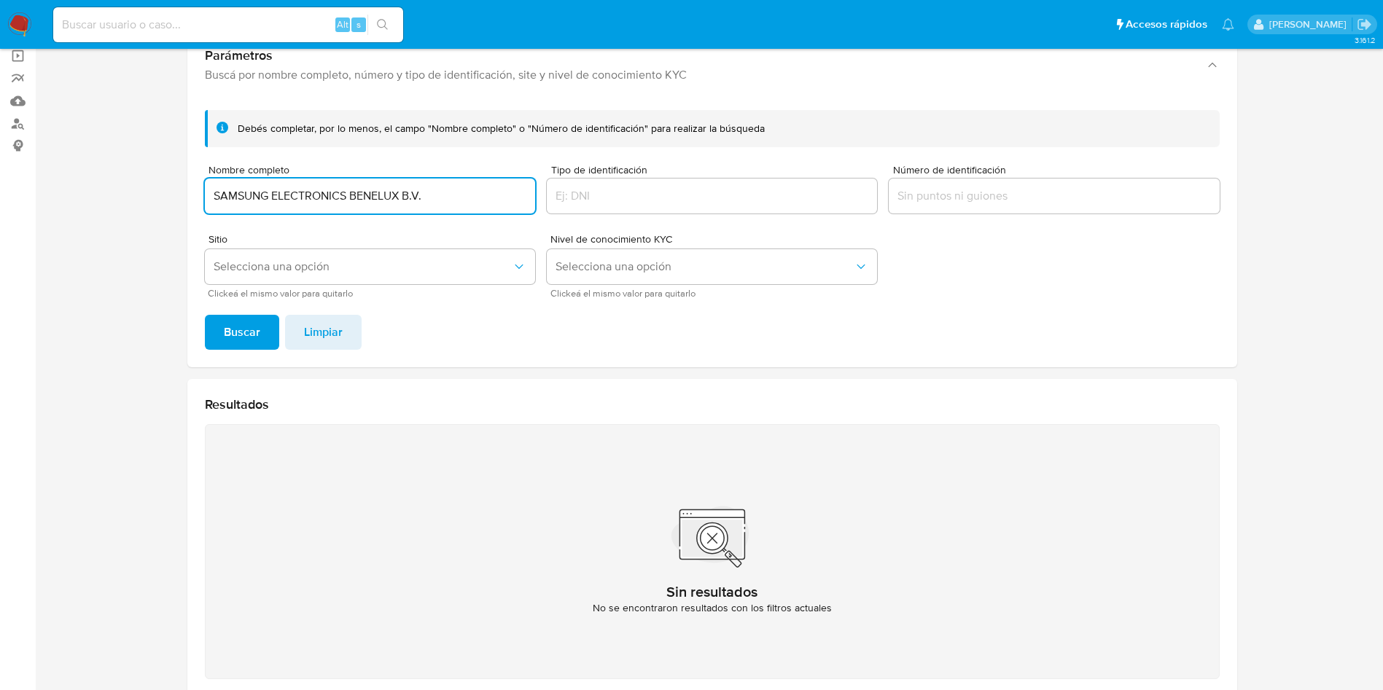
type input "SAMSUNG ELECTRONICS BENELUX B.V."
click at [205, 315] on button "Buscar" at bounding box center [242, 332] width 74 height 35
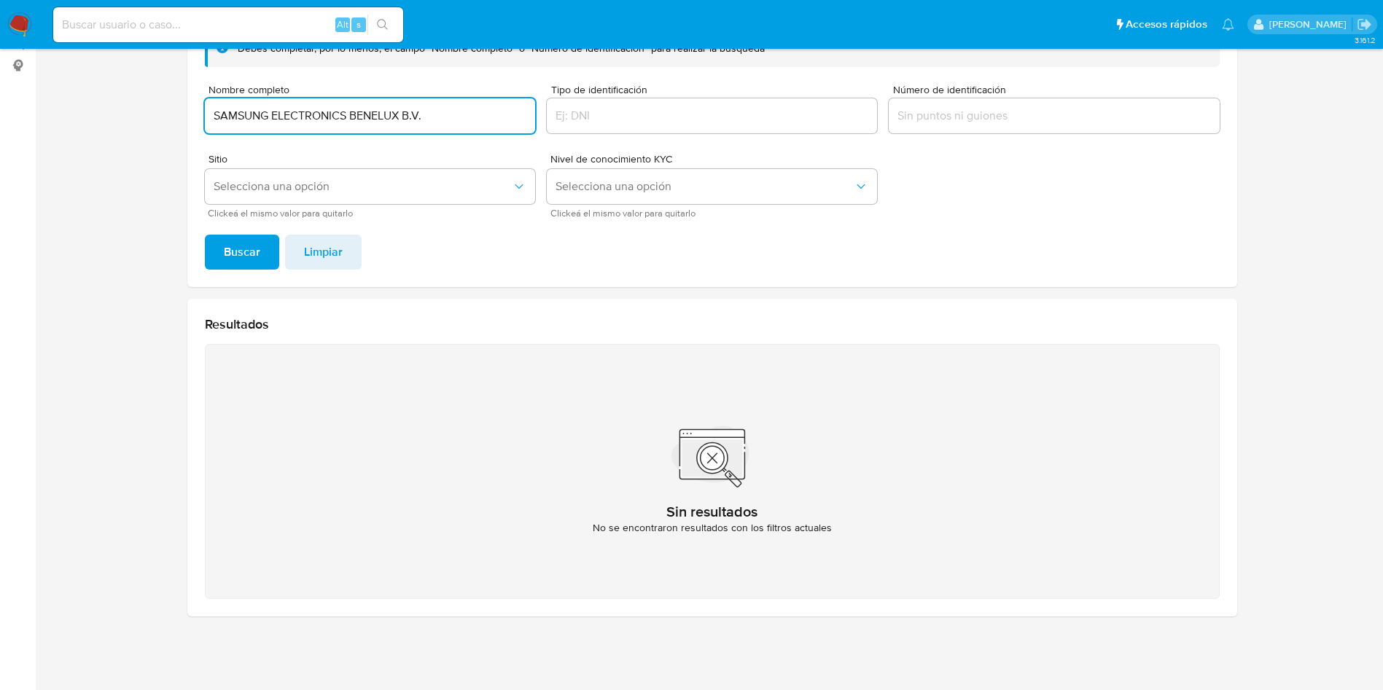
drag, startPoint x: 465, startPoint y: 114, endPoint x: 111, endPoint y: 20, distance: 366.4
click at [0, 0] on html "Pausado Ver notificaciones Alt s Accesos rápidos Presiona las siguientes teclas…" at bounding box center [691, 250] width 1383 height 880
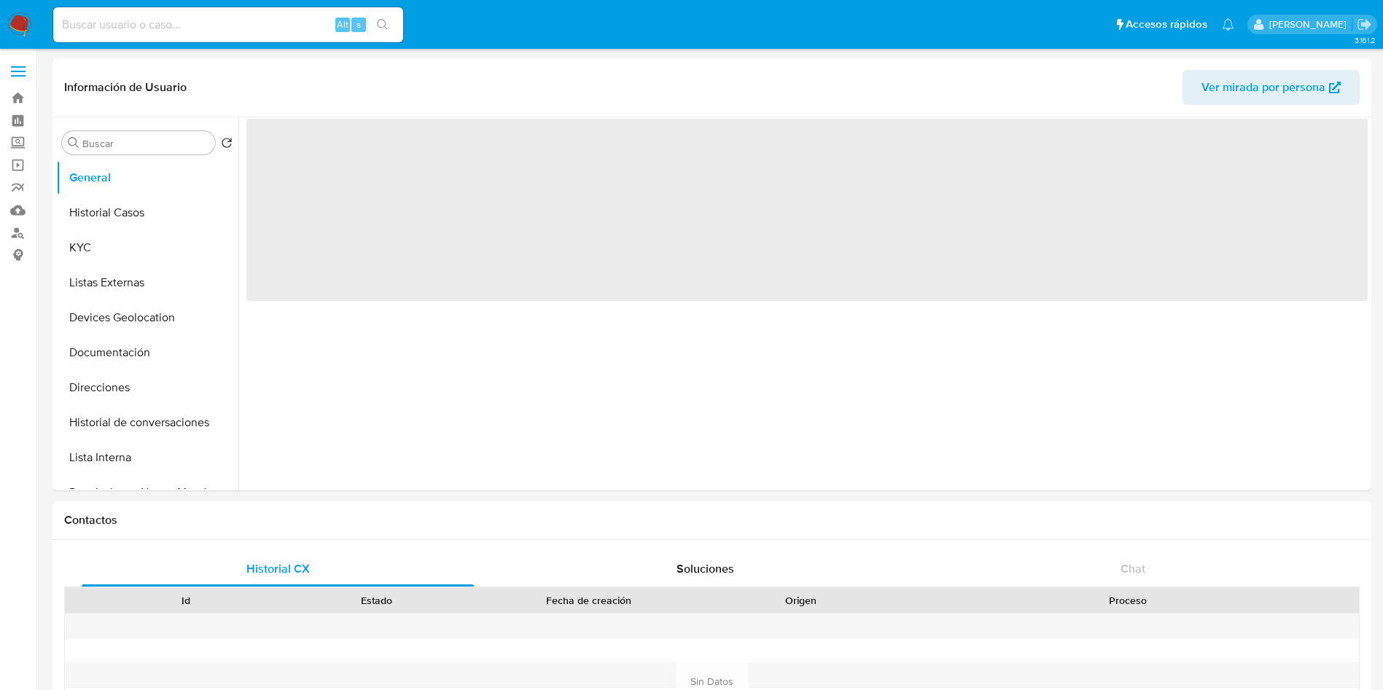
select select "10"
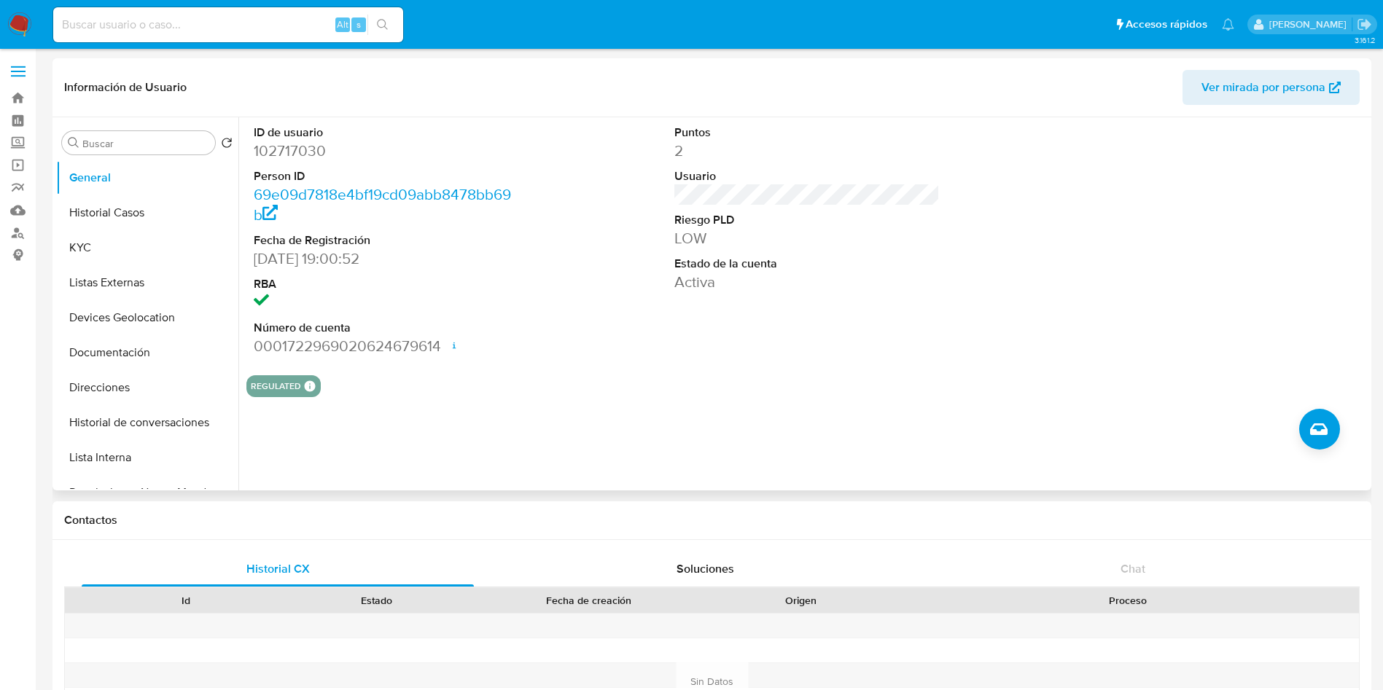
click at [288, 149] on dd "102717030" at bounding box center [387, 151] width 266 height 20
copy dd "102717030"
click at [141, 204] on button "Historial Casos" at bounding box center [141, 212] width 171 height 35
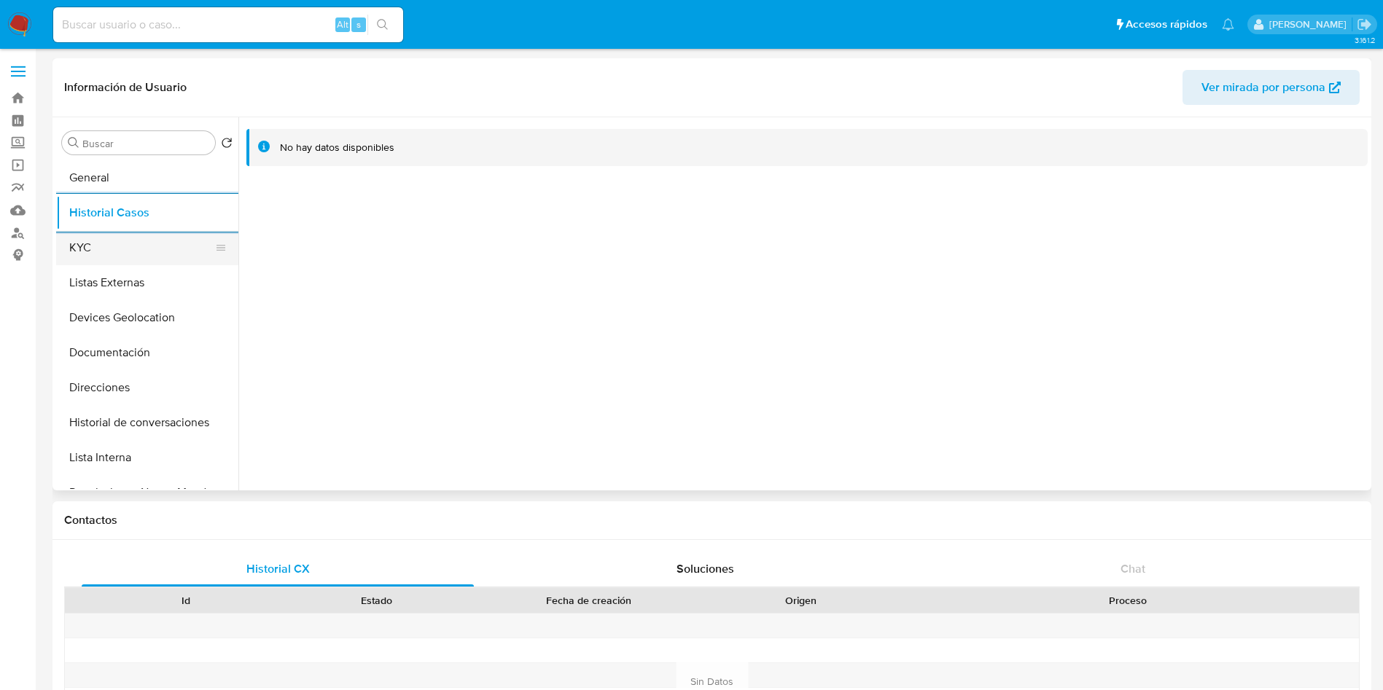
click at [159, 238] on button "KYC" at bounding box center [141, 247] width 171 height 35
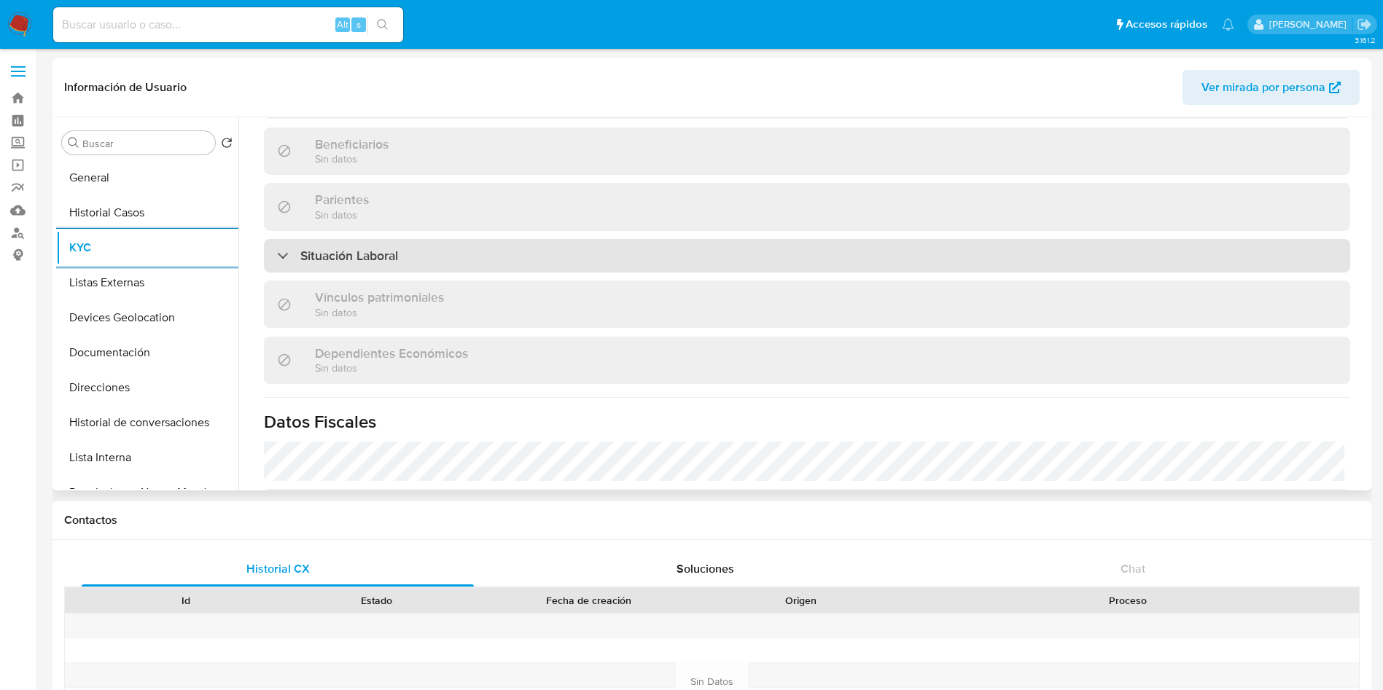
scroll to position [682, 0]
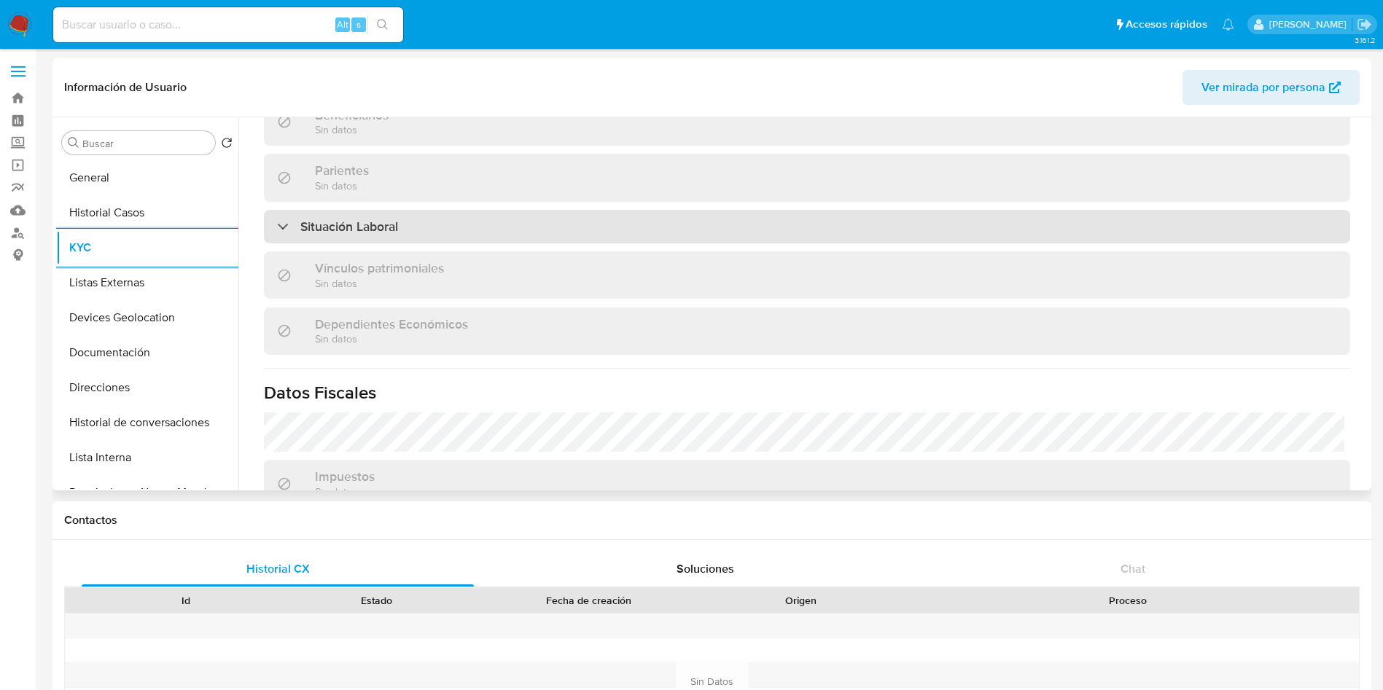
click at [673, 231] on div "Situación Laboral" at bounding box center [807, 227] width 1086 height 34
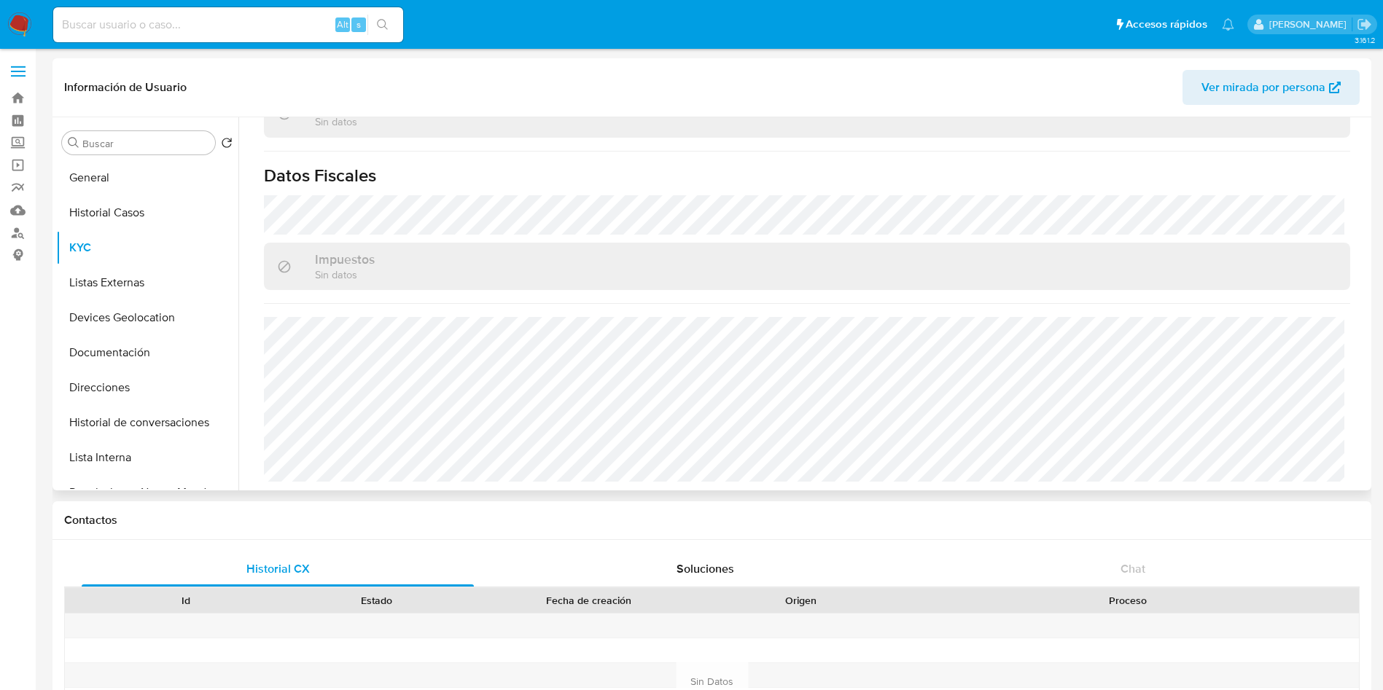
scroll to position [1113, 0]
click at [133, 288] on button "Listas Externas" at bounding box center [141, 282] width 171 height 35
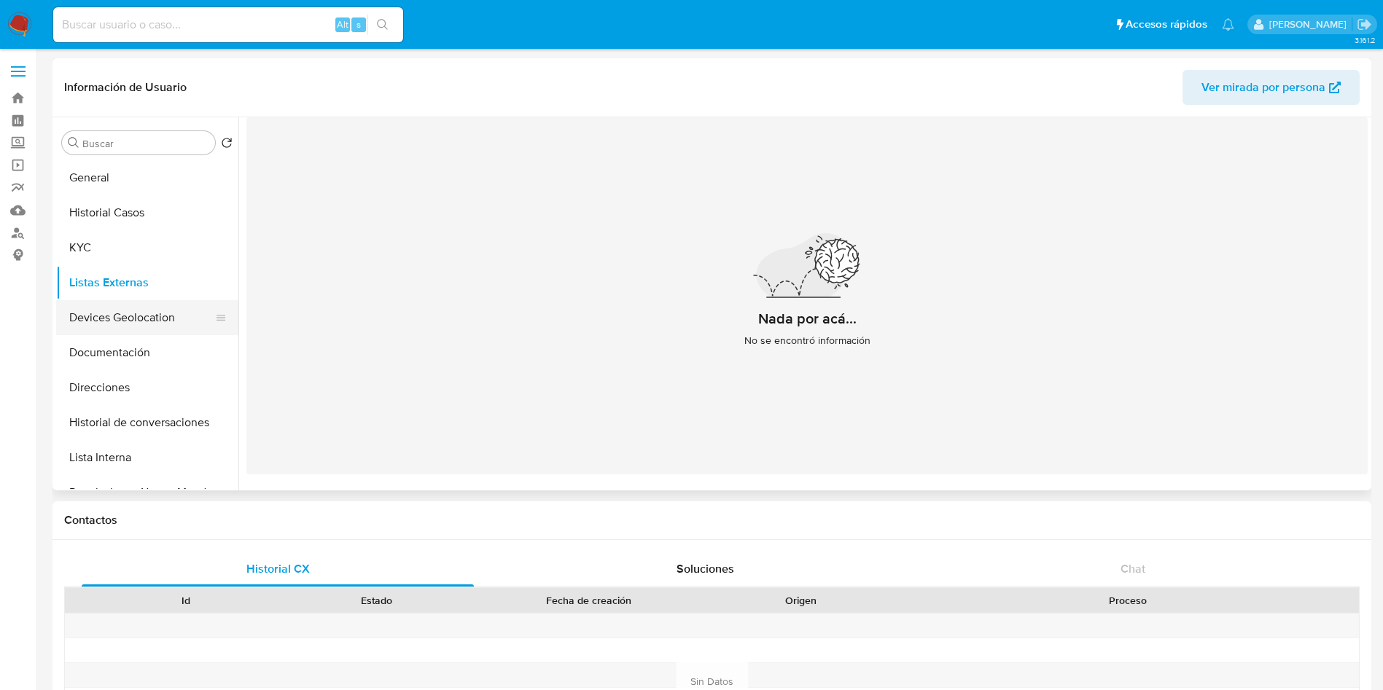
click at [120, 313] on button "Devices Geolocation" at bounding box center [141, 317] width 171 height 35
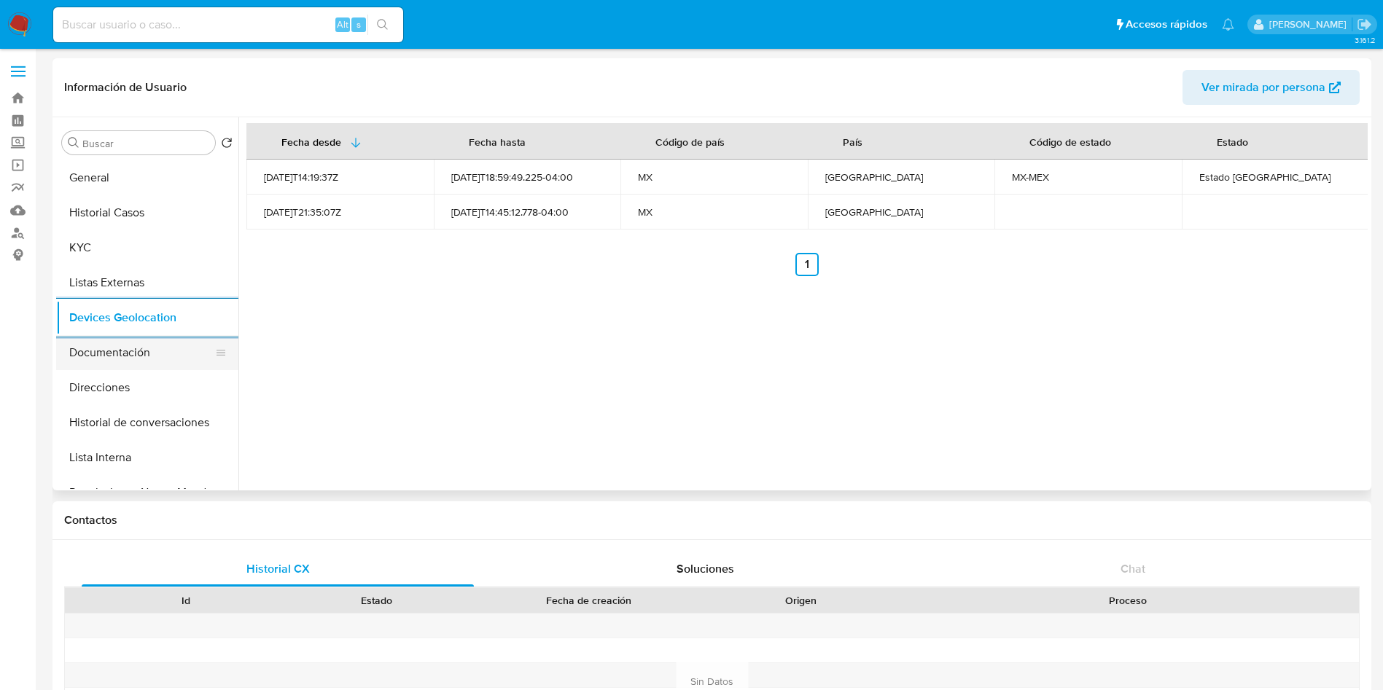
click at [94, 360] on button "Documentación" at bounding box center [141, 352] width 171 height 35
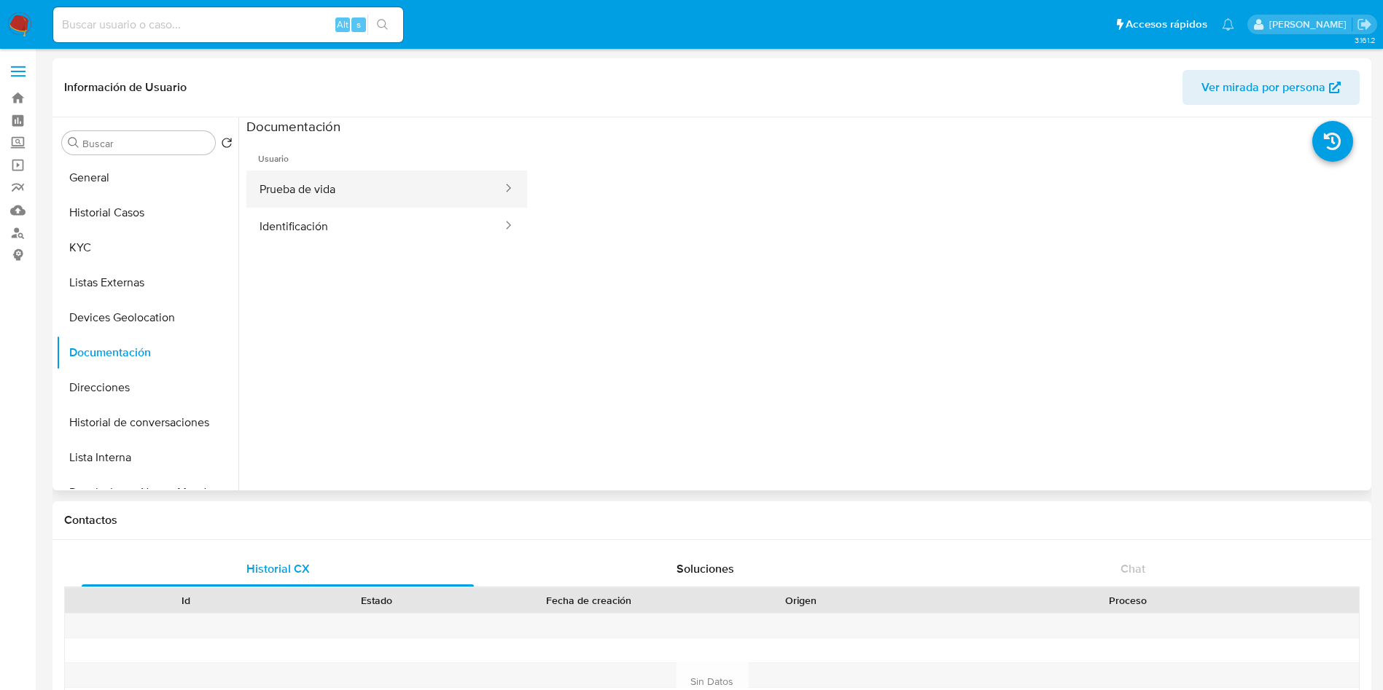
click at [422, 179] on button "Prueba de vida" at bounding box center [374, 189] width 257 height 37
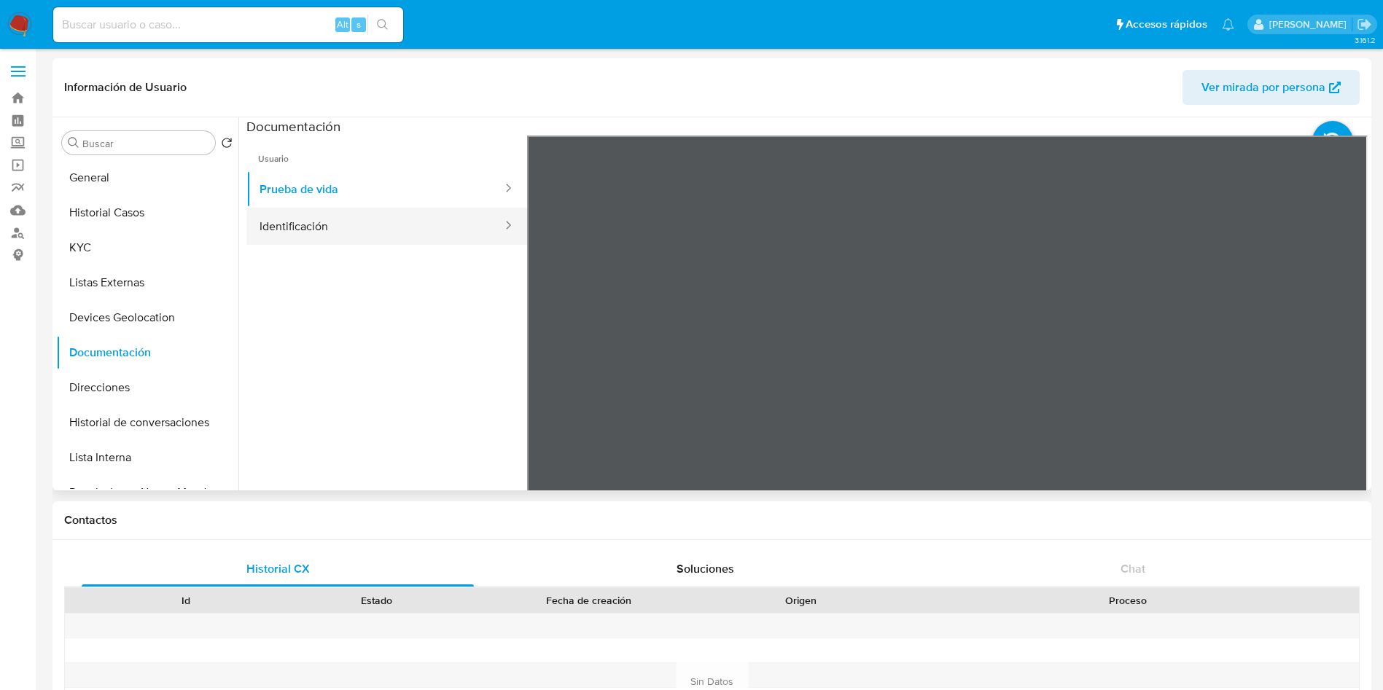
click at [314, 233] on button "Identificación" at bounding box center [374, 226] width 257 height 37
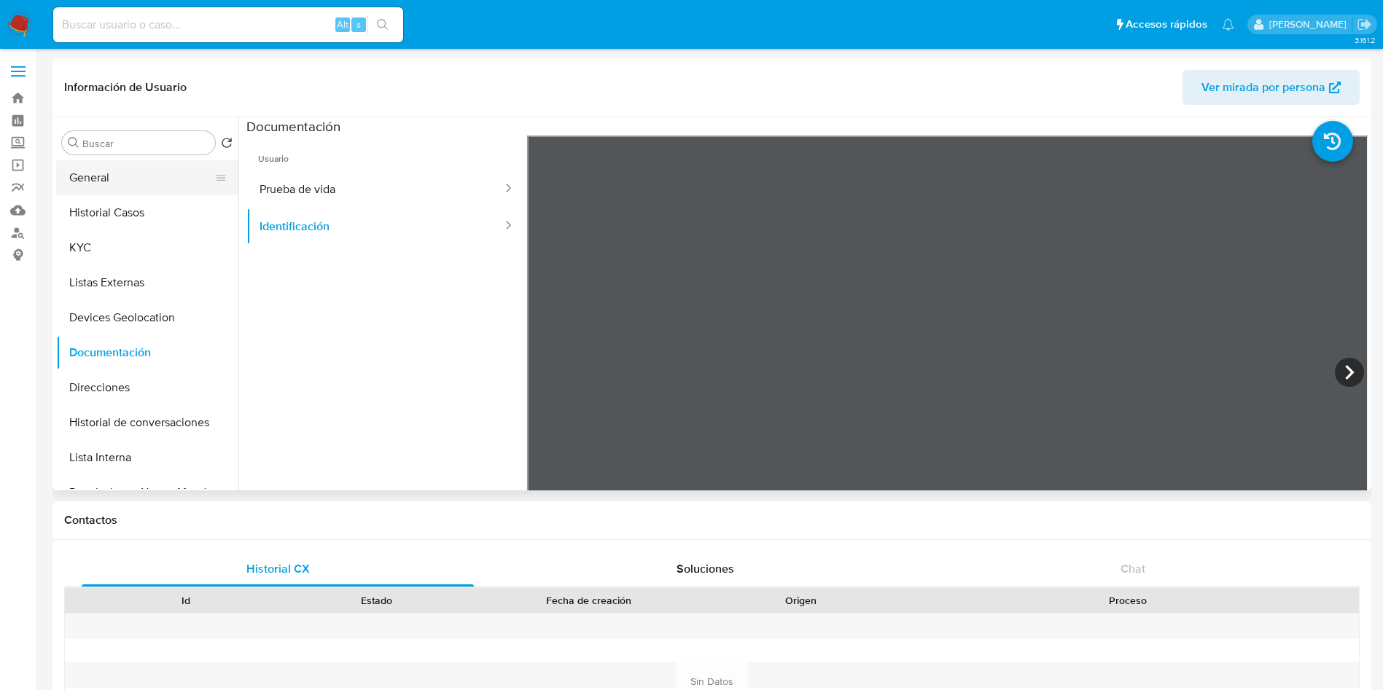
click at [132, 178] on button "General" at bounding box center [141, 177] width 171 height 35
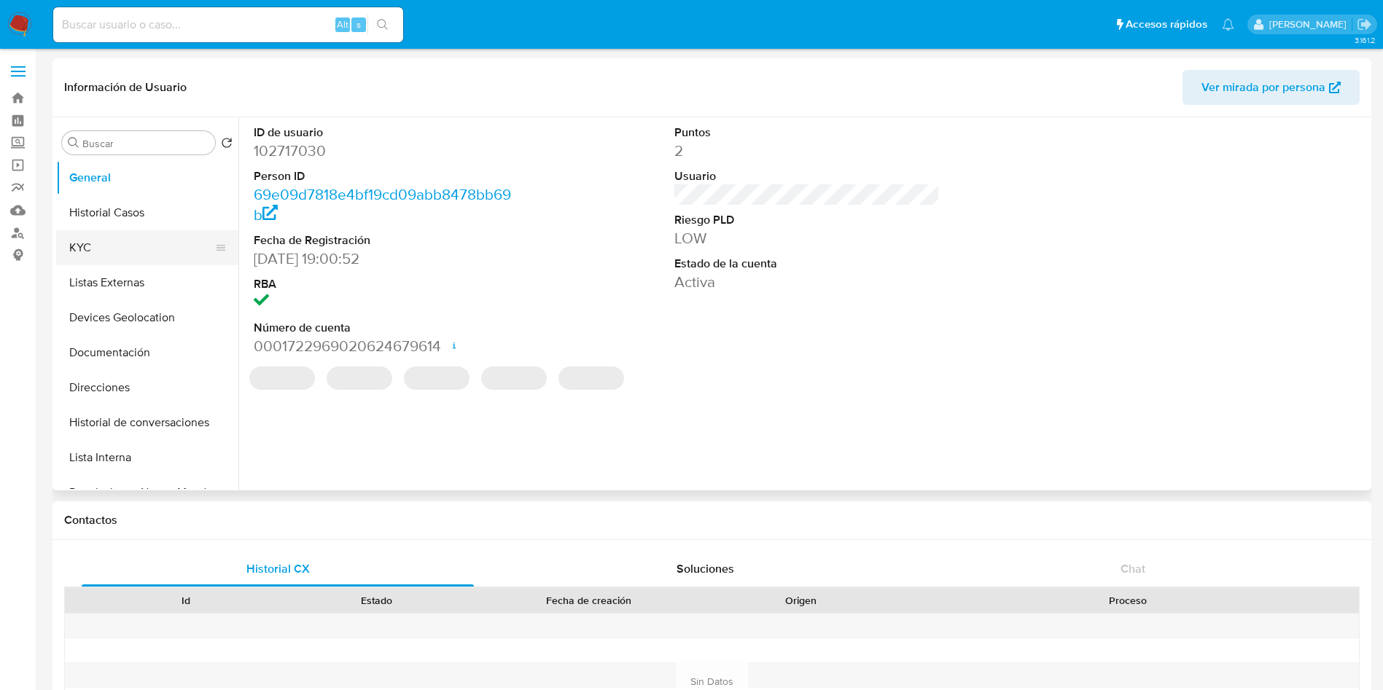
click at [122, 250] on button "KYC" at bounding box center [141, 247] width 171 height 35
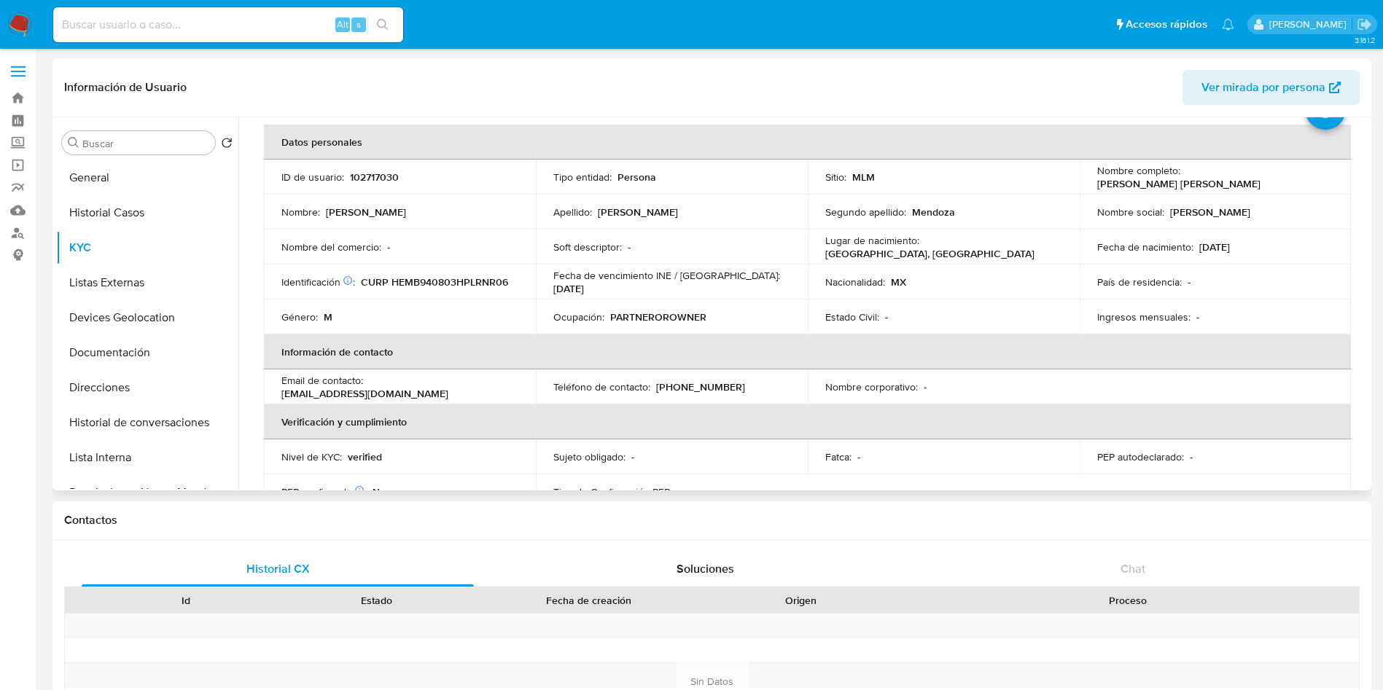
scroll to position [109, 0]
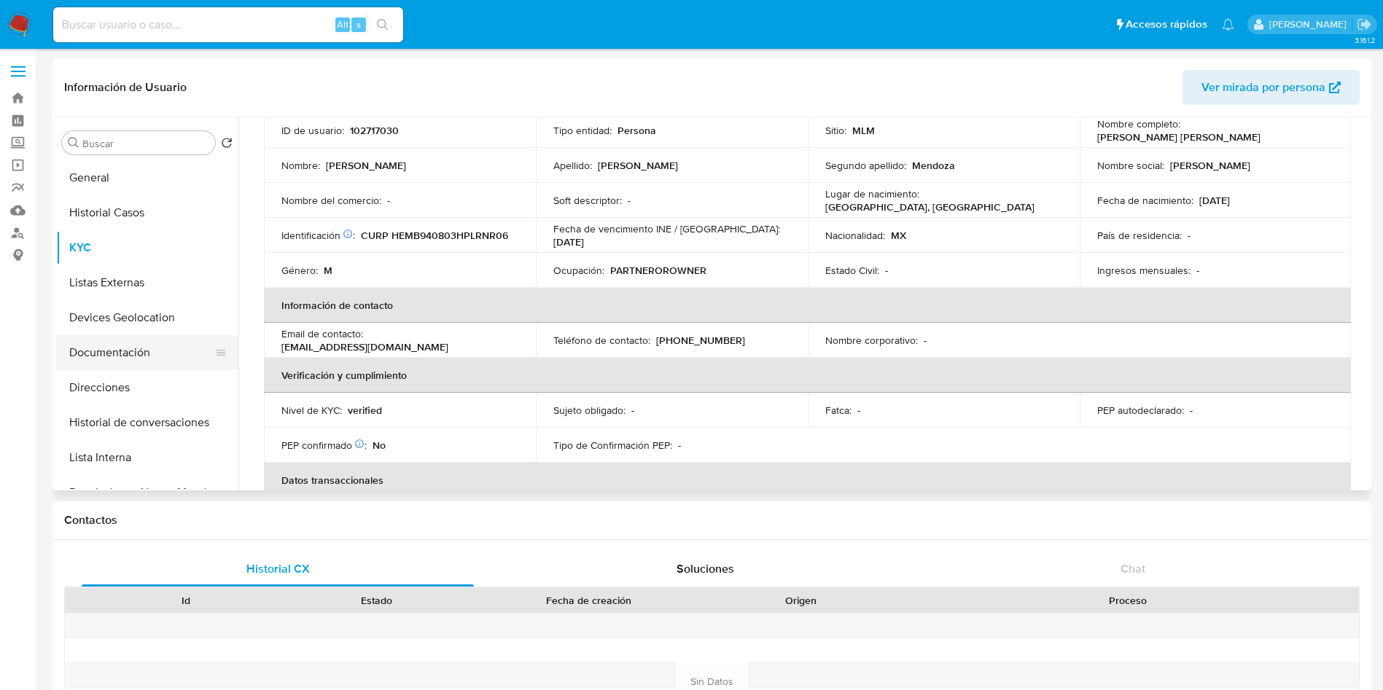
click at [135, 351] on button "Documentación" at bounding box center [141, 352] width 171 height 35
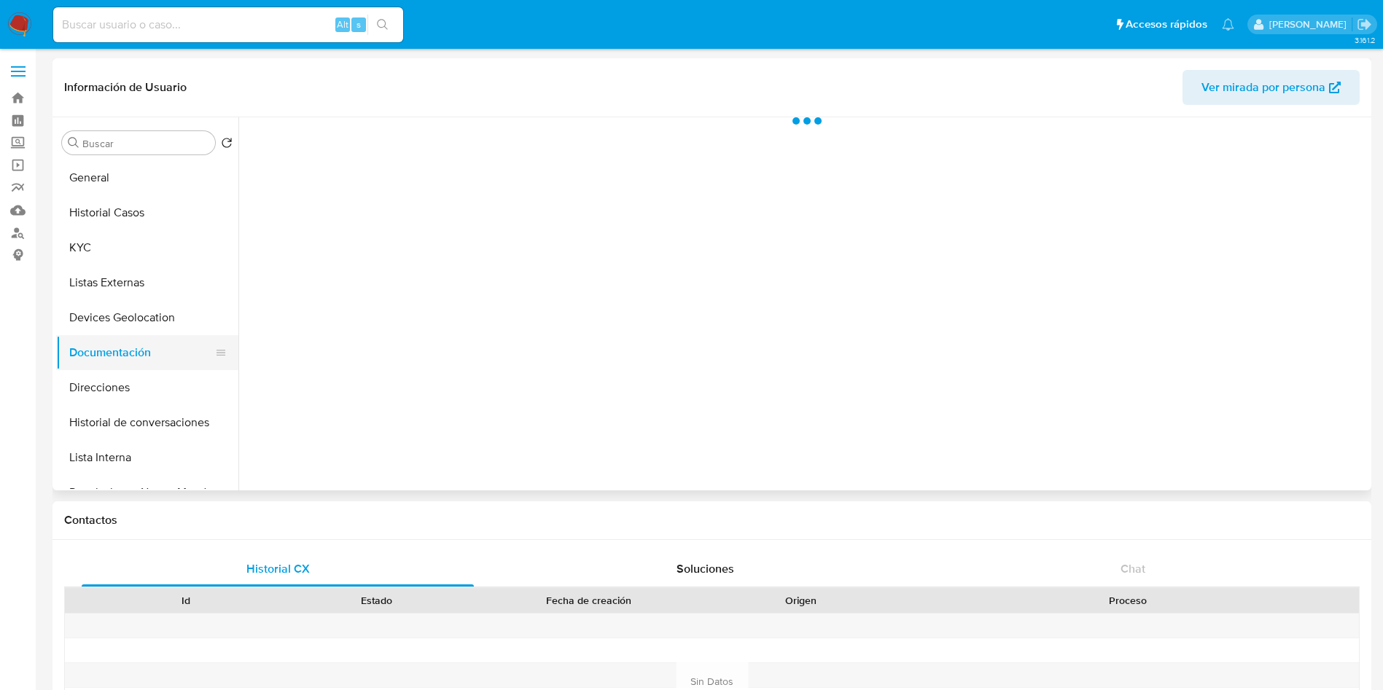
scroll to position [0, 0]
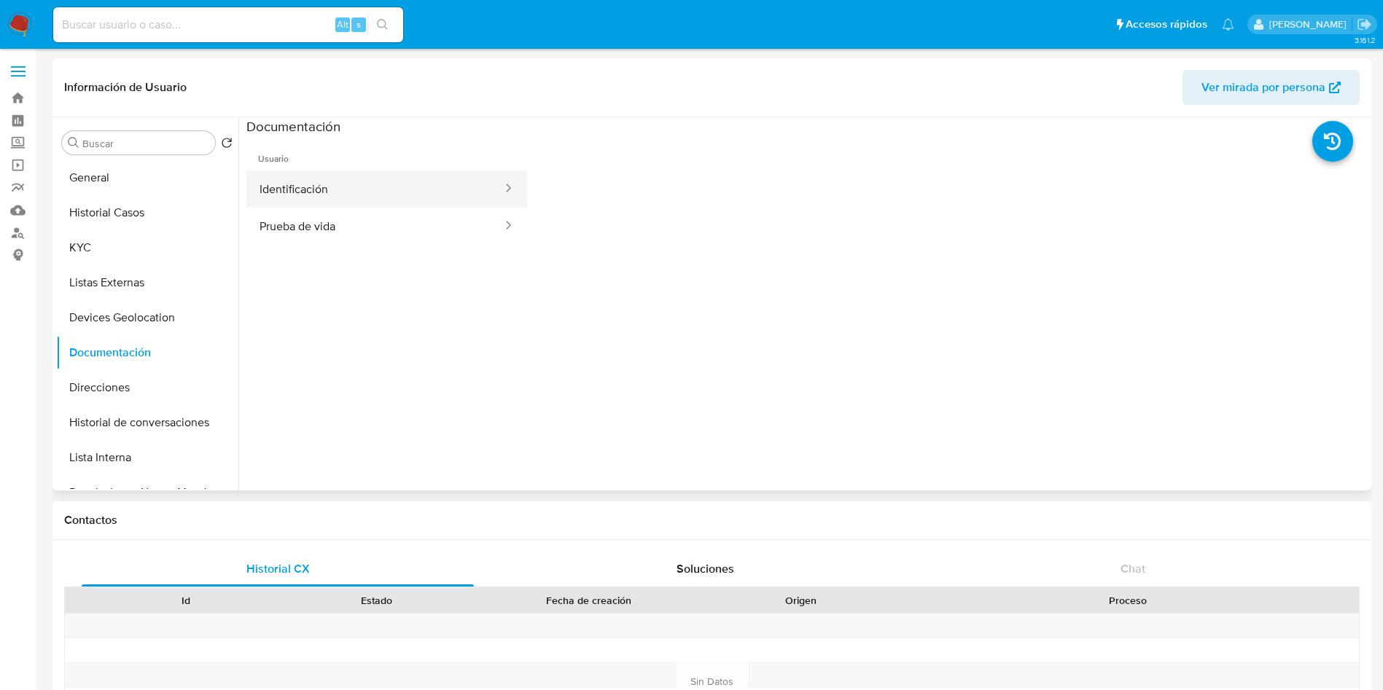
click at [394, 181] on button "Identificación" at bounding box center [374, 189] width 257 height 37
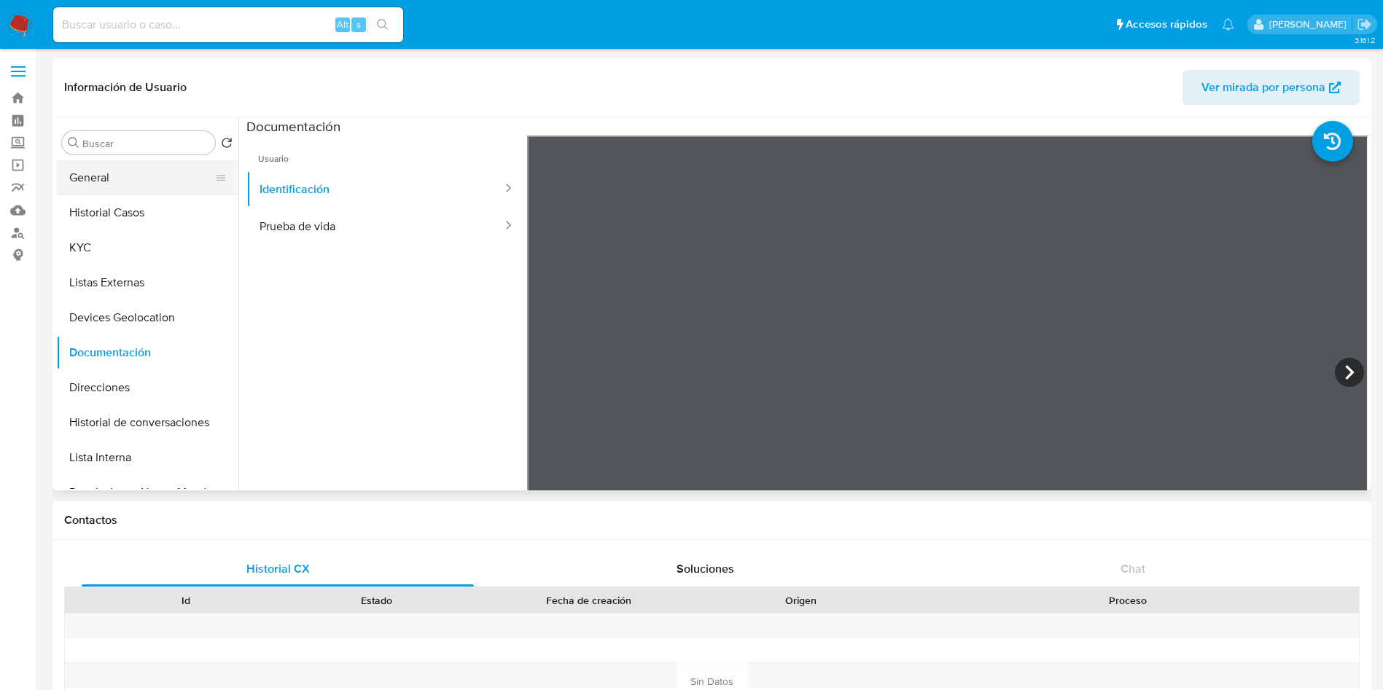
click at [128, 182] on button "General" at bounding box center [141, 177] width 171 height 35
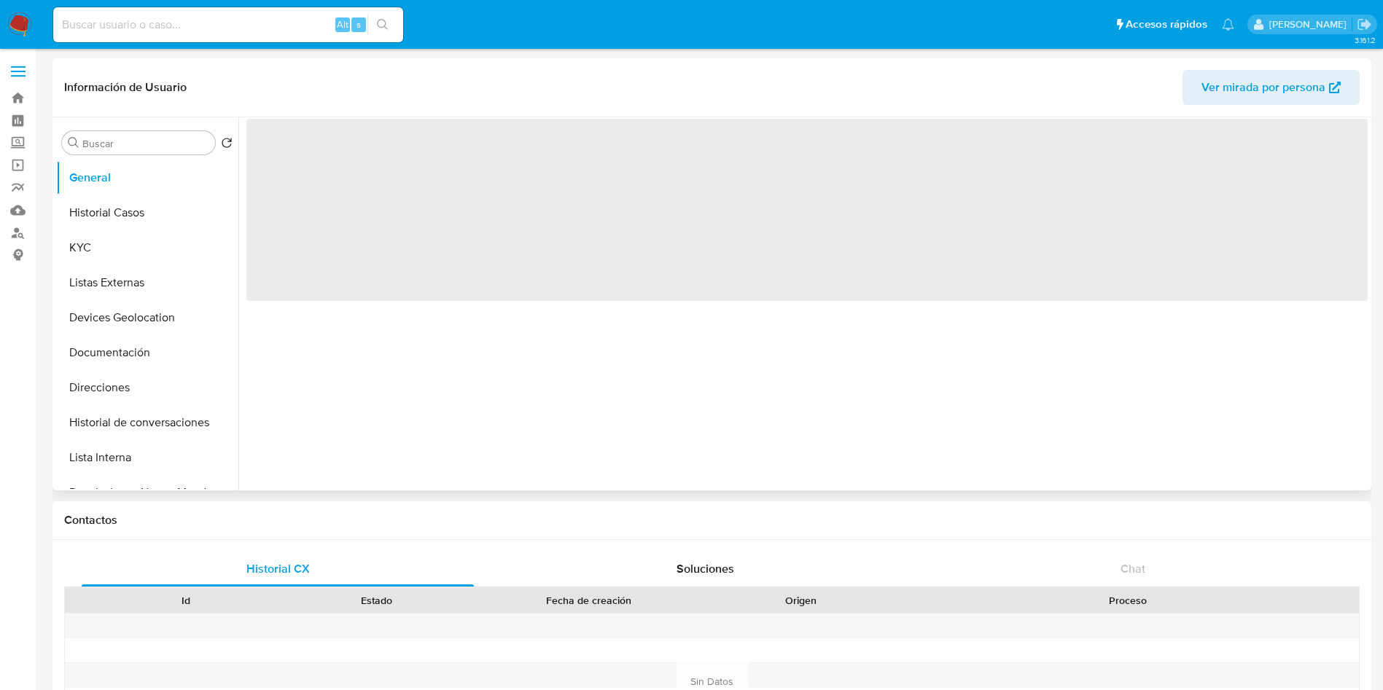
select select "10"
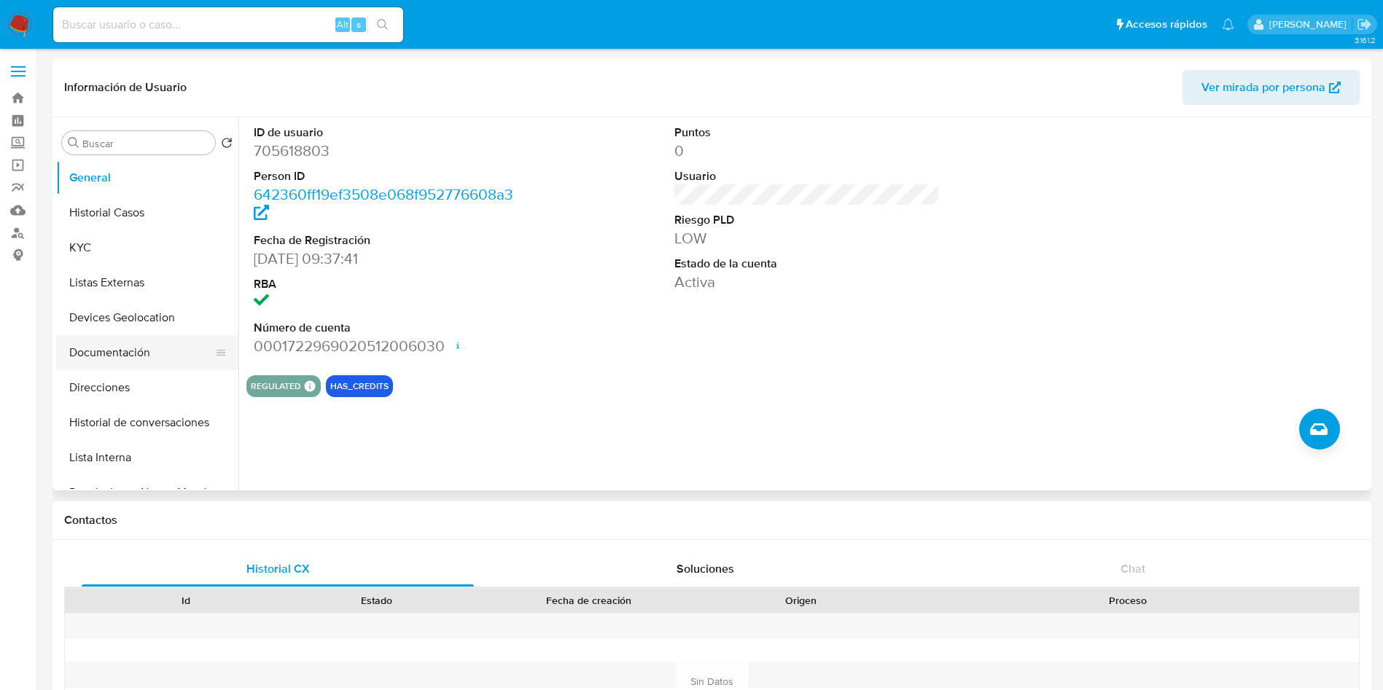
click at [134, 357] on button "Documentación" at bounding box center [141, 352] width 171 height 35
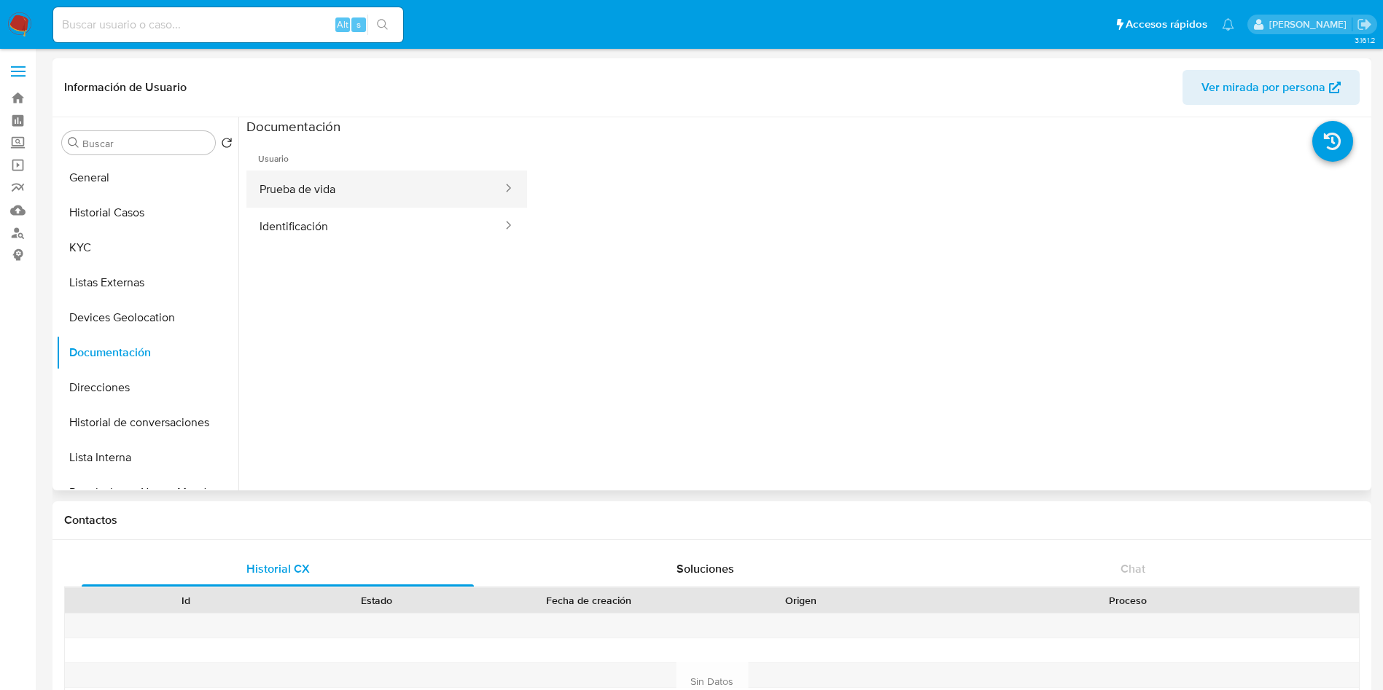
click at [335, 198] on button "Prueba de vida" at bounding box center [374, 189] width 257 height 37
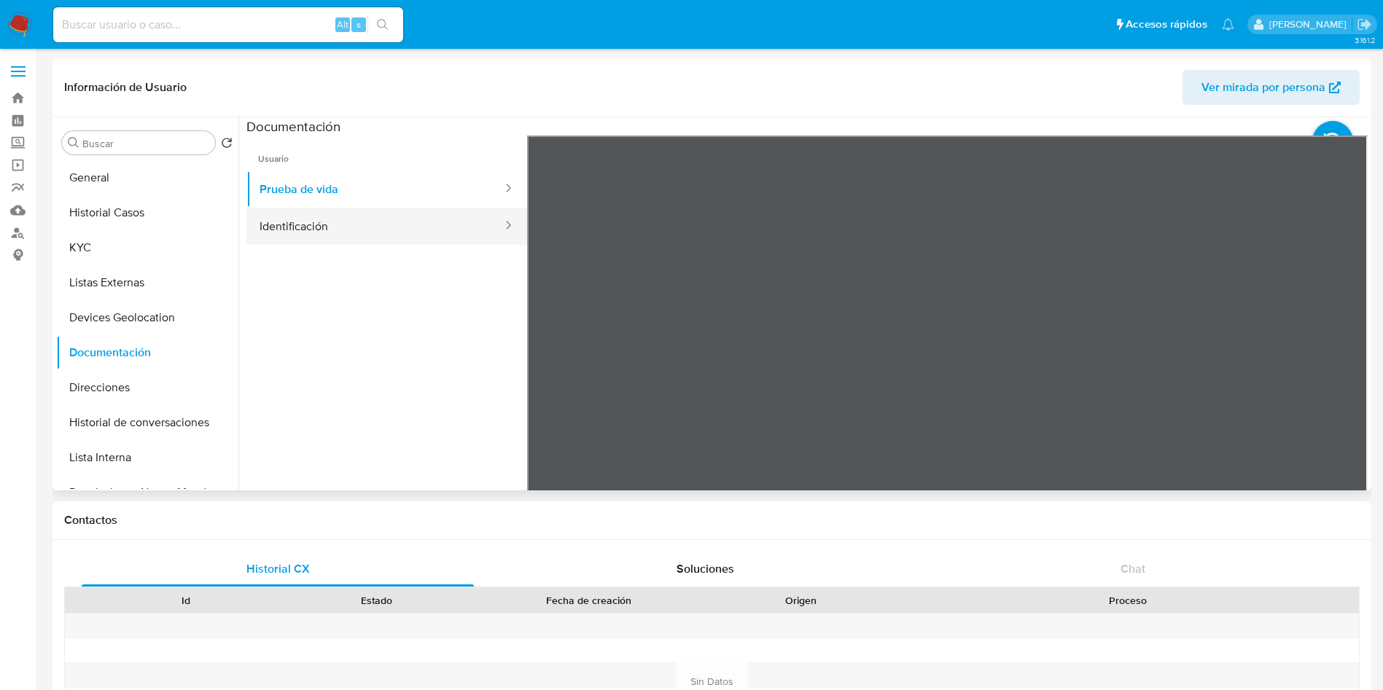
click at [385, 209] on button "Identificación" at bounding box center [374, 226] width 257 height 37
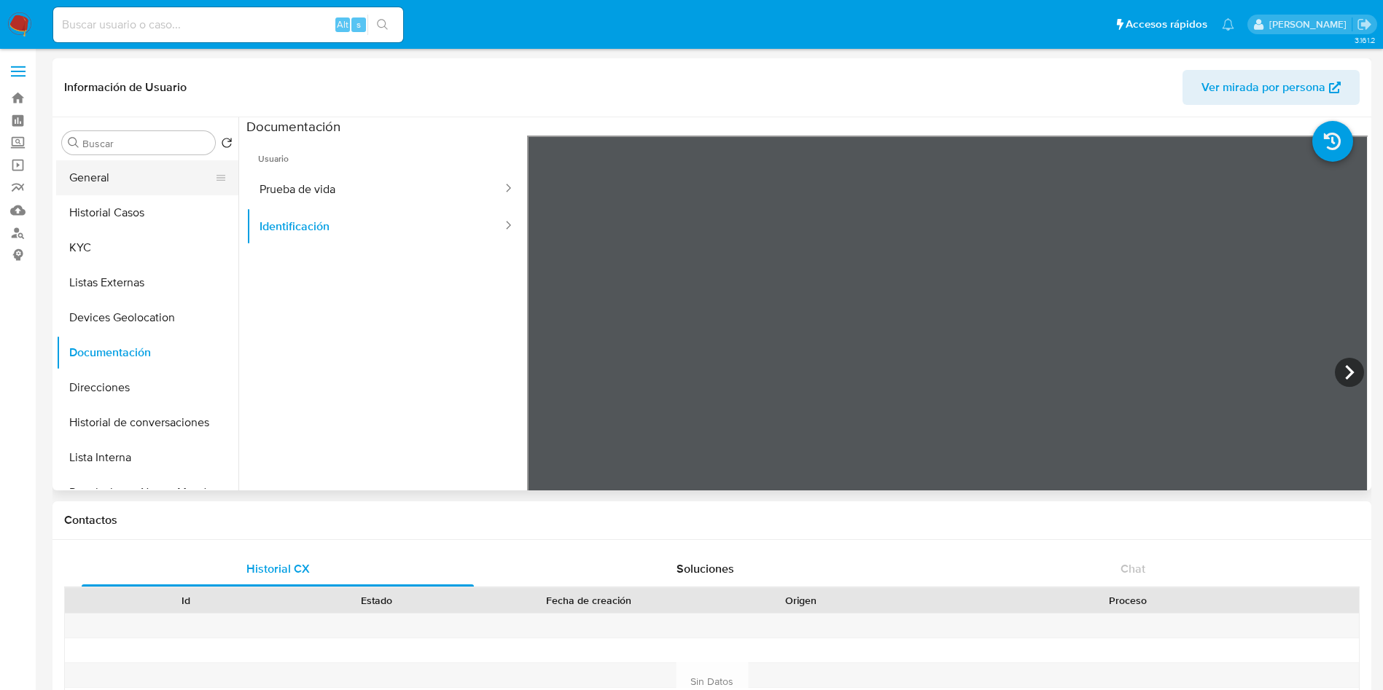
click at [133, 177] on button "General" at bounding box center [141, 177] width 171 height 35
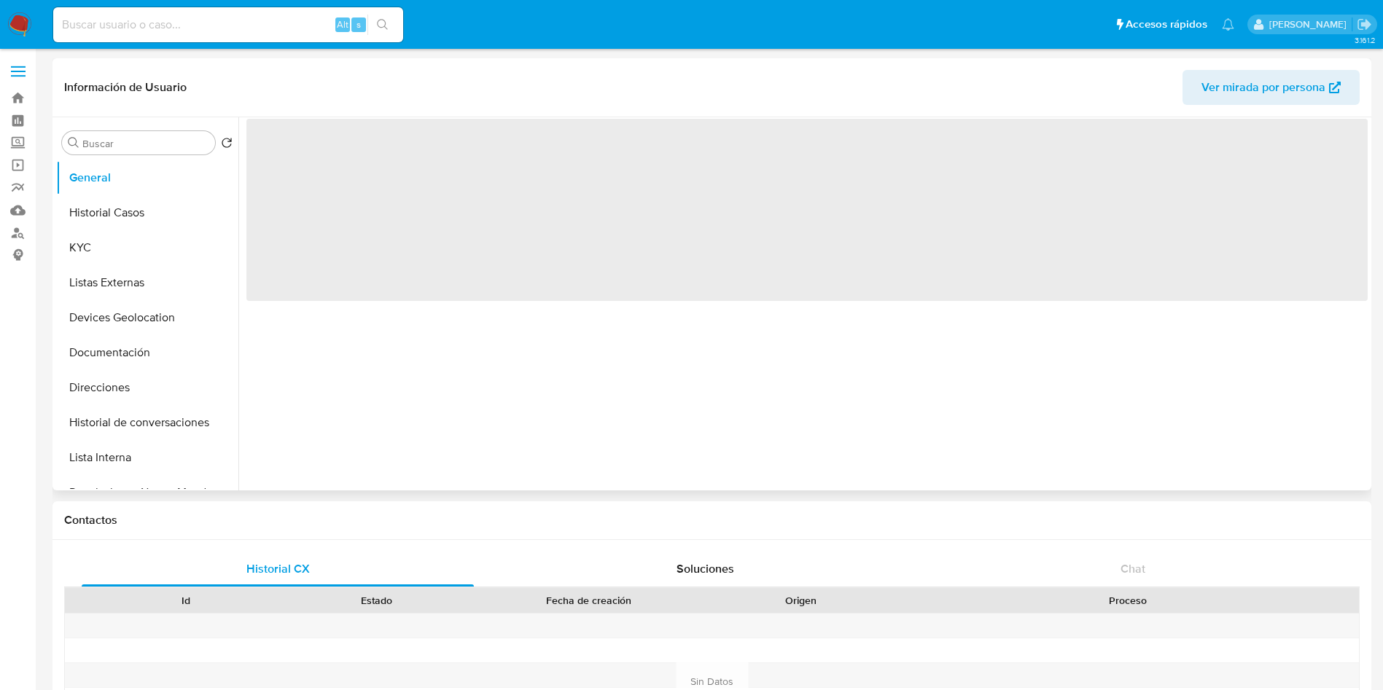
select select "10"
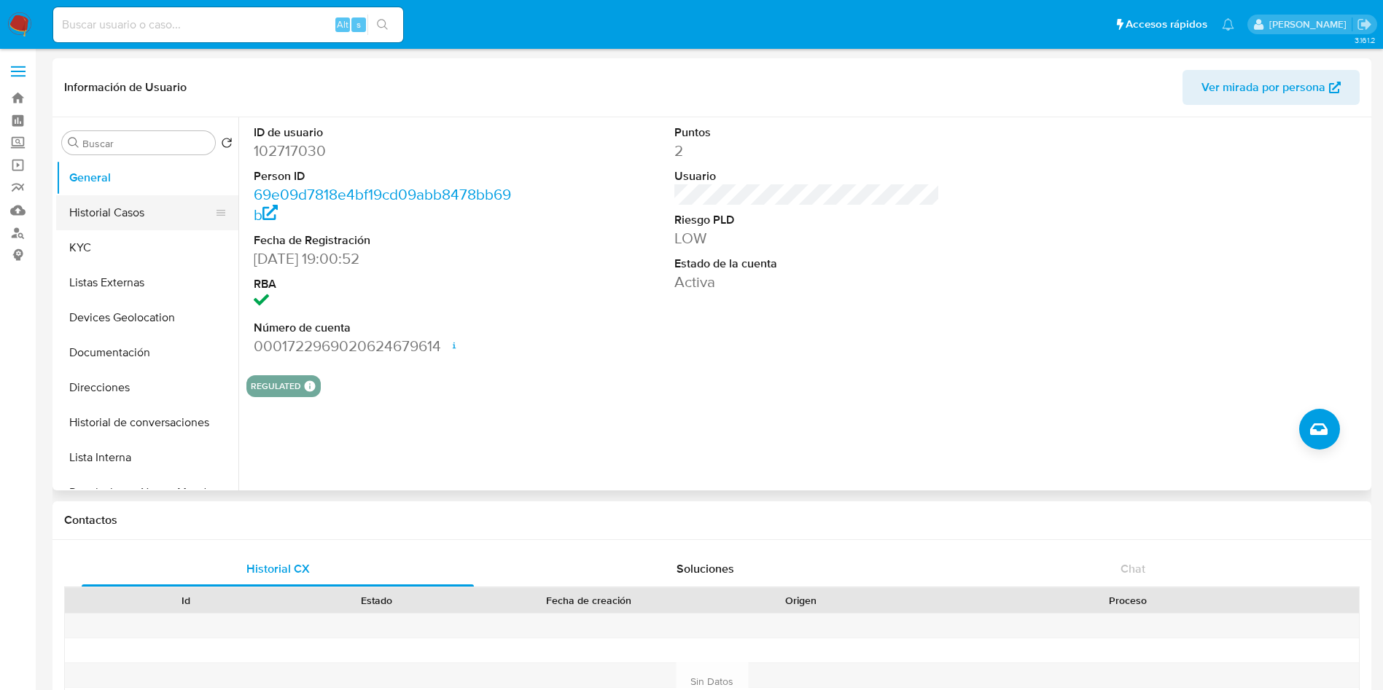
drag, startPoint x: 115, startPoint y: 209, endPoint x: 106, endPoint y: 201, distance: 11.9
click at [107, 201] on button "Historial Casos" at bounding box center [141, 212] width 171 height 35
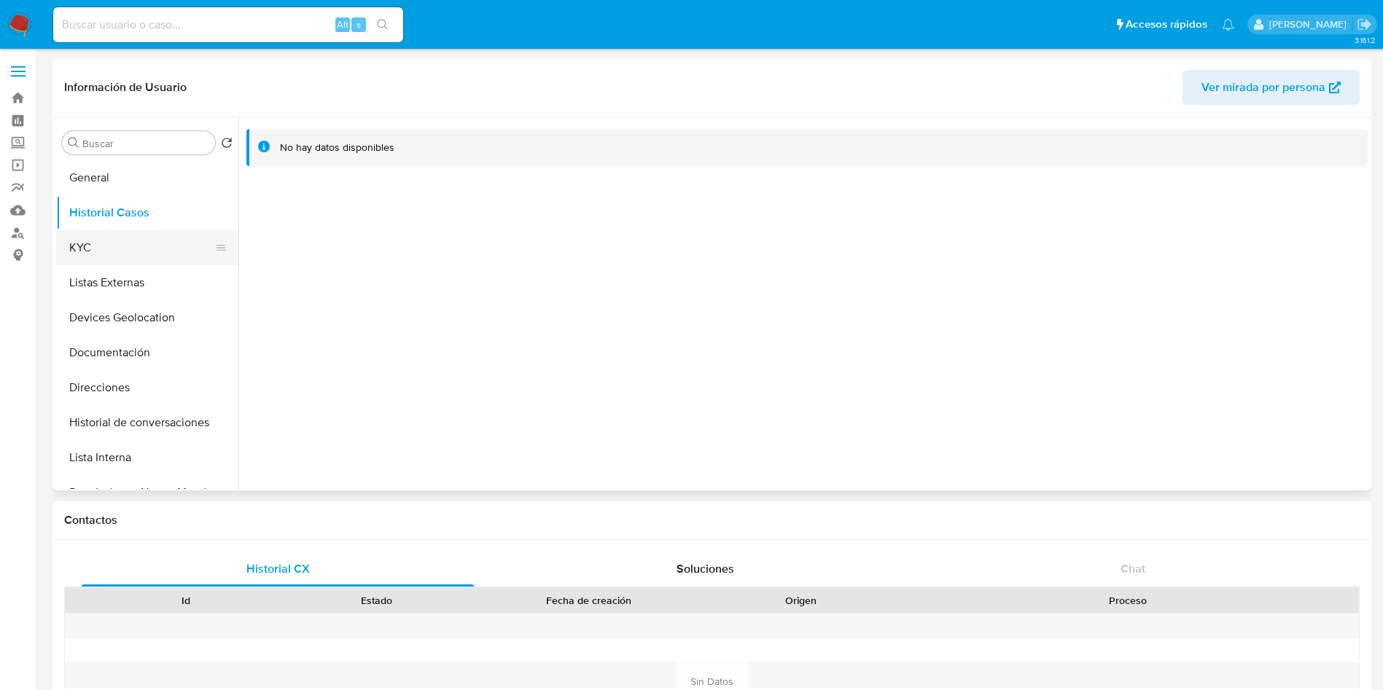
click at [110, 252] on button "KYC" at bounding box center [141, 247] width 171 height 35
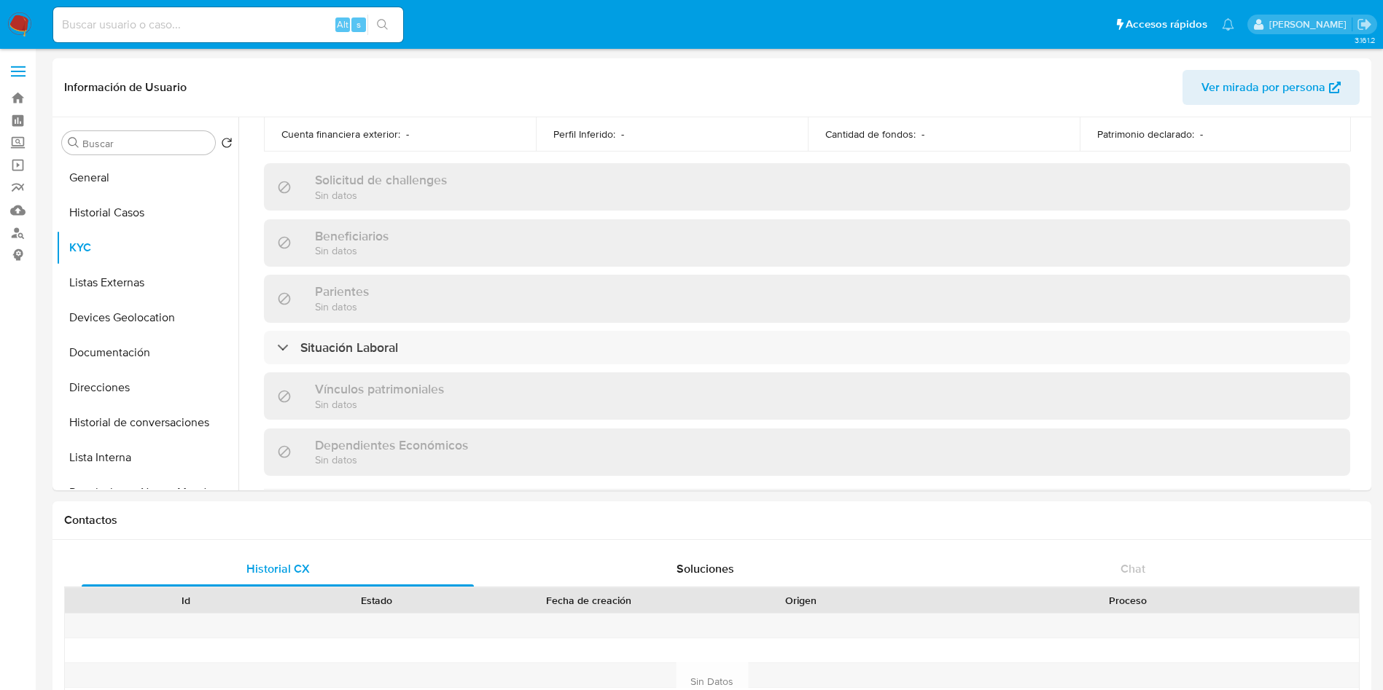
scroll to position [902, 0]
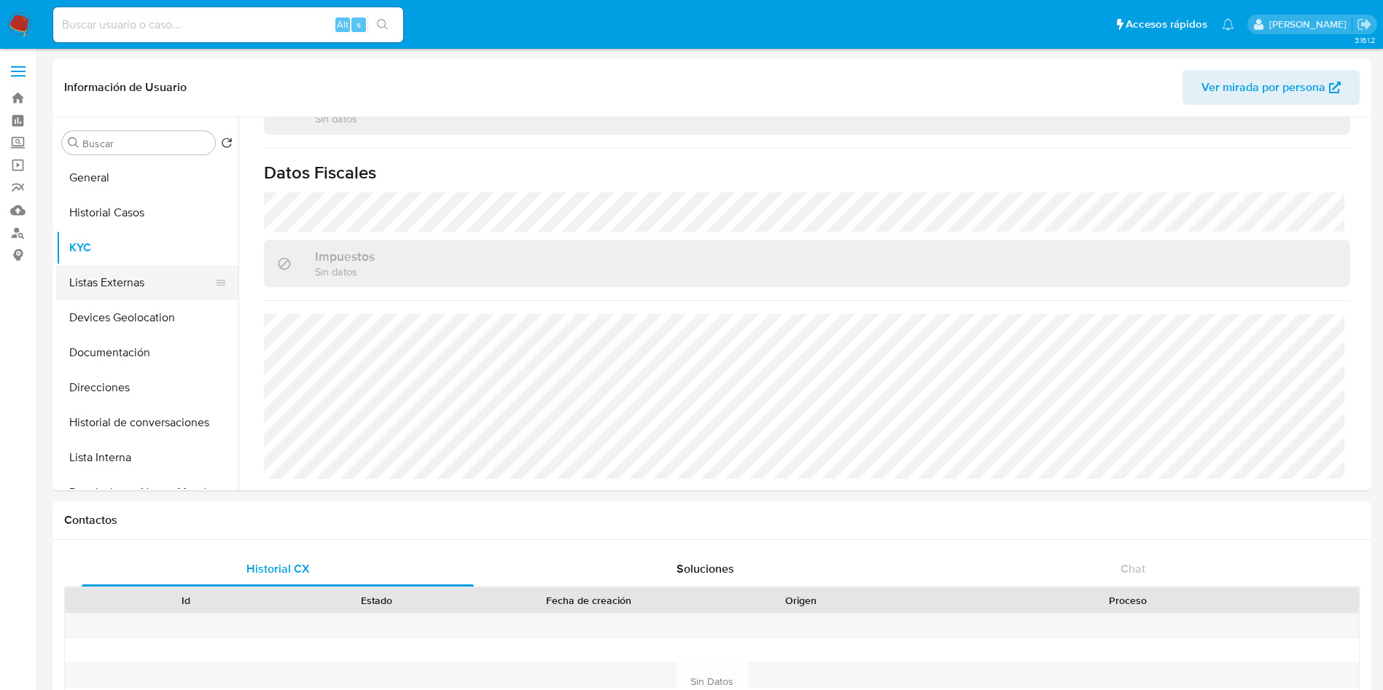
click at [109, 283] on button "Listas Externas" at bounding box center [141, 282] width 171 height 35
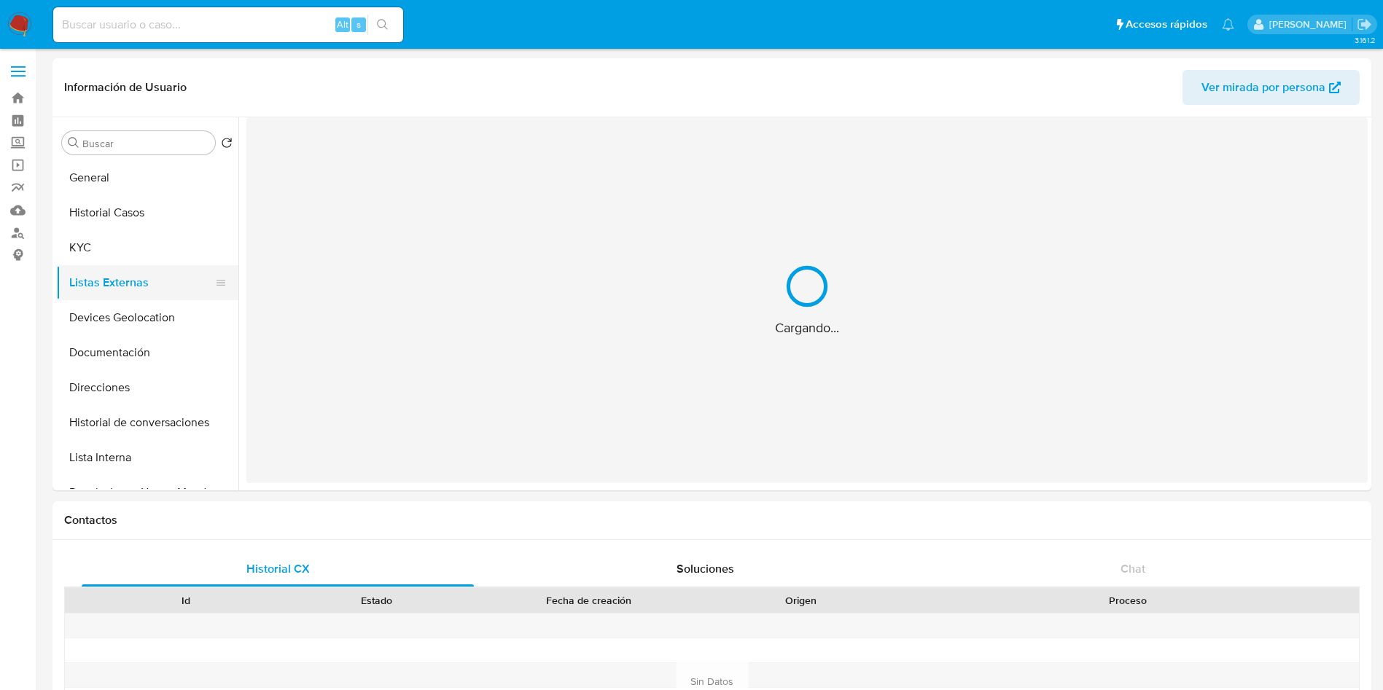
scroll to position [0, 0]
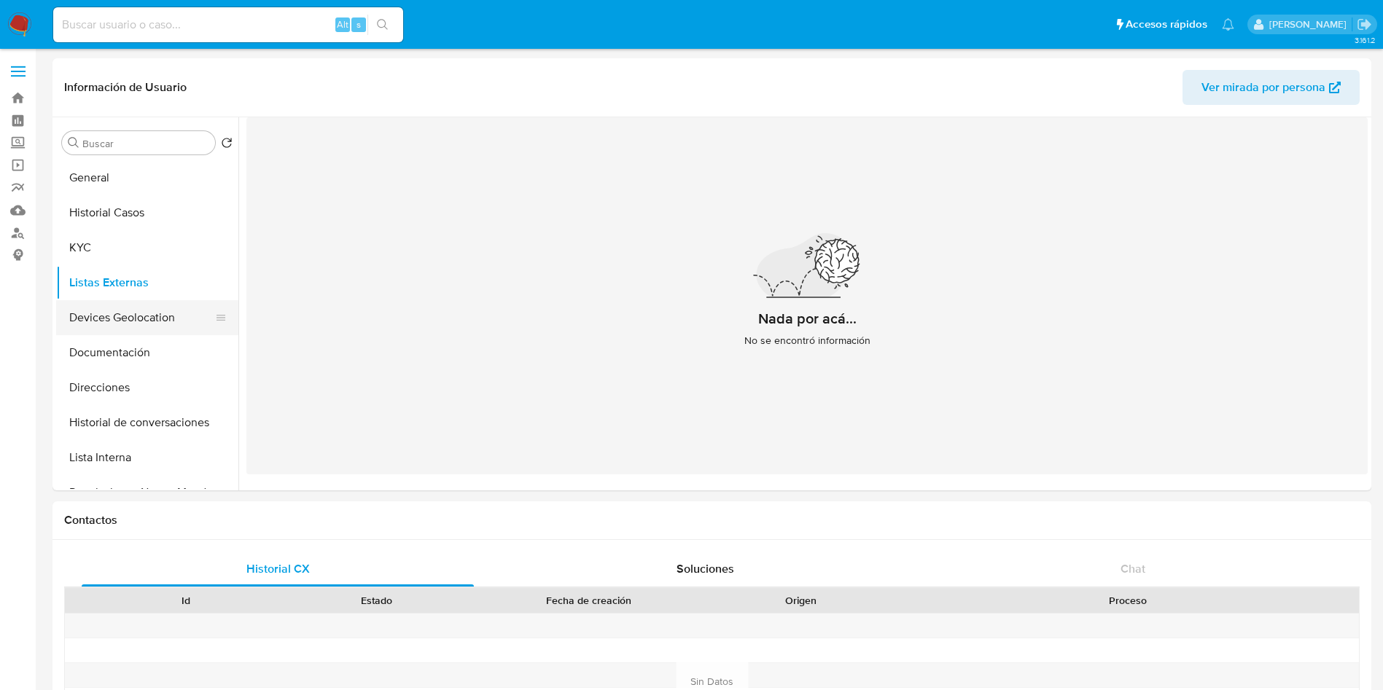
click at [89, 319] on button "Devices Geolocation" at bounding box center [141, 317] width 171 height 35
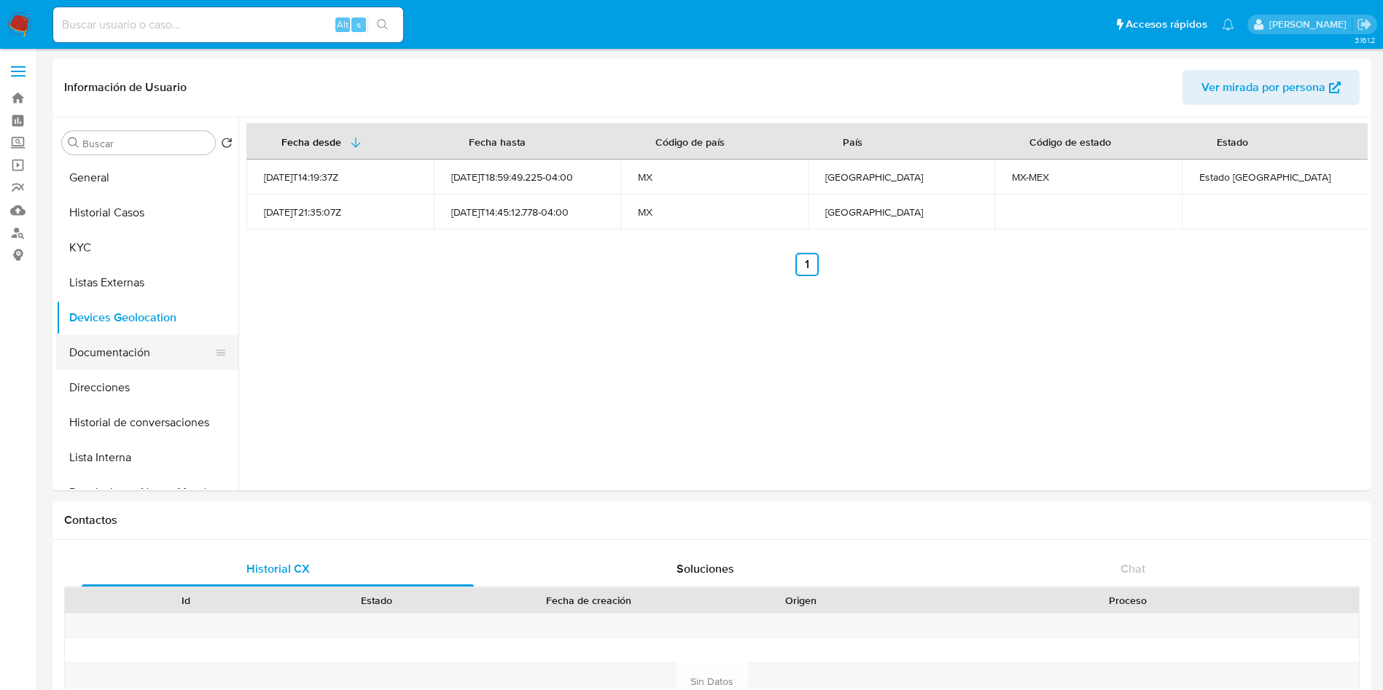
click at [96, 349] on button "Documentación" at bounding box center [141, 352] width 171 height 35
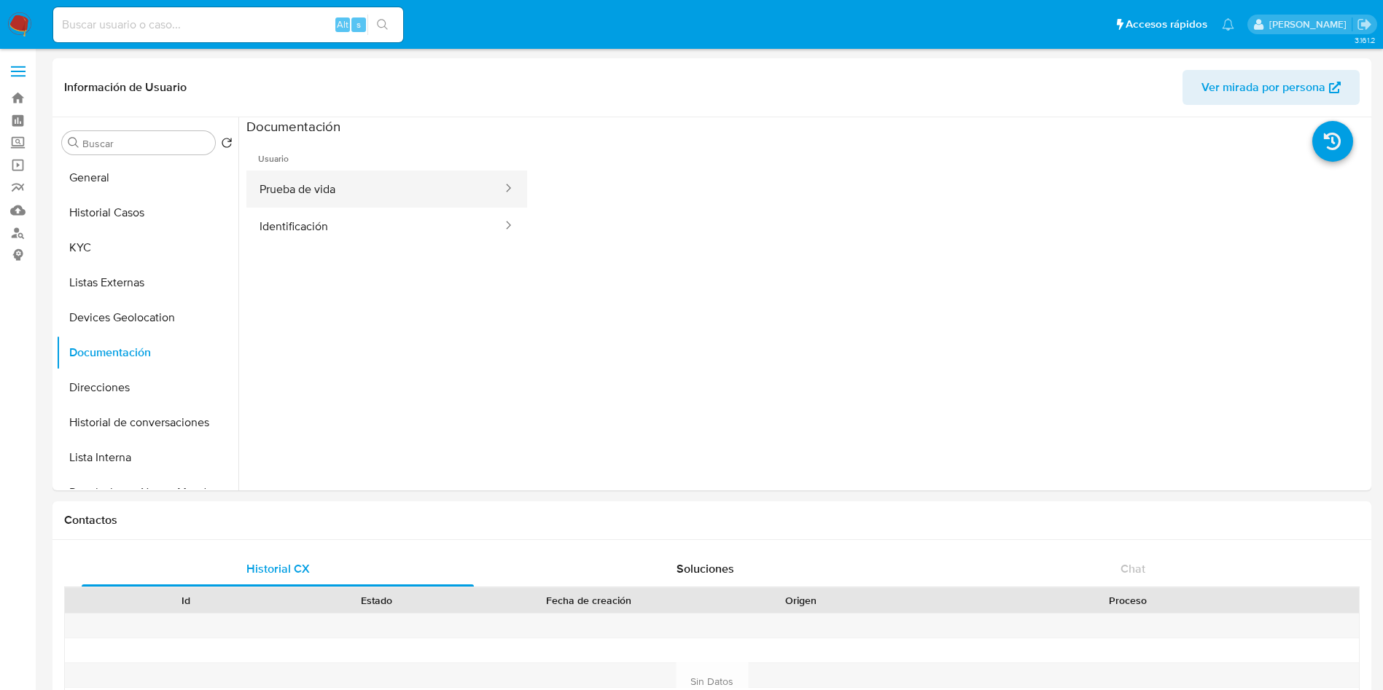
click at [402, 195] on button "Prueba de vida" at bounding box center [374, 189] width 257 height 37
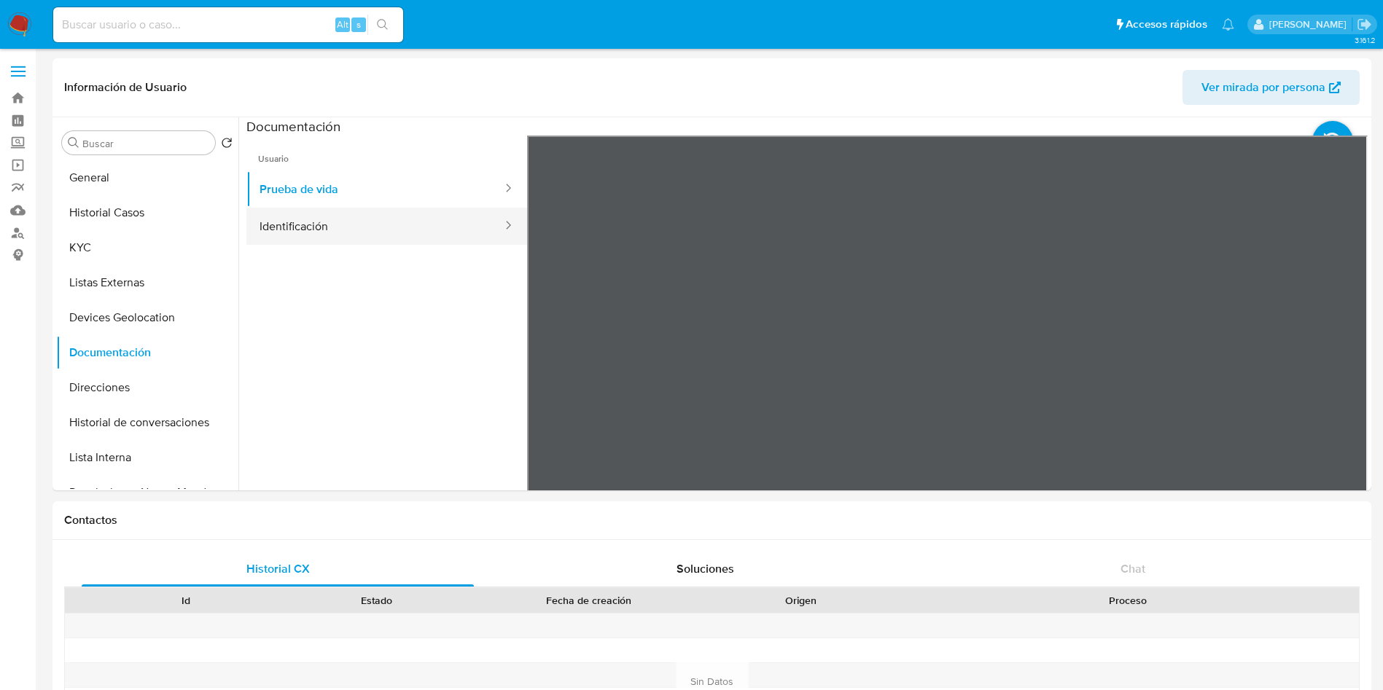
click at [426, 221] on button "Identificación" at bounding box center [374, 226] width 257 height 37
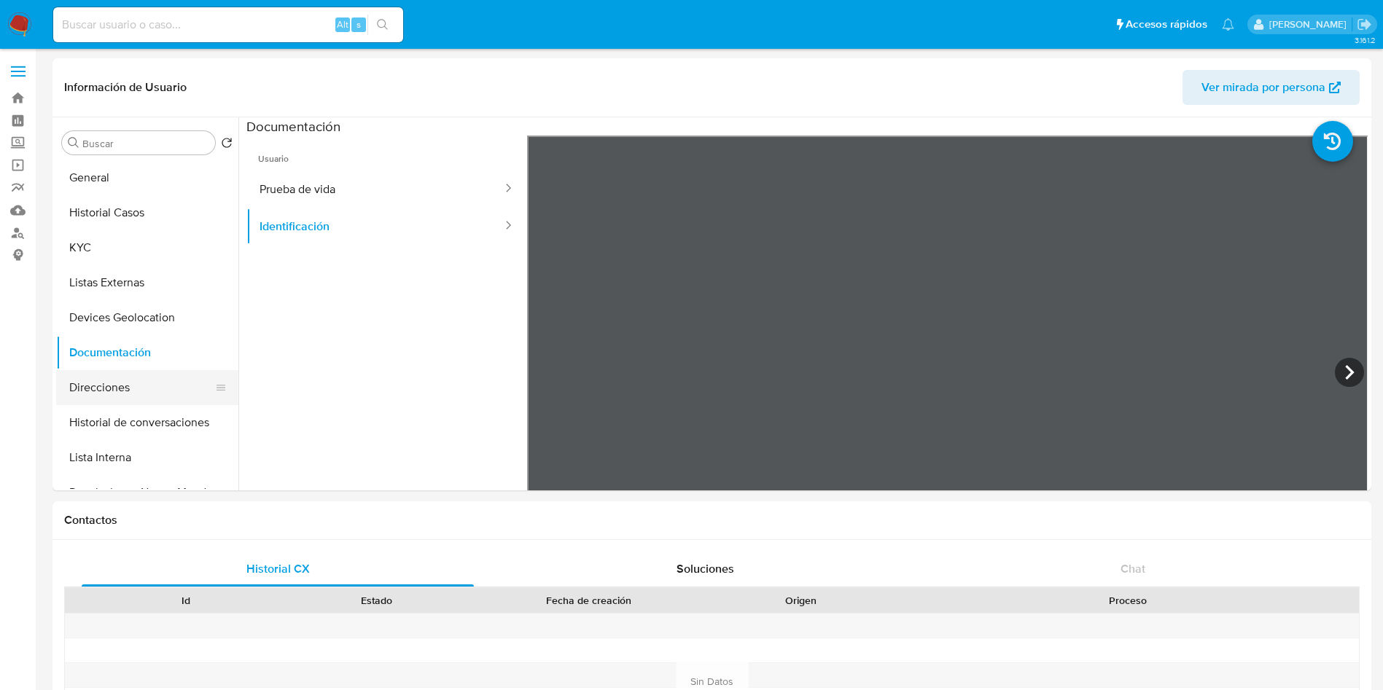
click at [155, 384] on button "Direcciones" at bounding box center [141, 387] width 171 height 35
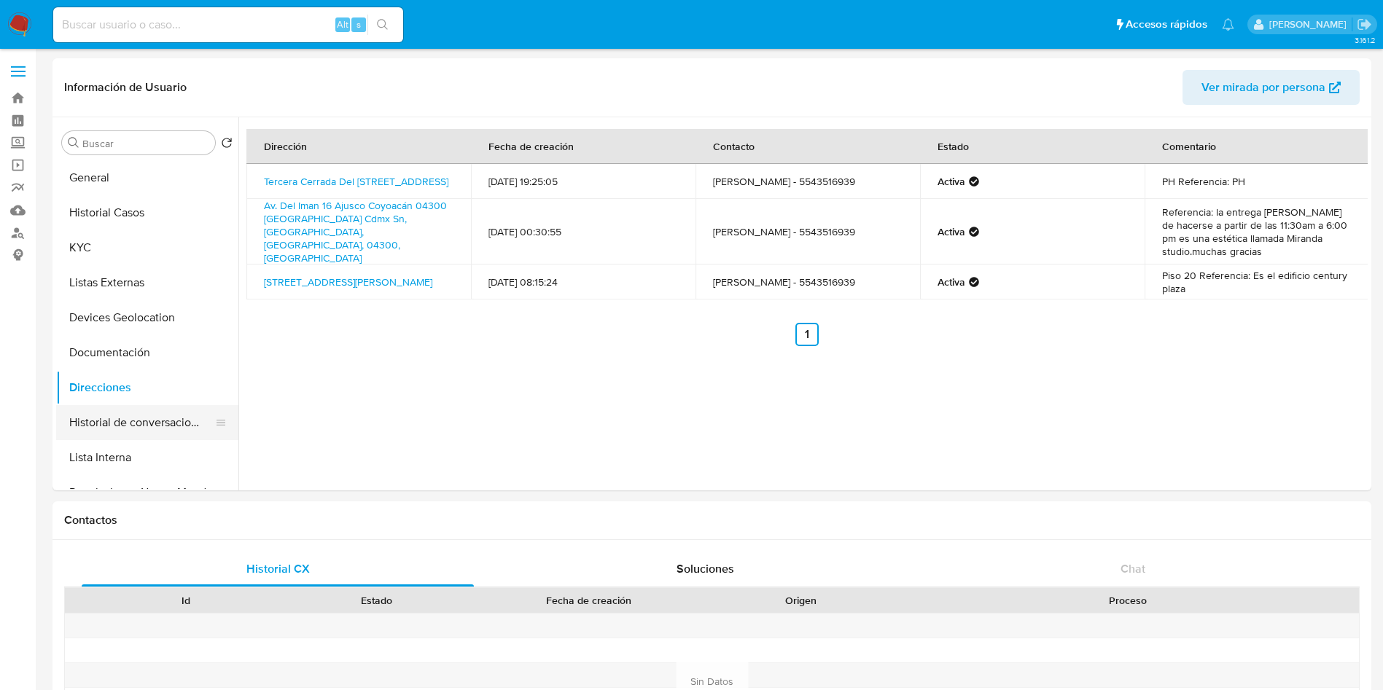
click at [163, 419] on button "Historial de conversaciones" at bounding box center [141, 422] width 171 height 35
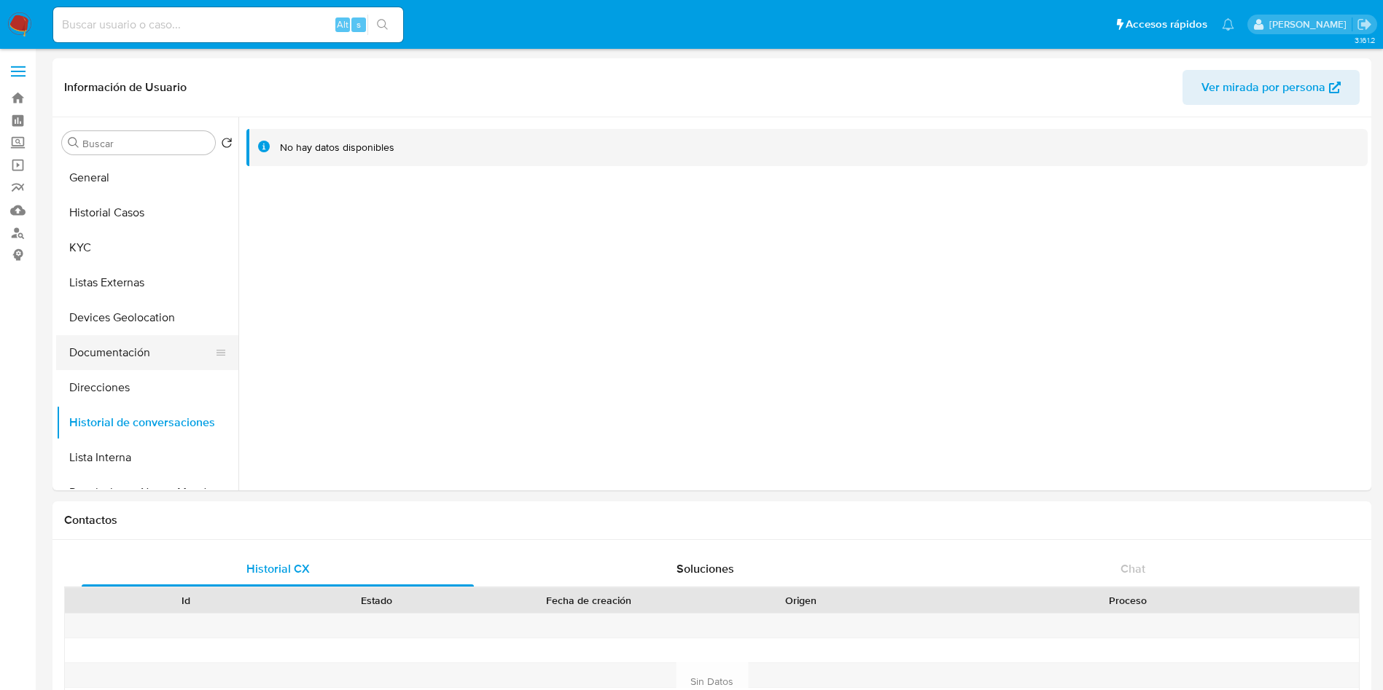
click at [147, 346] on button "Documentación" at bounding box center [141, 352] width 171 height 35
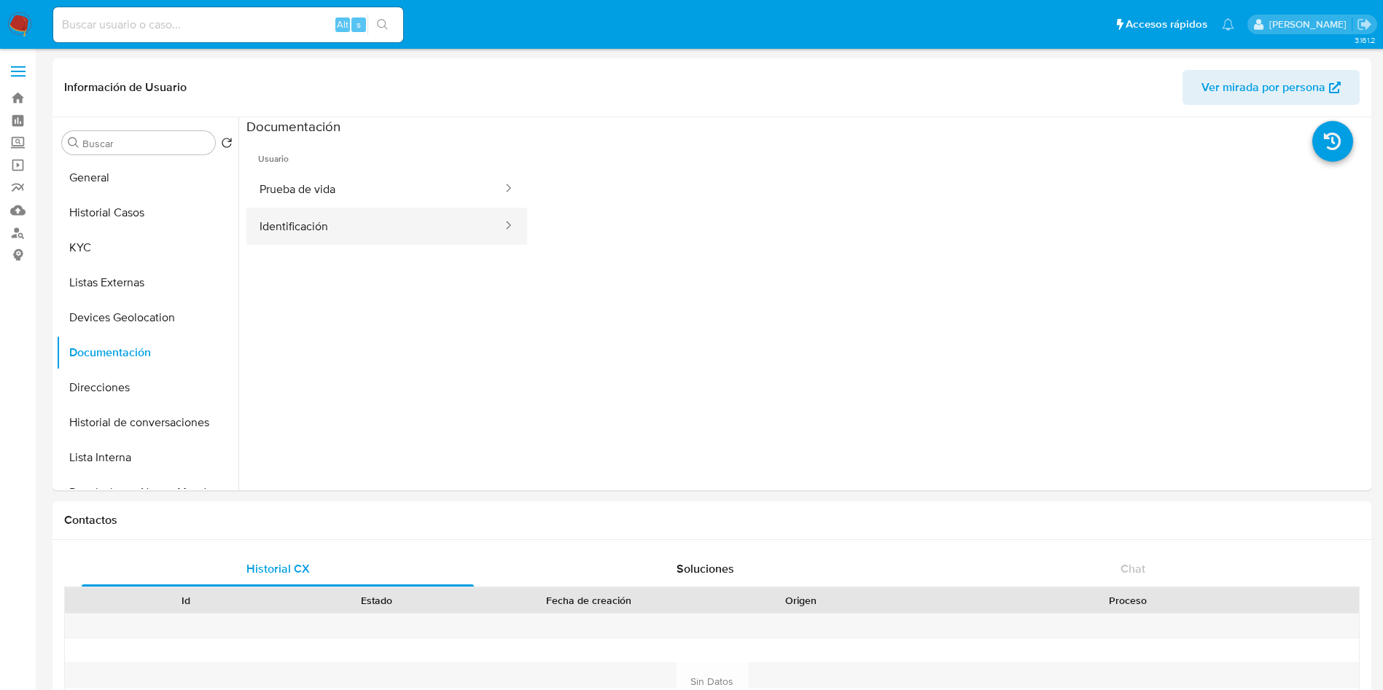
click at [413, 208] on button "Identificación" at bounding box center [374, 226] width 257 height 37
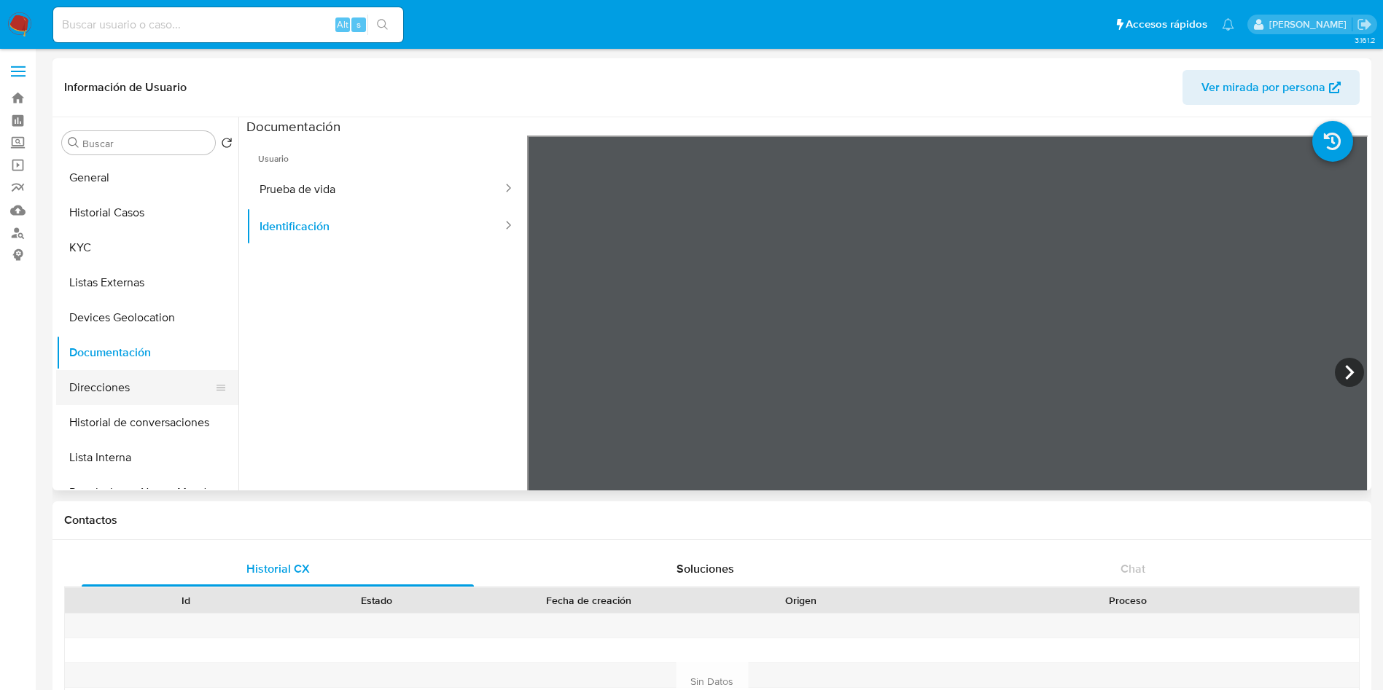
click at [145, 400] on button "Direcciones" at bounding box center [141, 387] width 171 height 35
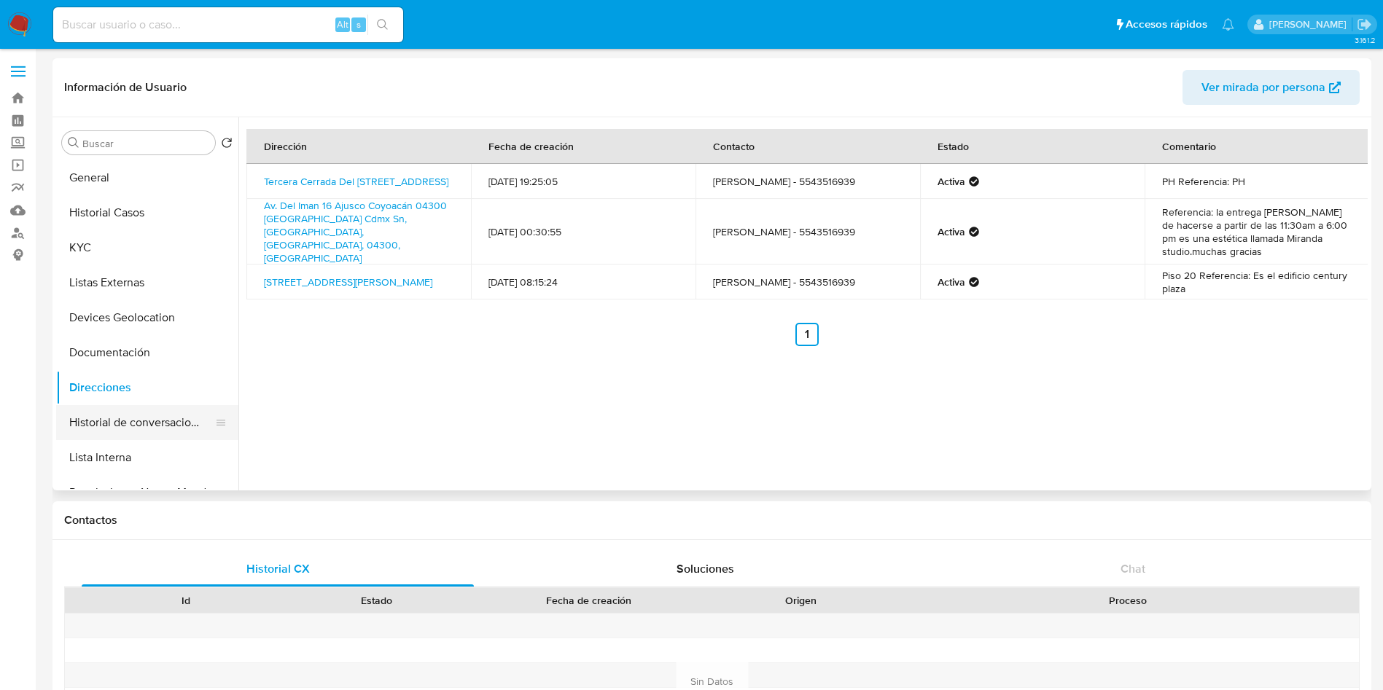
click at [80, 417] on button "Historial de conversaciones" at bounding box center [141, 422] width 171 height 35
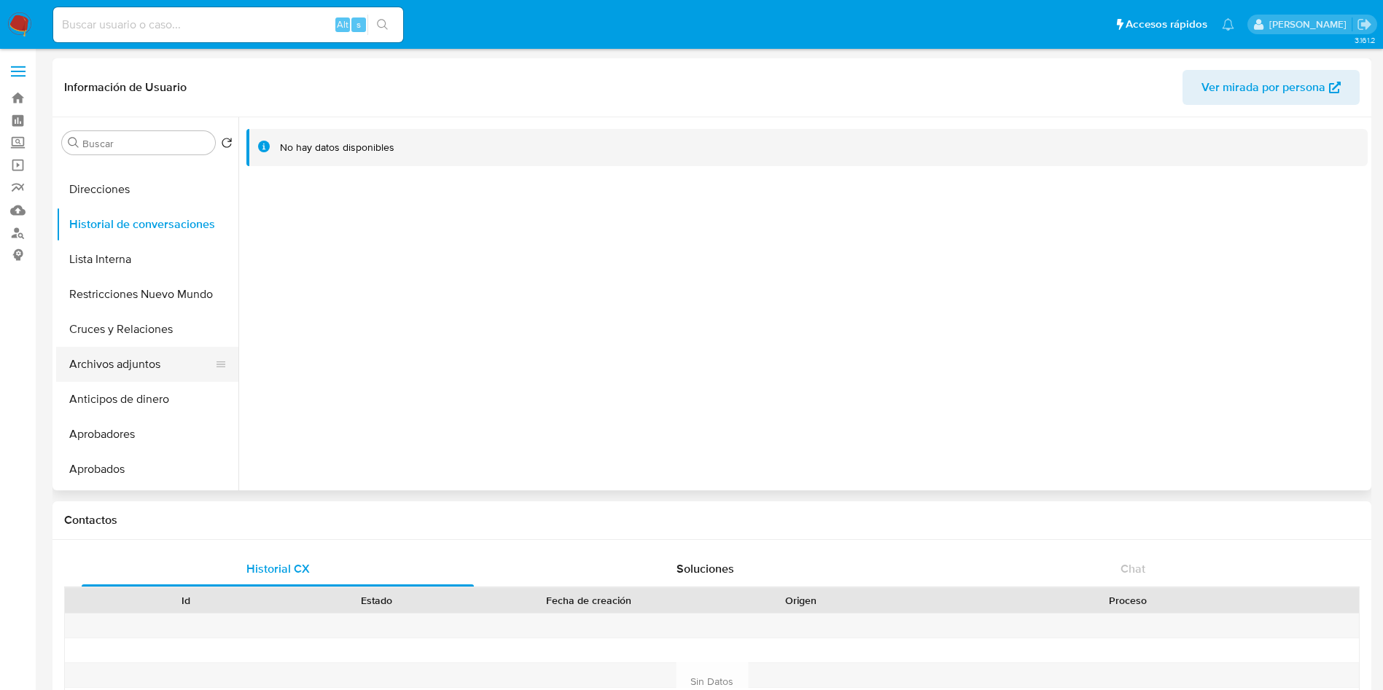
scroll to position [219, 0]
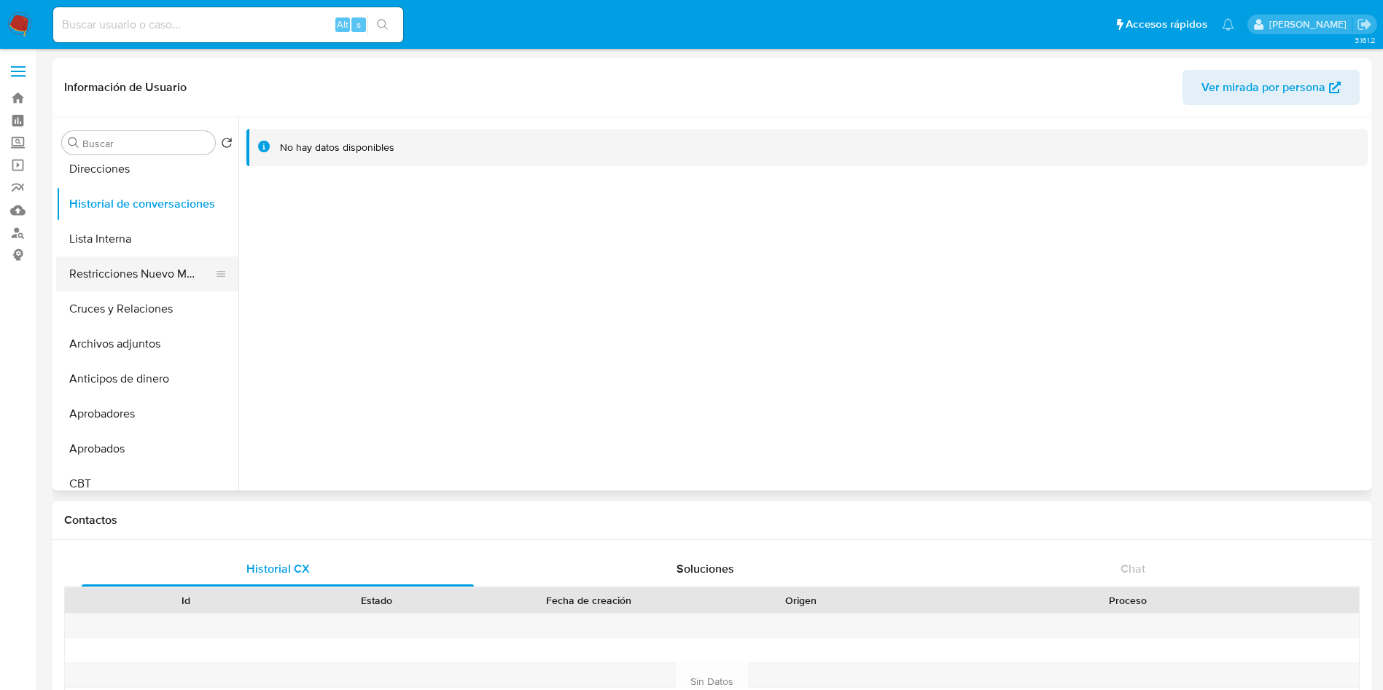
click at [125, 270] on button "Restricciones Nuevo Mundo" at bounding box center [141, 274] width 171 height 35
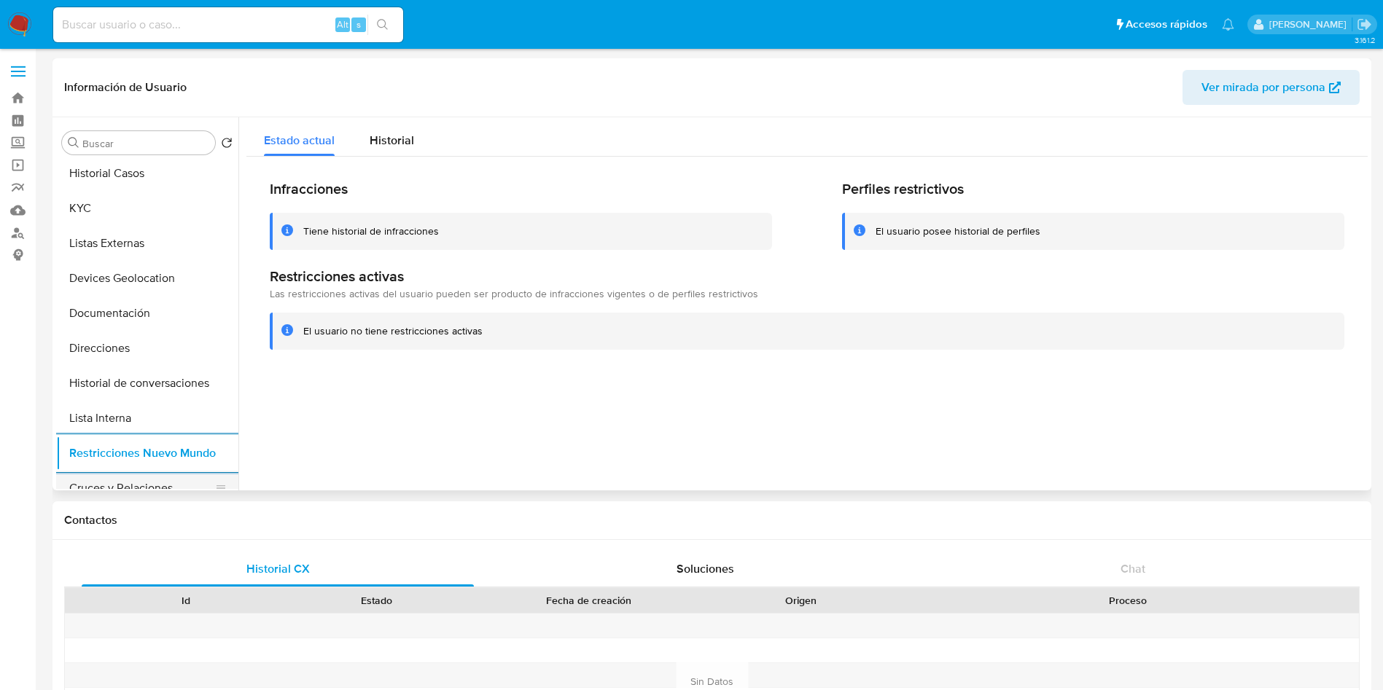
scroll to position [0, 0]
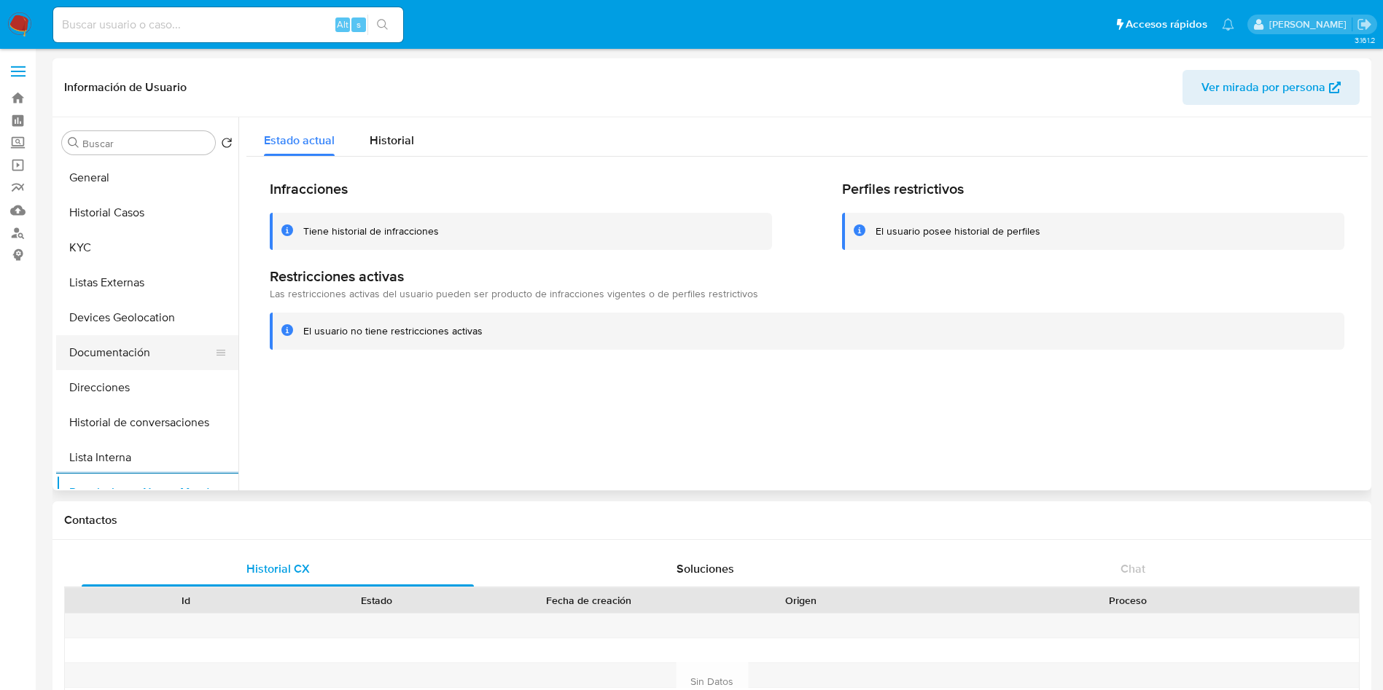
click at [135, 354] on button "Documentación" at bounding box center [141, 352] width 171 height 35
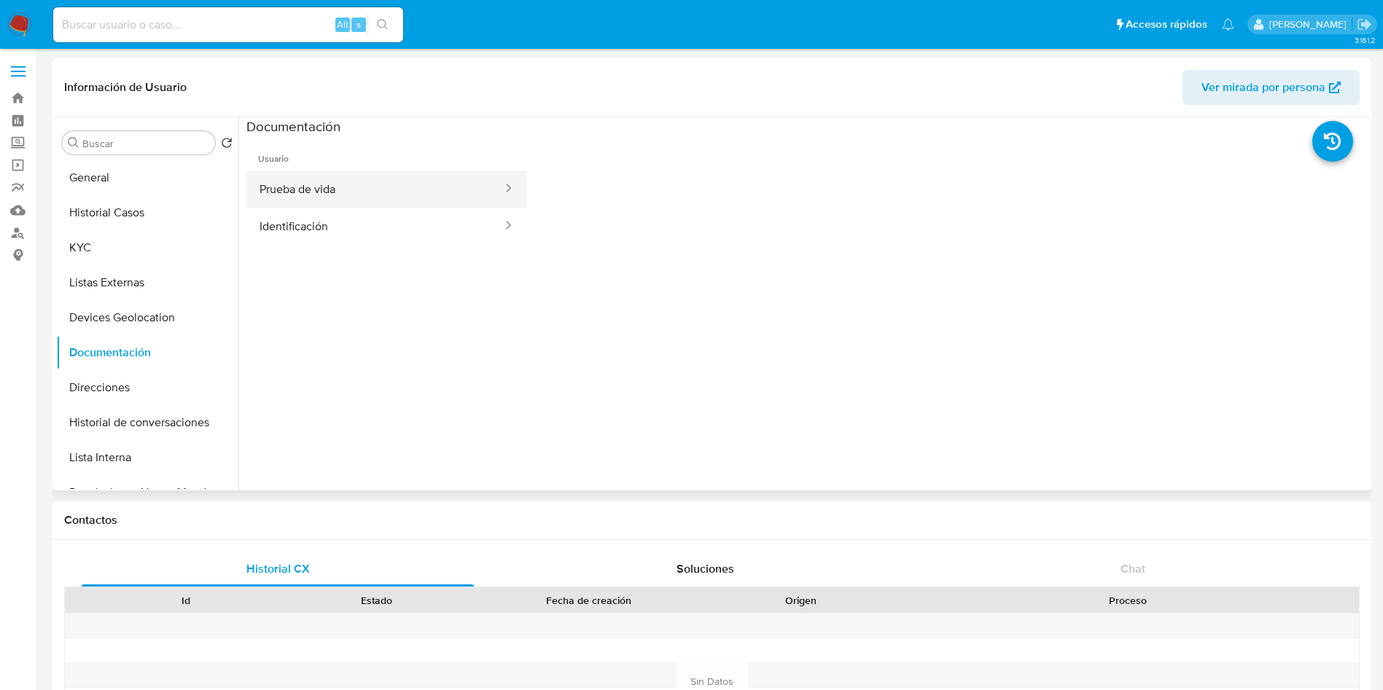
click at [325, 184] on button "Prueba de vida" at bounding box center [374, 189] width 257 height 37
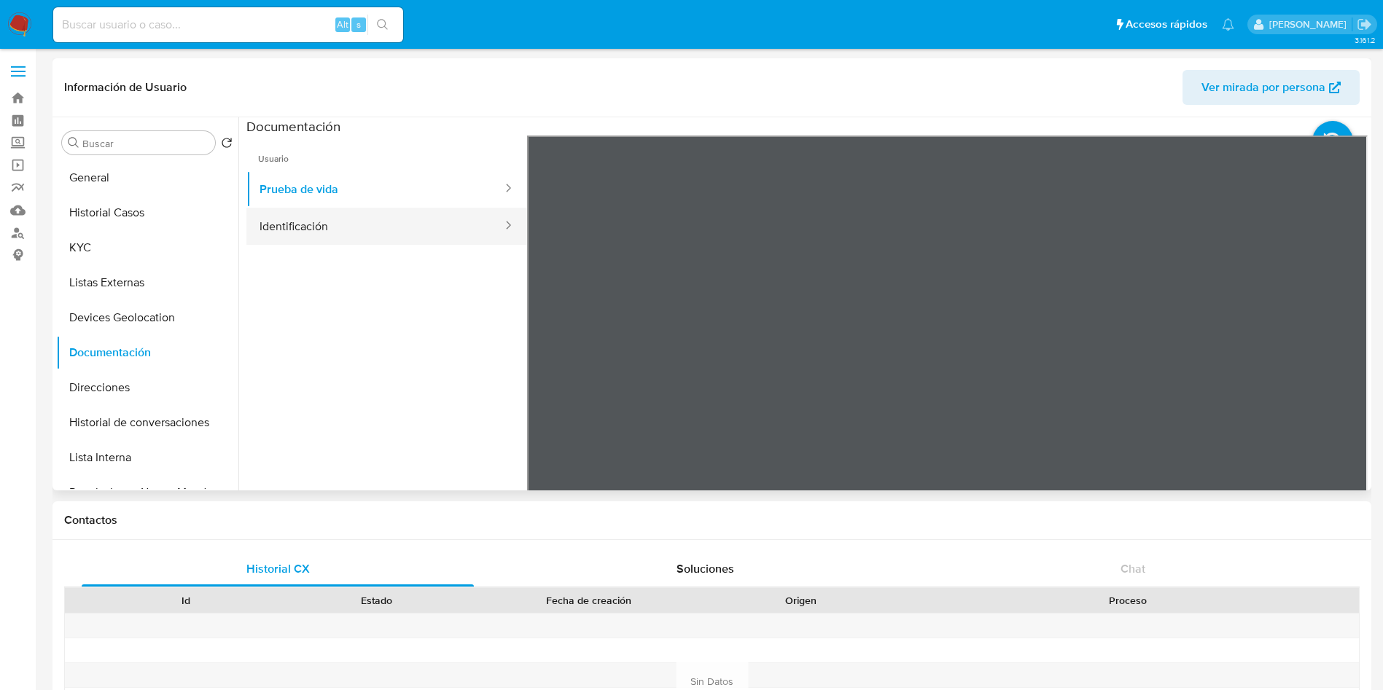
click at [428, 221] on button "Identificación" at bounding box center [374, 226] width 257 height 37
click at [1347, 374] on icon at bounding box center [1349, 372] width 9 height 15
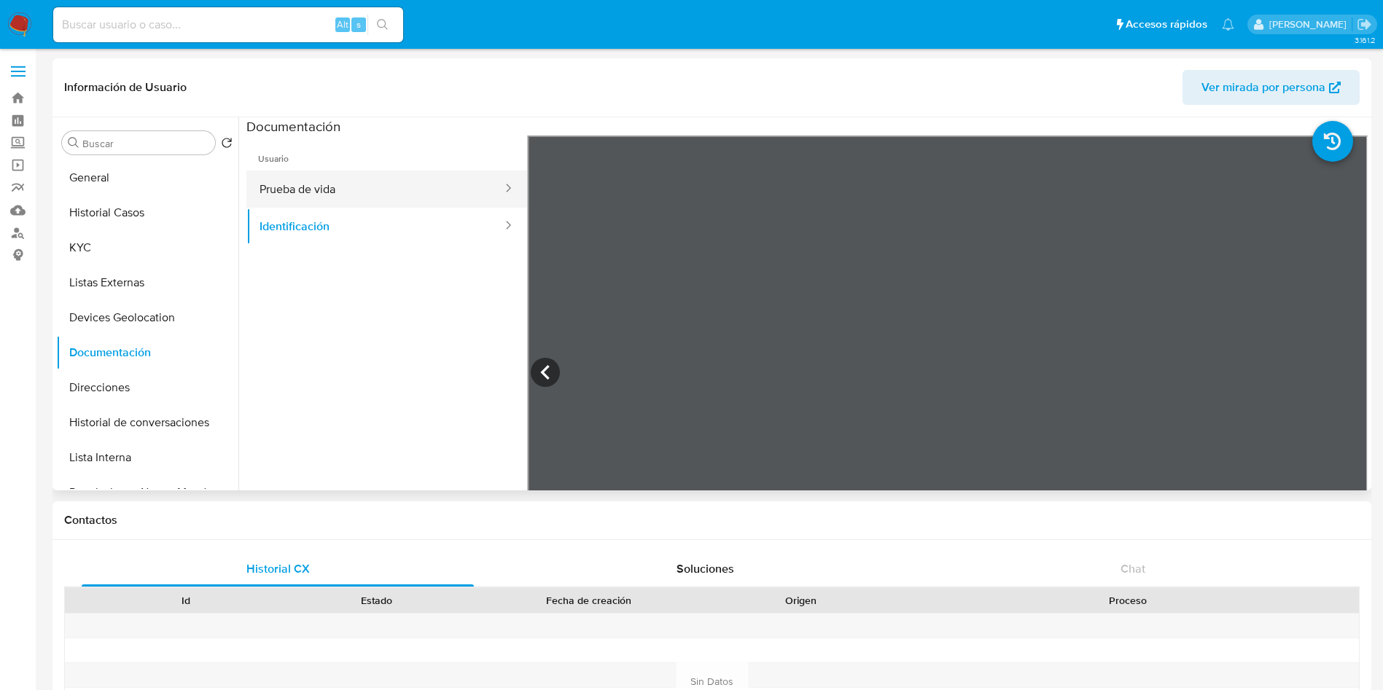
click at [293, 179] on button "Prueba de vida" at bounding box center [374, 189] width 257 height 37
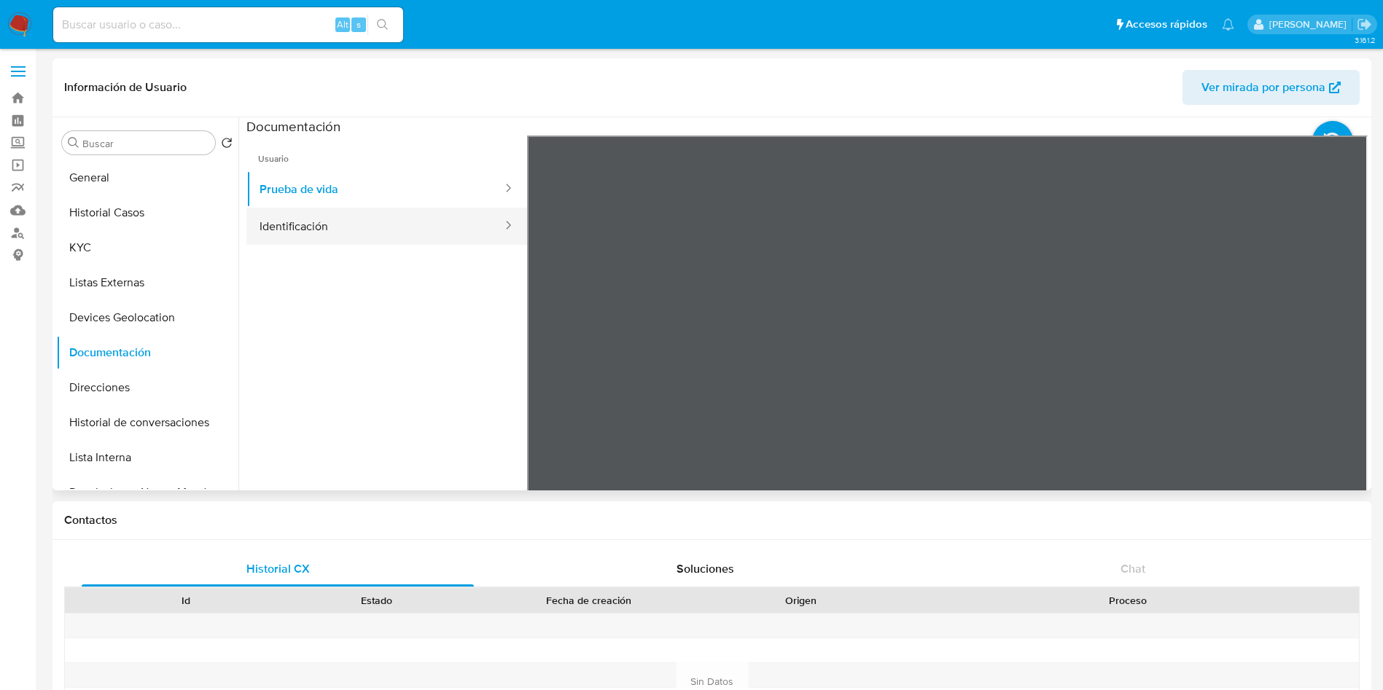
click at [332, 228] on button "Identificación" at bounding box center [374, 226] width 257 height 37
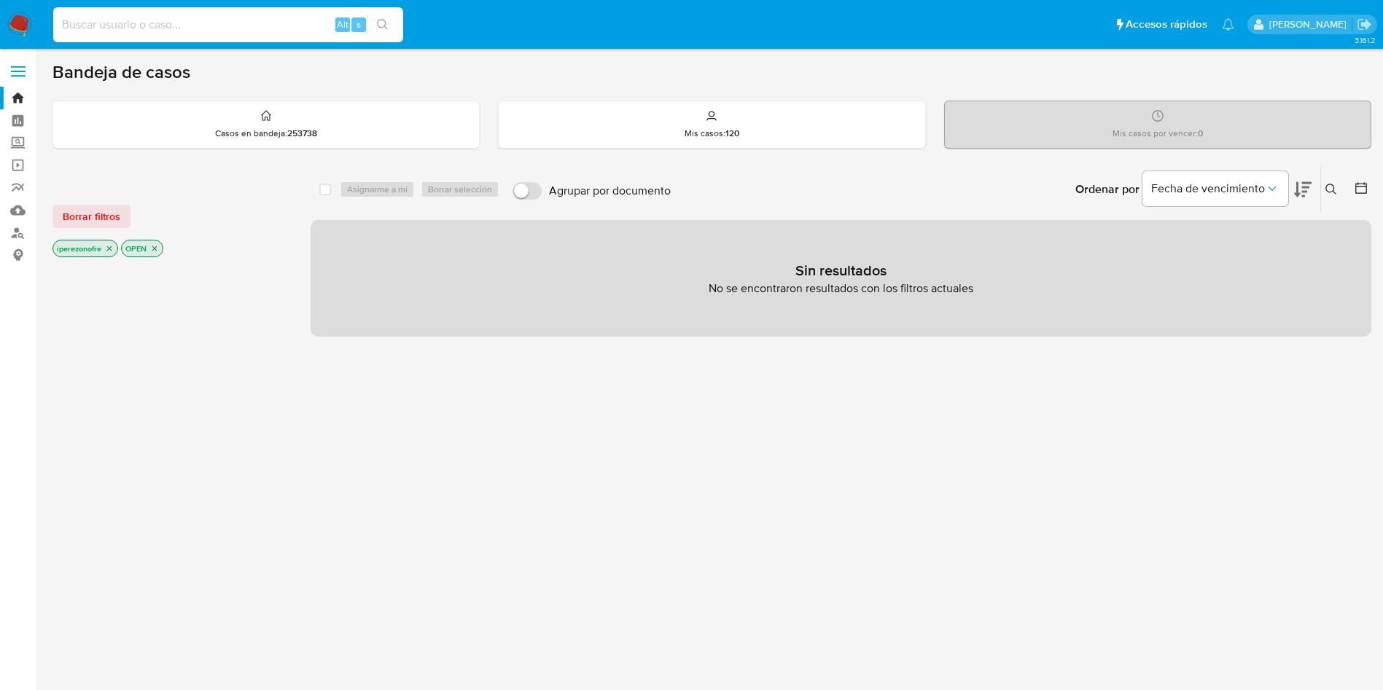
click at [221, 16] on input at bounding box center [228, 24] width 350 height 19
paste input "1146921298"
type input "1146921298"
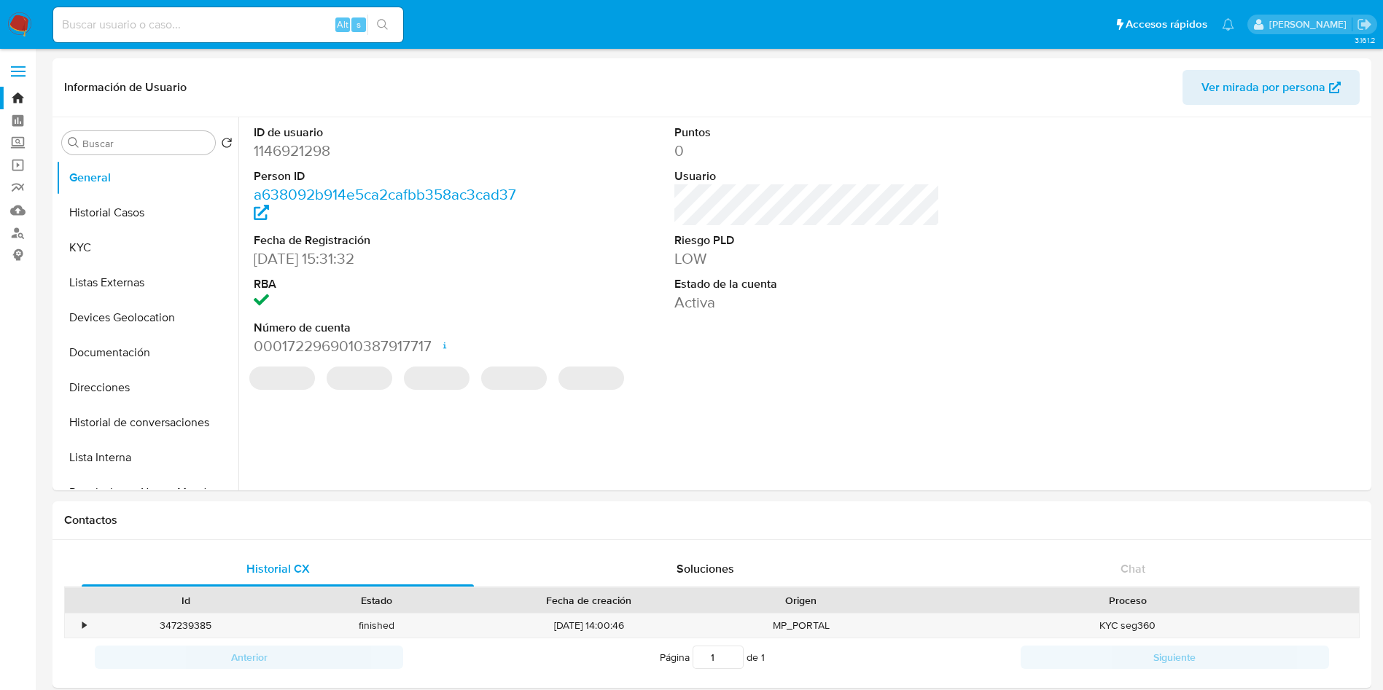
select select "10"
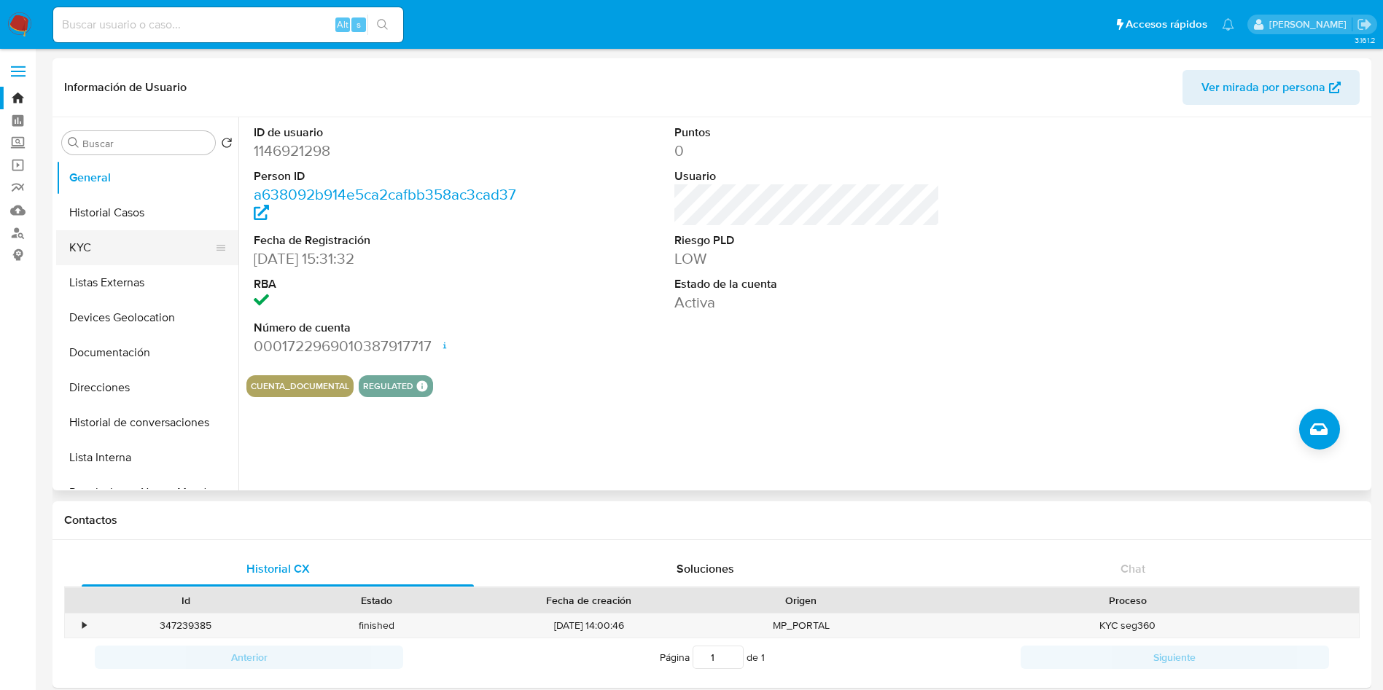
click at [102, 235] on button "KYC" at bounding box center [141, 247] width 171 height 35
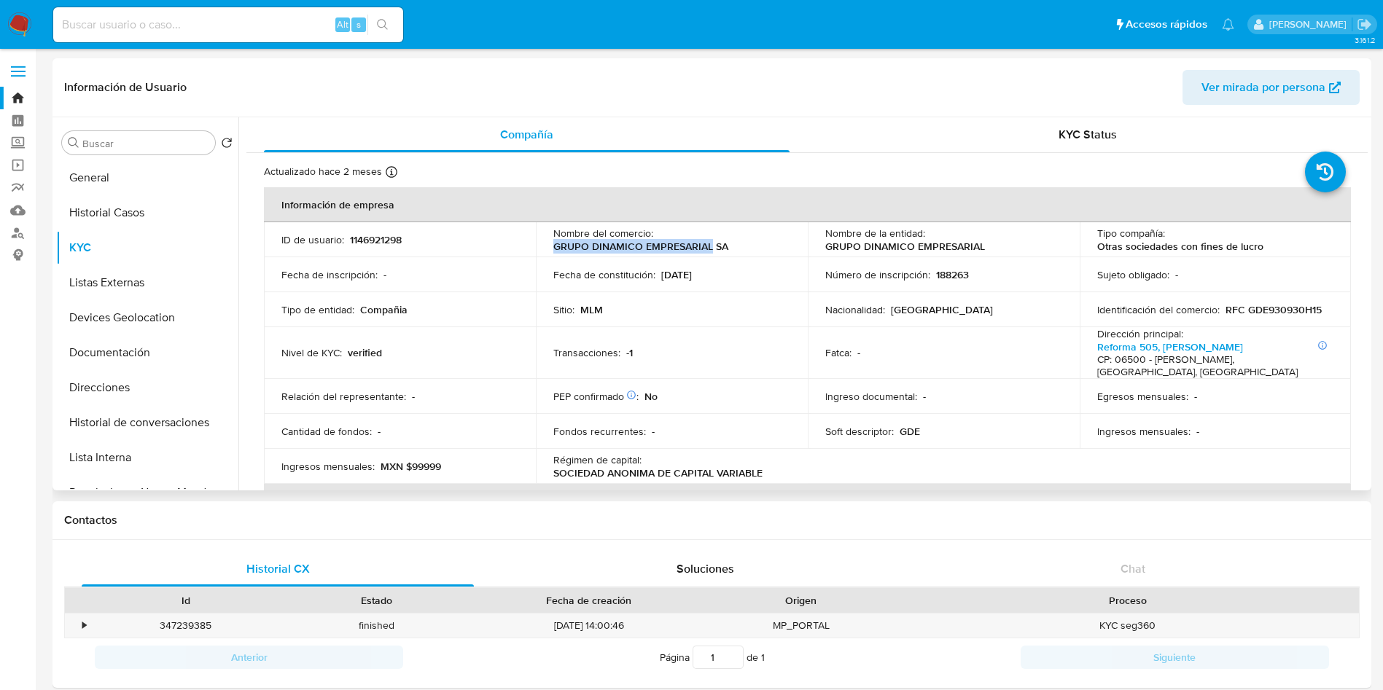
drag, startPoint x: 710, startPoint y: 249, endPoint x: 555, endPoint y: 249, distance: 155.3
click at [555, 249] on p "GRUPO DINAMICO EMPRESARIAL SA" at bounding box center [640, 246] width 175 height 13
copy p "GRUPO DINAMICO EMPRESARIAL"
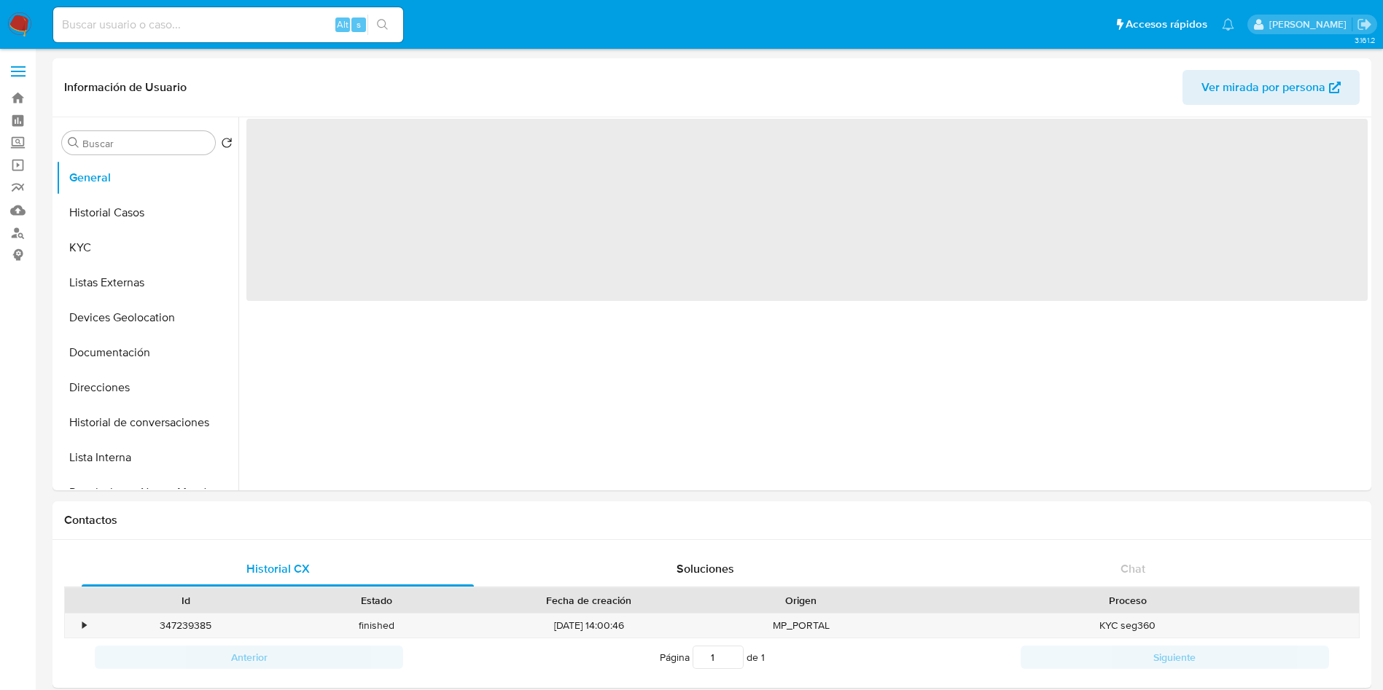
select select "10"
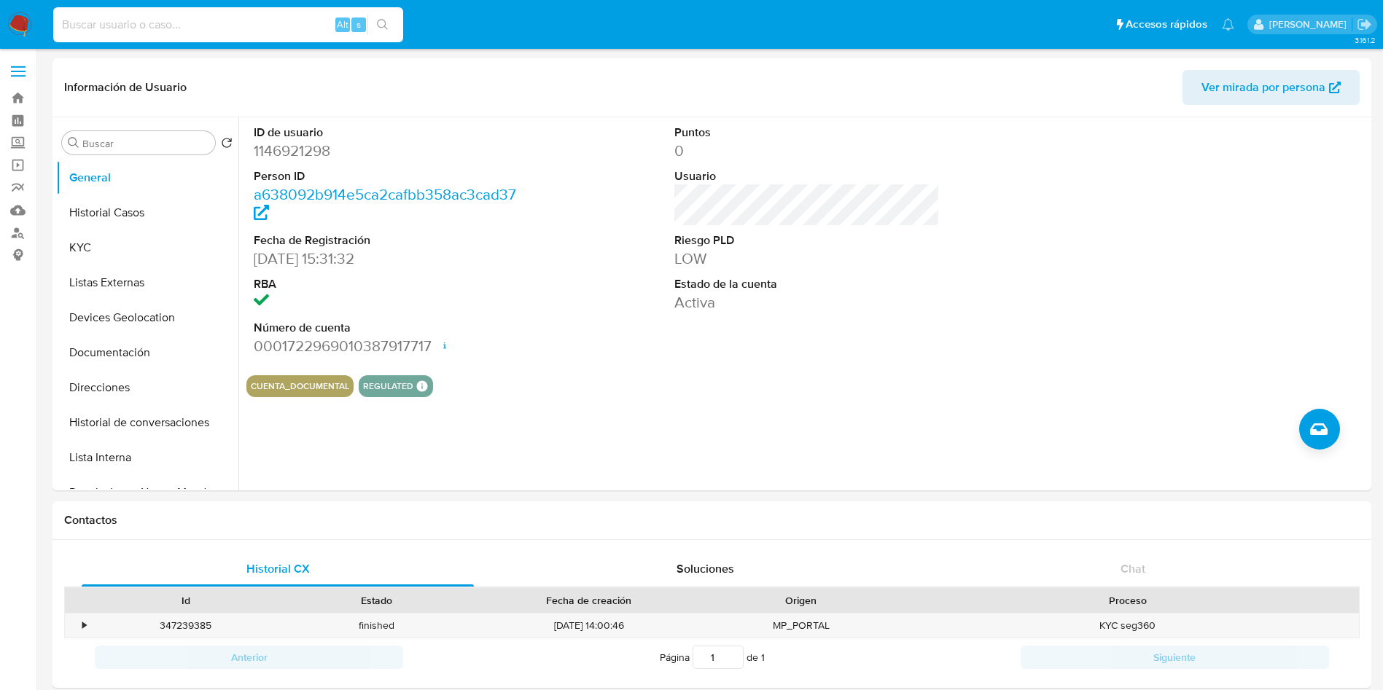
click at [215, 20] on input at bounding box center [228, 24] width 350 height 19
paste input "[PERSON_NAME]"
type input "[PERSON_NAME]"
click at [15, 144] on label "Screening" at bounding box center [87, 143] width 174 height 23
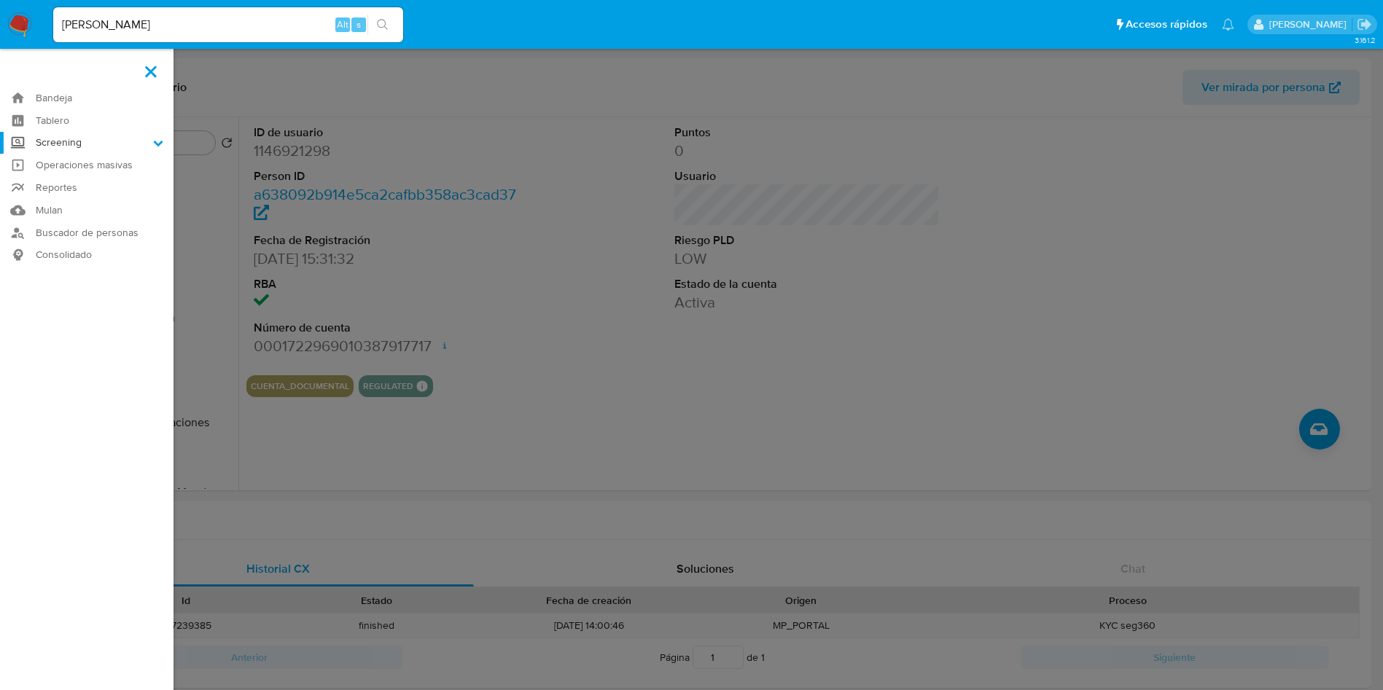
click at [0, 0] on input "Screening" at bounding box center [0, 0] width 0 height 0
click at [82, 202] on link "Herramientas" at bounding box center [87, 200] width 174 height 18
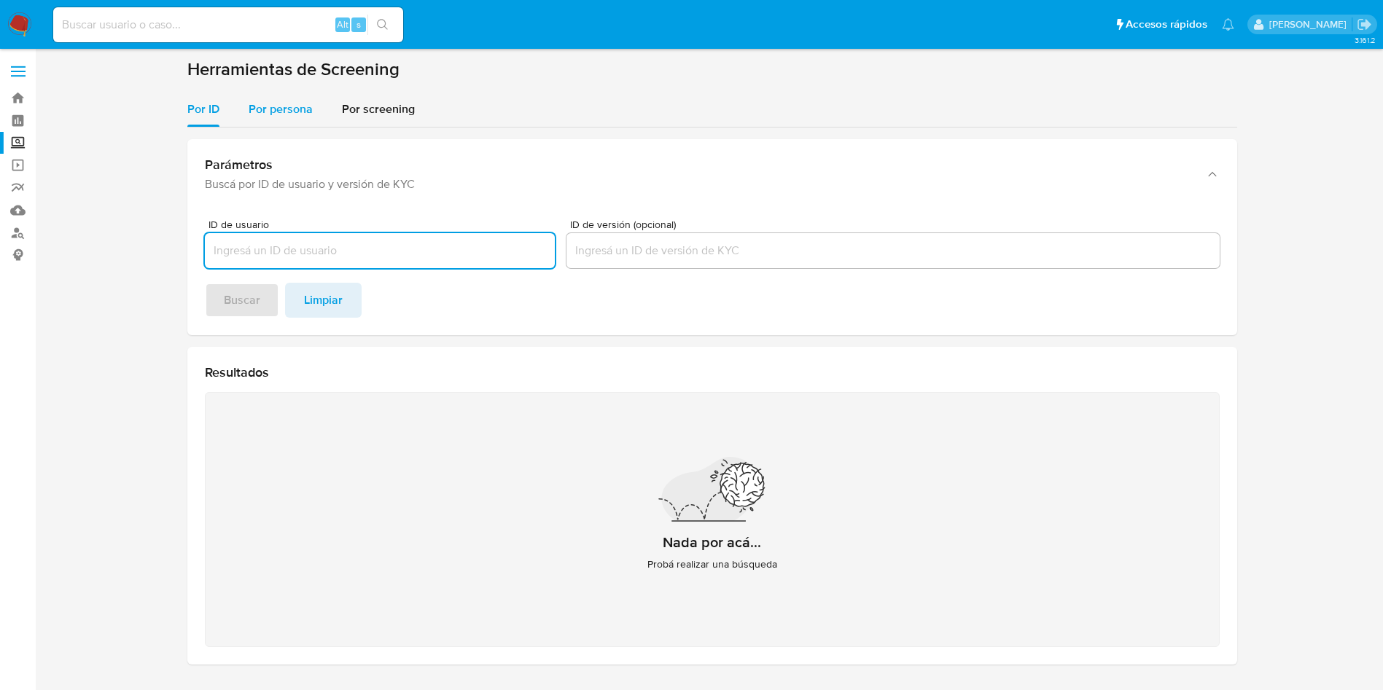
click at [301, 101] on span "Por persona" at bounding box center [281, 109] width 64 height 17
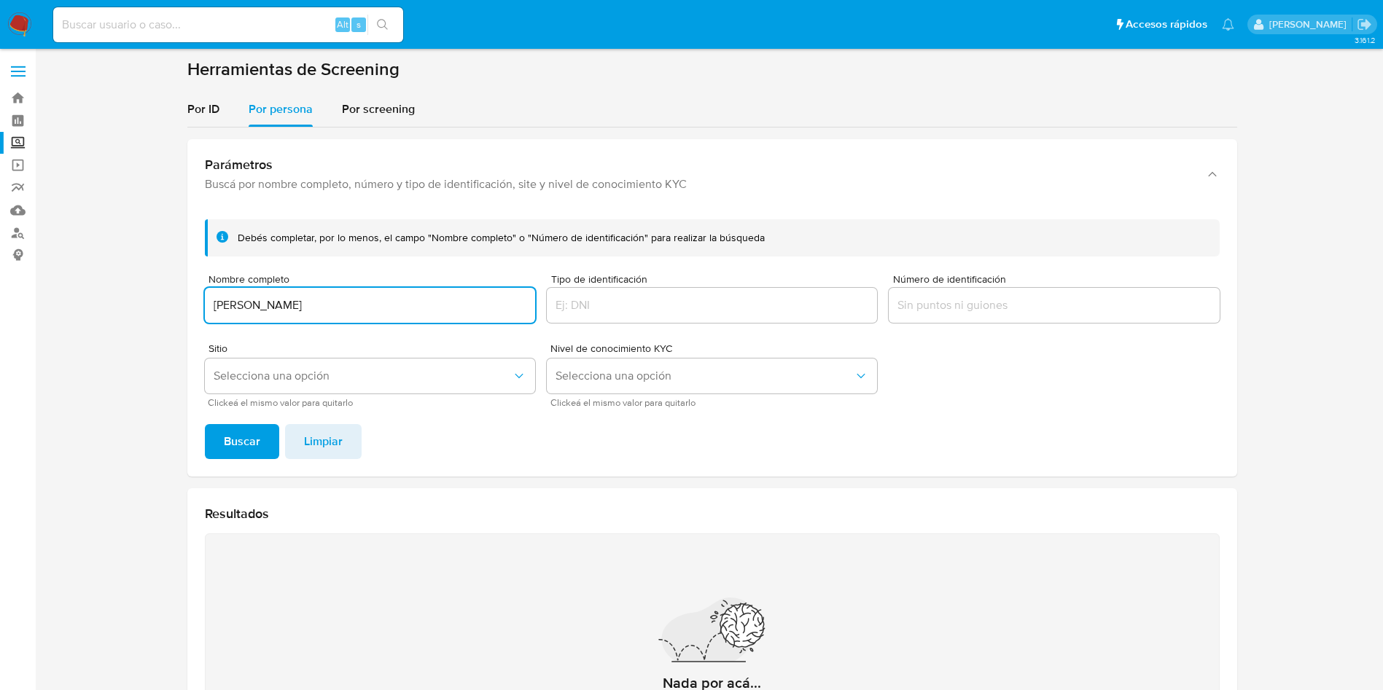
click at [205, 424] on button "Buscar" at bounding box center [242, 441] width 74 height 35
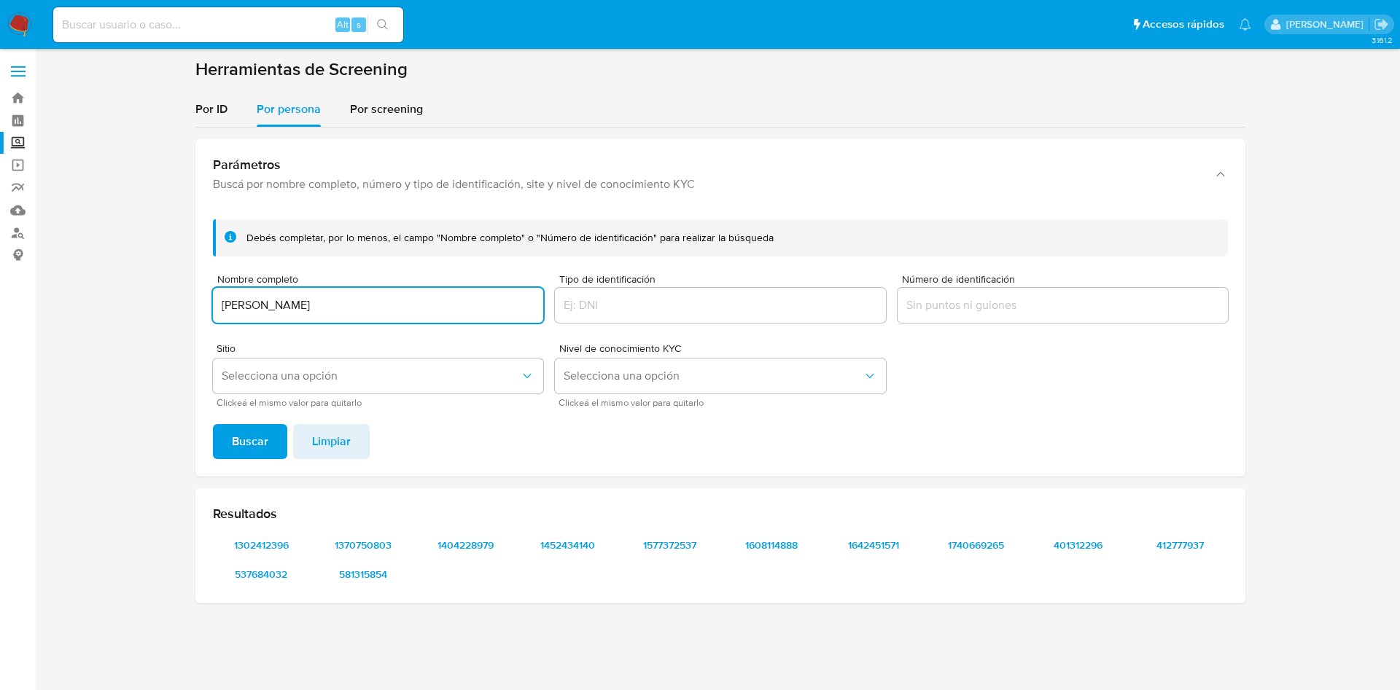
click at [347, 297] on input "[PERSON_NAME]" at bounding box center [378, 305] width 330 height 19
drag, startPoint x: 347, startPoint y: 298, endPoint x: 31, endPoint y: 244, distance: 321.0
click at [31, 244] on section "Bandeja Tablero Screening Búsqueda en Listas Watchlist Herramientas Operaciones…" at bounding box center [700, 345] width 1400 height 690
click at [329, 307] on input "[PERSON_NAME]" at bounding box center [378, 305] width 330 height 19
drag, startPoint x: 340, startPoint y: 302, endPoint x: 305, endPoint y: 268, distance: 49.5
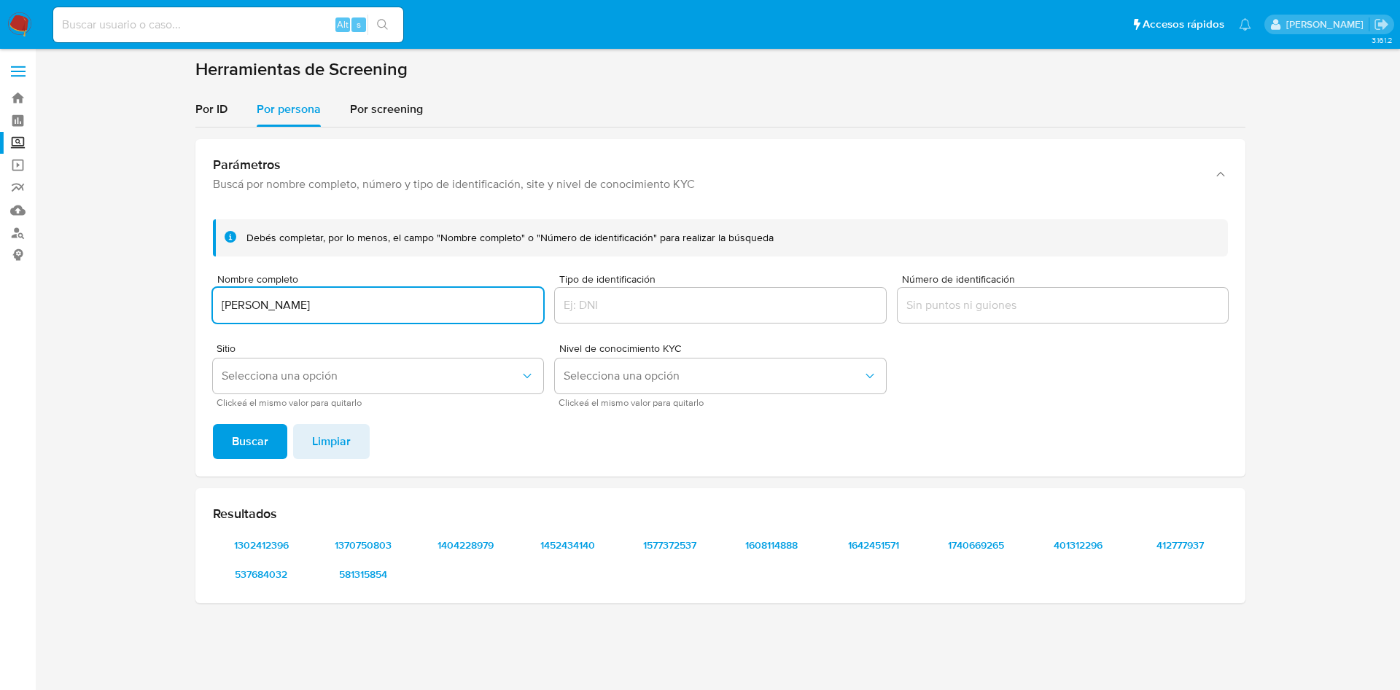
click at [31, 223] on section "Bandeja Tablero Screening Búsqueda en Listas Watchlist Herramientas Operaciones…" at bounding box center [700, 345] width 1400 height 690
paste input "[PERSON_NAME]"
type input "[PERSON_NAME]"
click at [213, 424] on button "Buscar" at bounding box center [250, 441] width 74 height 35
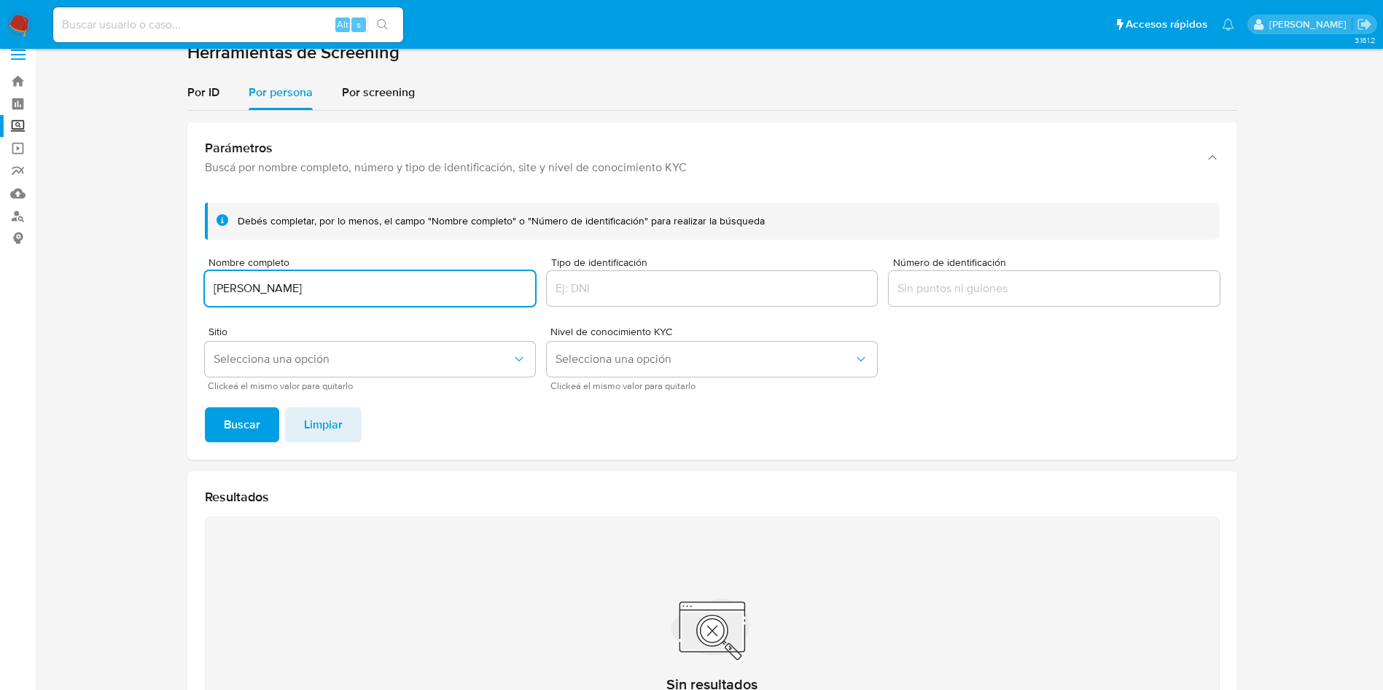
scroll to position [109, 0]
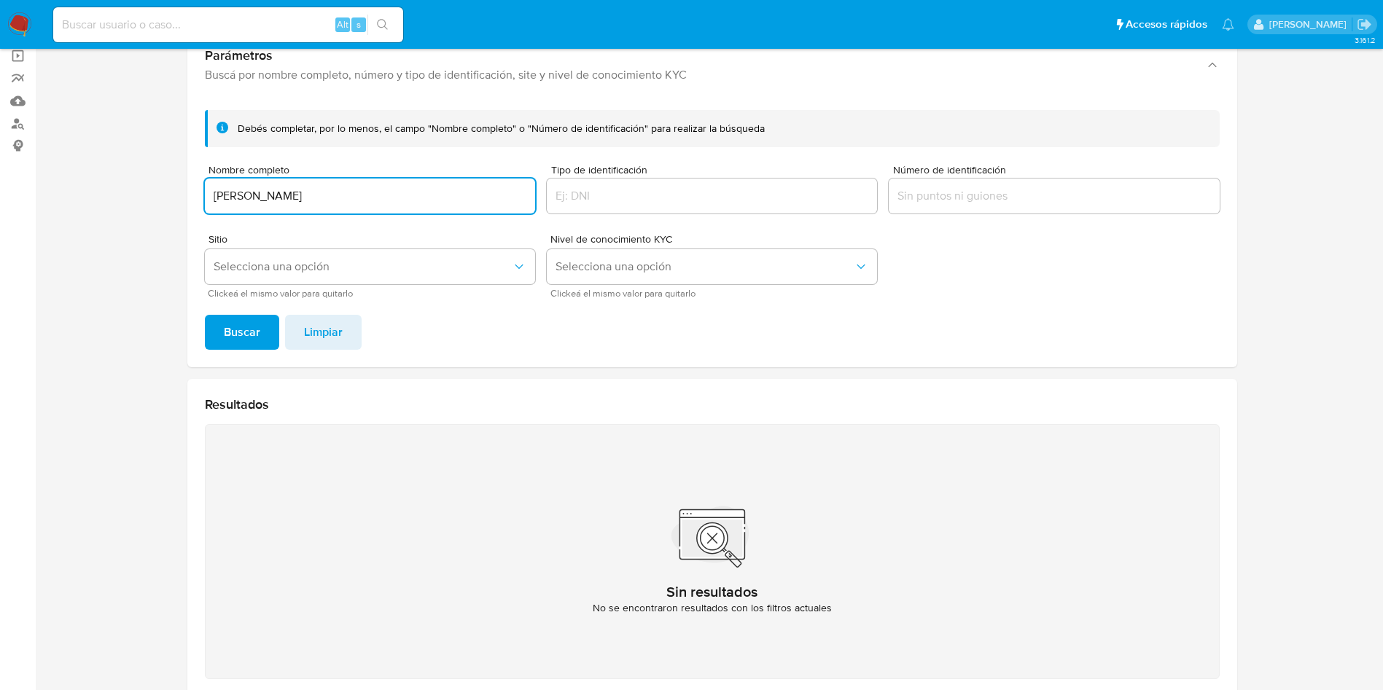
click at [185, 29] on input at bounding box center [228, 24] width 350 height 19
paste input "2544439576"
type input "2544439576"
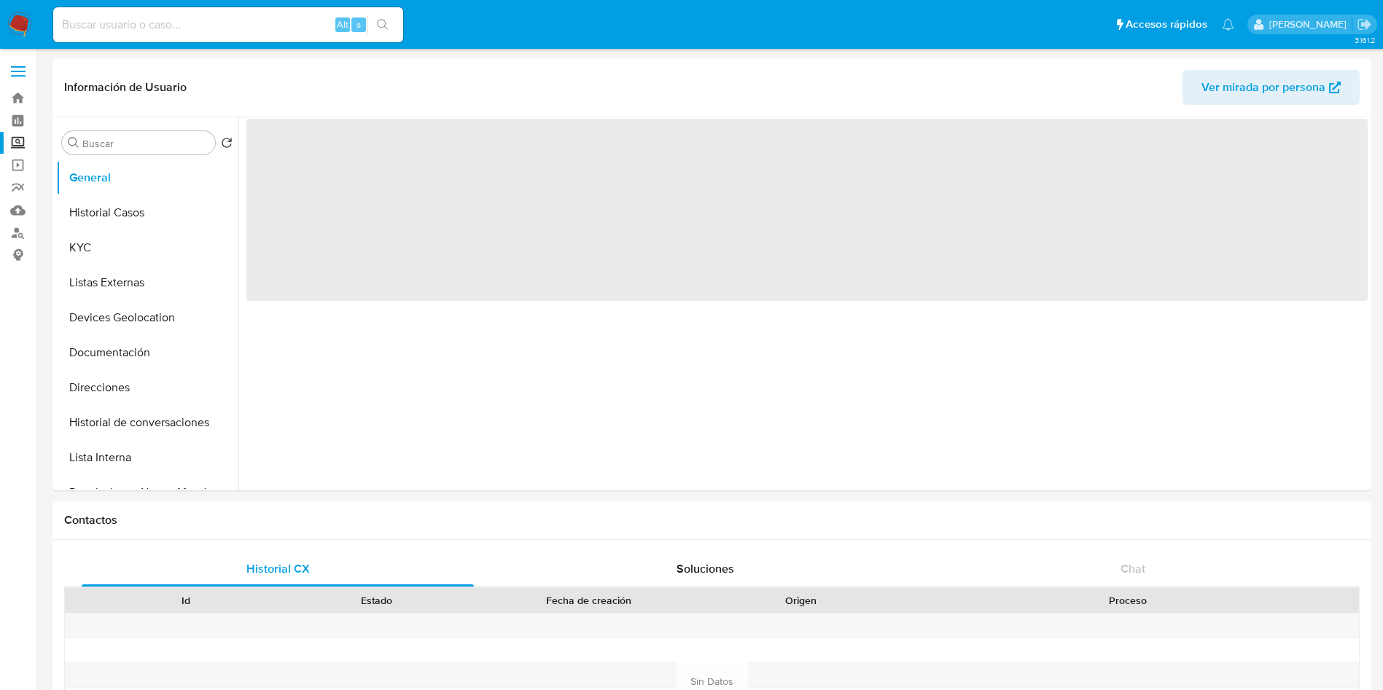
select select "10"
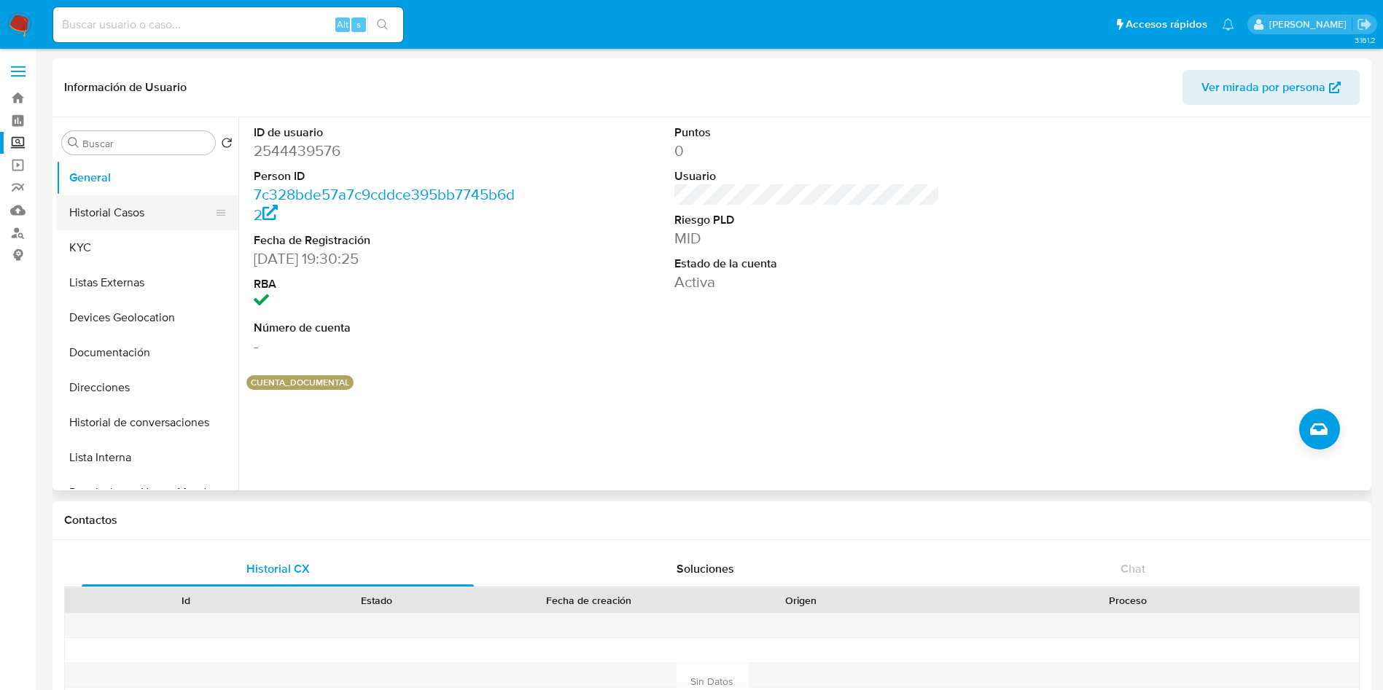
click at [131, 218] on button "Historial Casos" at bounding box center [141, 212] width 171 height 35
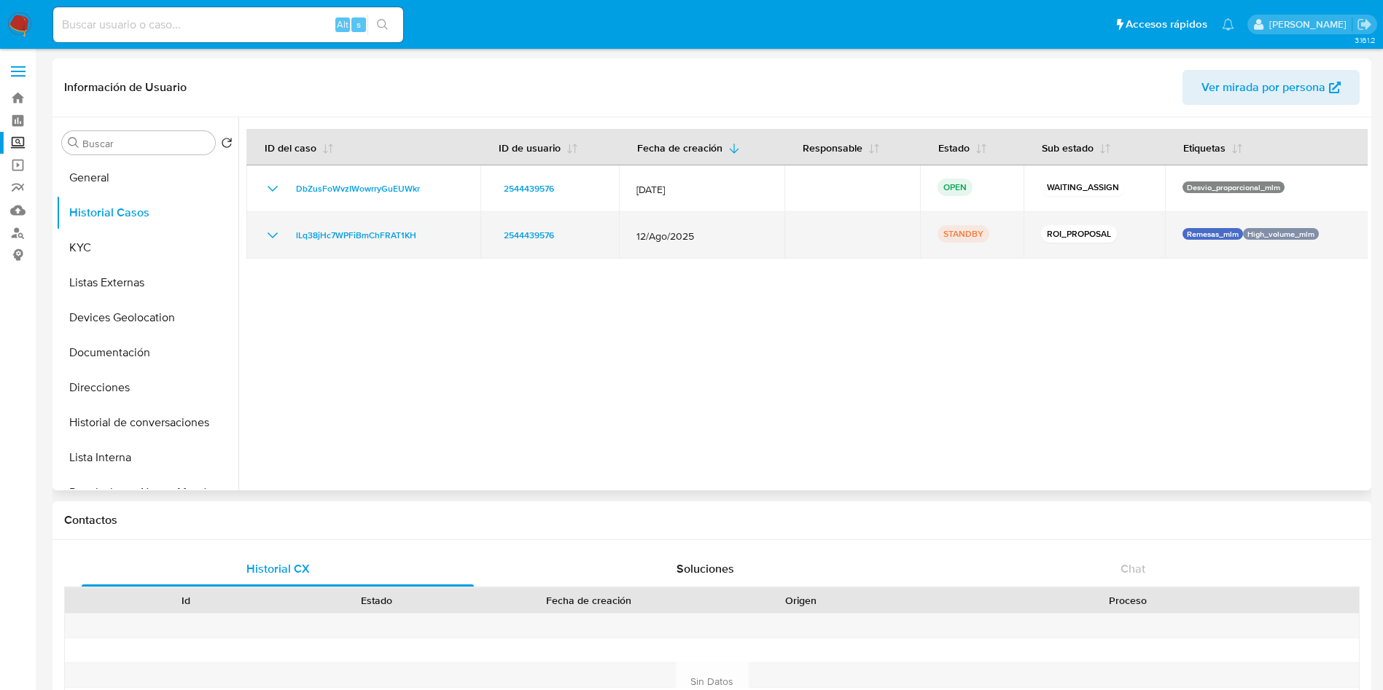
click at [268, 242] on icon "Mostrar/Ocultar" at bounding box center [272, 235] width 17 height 17
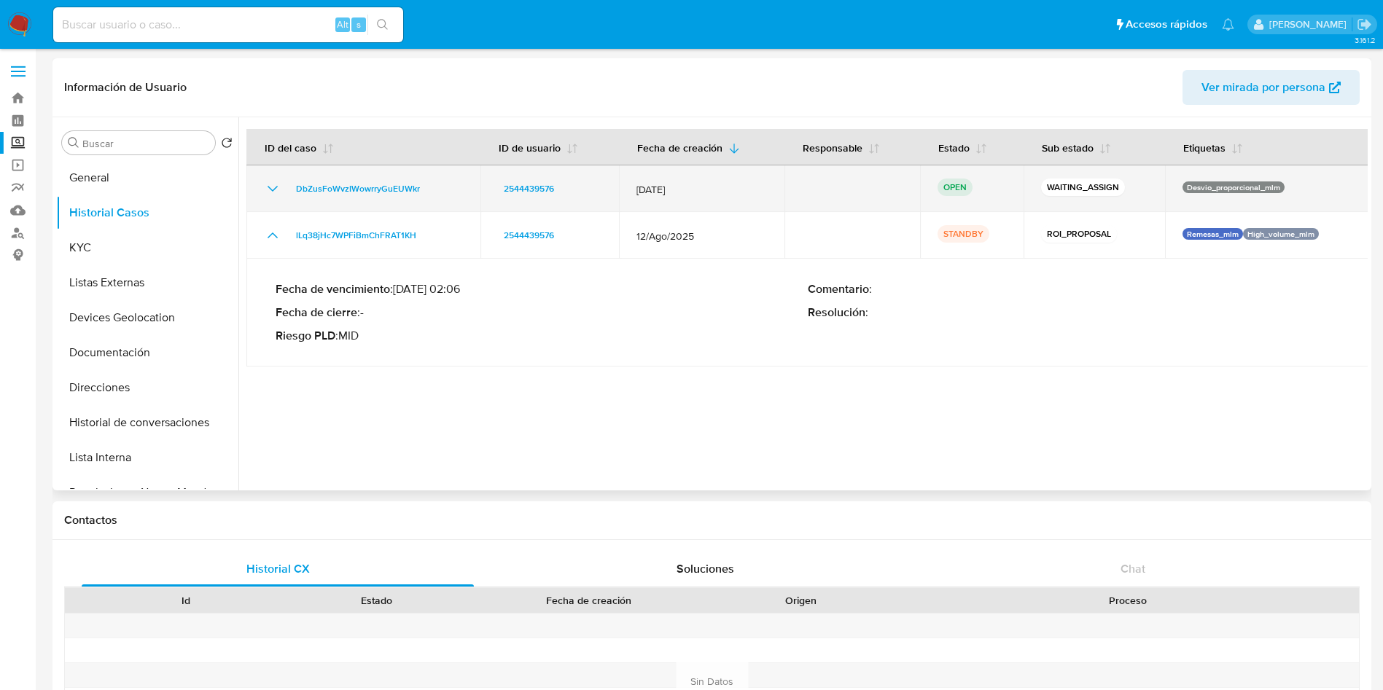
click at [269, 188] on icon "Mostrar/Ocultar" at bounding box center [272, 188] width 17 height 17
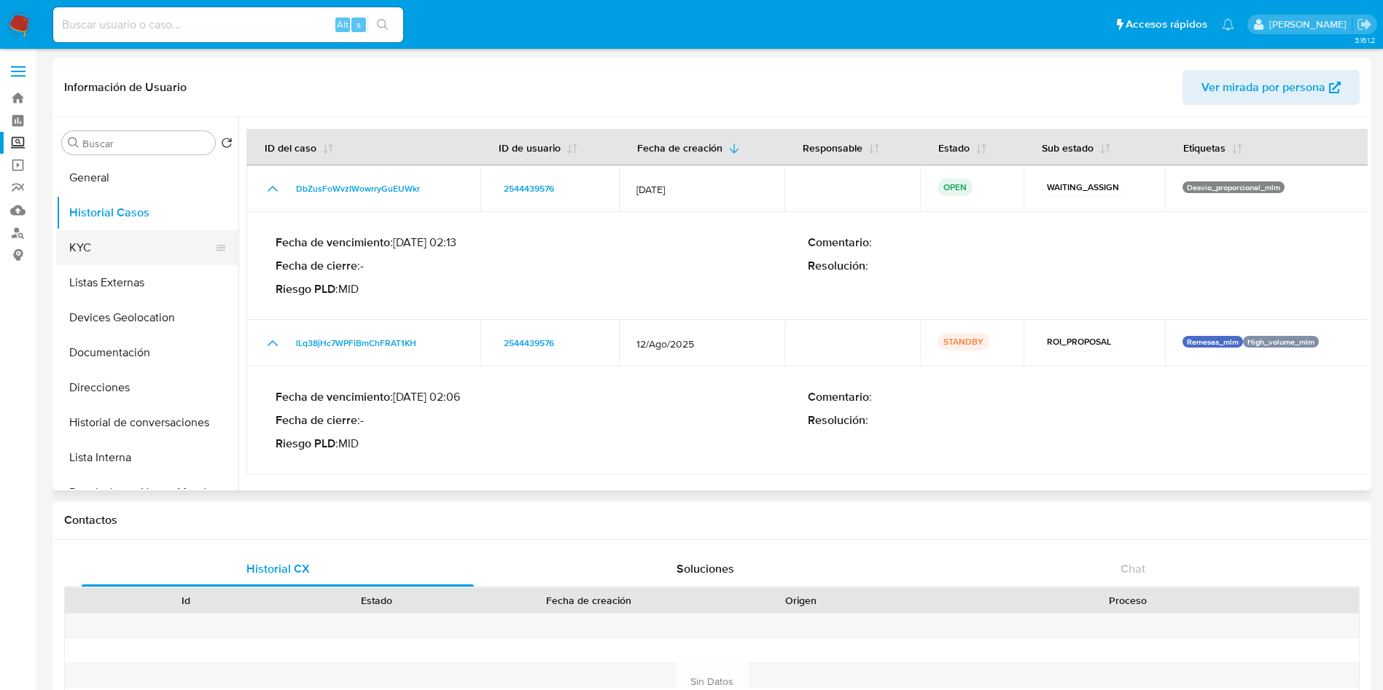
click at [105, 244] on button "KYC" at bounding box center [141, 247] width 171 height 35
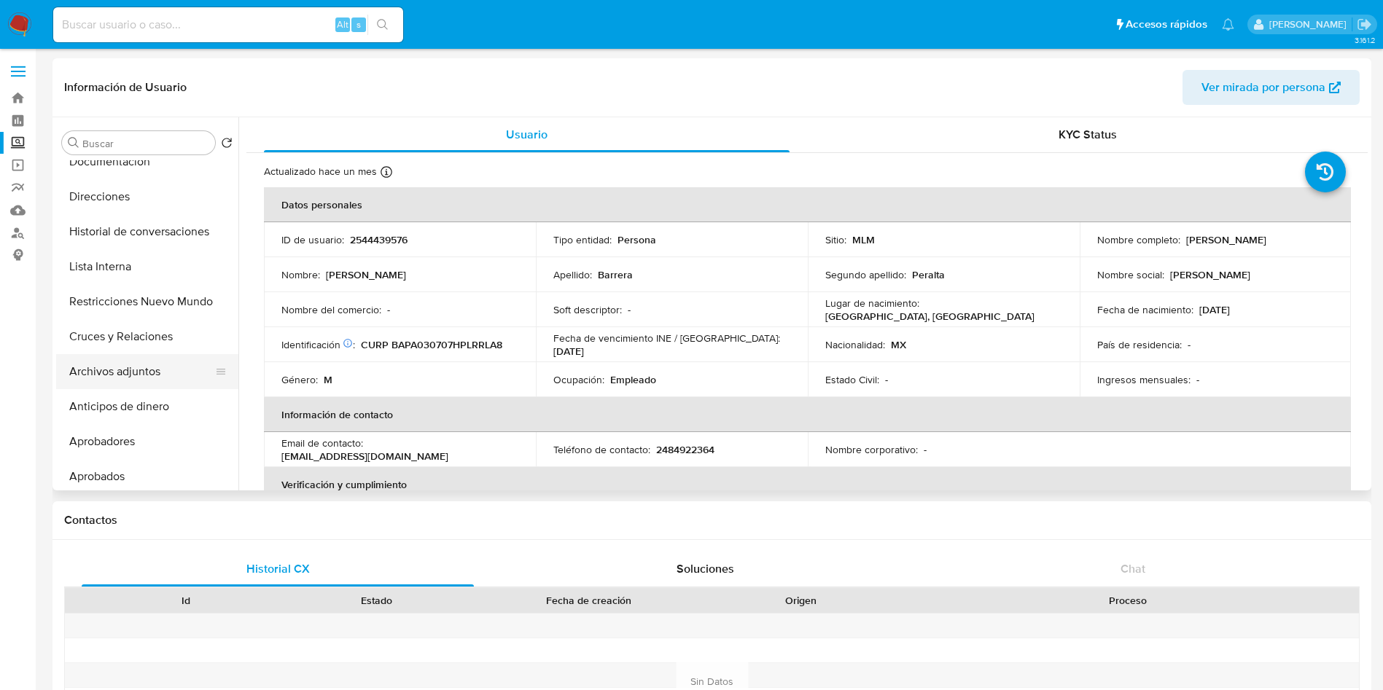
scroll to position [219, 0]
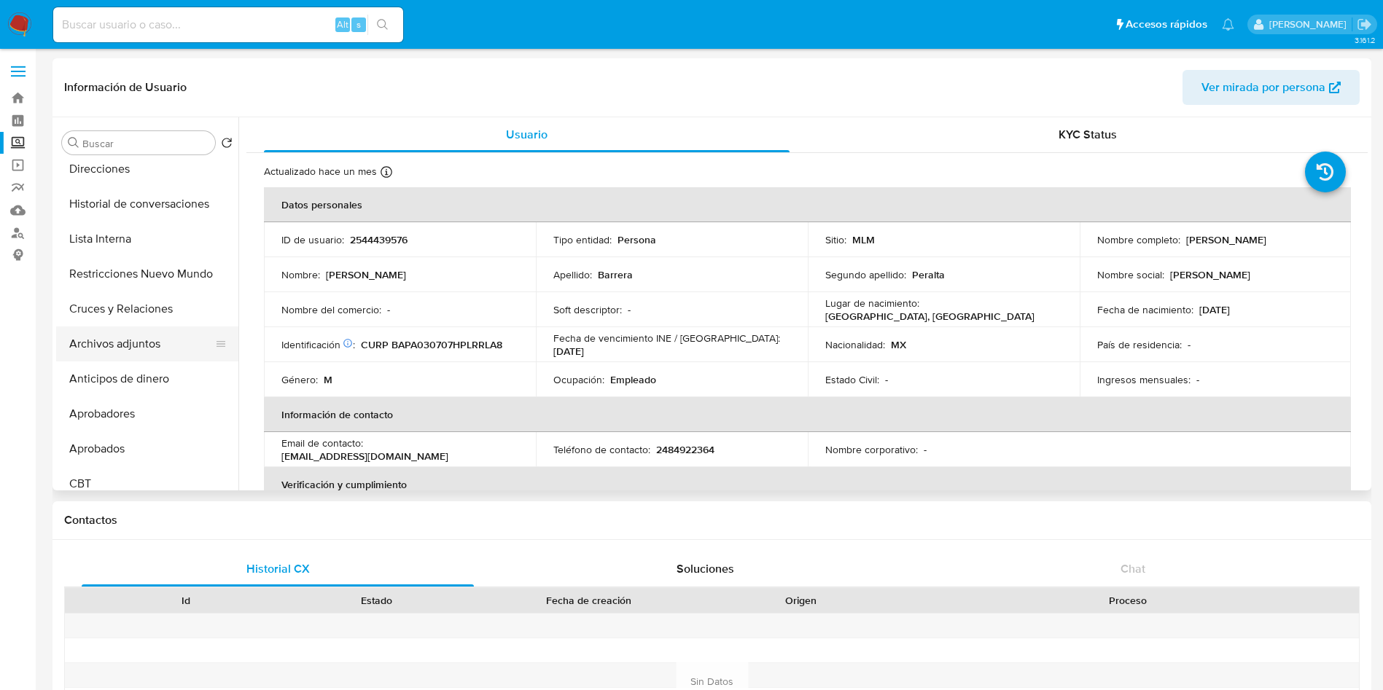
click at [138, 347] on button "Archivos adjuntos" at bounding box center [141, 344] width 171 height 35
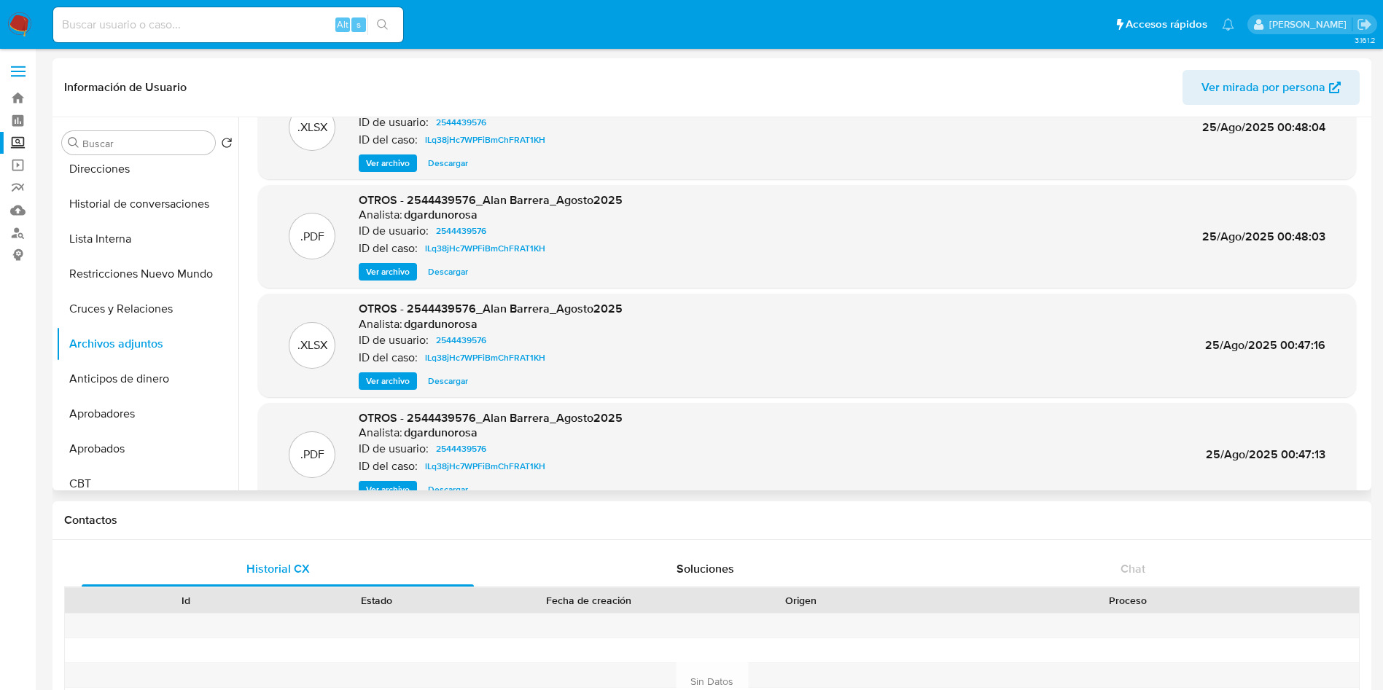
scroll to position [82, 0]
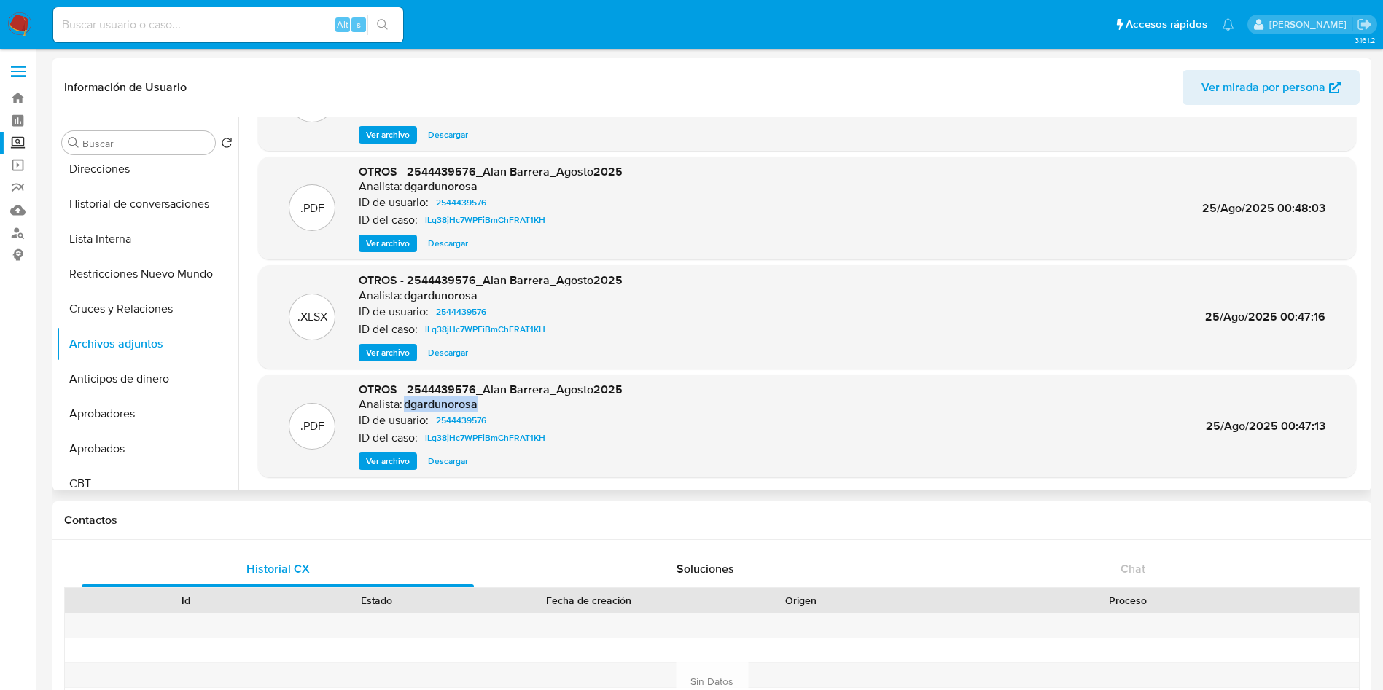
drag, startPoint x: 406, startPoint y: 406, endPoint x: 483, endPoint y: 405, distance: 76.6
click at [483, 405] on div "Analista: dgardunorosa" at bounding box center [491, 404] width 264 height 15
copy h6 "dgardunorosa"
click at [451, 459] on span "Descargar" at bounding box center [448, 461] width 40 height 15
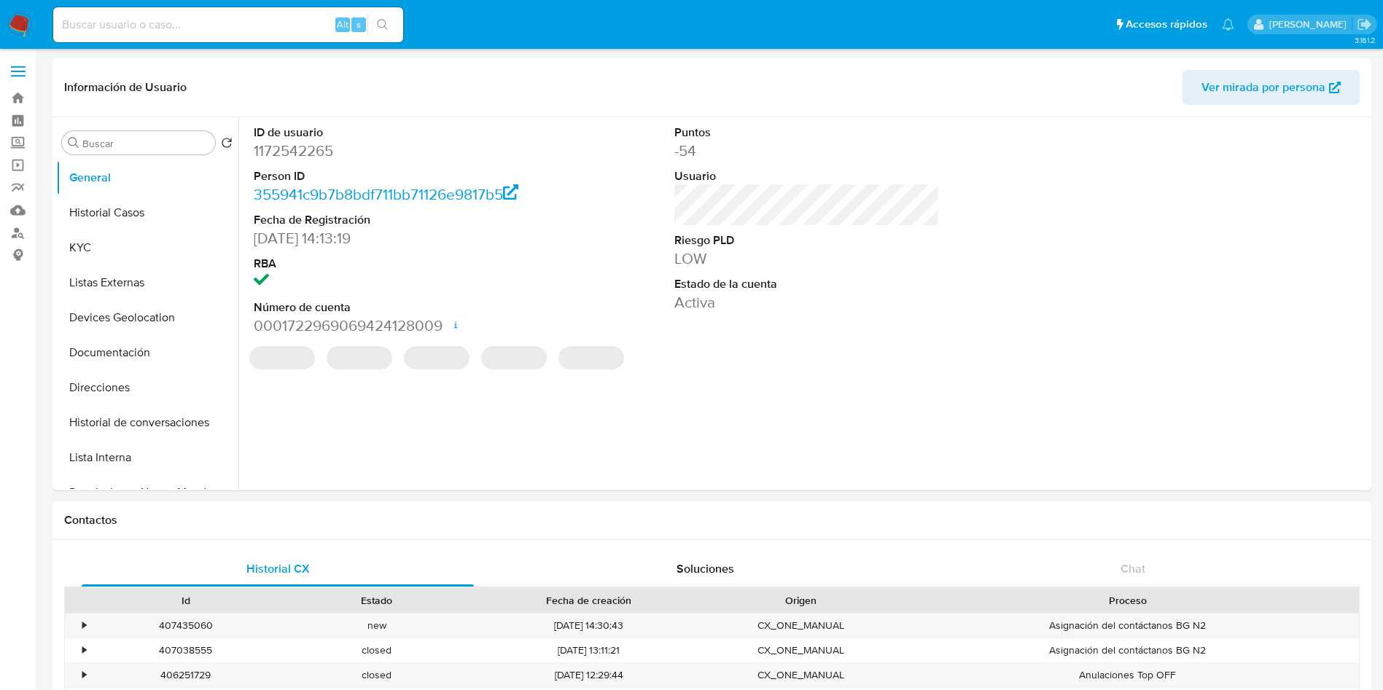
select select "10"
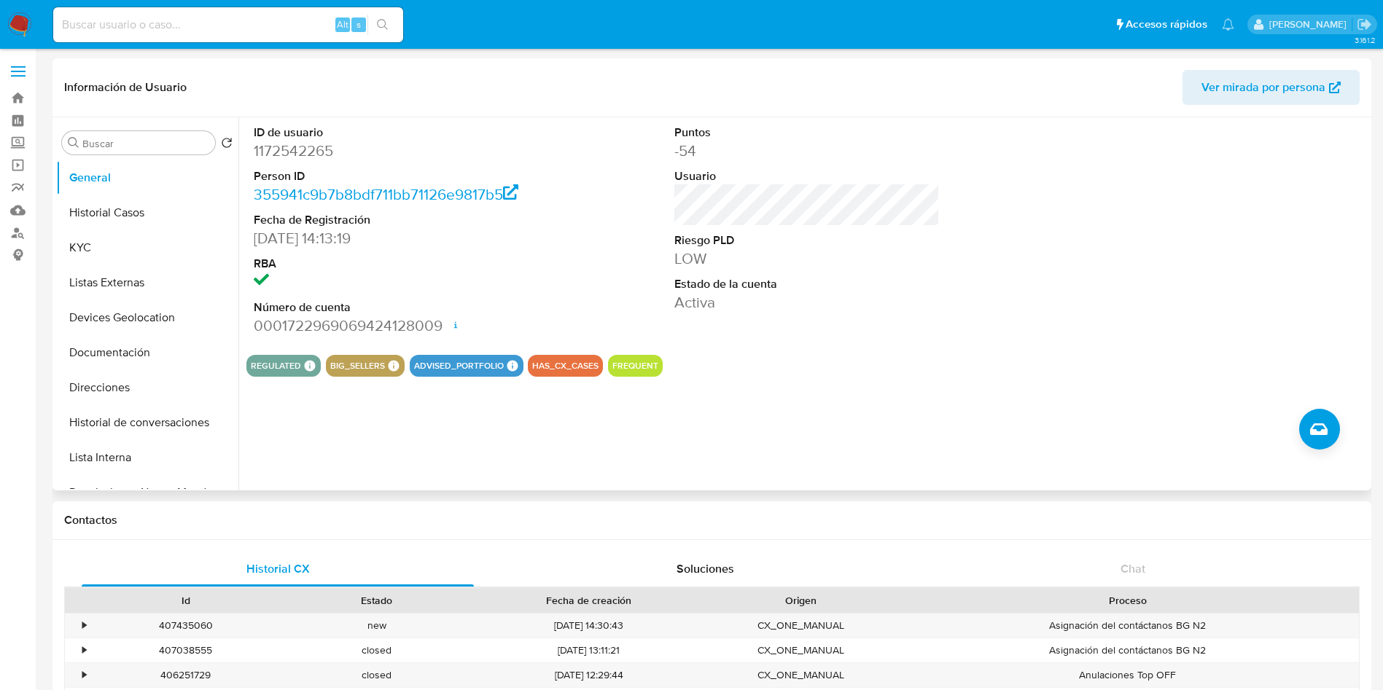
click at [970, 300] on div "ID de usuario 1172542265 Person ID 355941c9b7b8bdf711bb71126e9817b5 Fecha de Re…" at bounding box center [806, 230] width 1121 height 226
click at [266, 28] on input at bounding box center [228, 24] width 350 height 19
paste input "2544439576"
type input "2544439576"
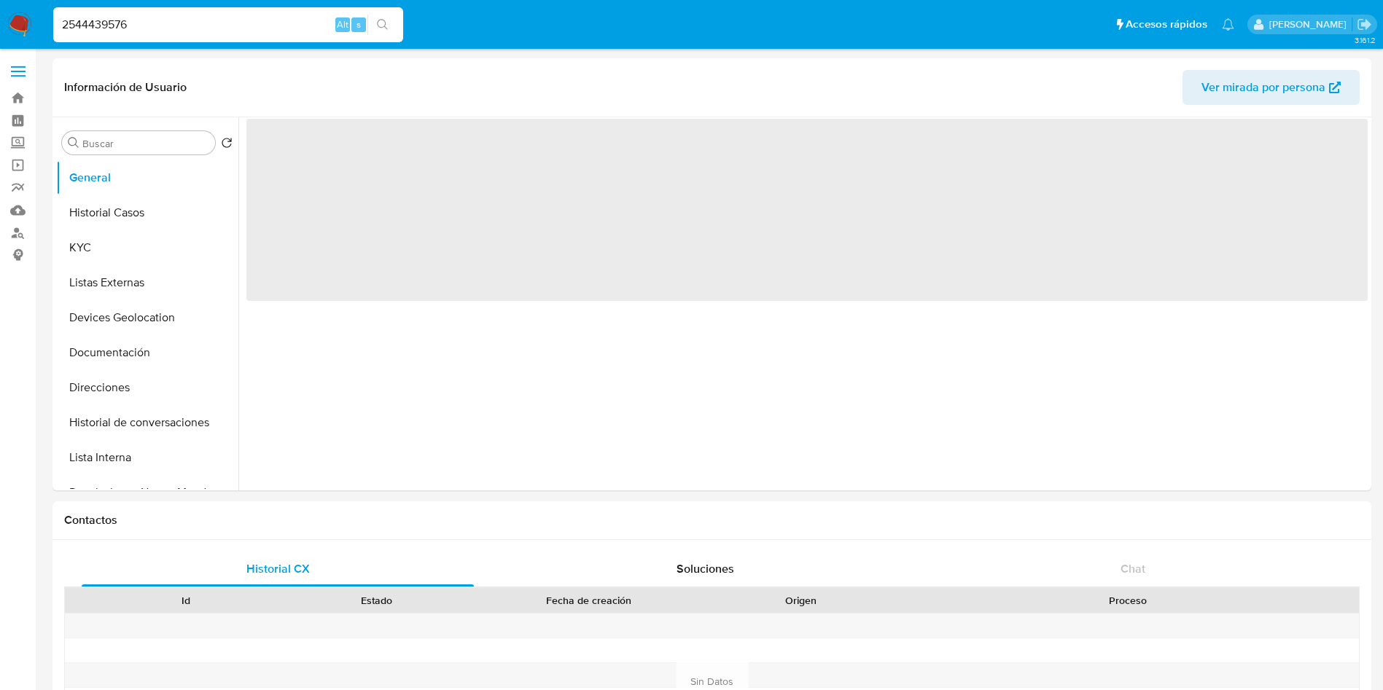
select select "10"
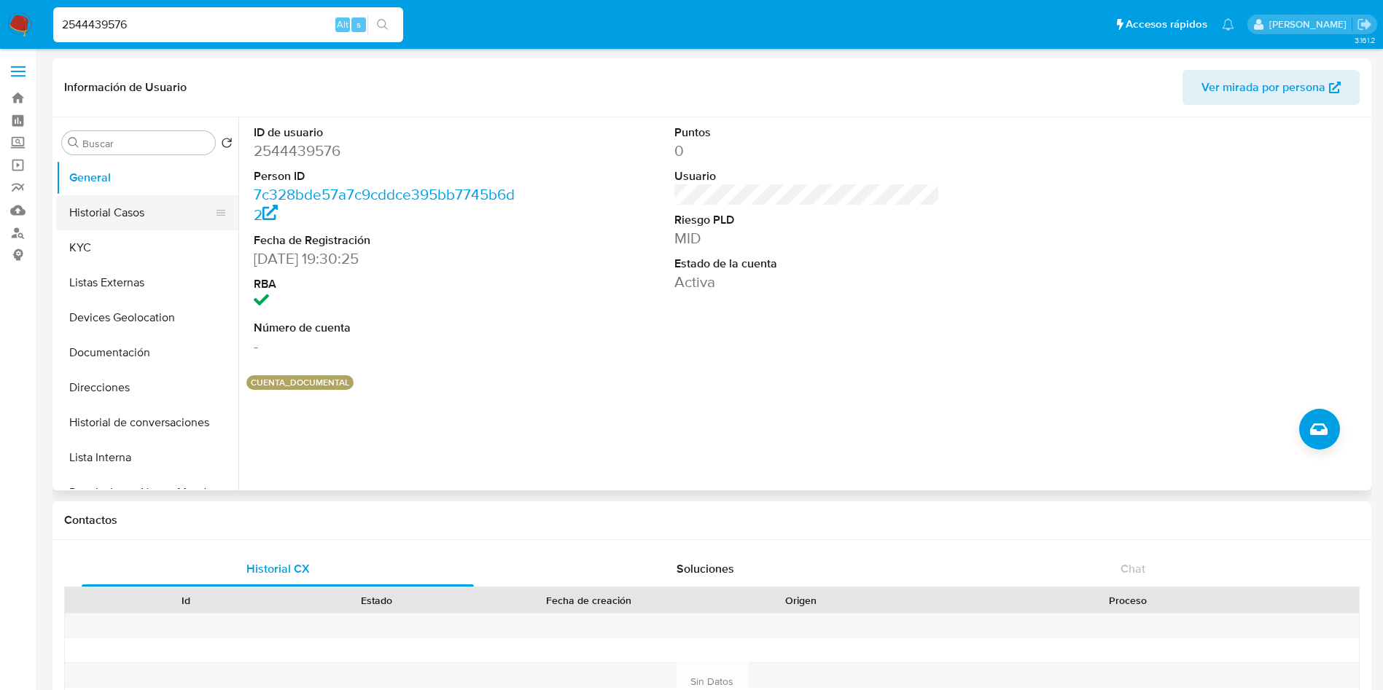
click at [127, 199] on button "Historial Casos" at bounding box center [141, 212] width 171 height 35
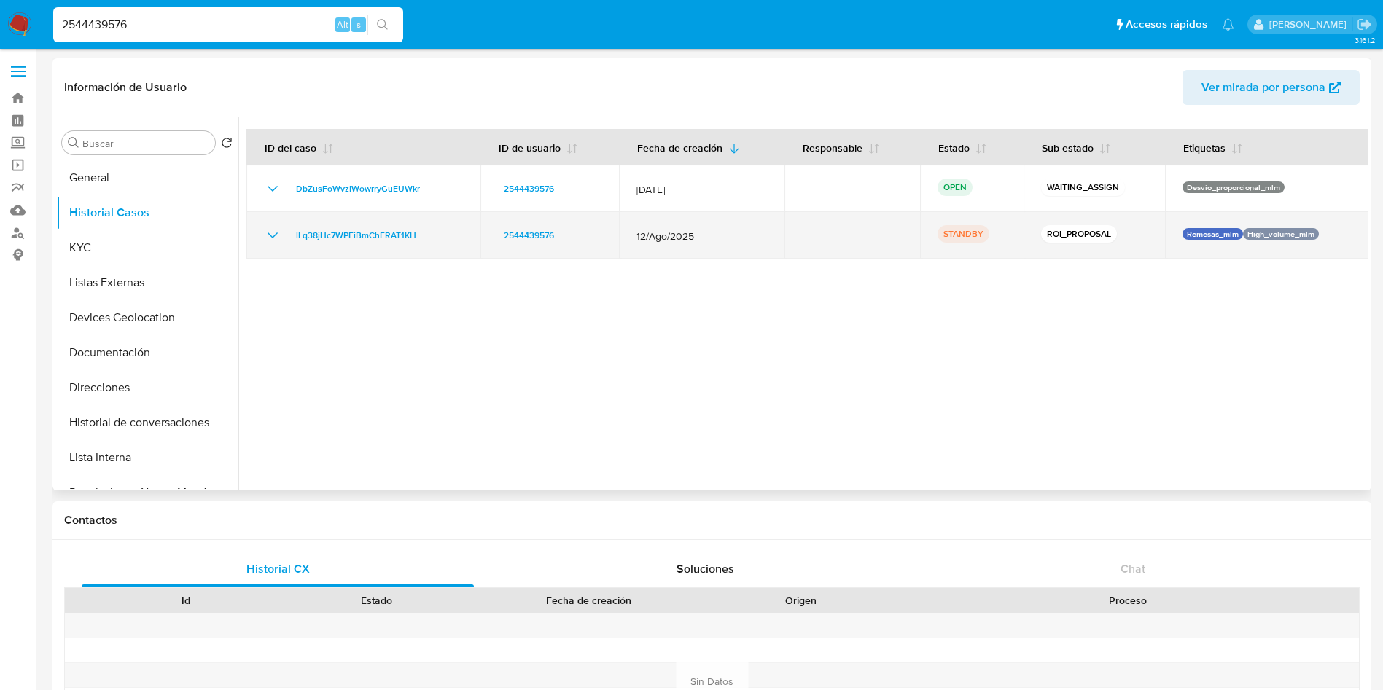
drag, startPoint x: 631, startPoint y: 236, endPoint x: 695, endPoint y: 236, distance: 63.4
click at [695, 236] on td "12/Ago/2025" at bounding box center [702, 235] width 166 height 47
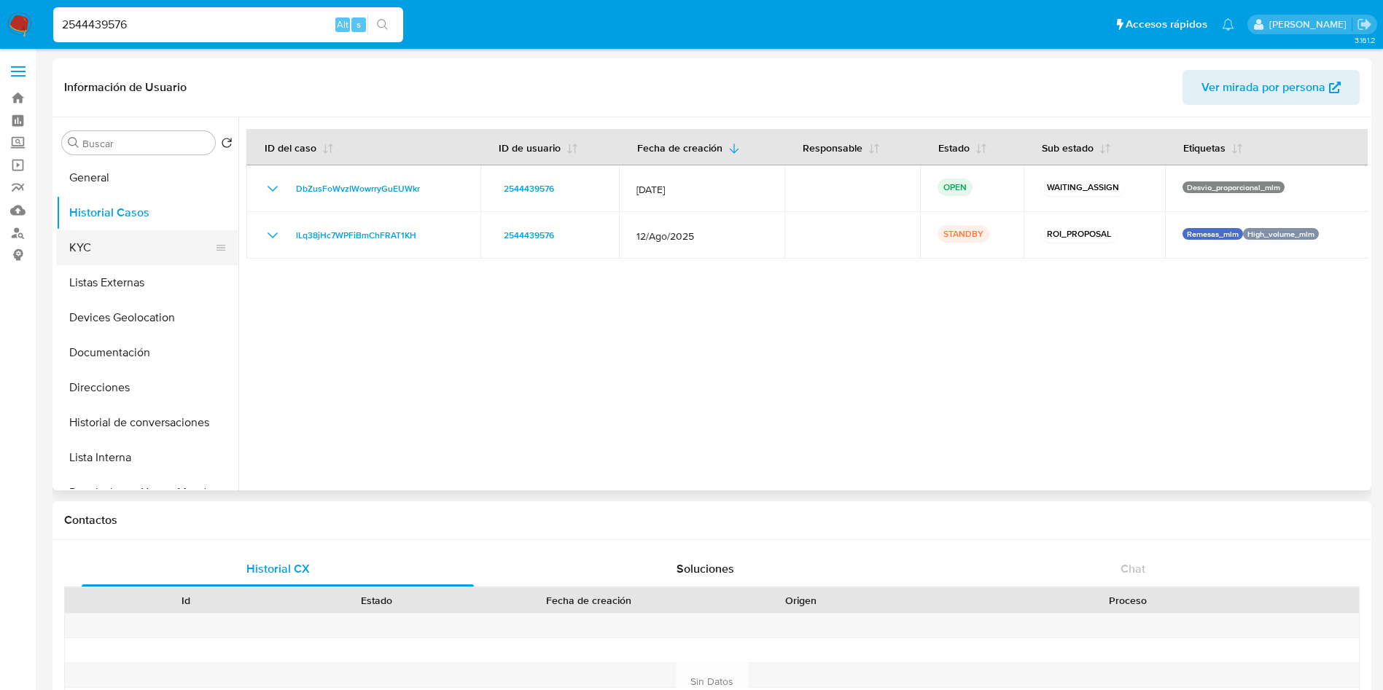
click at [97, 235] on button "KYC" at bounding box center [141, 247] width 171 height 35
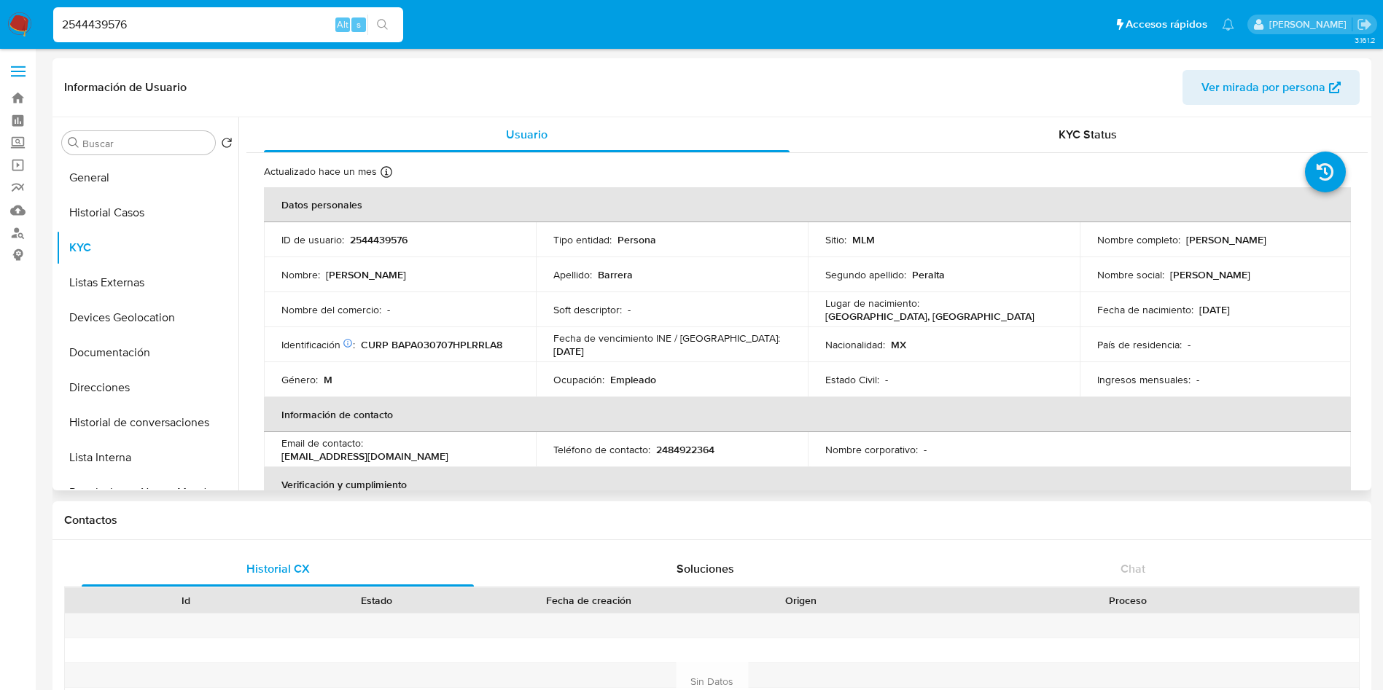
click at [753, 389] on td "Ocupación : Empleado" at bounding box center [672, 379] width 272 height 35
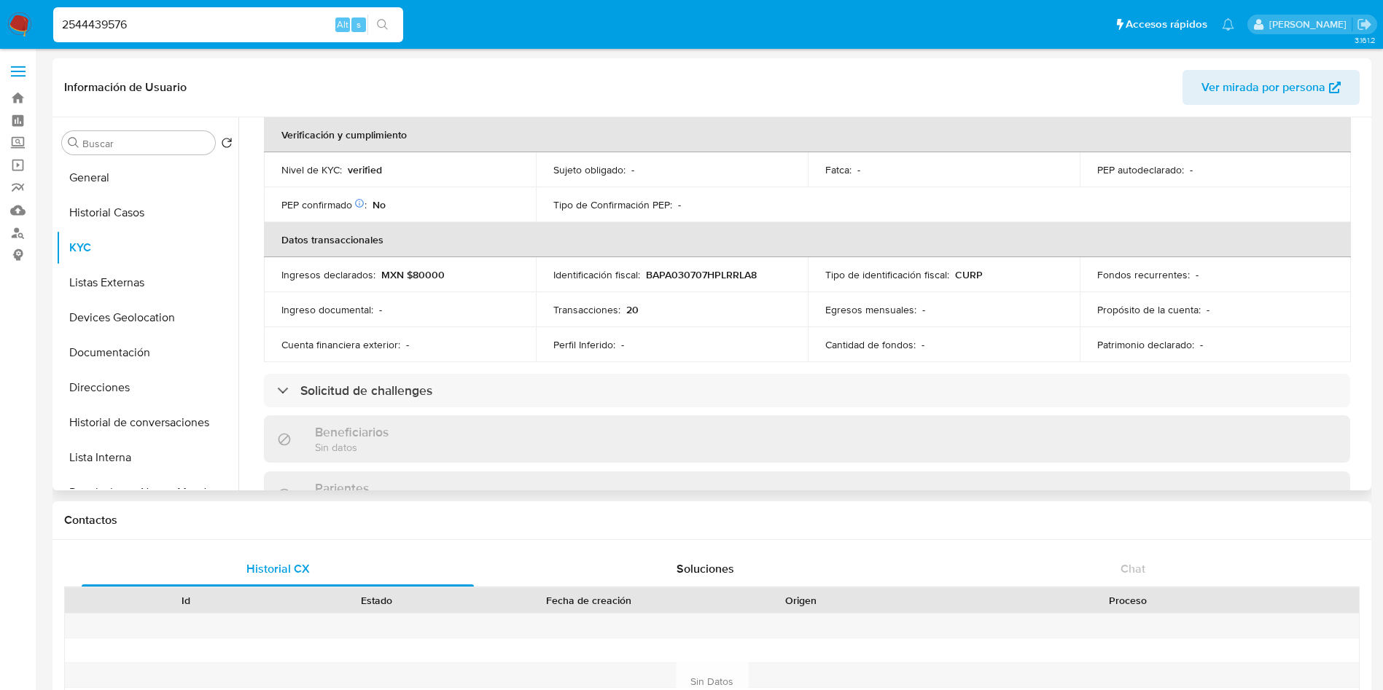
scroll to position [569, 0]
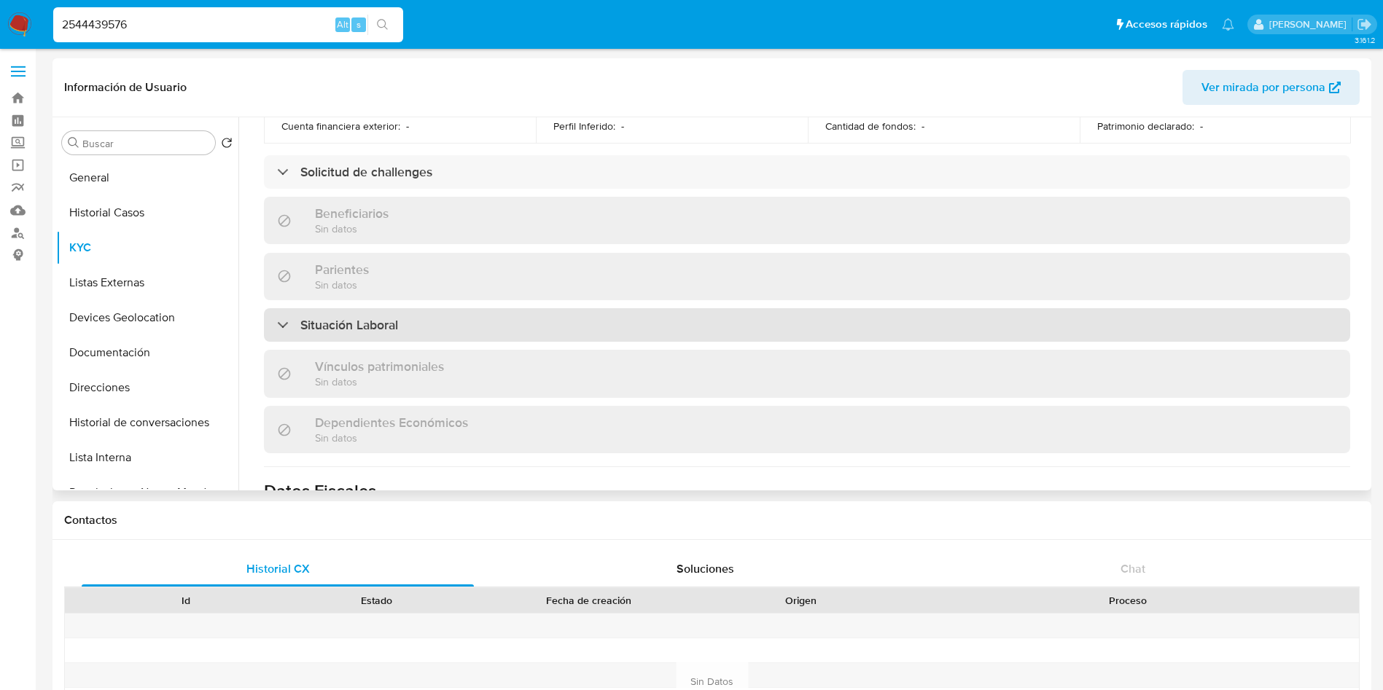
click at [1124, 332] on div "Situación Laboral" at bounding box center [807, 325] width 1086 height 34
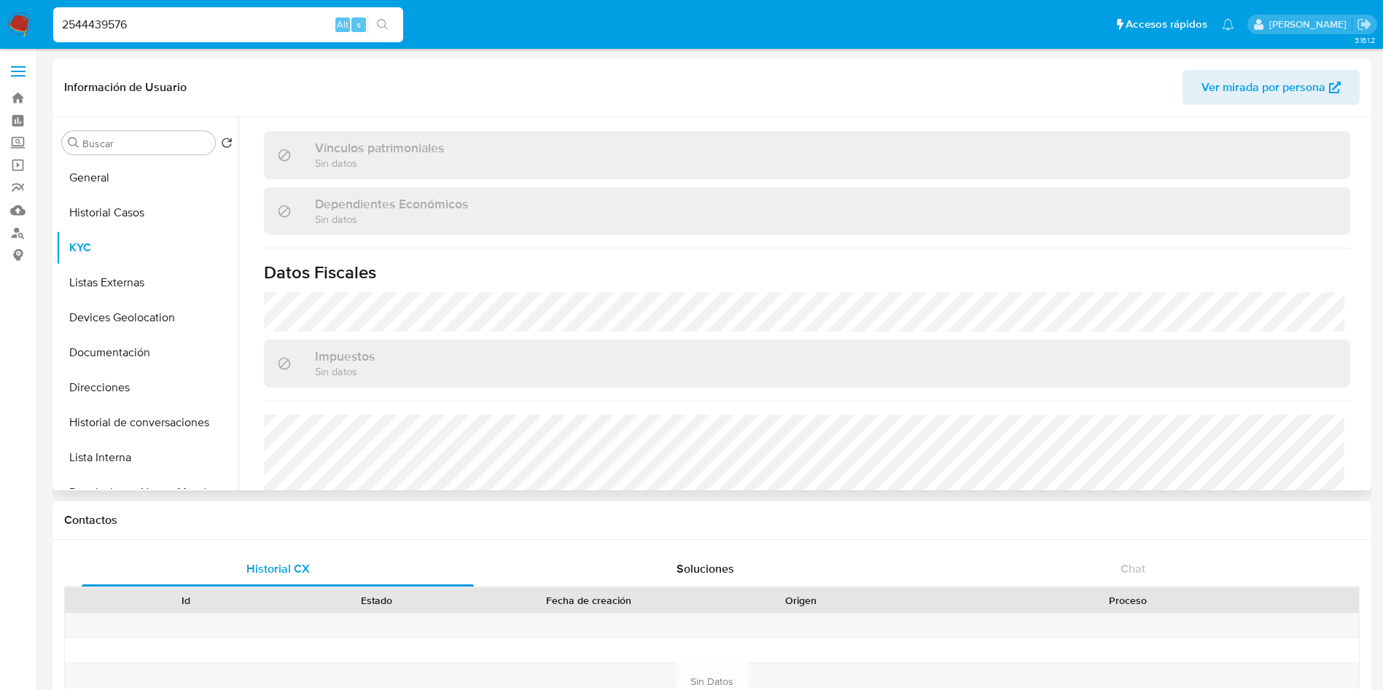
scroll to position [1099, 0]
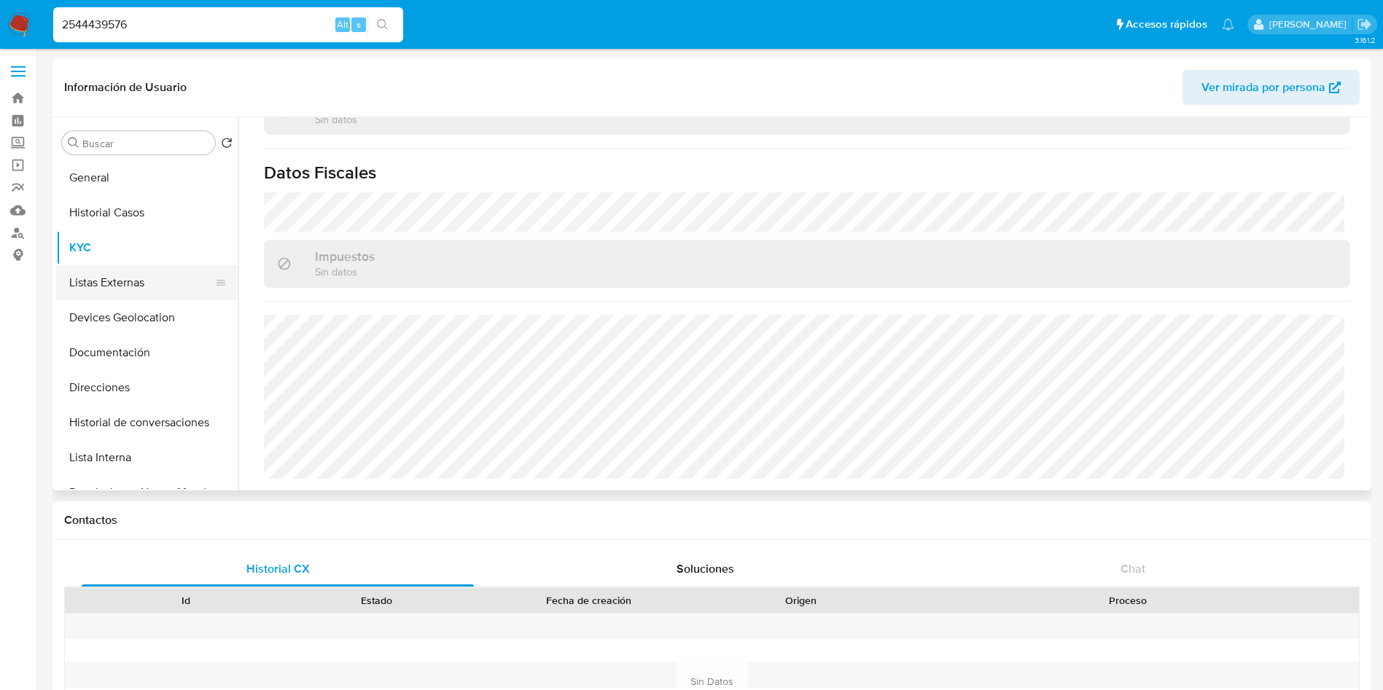
click at [147, 286] on button "Listas Externas" at bounding box center [141, 282] width 171 height 35
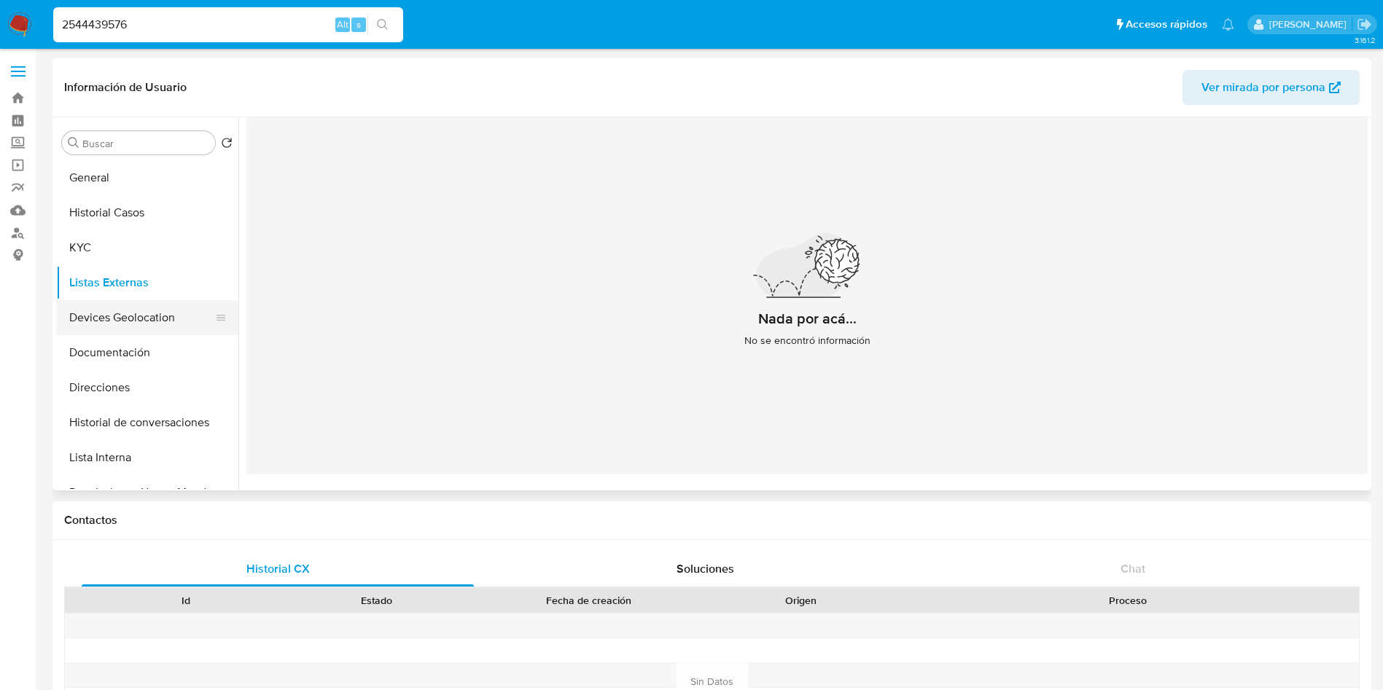
click at [160, 319] on button "Devices Geolocation" at bounding box center [141, 317] width 171 height 35
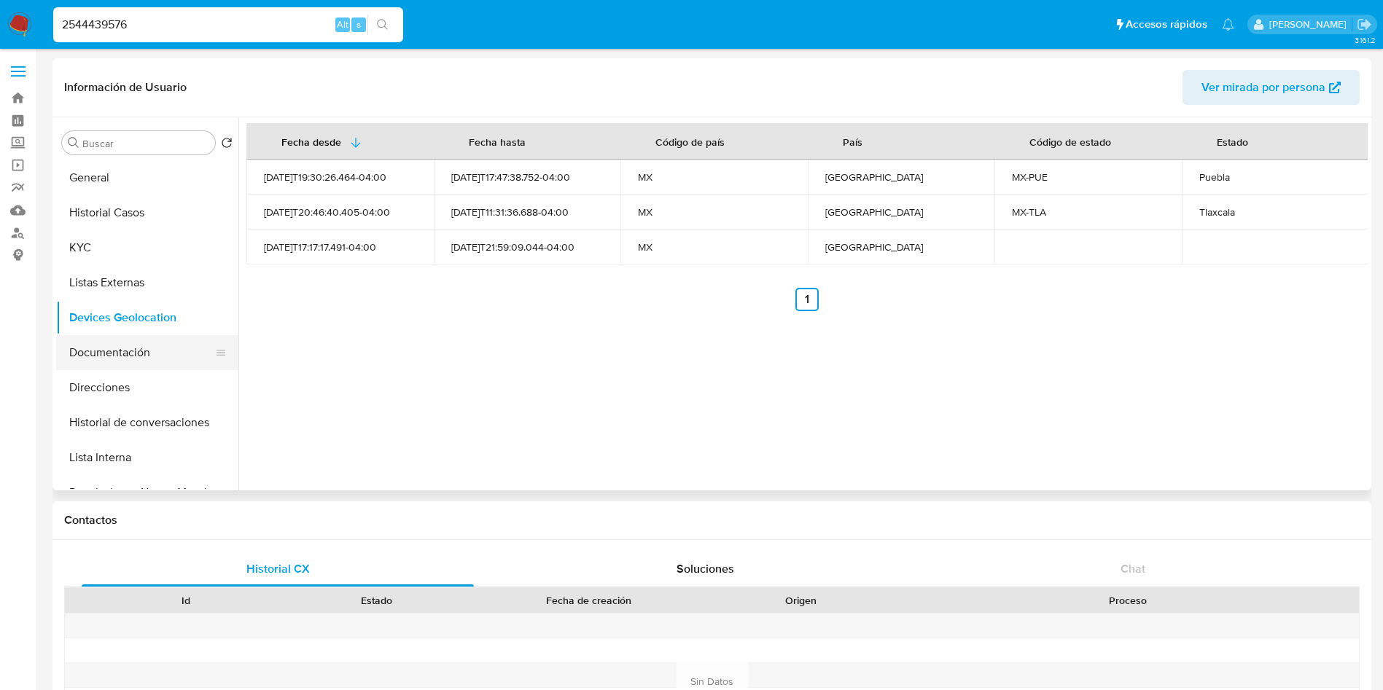
click at [117, 355] on button "Documentación" at bounding box center [141, 352] width 171 height 35
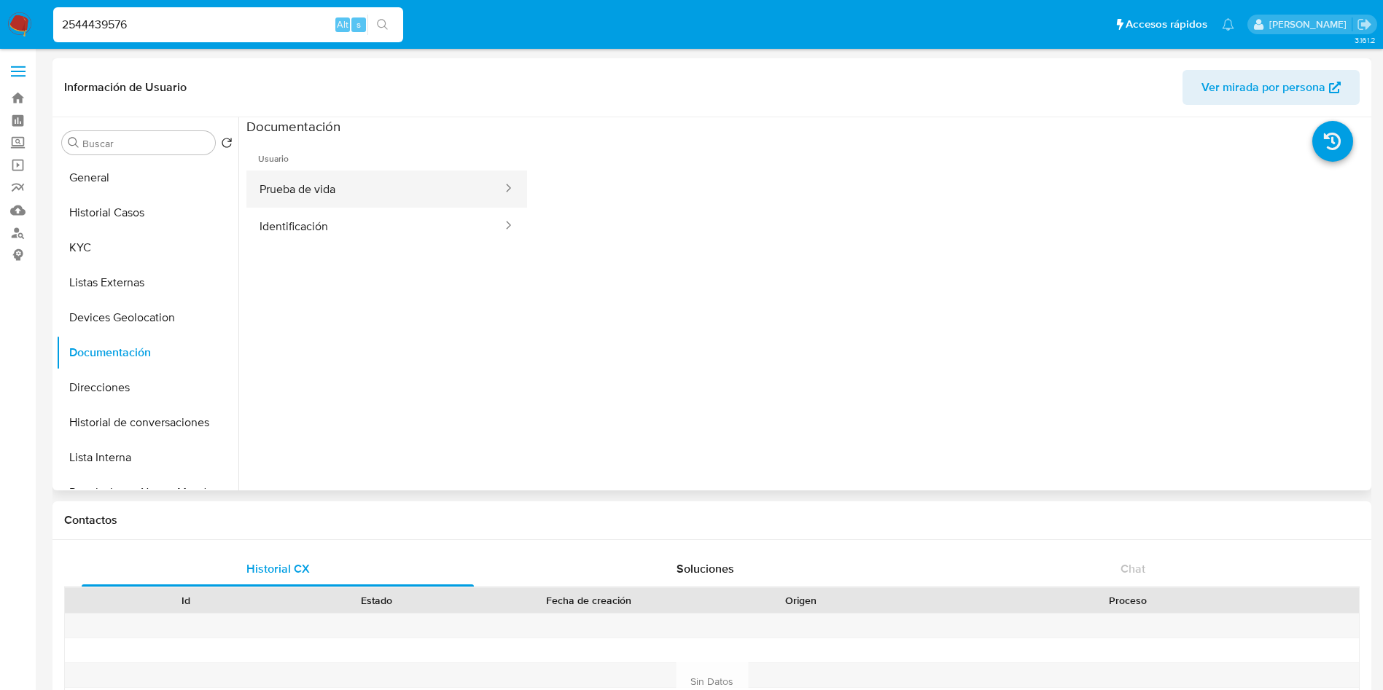
click at [308, 193] on button "Prueba de vida" at bounding box center [374, 189] width 257 height 37
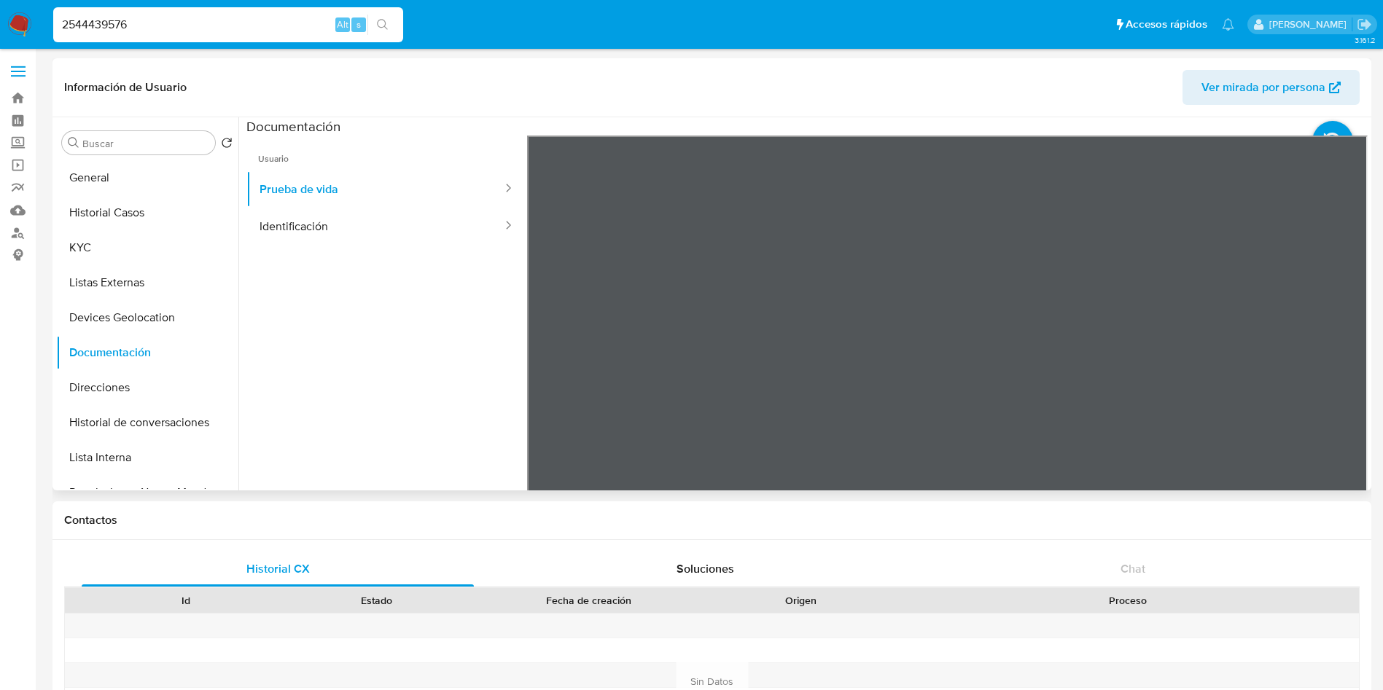
drag, startPoint x: 383, startPoint y: 238, endPoint x: 426, endPoint y: 256, distance: 46.4
click at [383, 239] on button "Identificación" at bounding box center [374, 226] width 257 height 37
click at [90, 381] on button "Direcciones" at bounding box center [141, 387] width 171 height 35
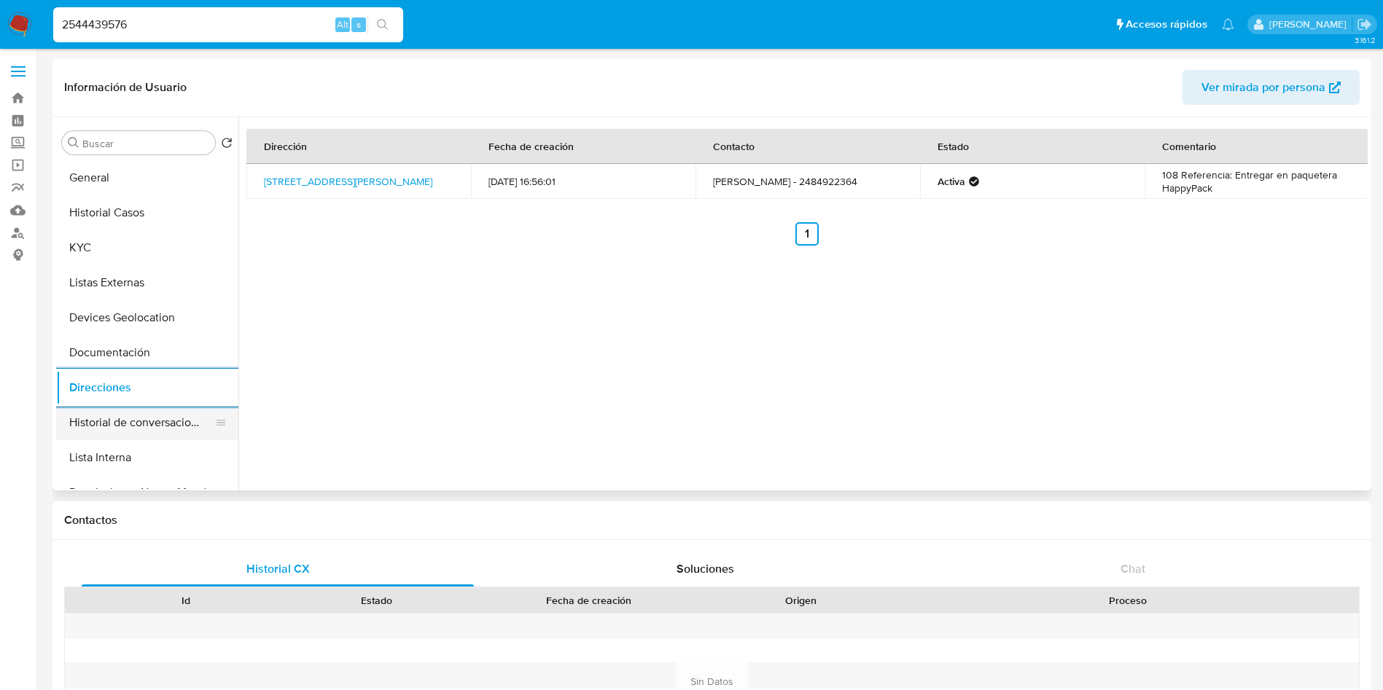
click at [125, 430] on button "Historial de conversaciones" at bounding box center [141, 422] width 171 height 35
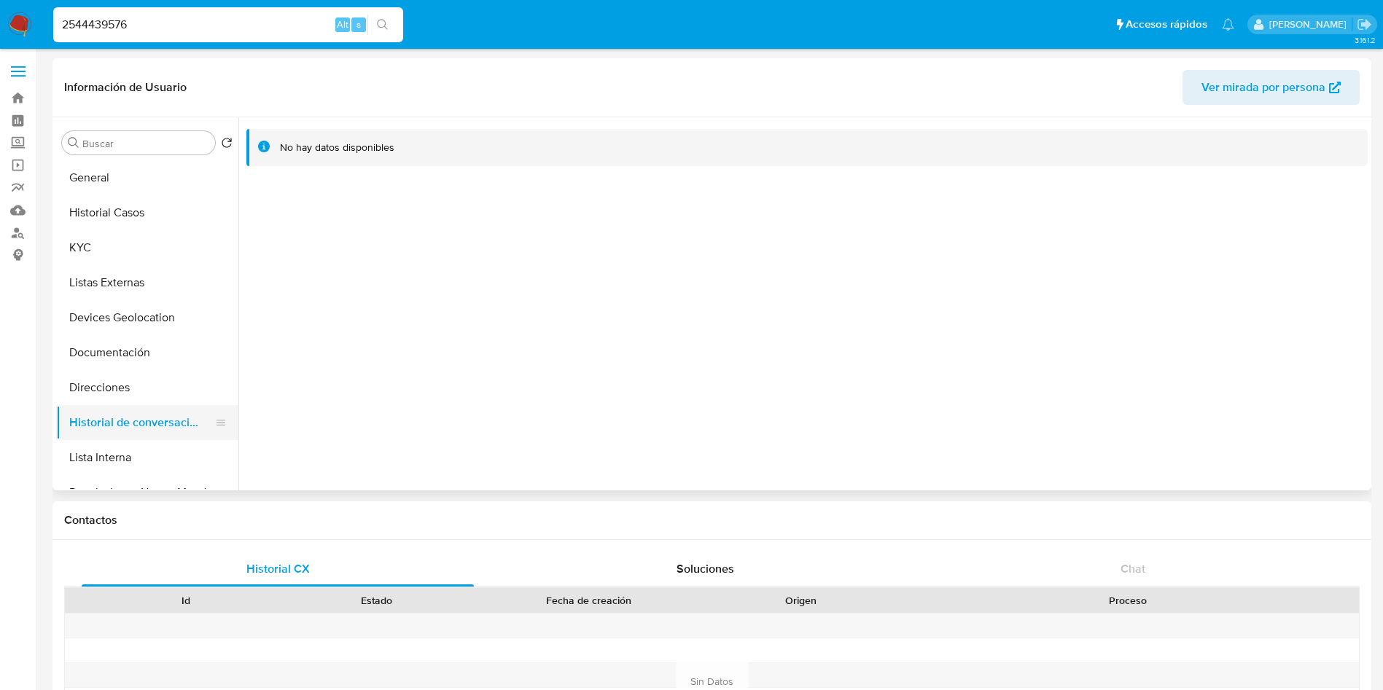
scroll to position [109, 0]
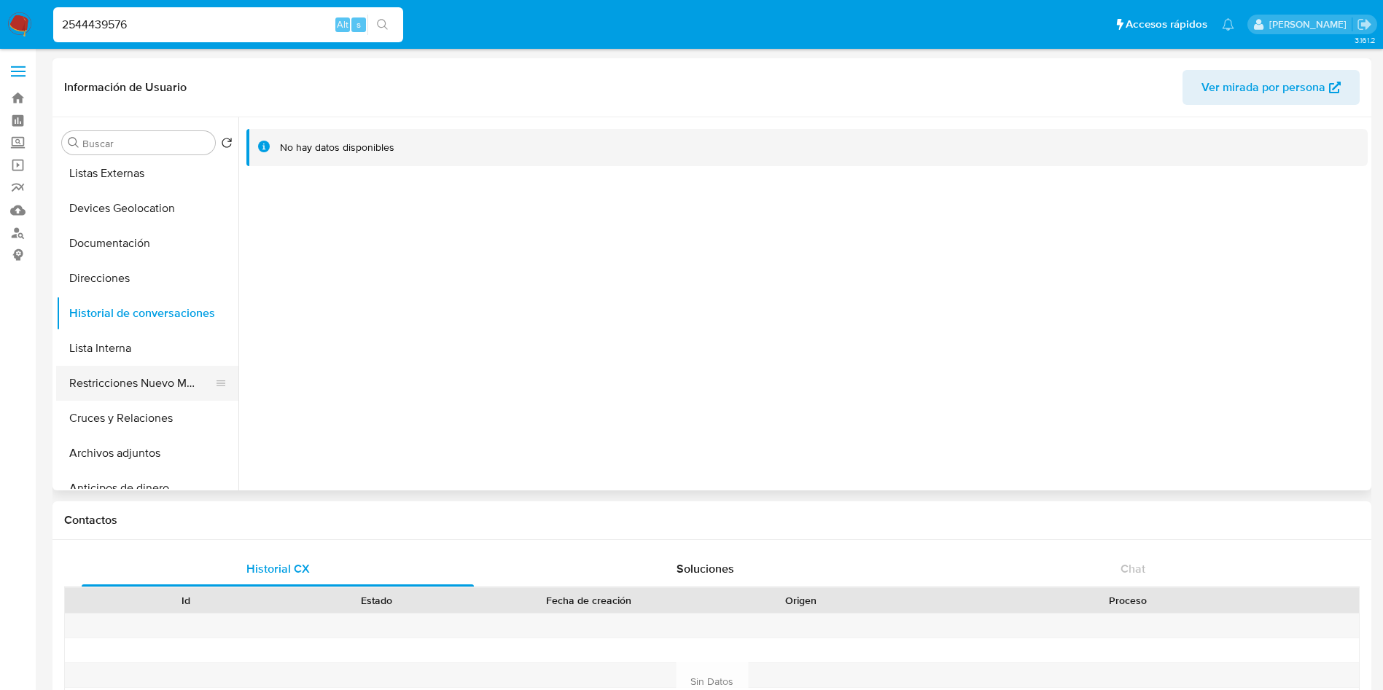
click at [164, 390] on button "Restricciones Nuevo Mundo" at bounding box center [141, 383] width 171 height 35
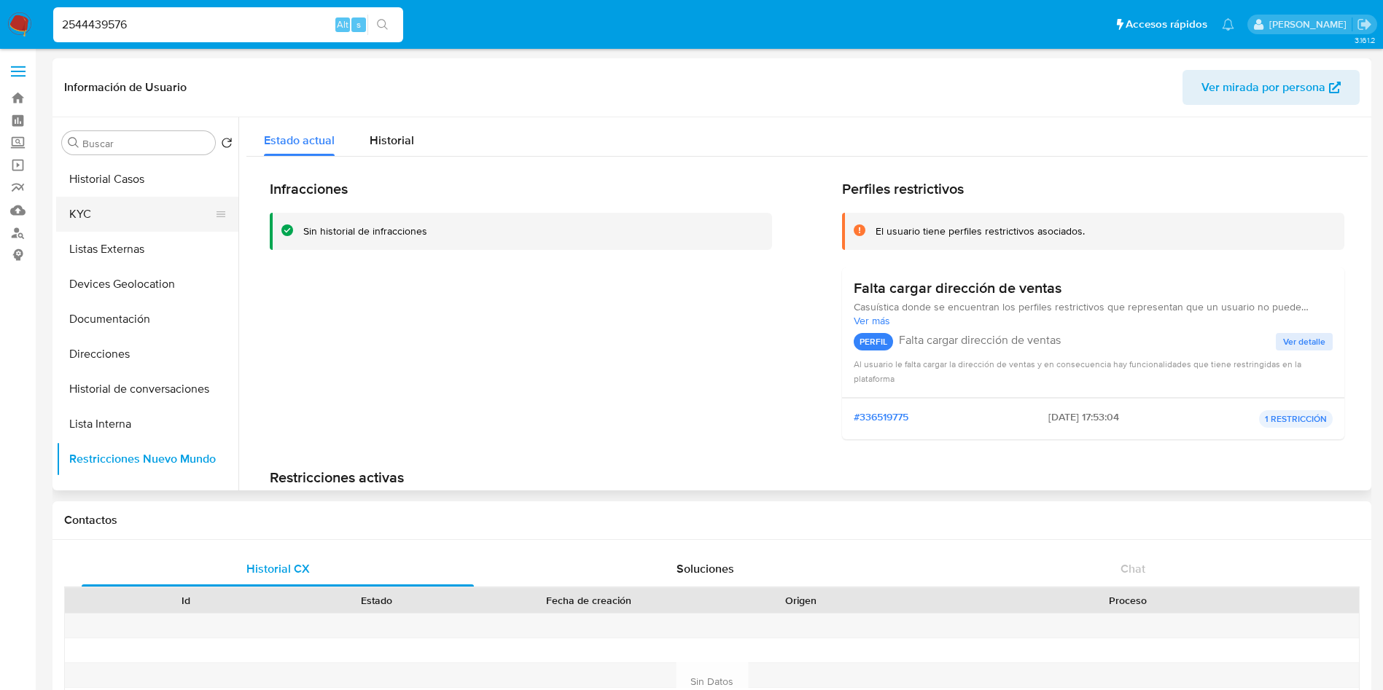
scroll to position [0, 0]
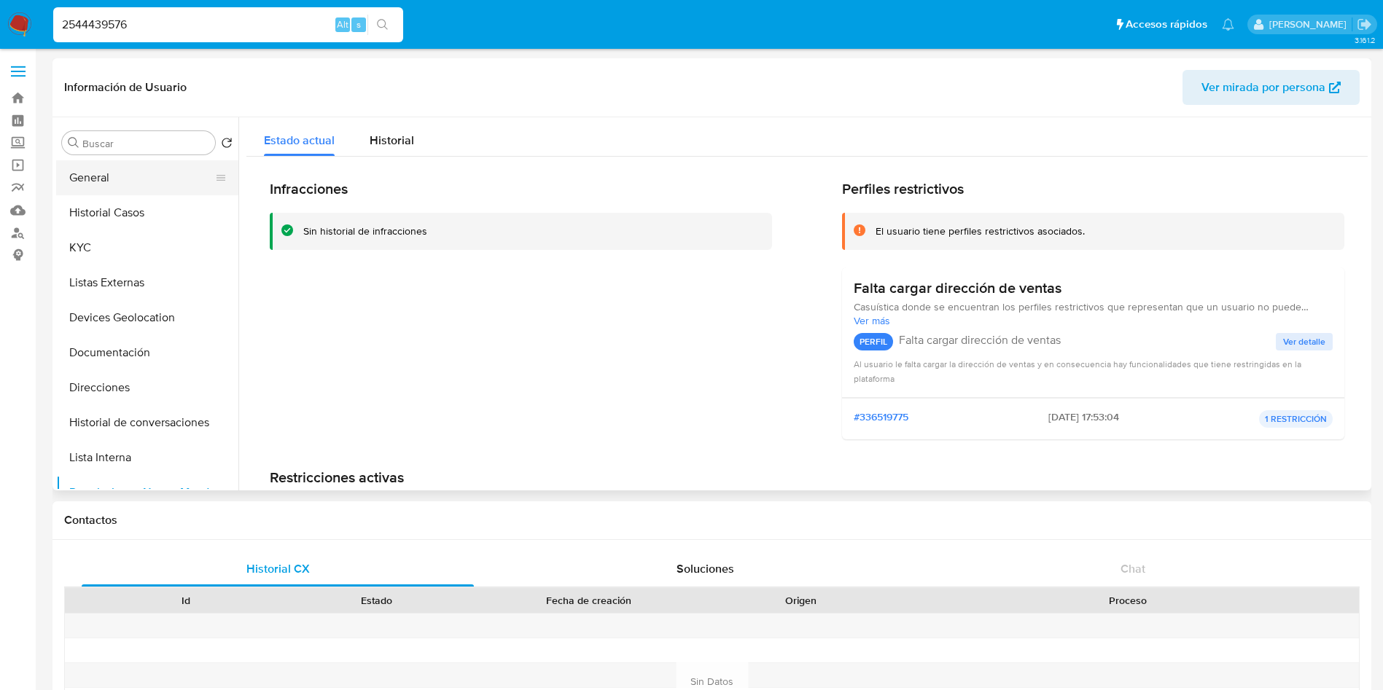
click at [104, 165] on button "General" at bounding box center [141, 177] width 171 height 35
